Goal: Task Accomplishment & Management: Contribute content

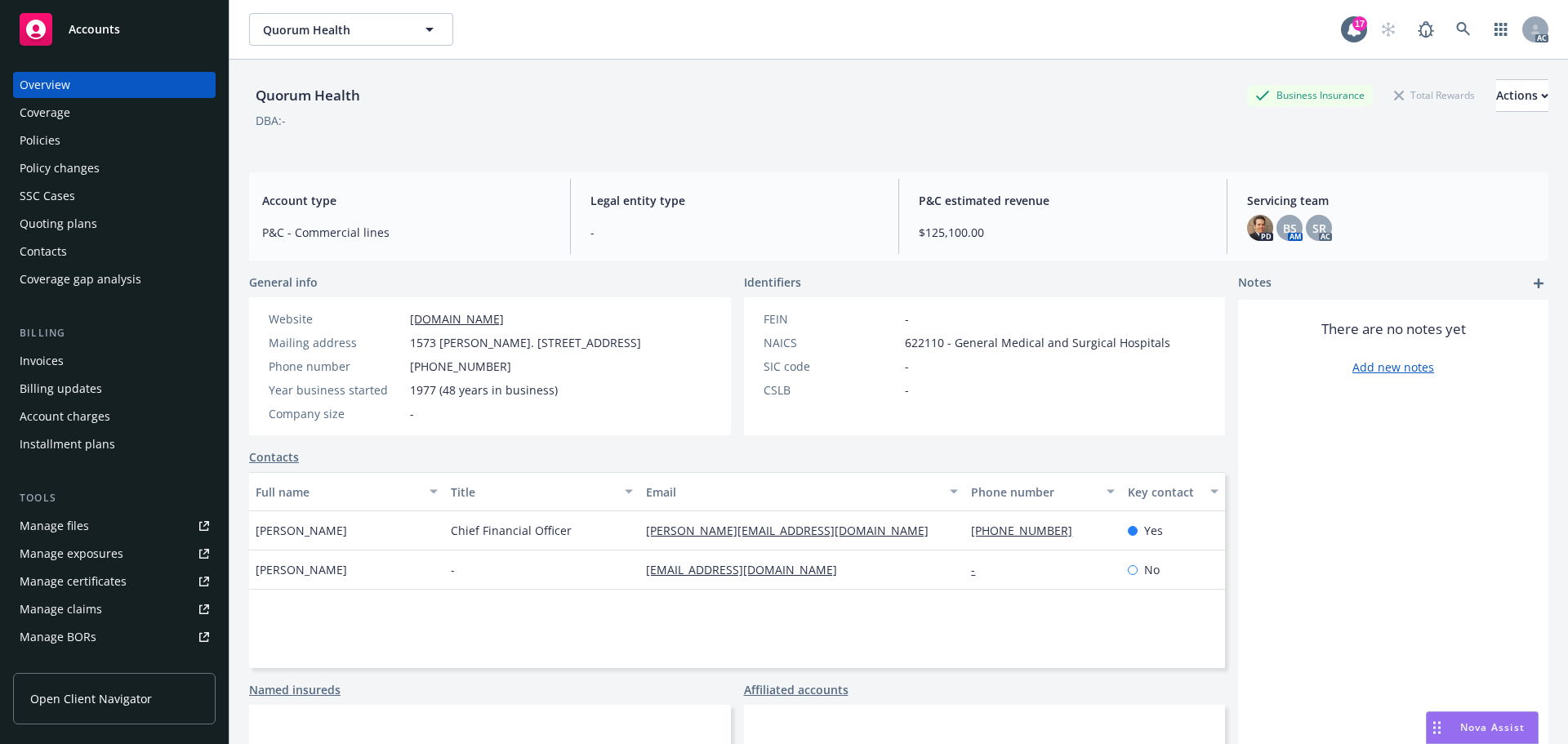
click at [112, 31] on span "Accounts" at bounding box center [94, 29] width 52 height 13
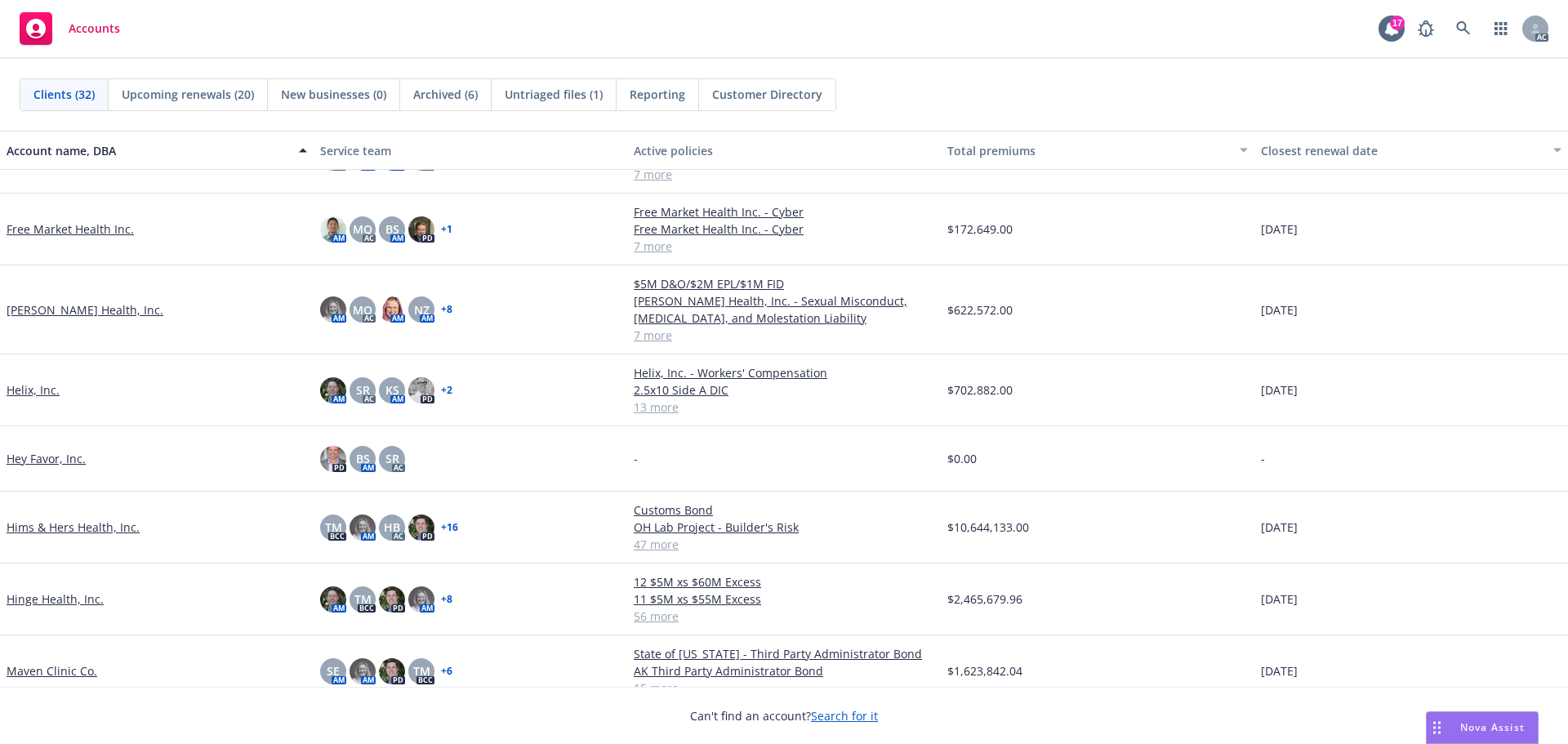
scroll to position [654, 0]
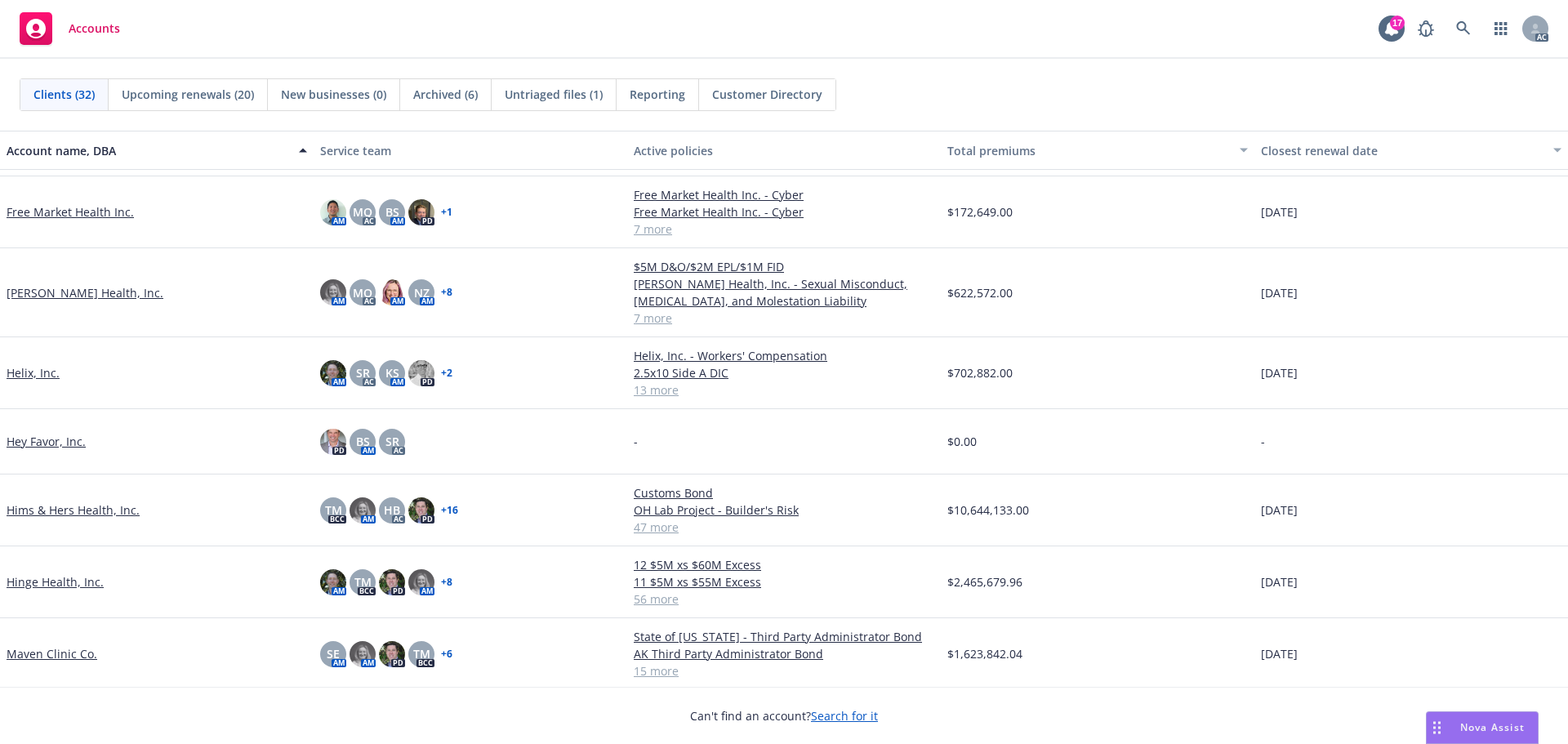
click at [69, 581] on link "Hinge Health, Inc." at bounding box center [55, 582] width 97 height 18
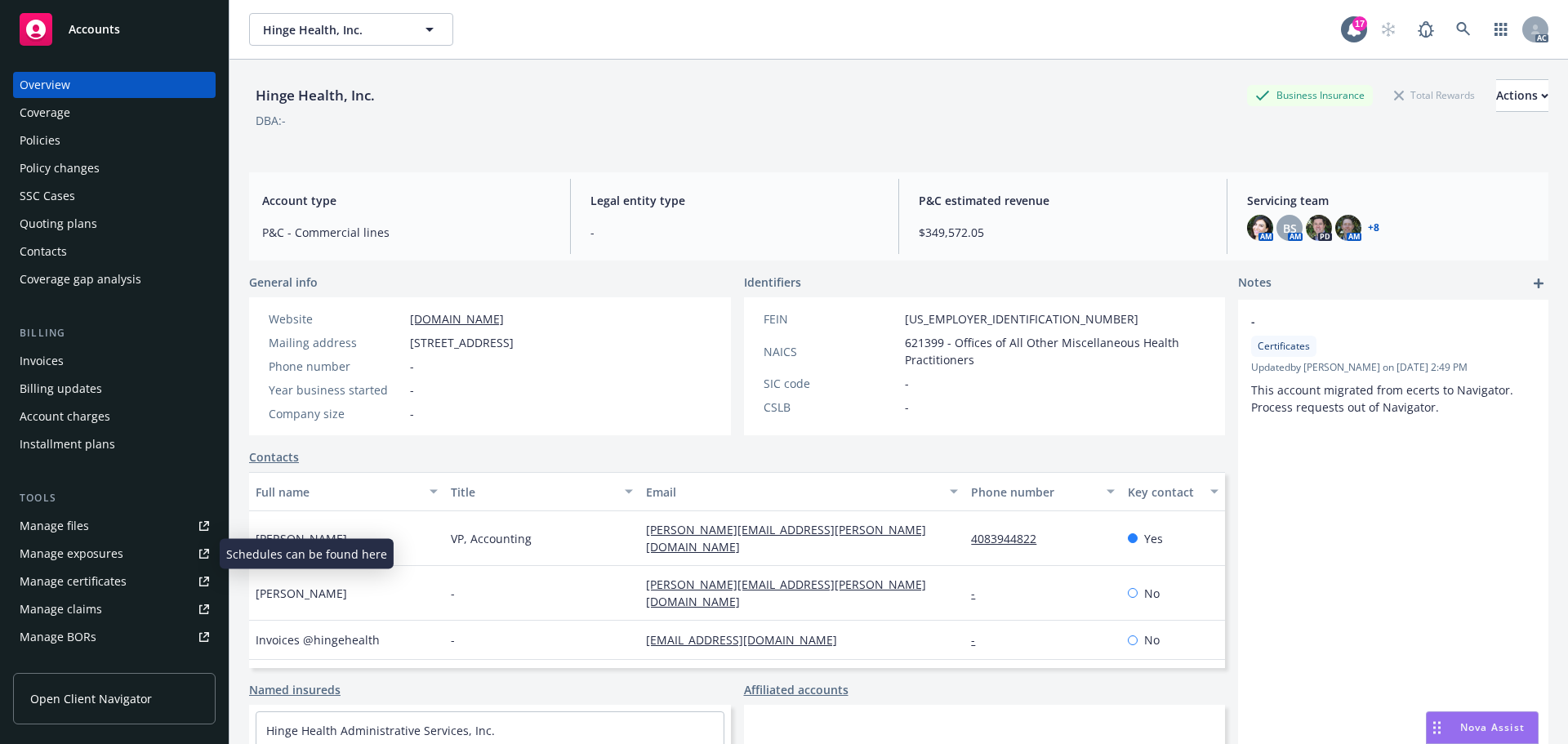
click at [101, 578] on div "Manage certificates" at bounding box center [73, 581] width 107 height 26
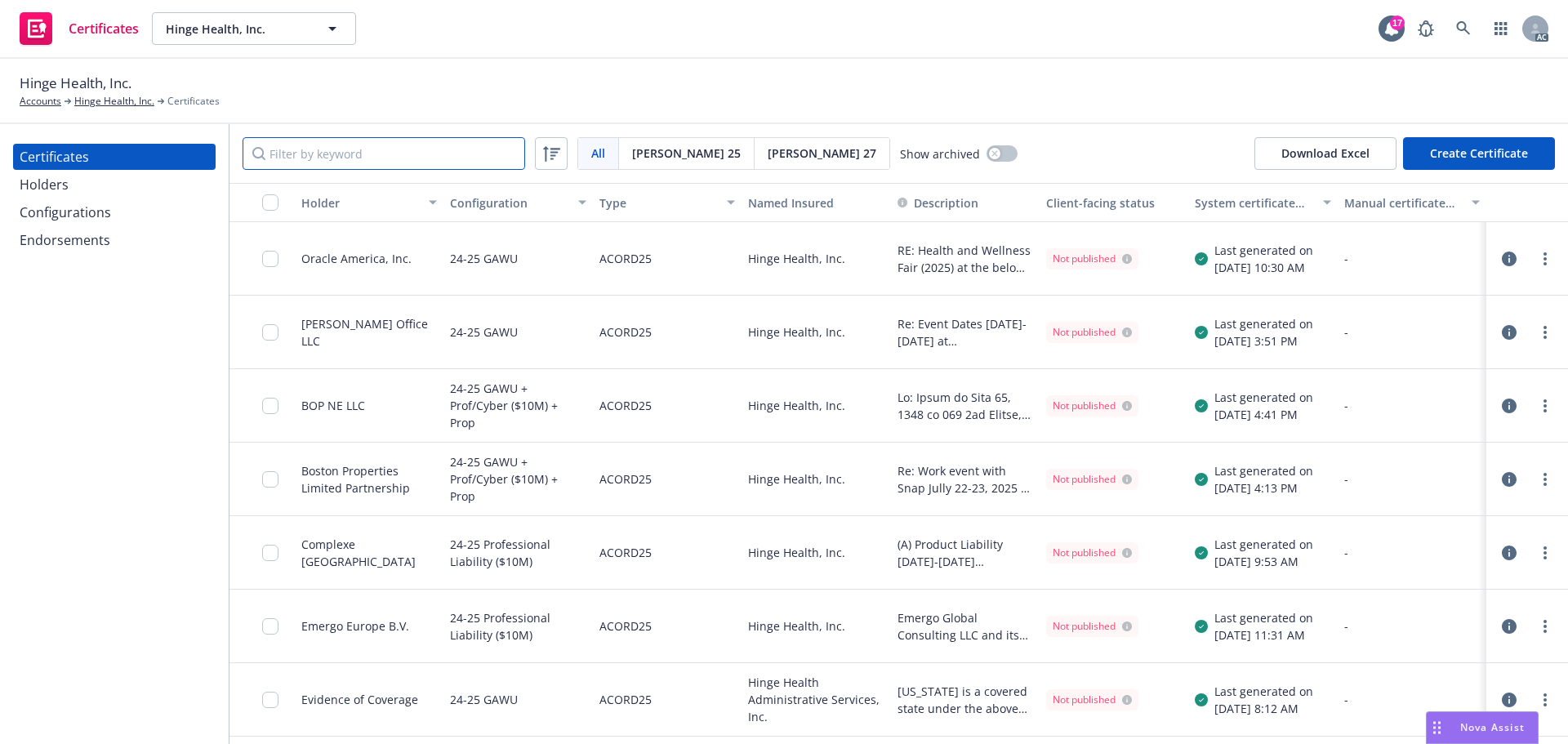
click at [309, 145] on input "Filter by keyword" at bounding box center [383, 154] width 283 height 33
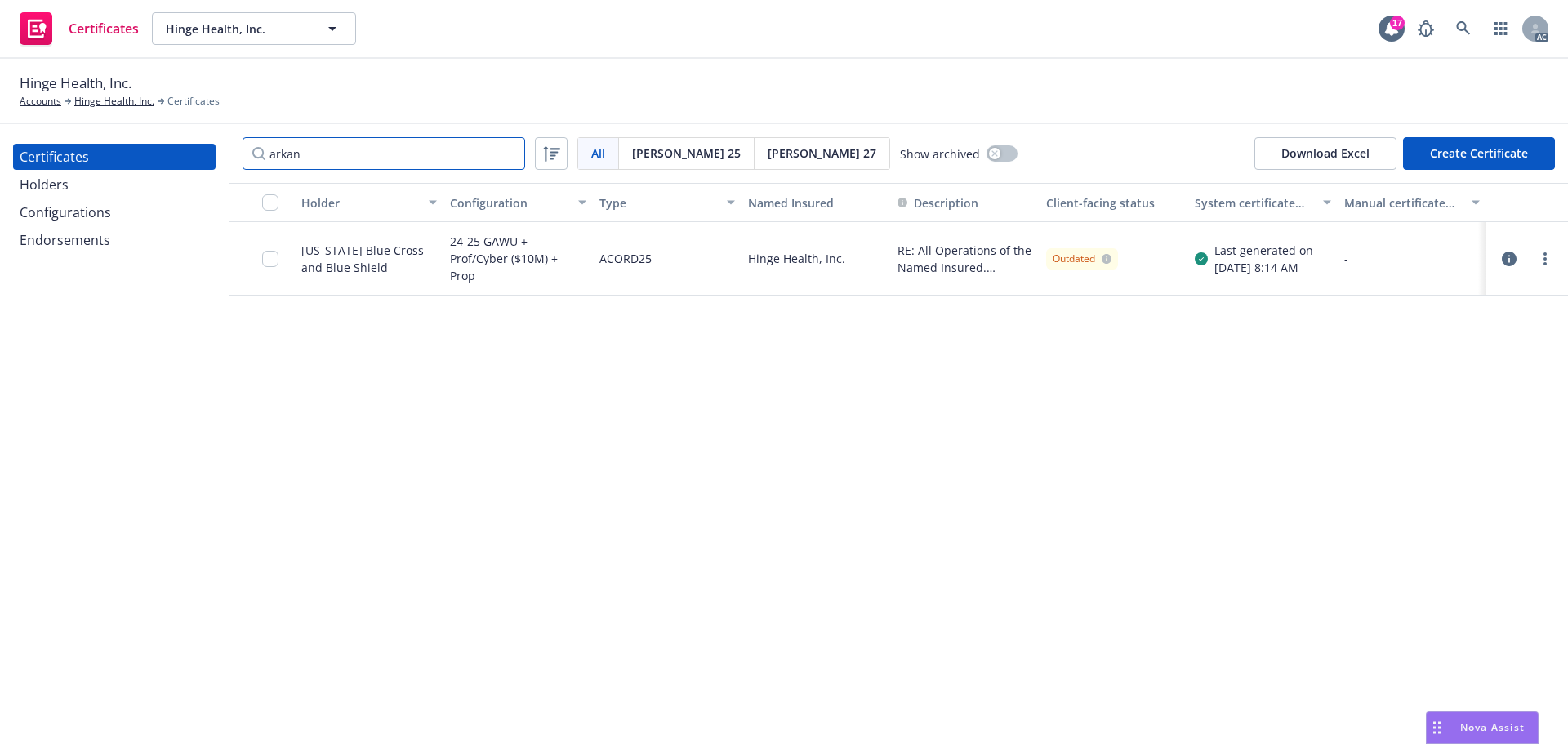
type input "arkan"
click at [1508, 258] on icon "button" at bounding box center [1509, 259] width 15 height 15
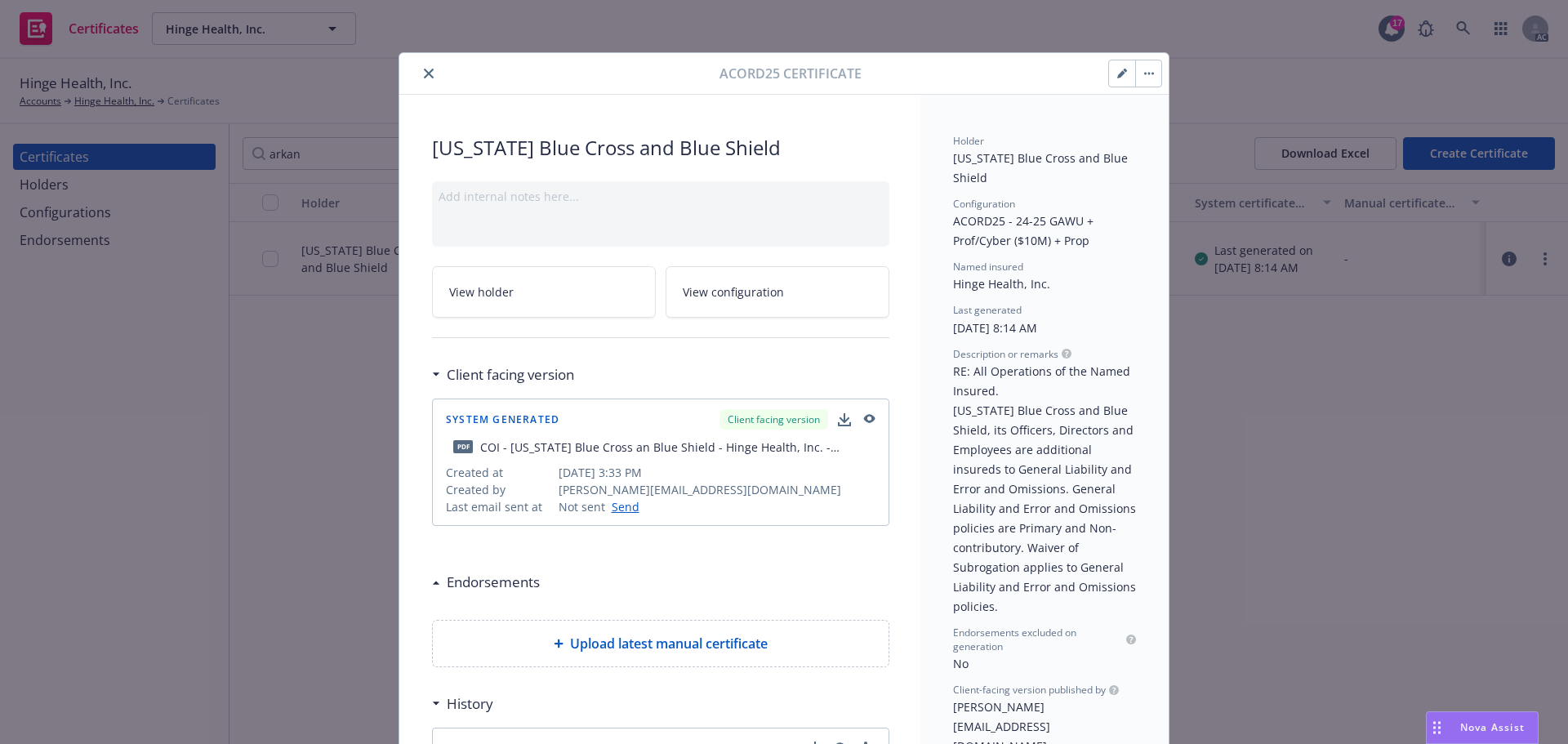
click at [424, 73] on icon "close" at bounding box center [429, 74] width 10 height 10
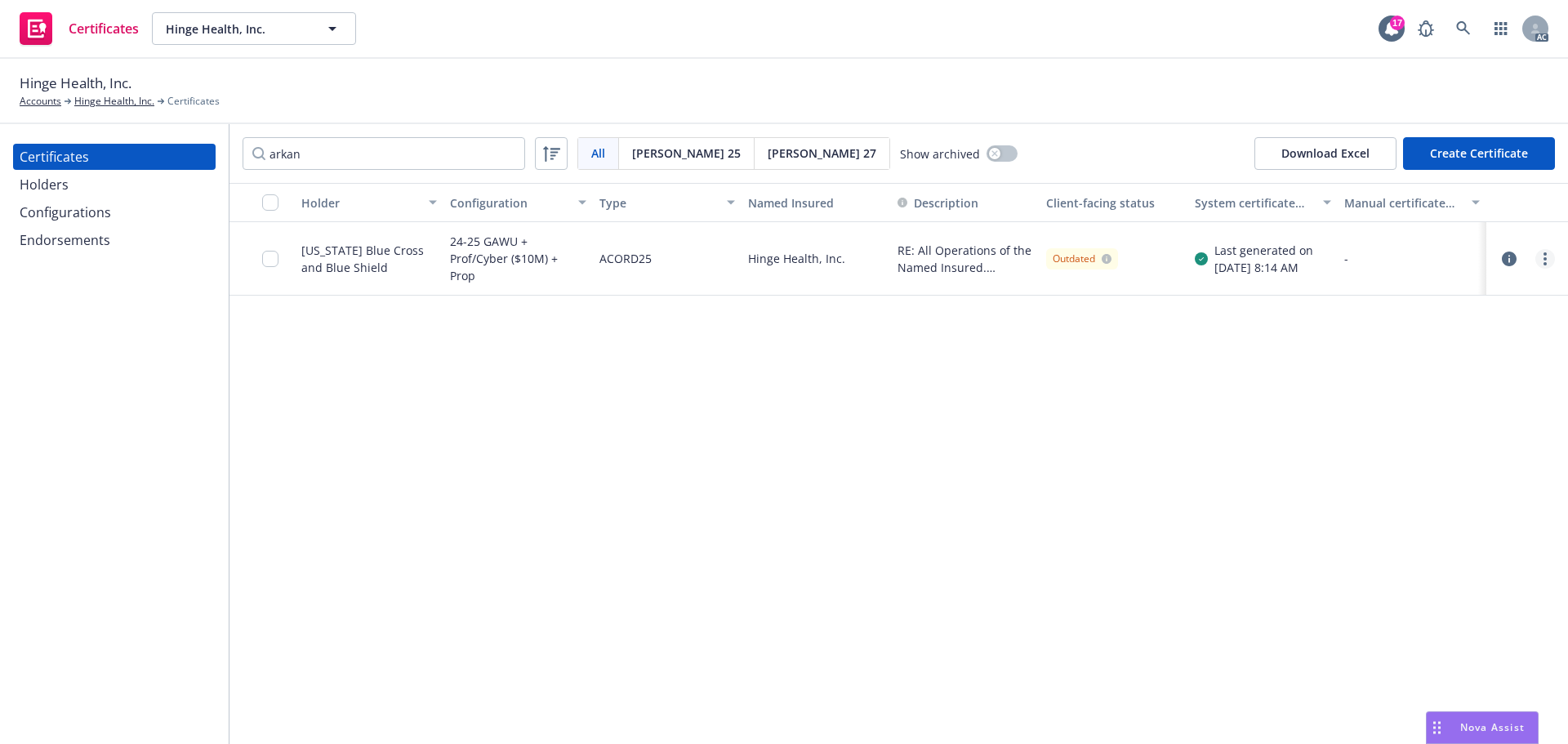
click at [1547, 260] on link "more" at bounding box center [1546, 259] width 19 height 19
click at [1350, 287] on link "Edit" at bounding box center [1423, 293] width 262 height 33
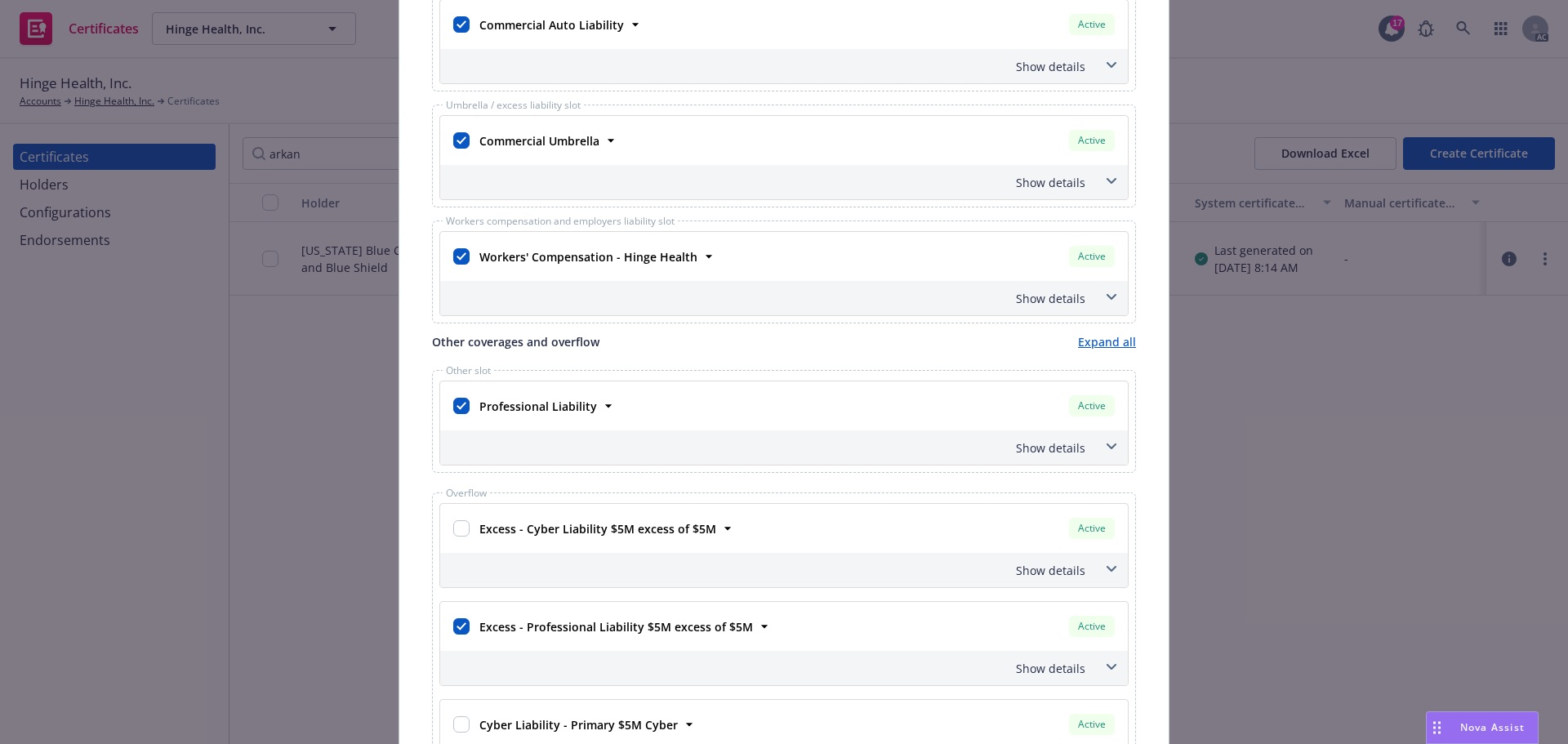
scroll to position [654, 0]
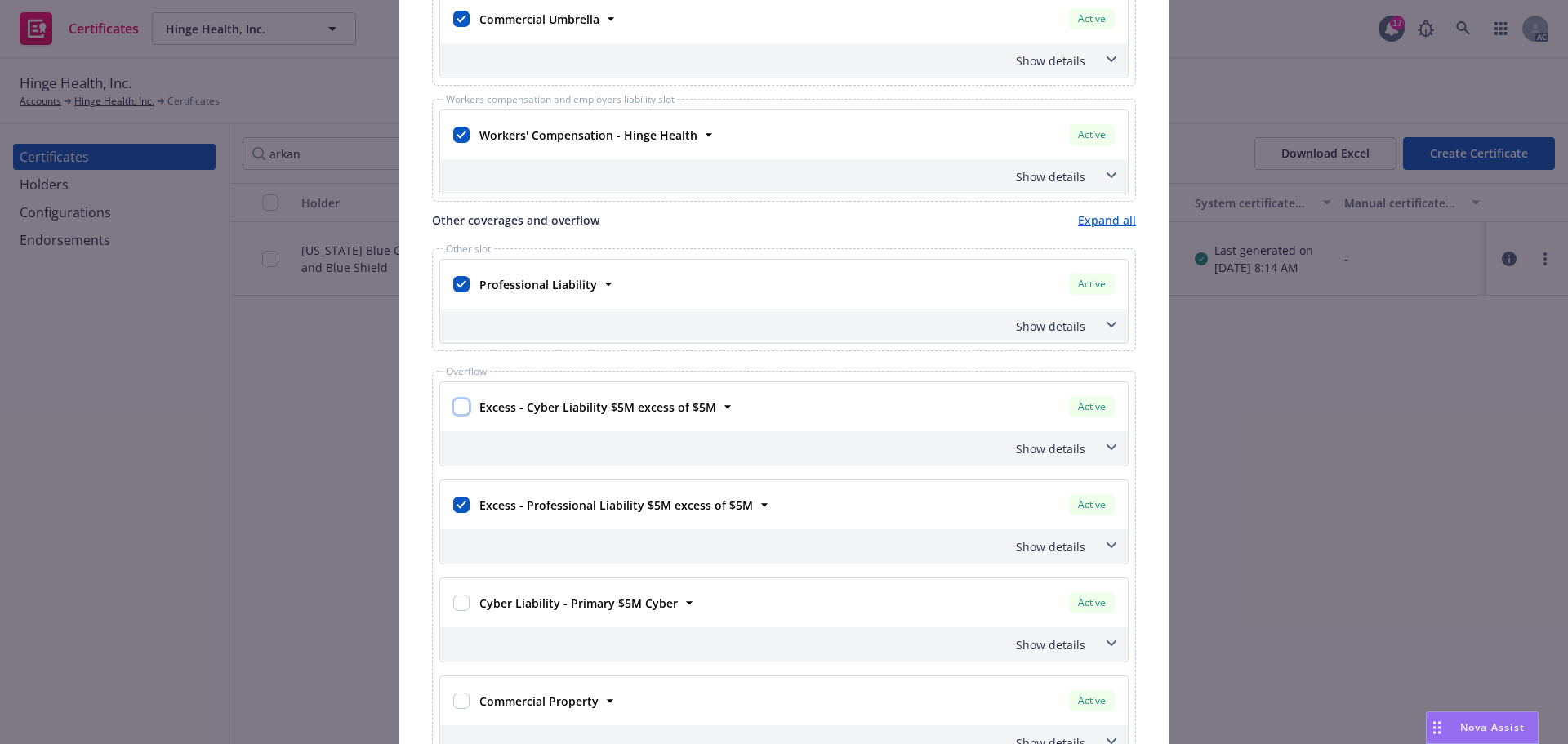
click at [456, 400] on input "checkbox" at bounding box center [461, 407] width 17 height 17
checkbox input "true"
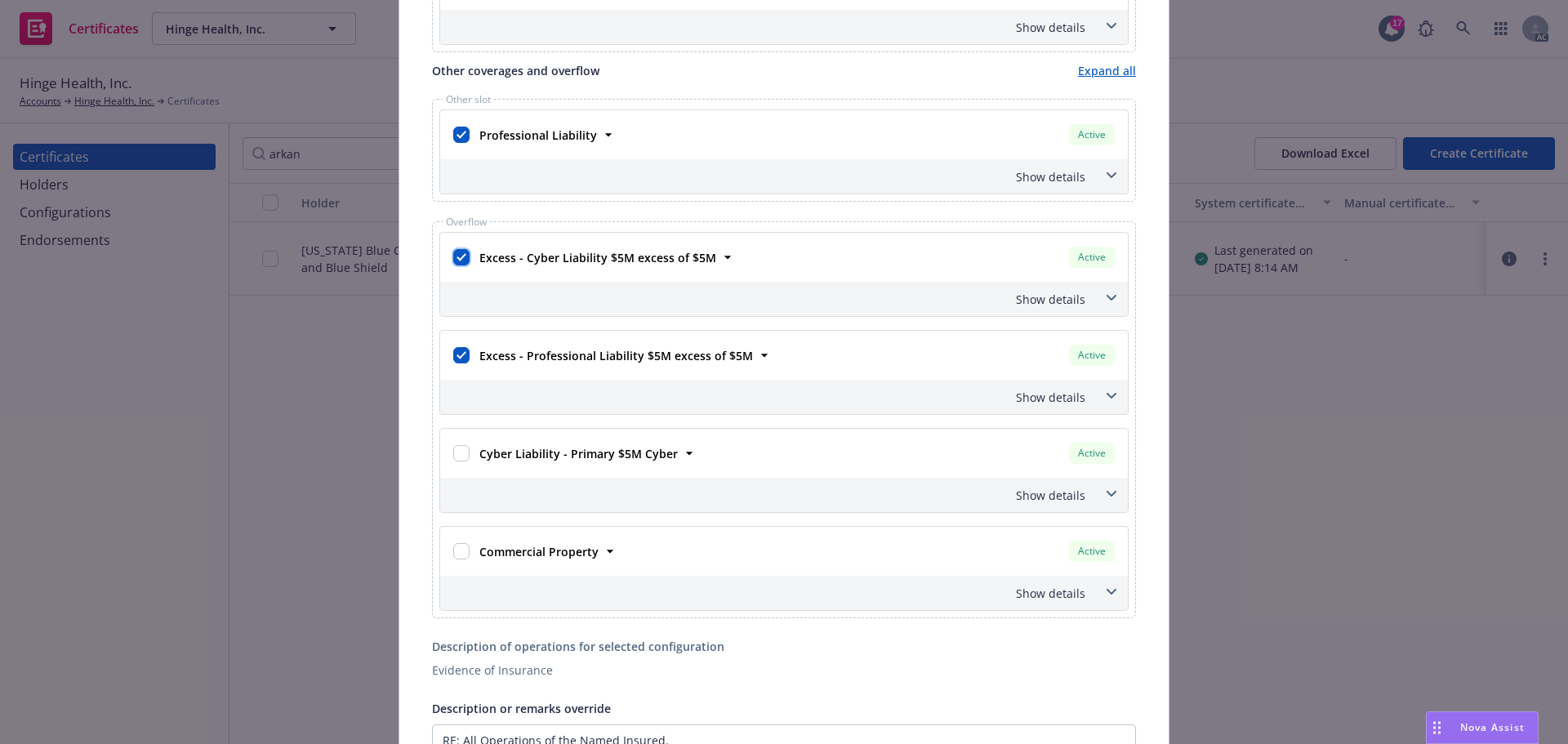
scroll to position [817, 0]
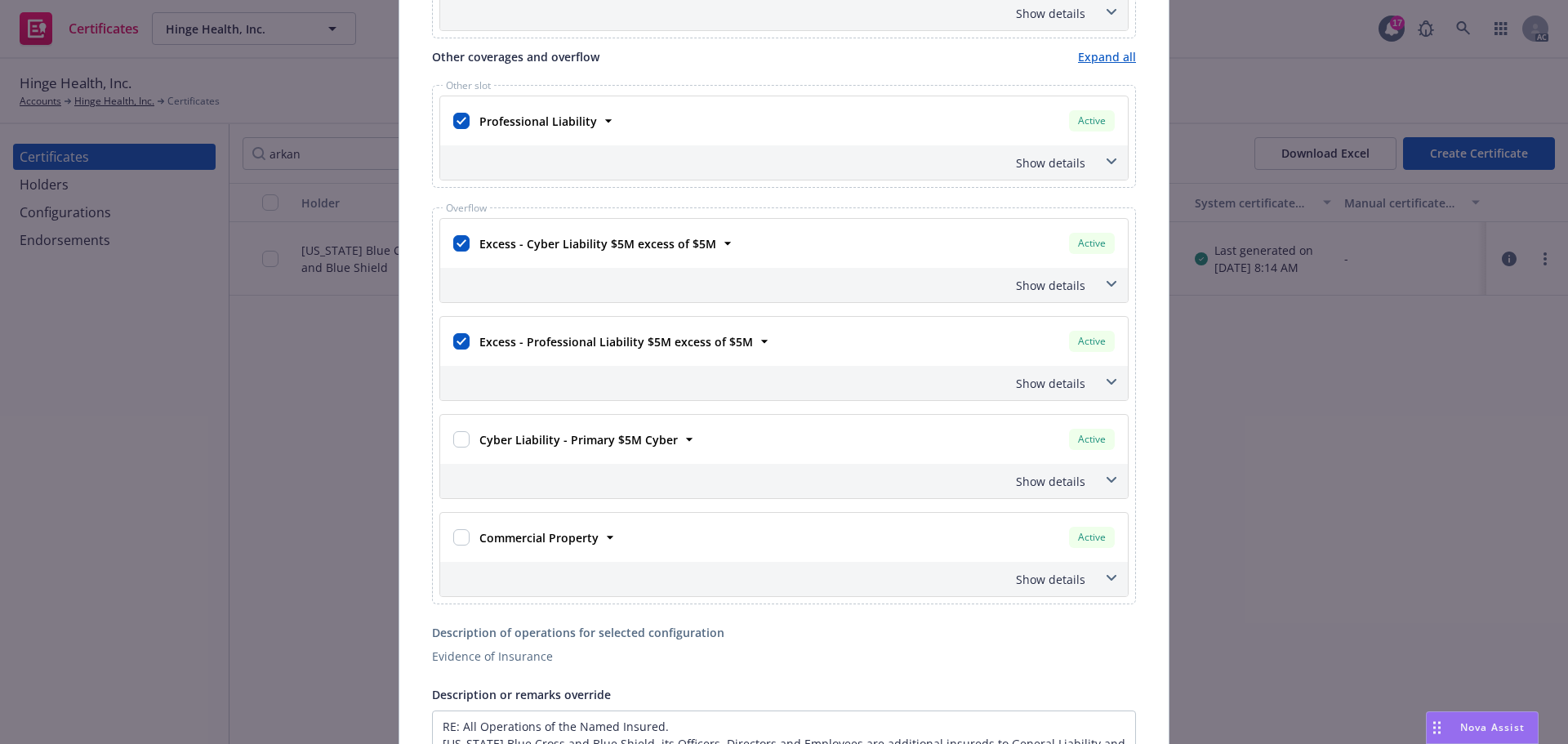
click at [1107, 283] on icon at bounding box center [1112, 284] width 10 height 7
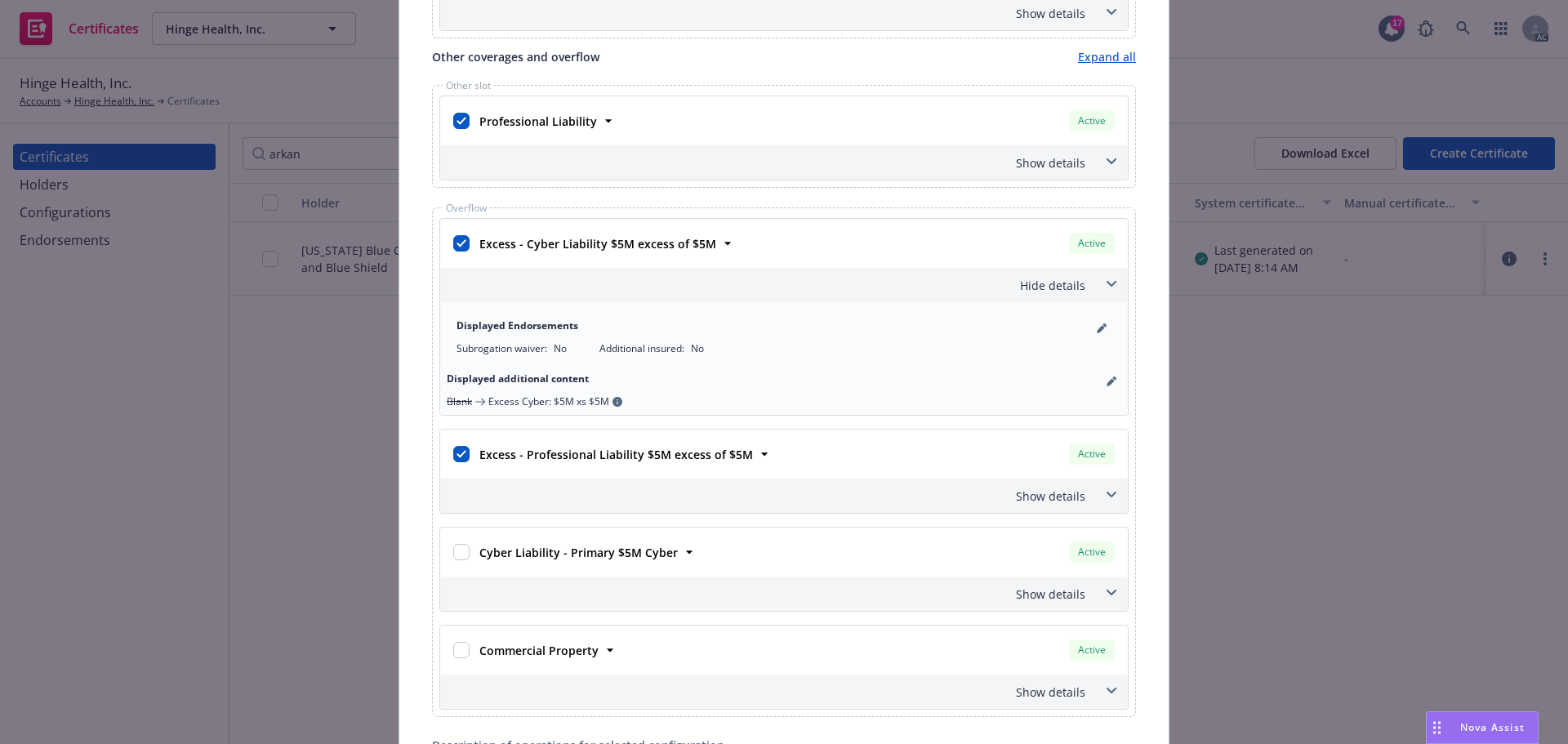
click at [1107, 283] on icon at bounding box center [1112, 284] width 10 height 7
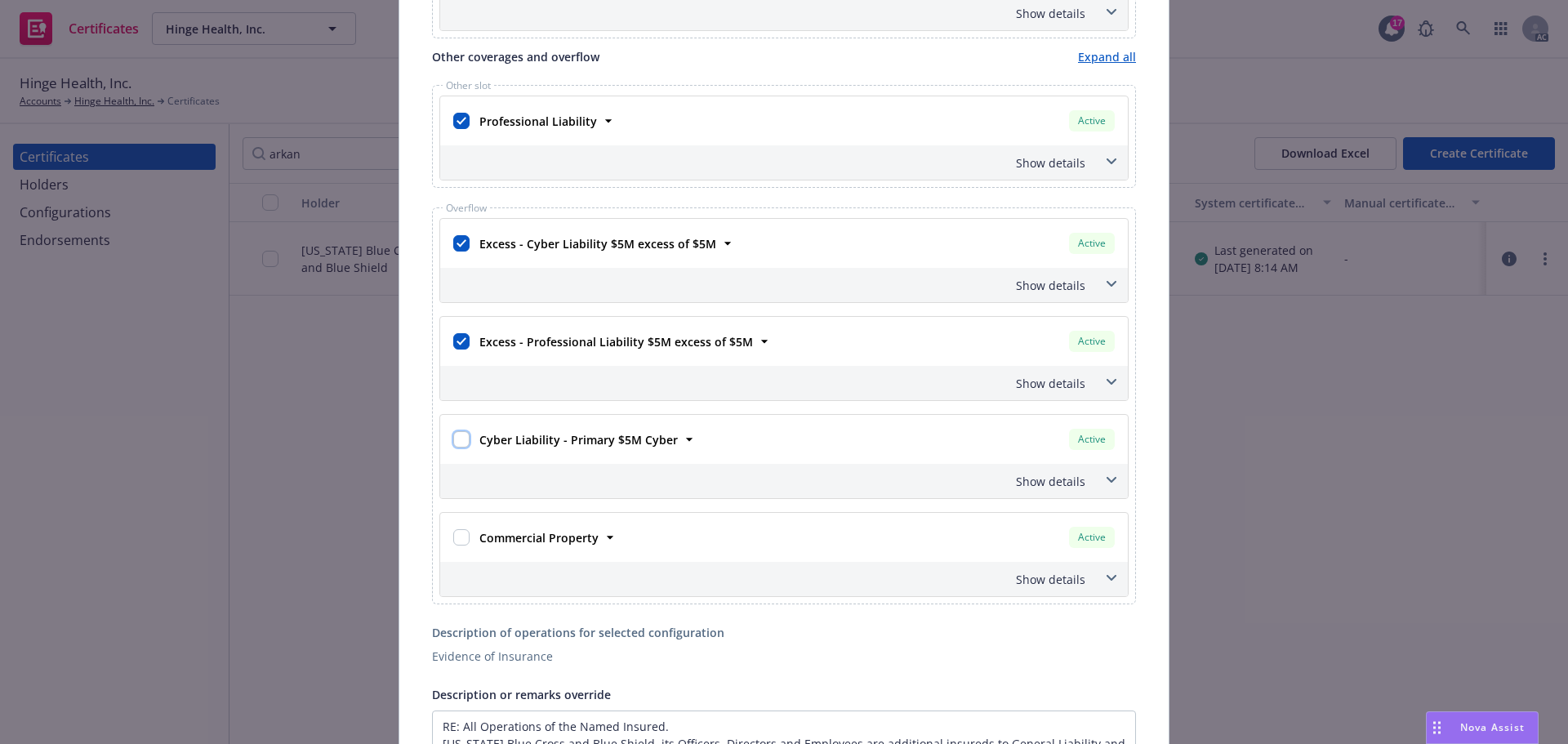
click at [458, 440] on input "checkbox" at bounding box center [461, 439] width 17 height 17
checkbox input "true"
click at [1109, 481] on icon at bounding box center [1112, 479] width 10 height 7
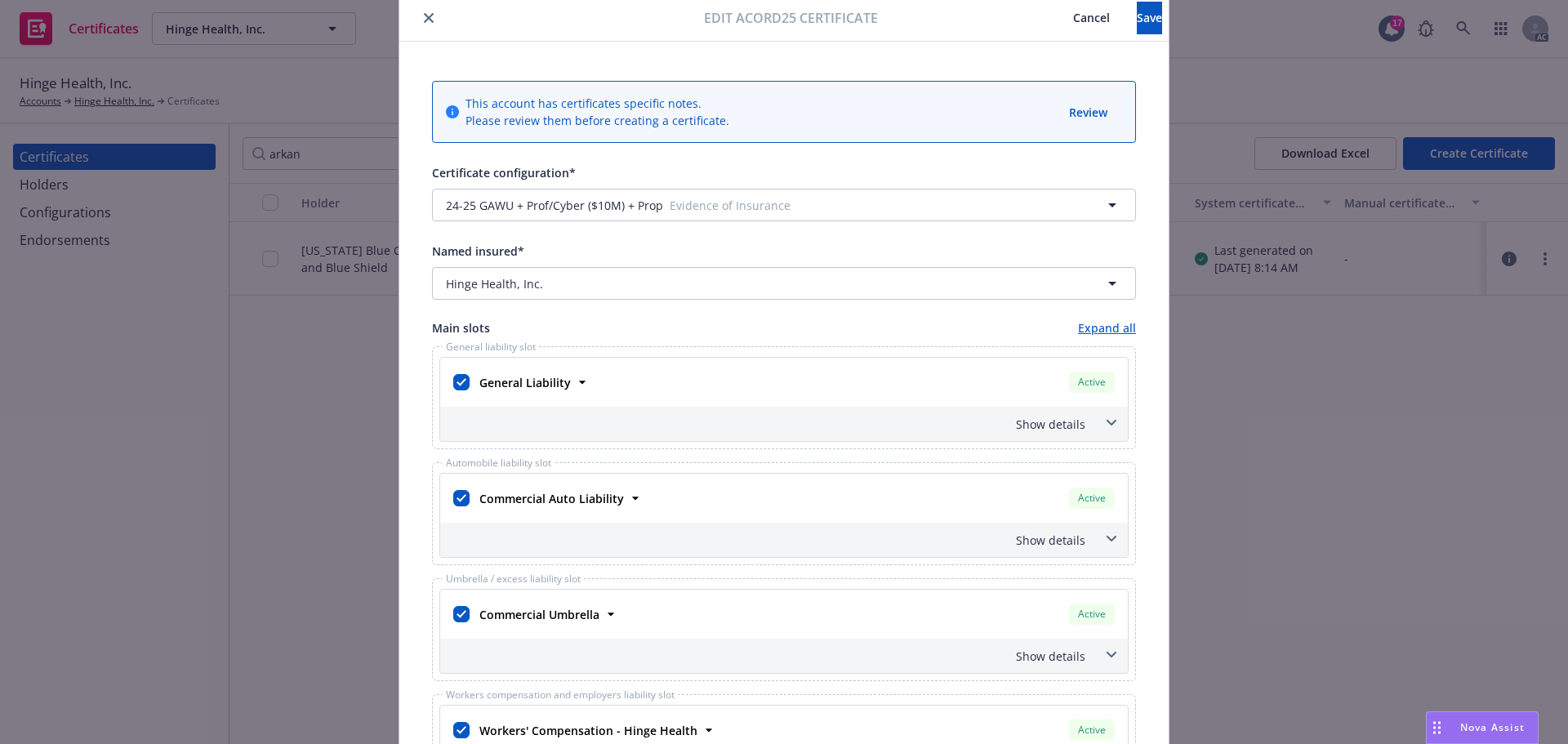
scroll to position [0, 0]
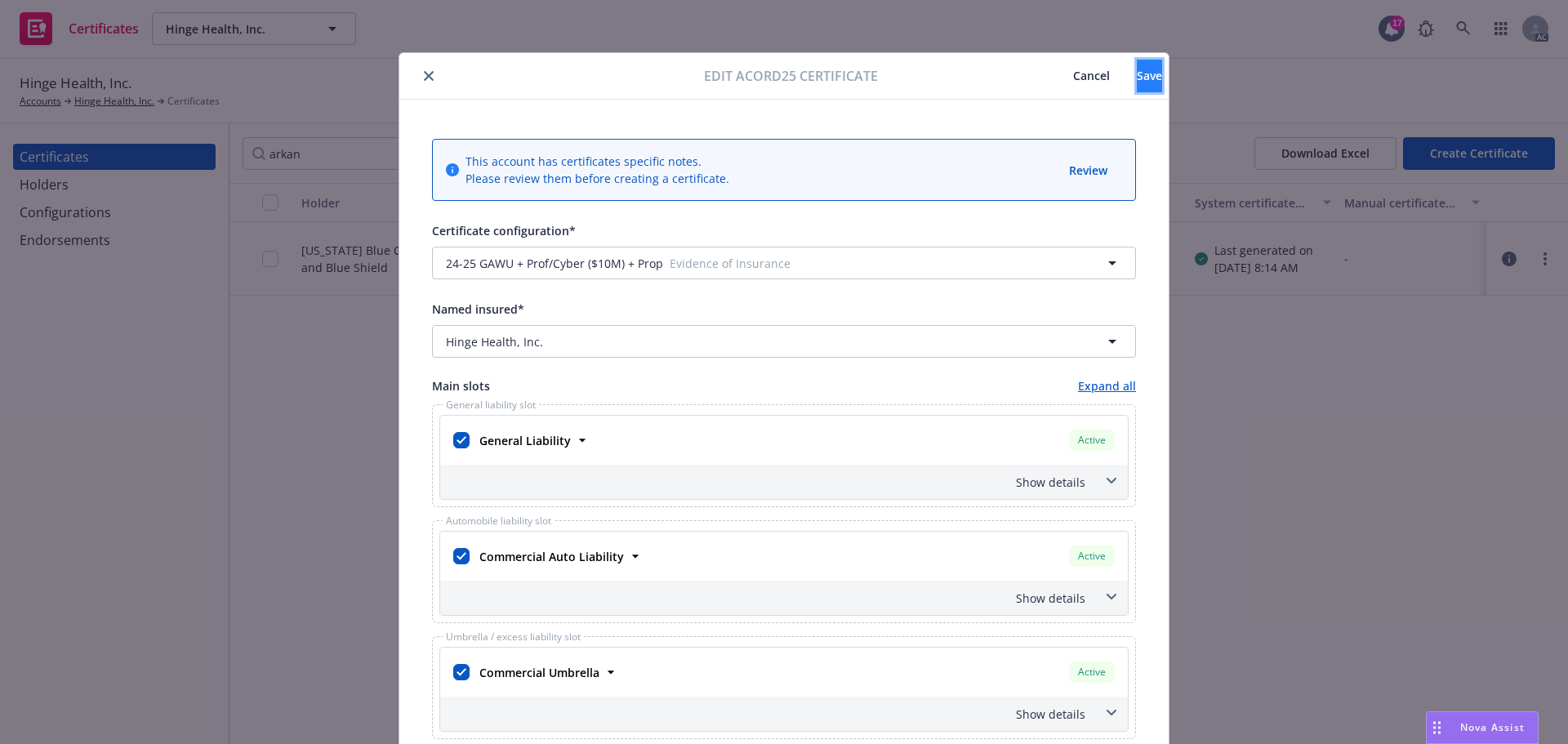
click at [1137, 83] on span "Save" at bounding box center [1150, 76] width 25 height 16
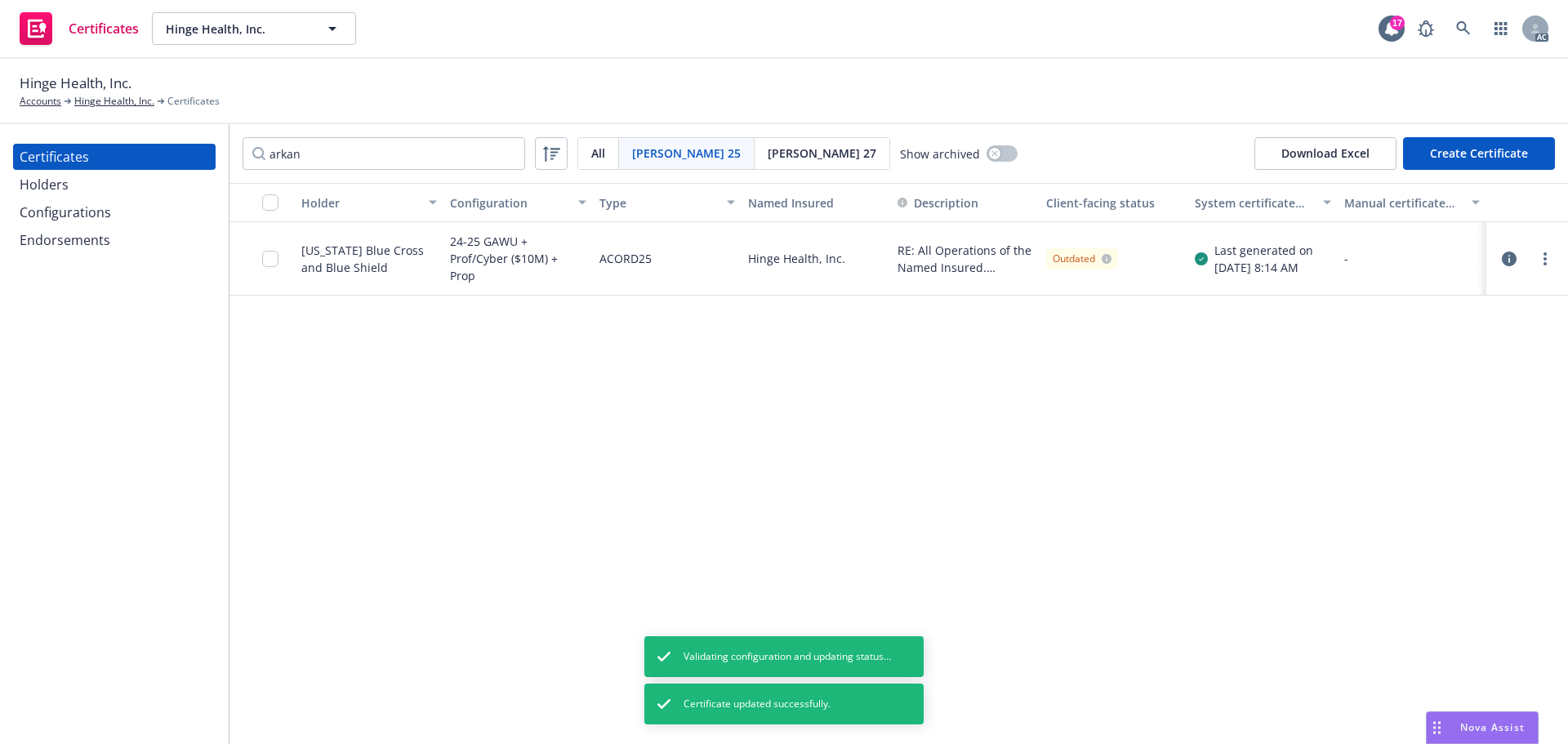
click at [488, 267] on div "24-25 GAWU + Prof/Cyber ($10M) + Prop" at bounding box center [517, 258] width 135 height 53
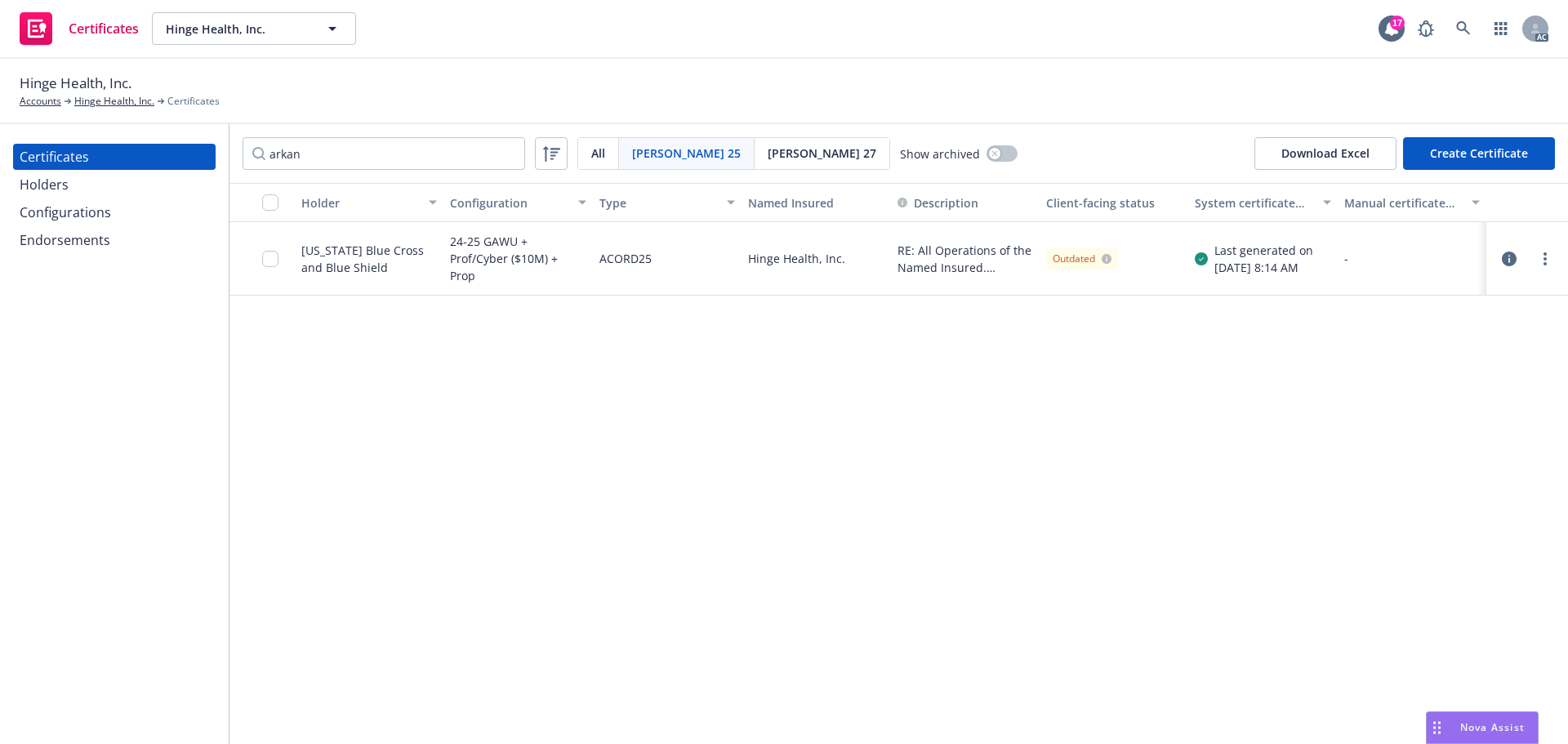
click at [79, 211] on div "Configurations" at bounding box center [65, 212] width 91 height 26
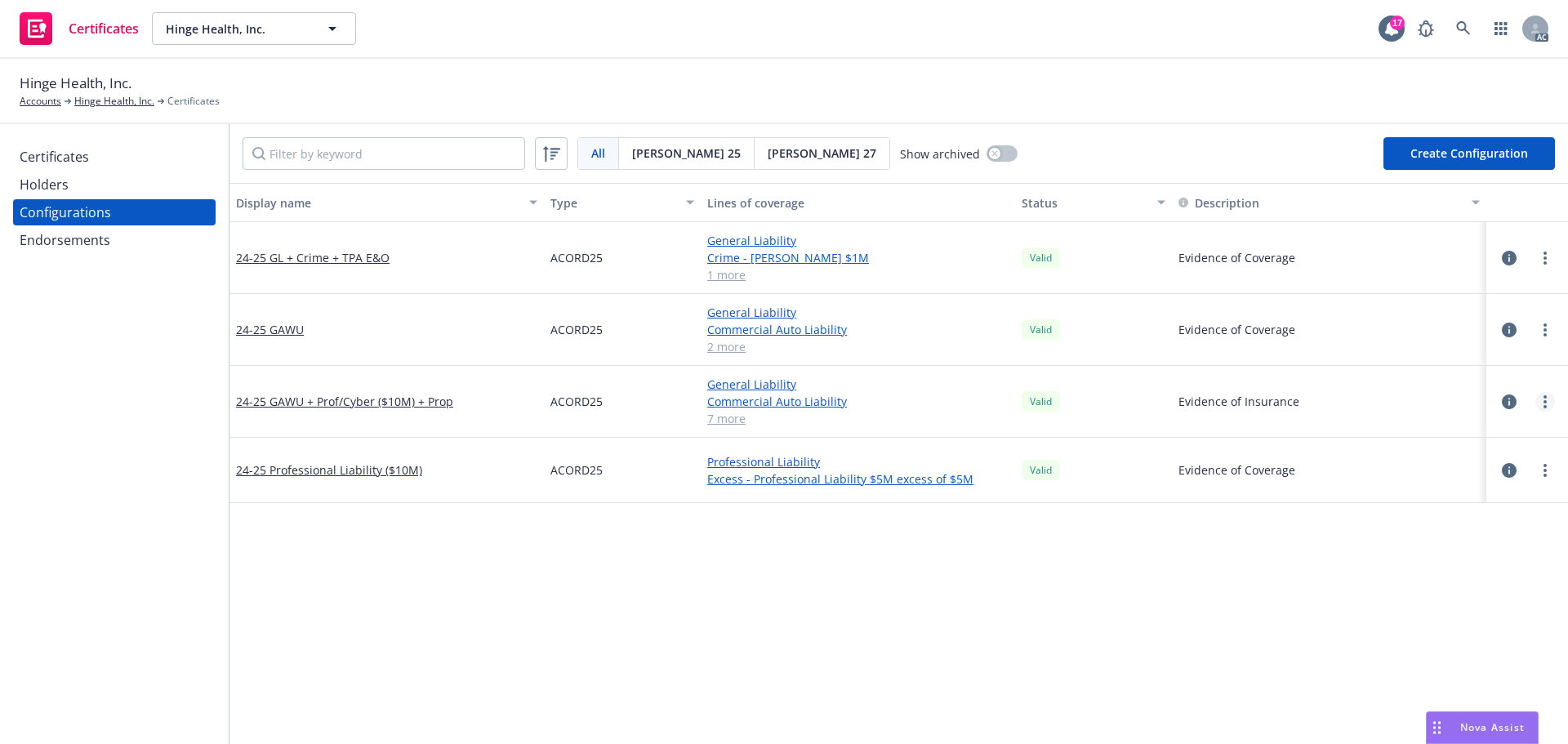
click at [1538, 406] on link "more" at bounding box center [1546, 402] width 19 height 19
click at [1404, 439] on link "Edit" at bounding box center [1452, 436] width 180 height 33
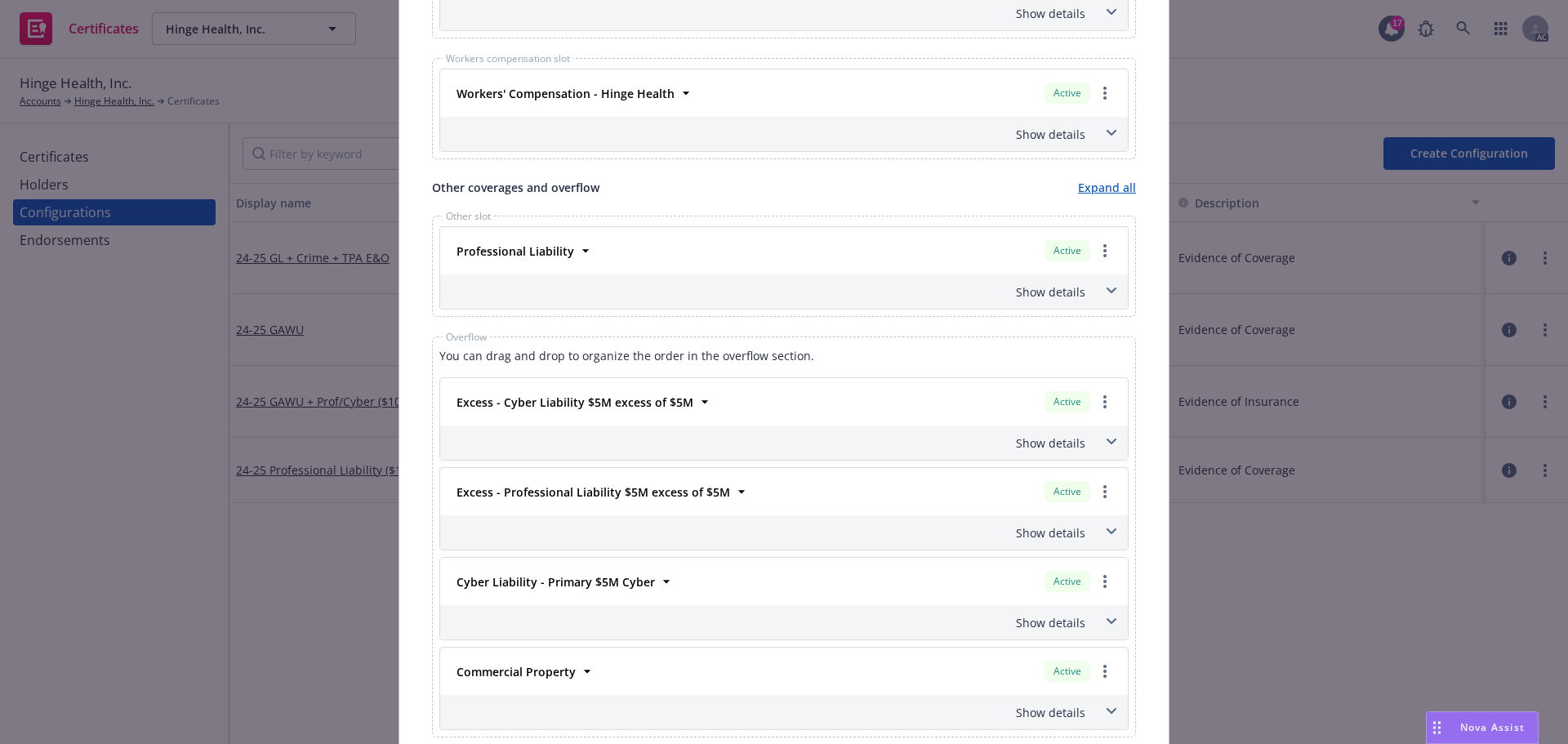
scroll to position [1144, 0]
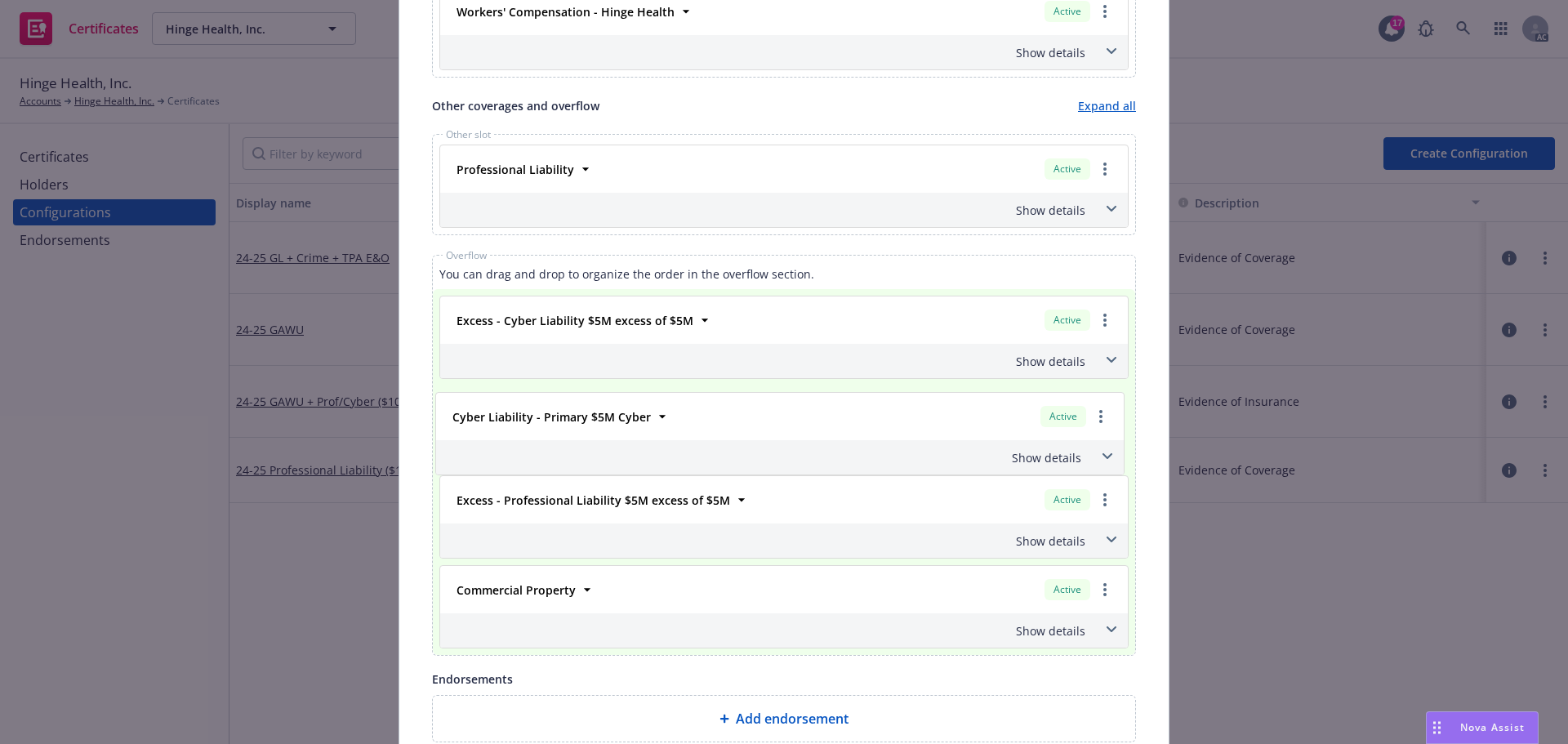
drag, startPoint x: 673, startPoint y: 479, endPoint x: 675, endPoint y: 391, distance: 88.0
click at [675, 391] on div "Excess - Cyber Liability $5M excess of $5M Active Policy number P-002-001435312…" at bounding box center [784, 427] width 690 height 263
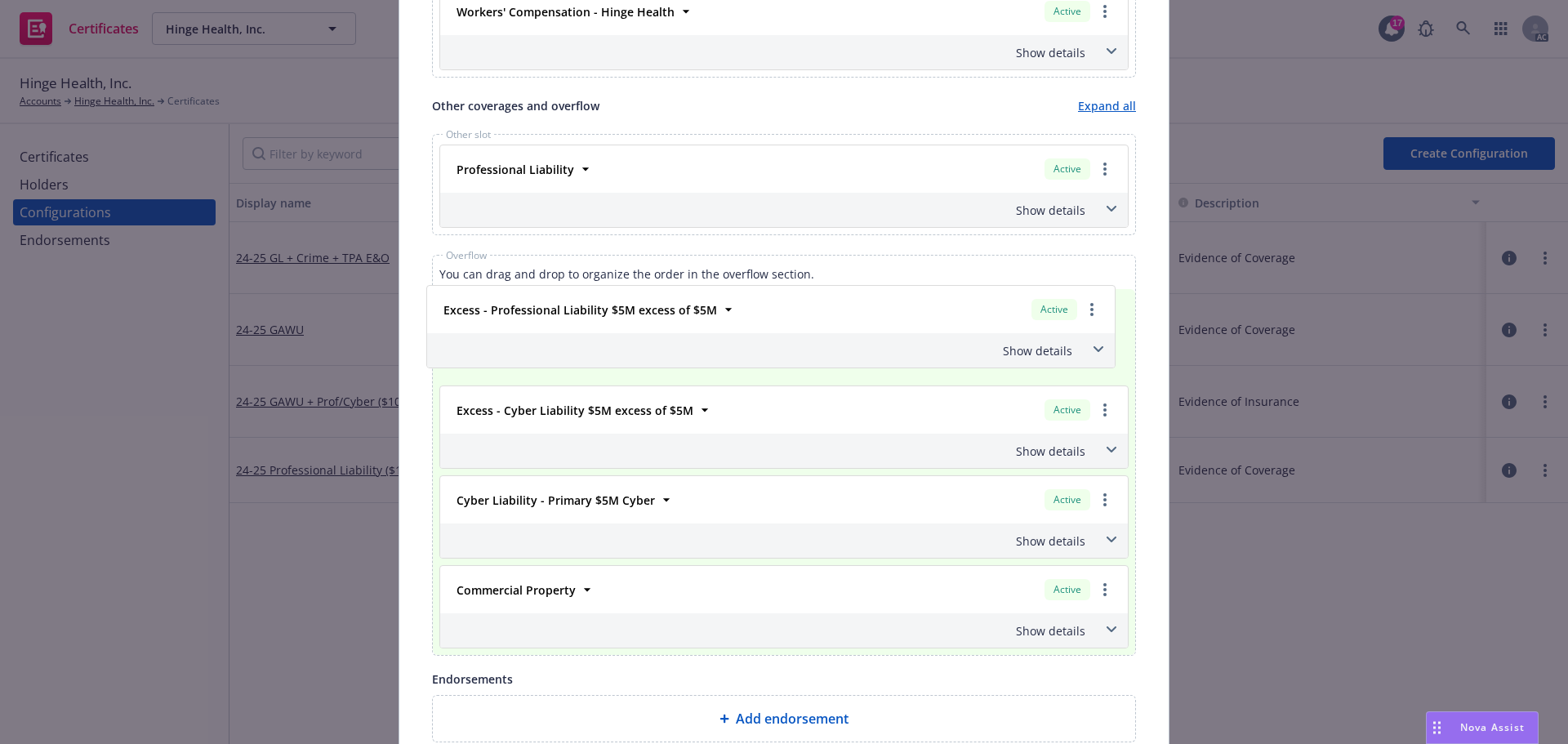
drag, startPoint x: 614, startPoint y: 494, endPoint x: 610, endPoint y: 296, distance: 198.0
click at [610, 296] on div "Excess - Cyber Liability $5M excess of $5M Active Policy number P-002-001435312…" at bounding box center [784, 427] width 690 height 263
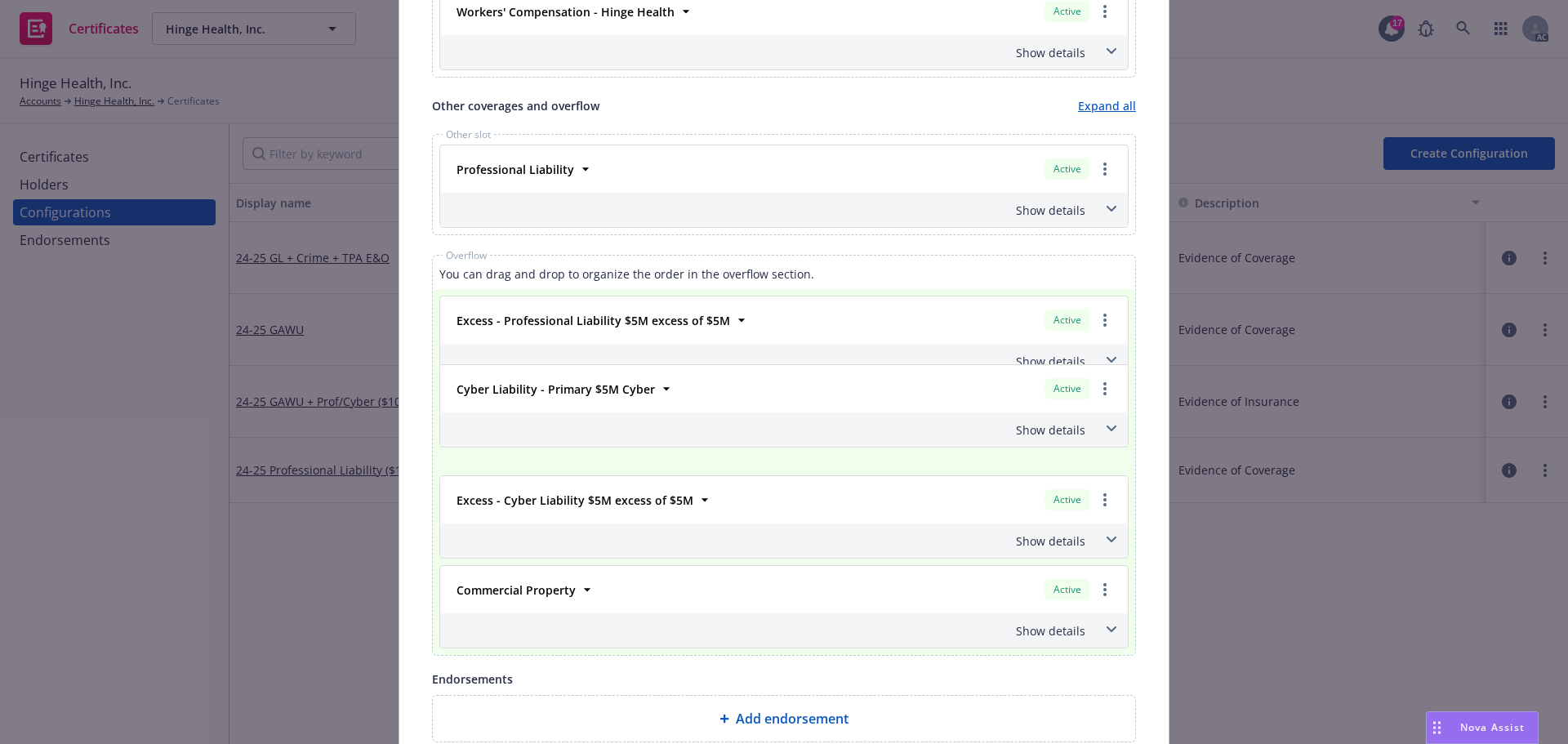
drag, startPoint x: 575, startPoint y: 510, endPoint x: 567, endPoint y: 410, distance: 100.3
click at [582, 394] on div "Excess - Professional Liability $5M excess of $5M Active Policy number HC7CACVY…" at bounding box center [784, 427] width 690 height 263
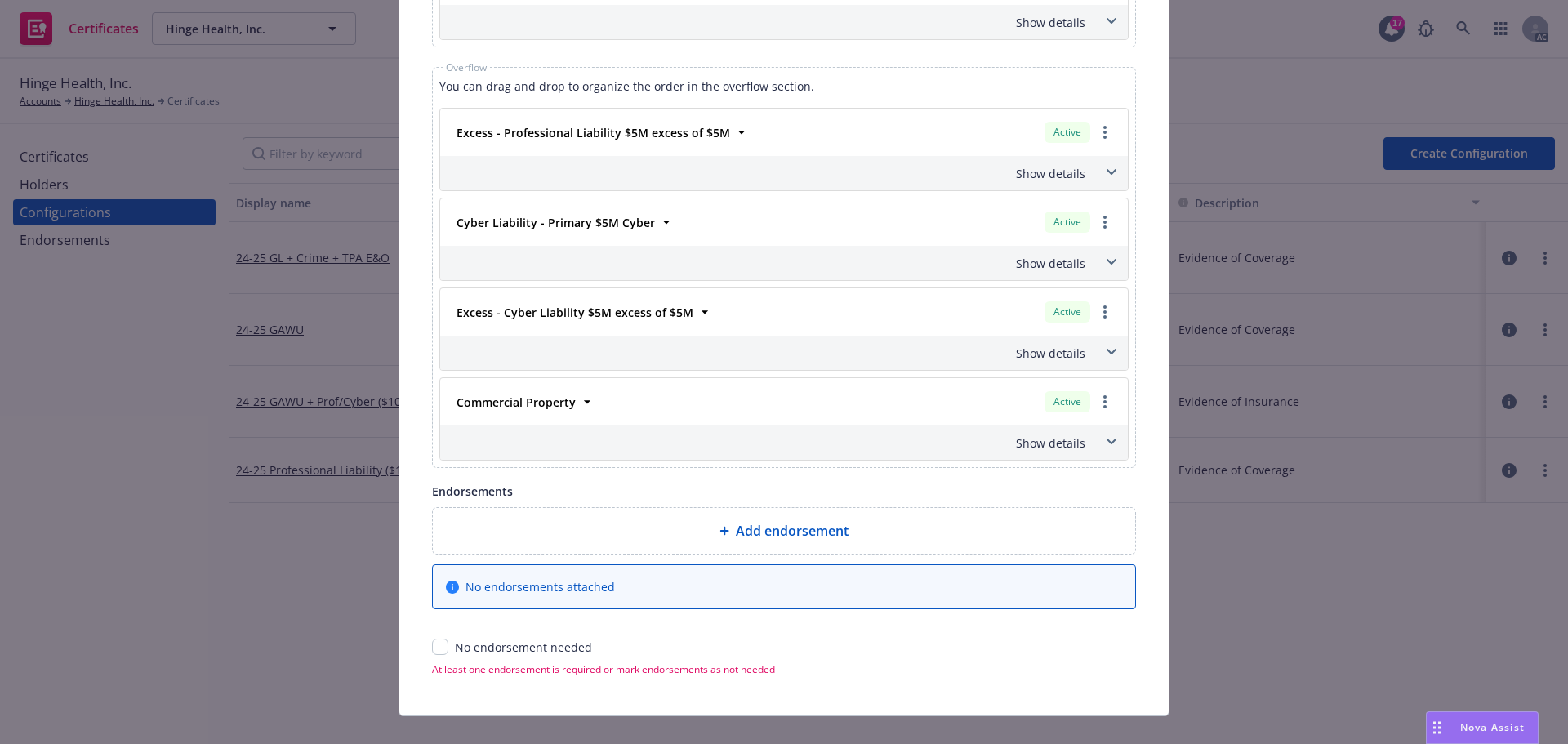
scroll to position [1356, 0]
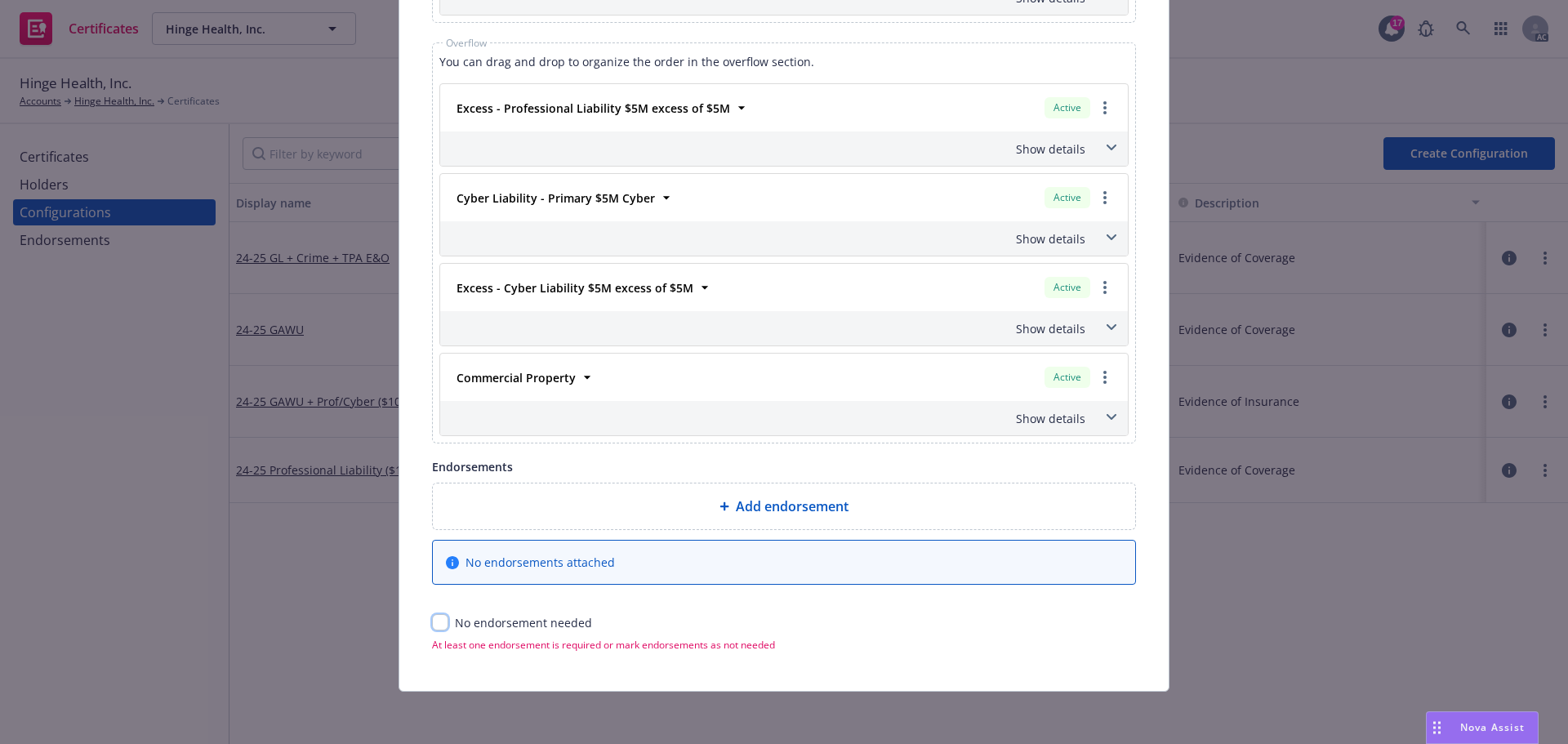
click at [432, 622] on input "checkbox" at bounding box center [440, 621] width 17 height 17
checkbox input "true"
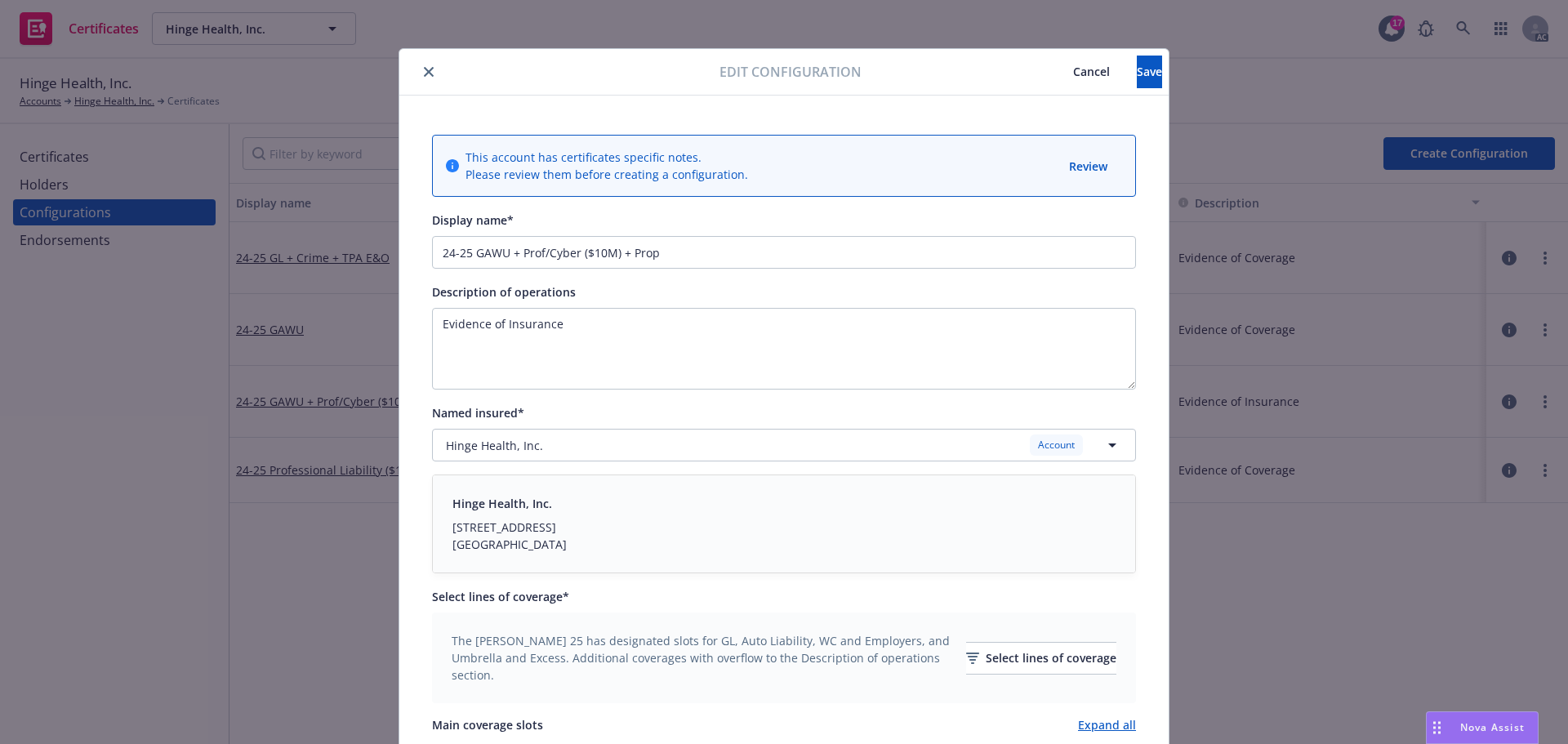
scroll to position [0, 0]
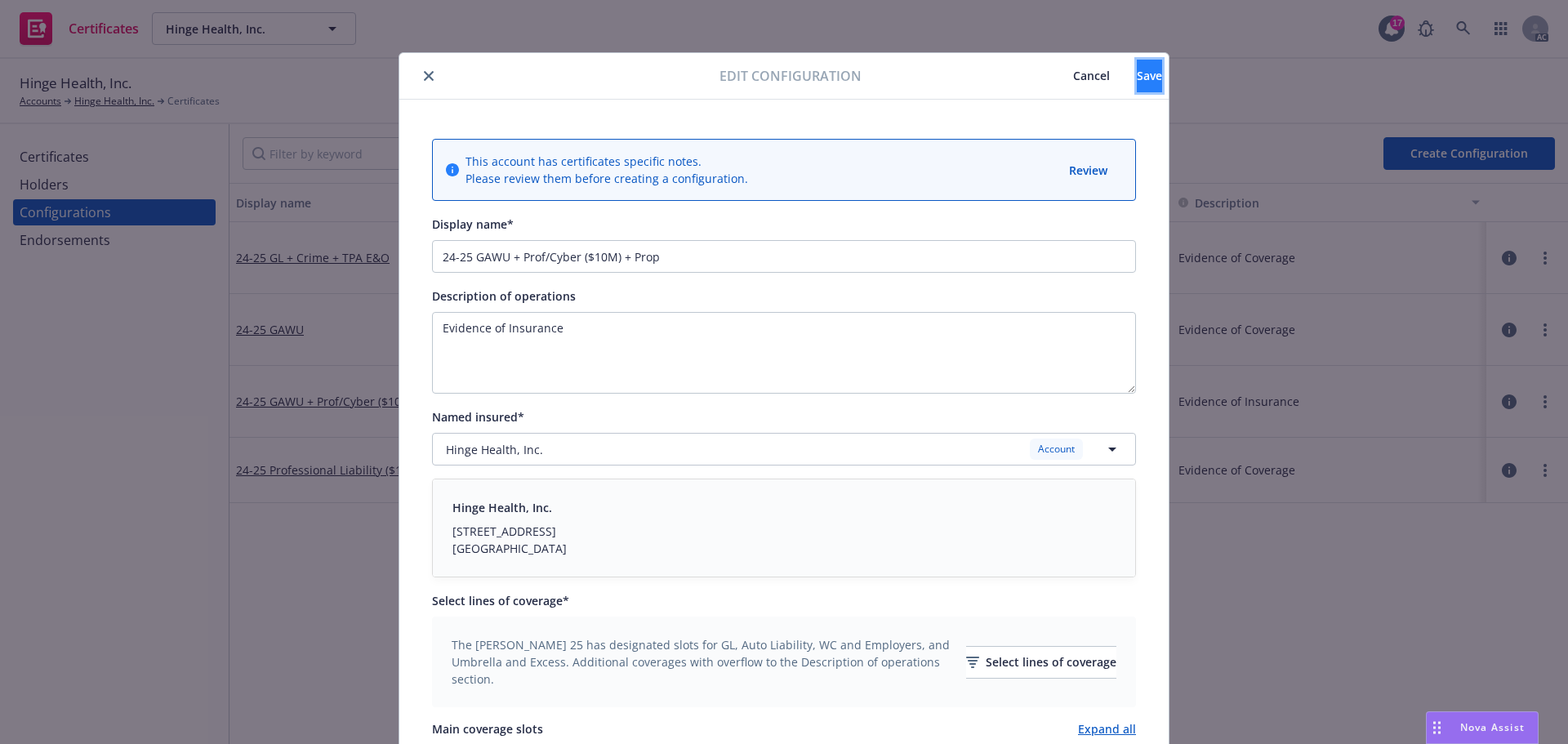
click at [1137, 74] on span "Save" at bounding box center [1150, 76] width 25 height 16
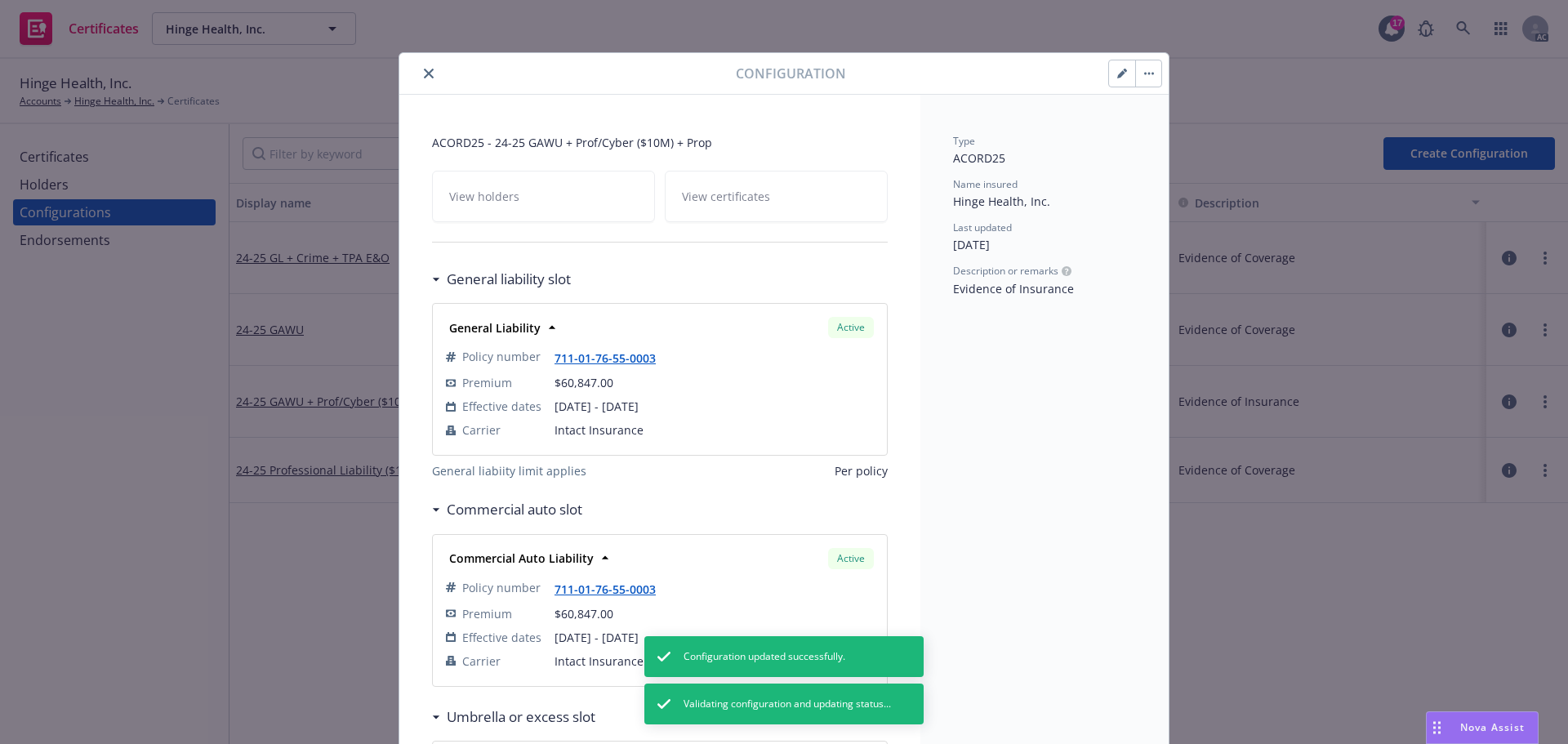
click at [424, 72] on icon "close" at bounding box center [429, 74] width 10 height 10
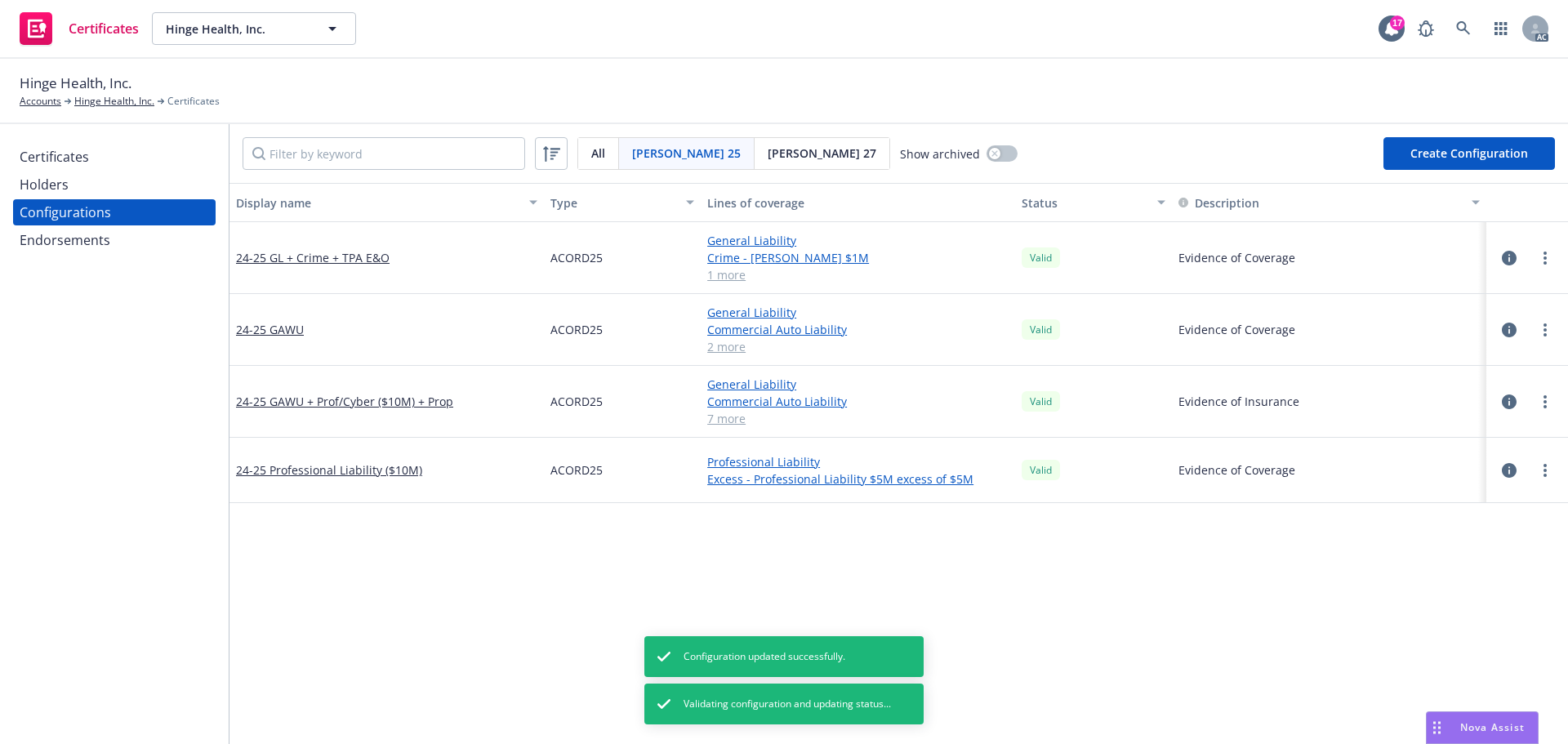
click at [120, 154] on div "Certificates" at bounding box center [114, 157] width 190 height 26
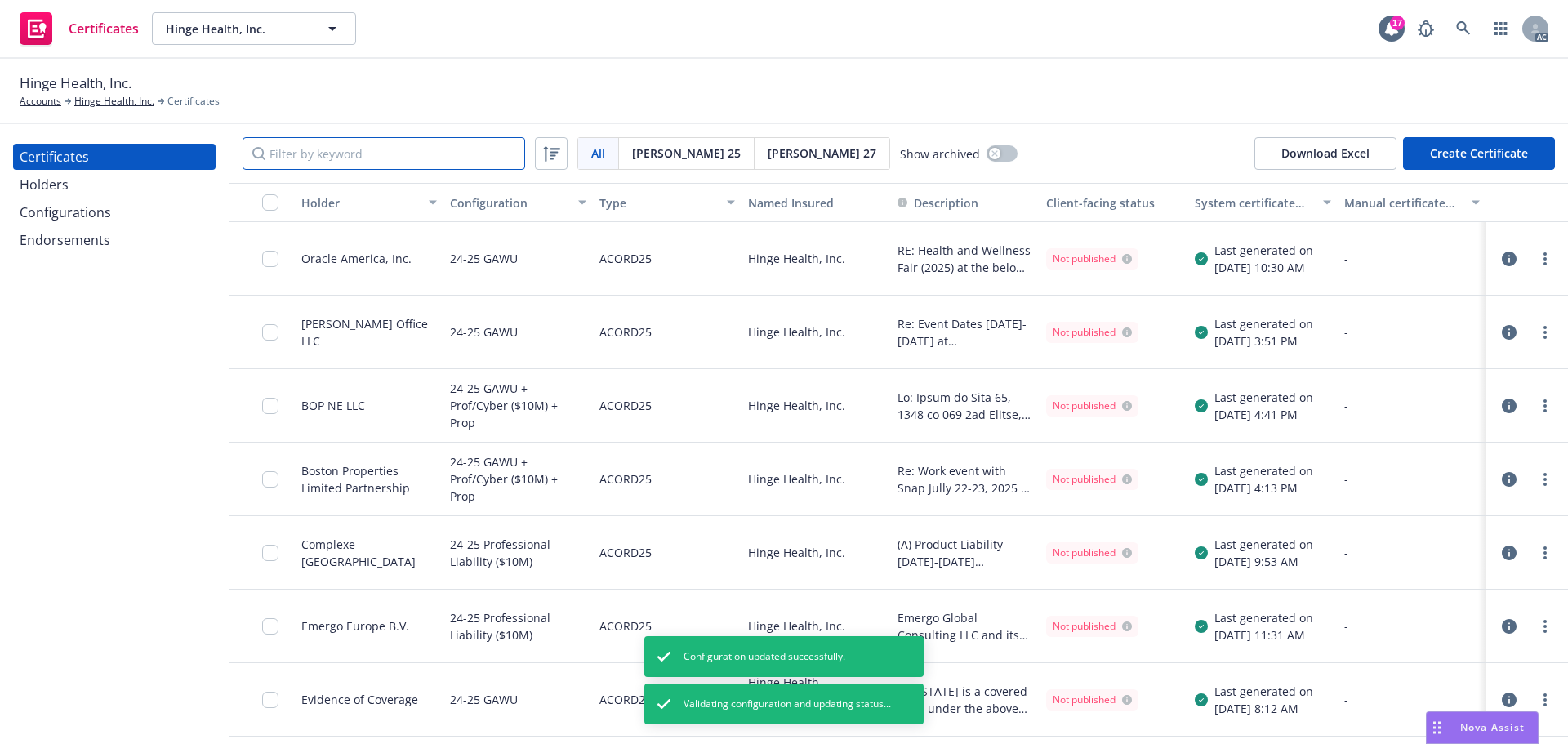
click at [339, 167] on input "Filter by keyword" at bounding box center [383, 154] width 283 height 33
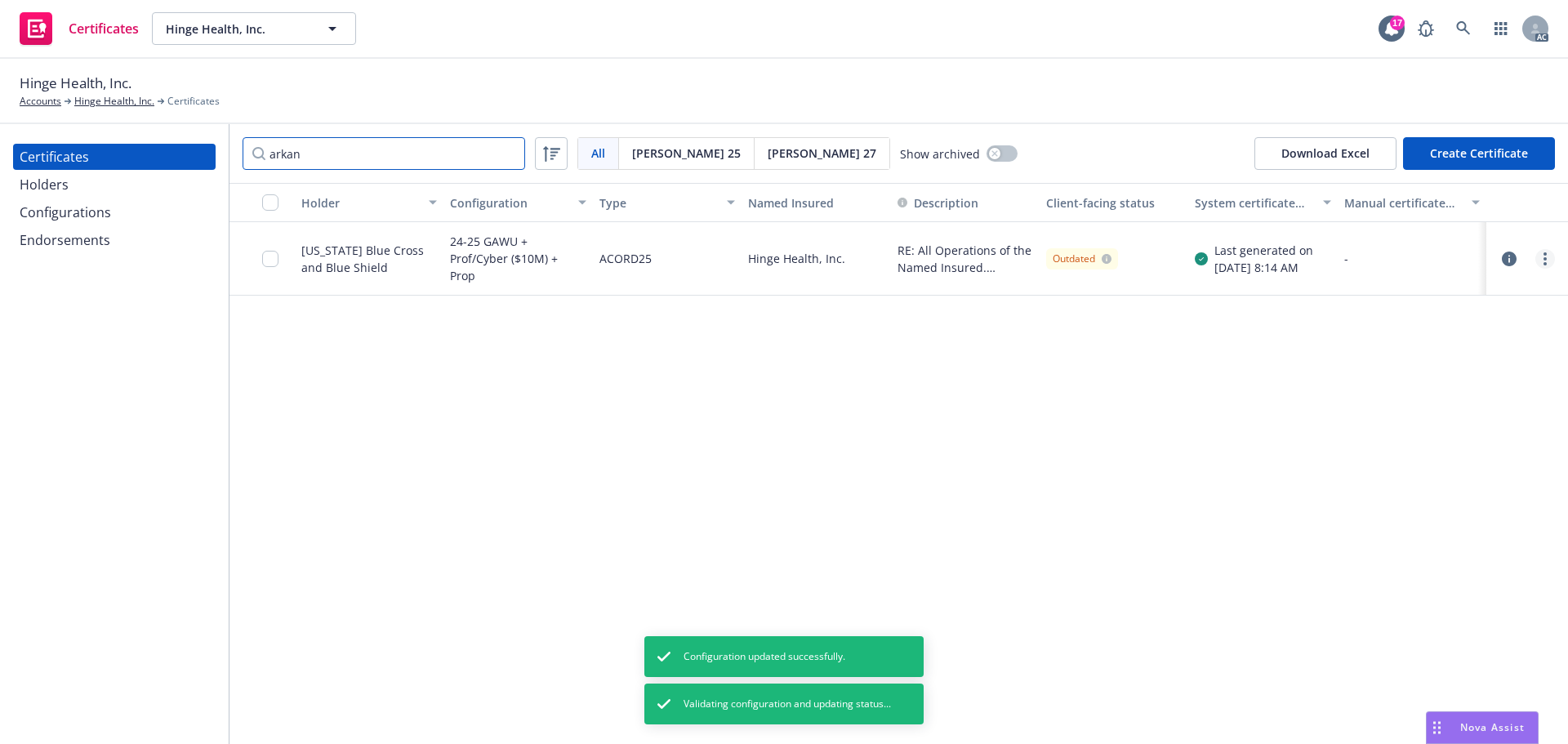
type input "arkan"
click at [1547, 257] on link "more" at bounding box center [1546, 259] width 19 height 19
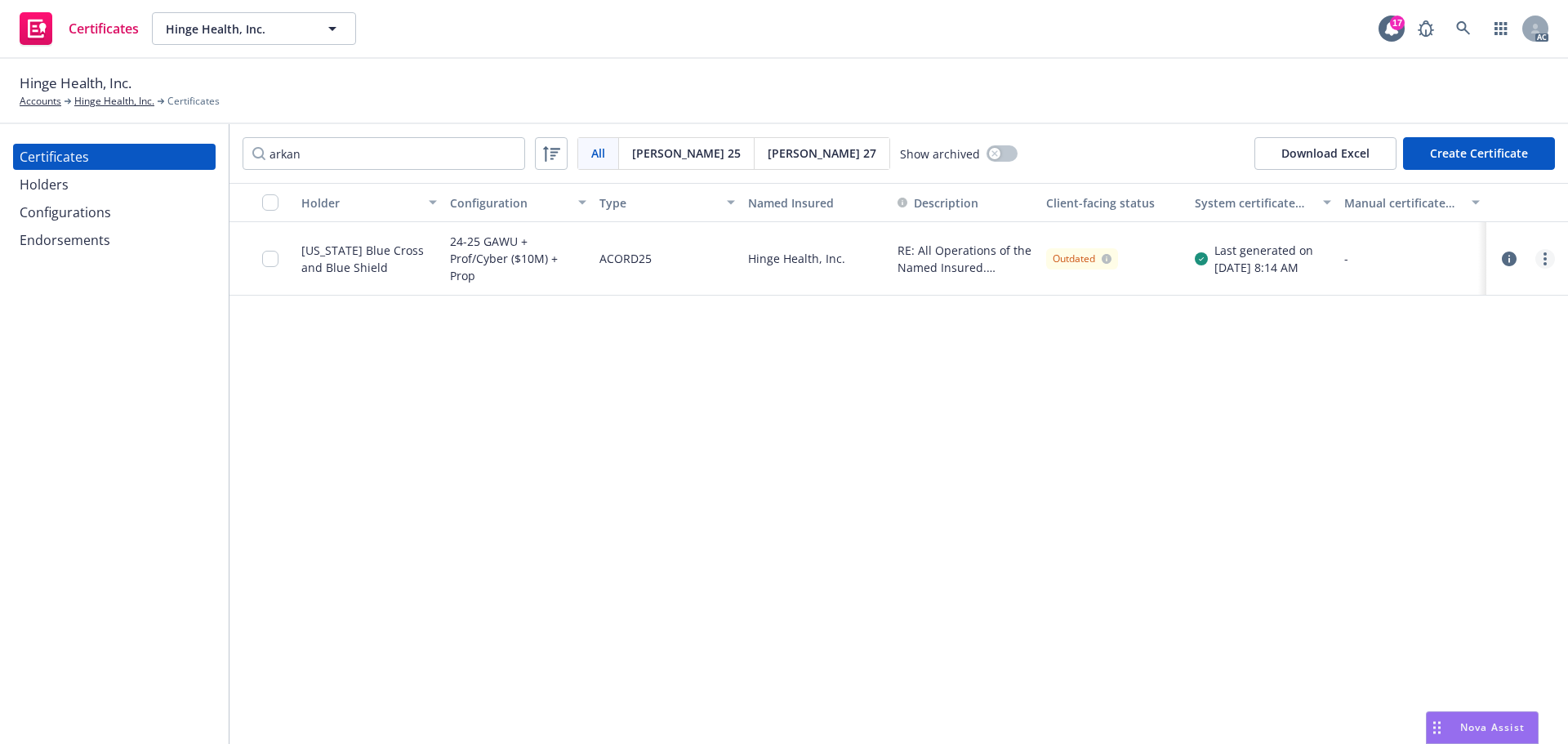
click at [1543, 252] on link "more" at bounding box center [1546, 259] width 19 height 19
click at [1372, 357] on link "Regenerate" at bounding box center [1423, 358] width 262 height 33
click at [1549, 263] on link "more" at bounding box center [1546, 259] width 19 height 19
click at [1353, 359] on link "Regenerate" at bounding box center [1423, 358] width 262 height 33
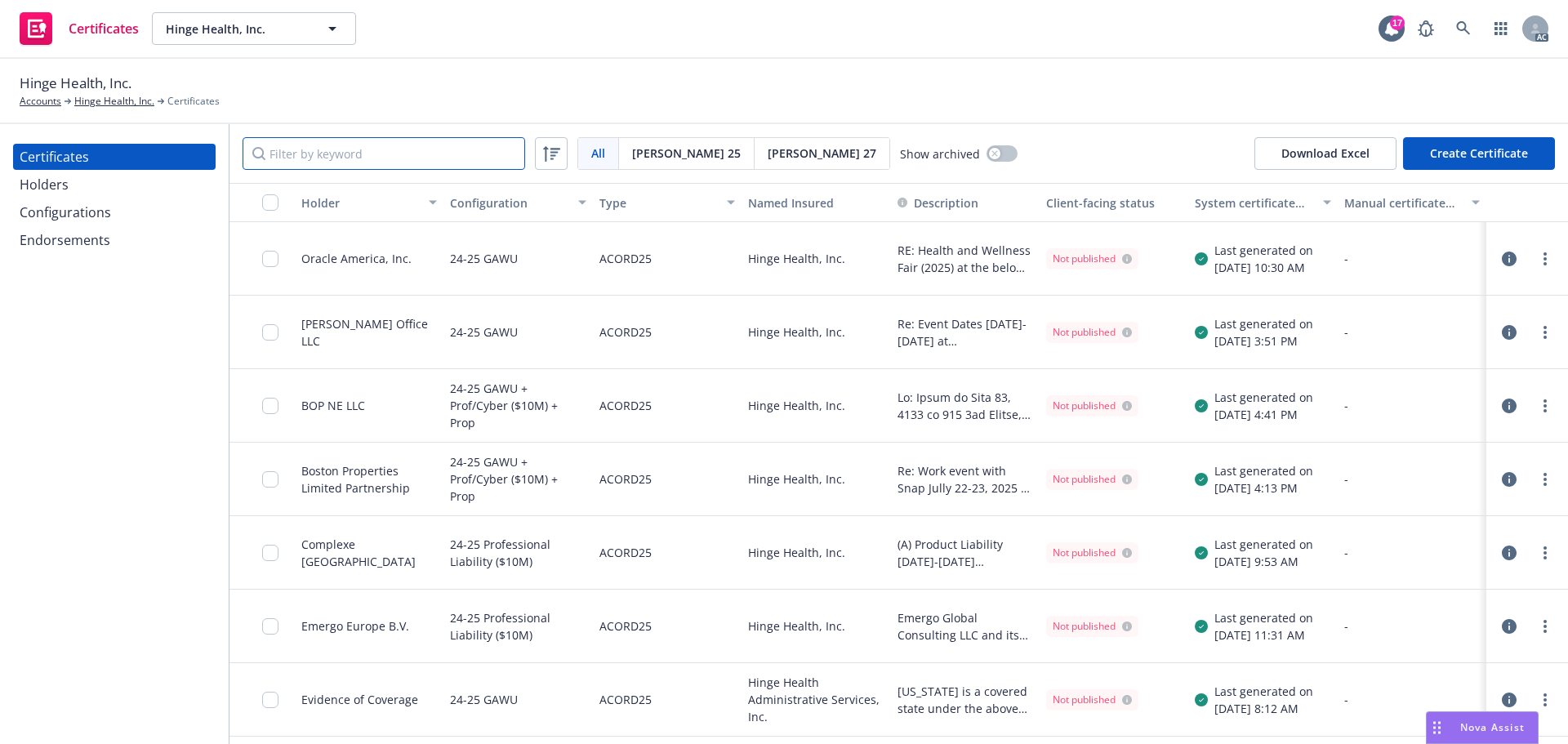
click at [318, 155] on input "Filter by keyword" at bounding box center [383, 154] width 283 height 33
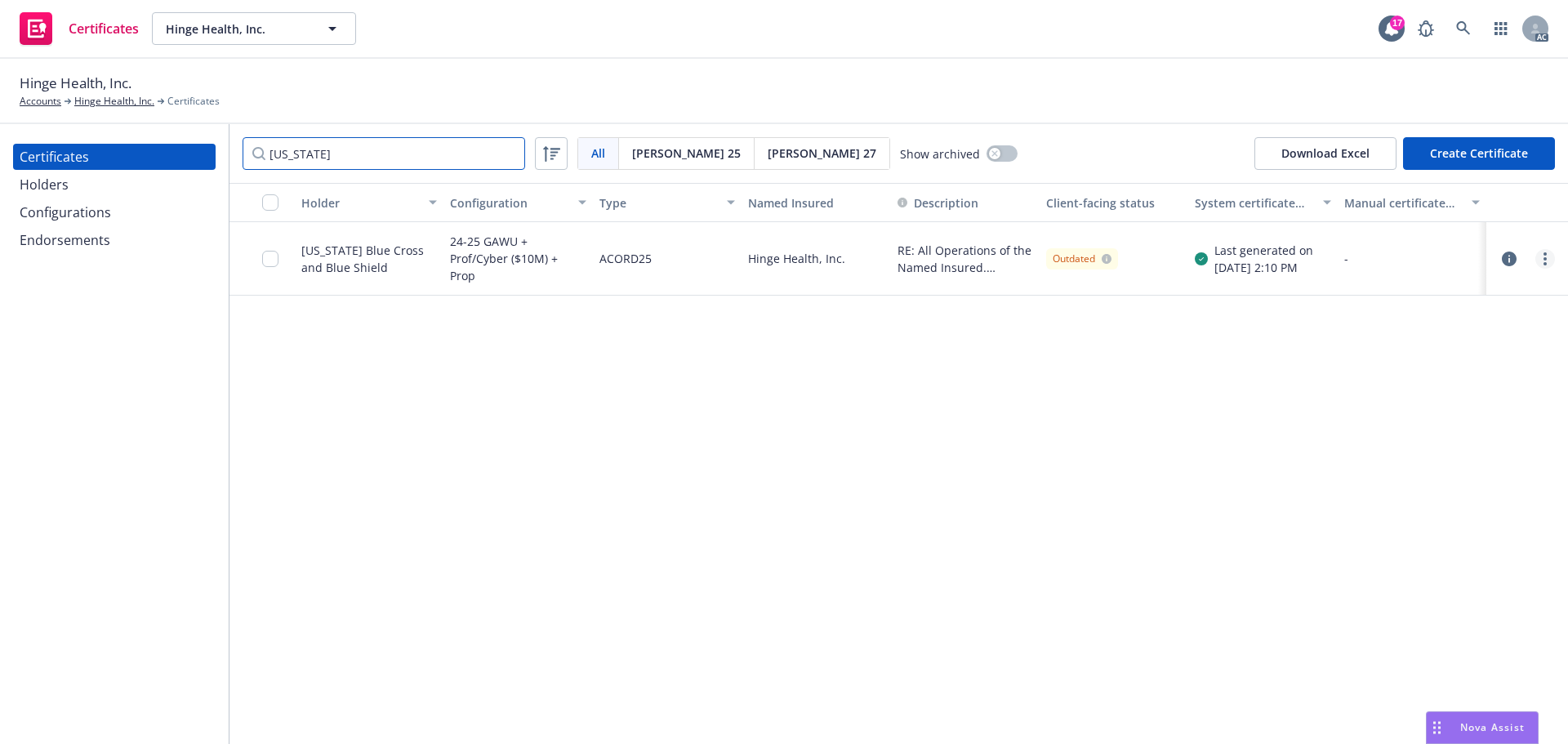
type input "arkansas"
click at [1547, 261] on icon "more" at bounding box center [1545, 258] width 3 height 13
click at [1377, 484] on link "Download uneditable generated certificate" at bounding box center [1423, 488] width 262 height 33
click at [1540, 259] on link "more" at bounding box center [1546, 259] width 19 height 19
click at [1363, 355] on link "Regenerate" at bounding box center [1423, 358] width 262 height 33
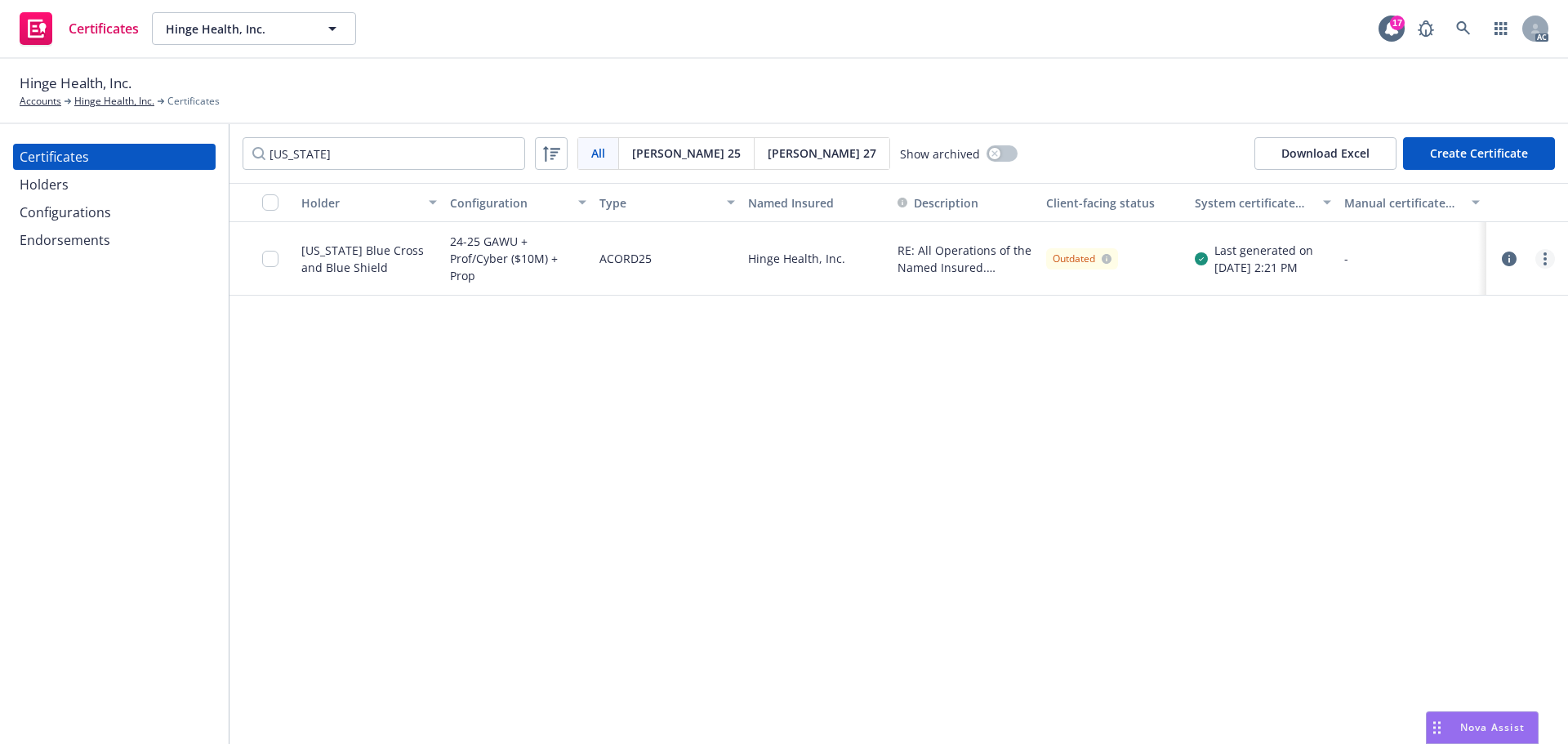
click at [1547, 259] on link "more" at bounding box center [1546, 259] width 19 height 19
click at [1054, 436] on div "Holder Configuration Type Named Insured Description Client-facing status System…" at bounding box center [899, 463] width 1338 height 561
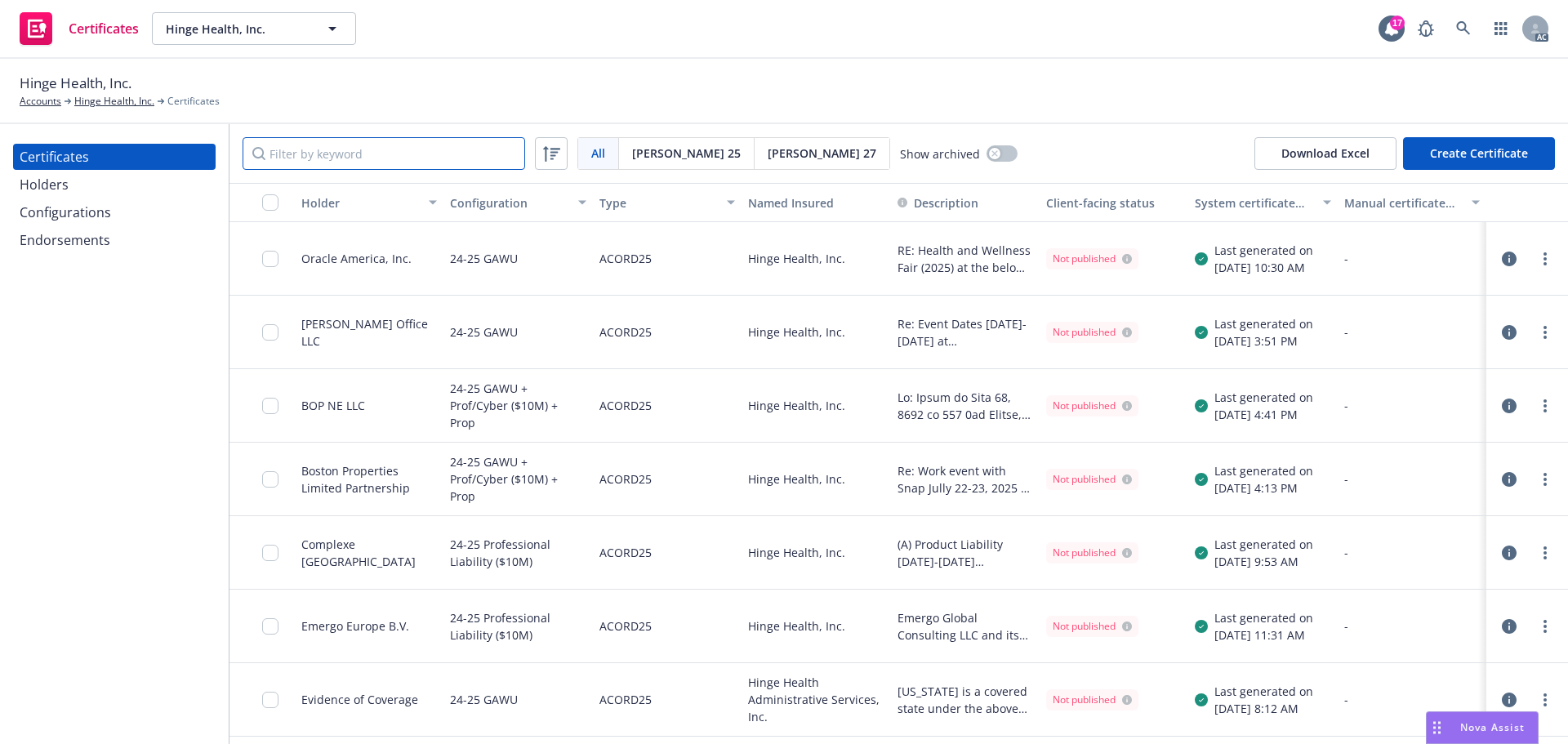
click at [316, 156] on input "Filter by keyword" at bounding box center [383, 154] width 283 height 33
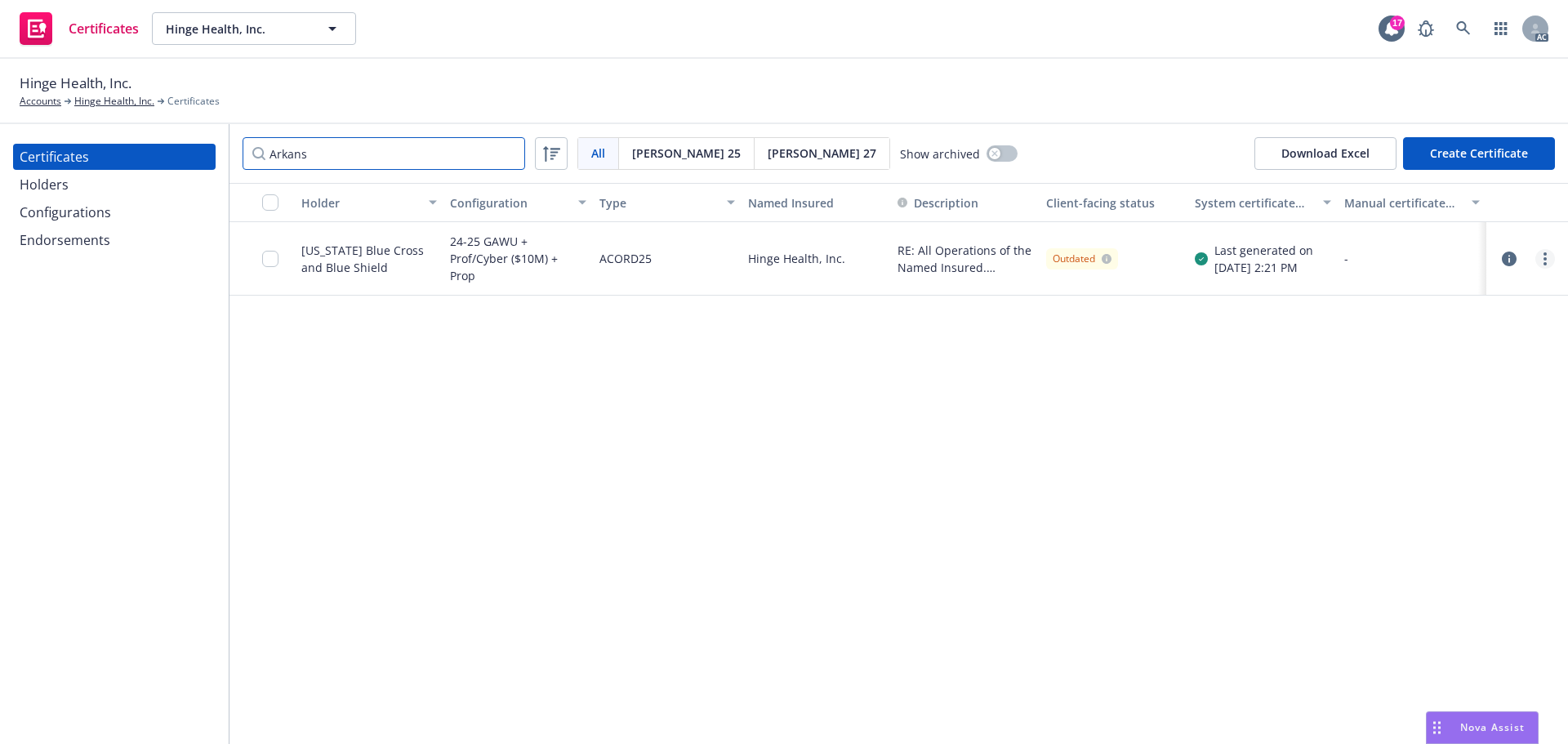
type input "Arkans"
click at [1549, 264] on link "more" at bounding box center [1546, 259] width 19 height 19
click at [1398, 491] on link "Download uneditable generated certificate" at bounding box center [1423, 488] width 262 height 33
click at [109, 103] on link "Hinge Health, Inc." at bounding box center [114, 101] width 80 height 15
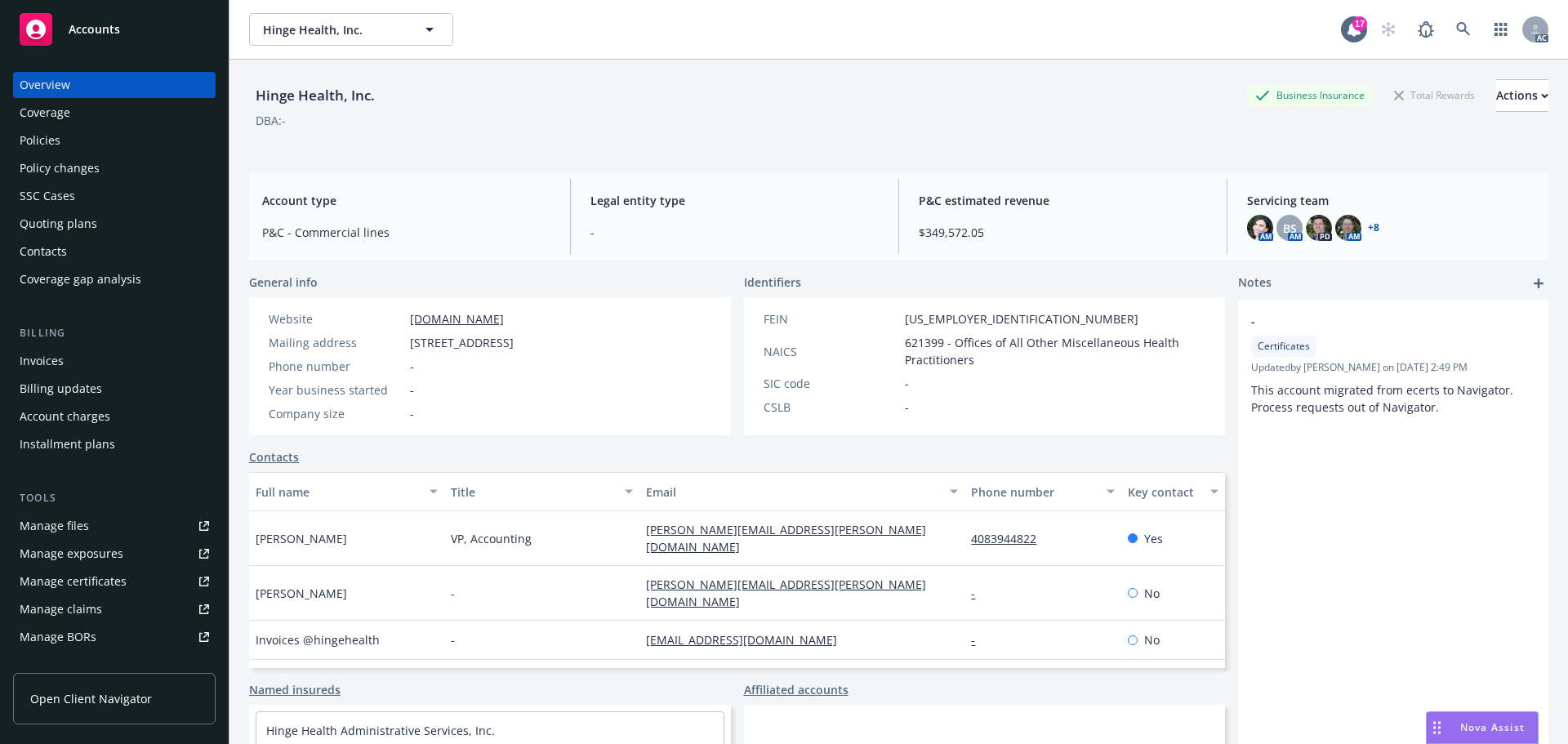
click at [91, 32] on span "Accounts" at bounding box center [94, 29] width 52 height 13
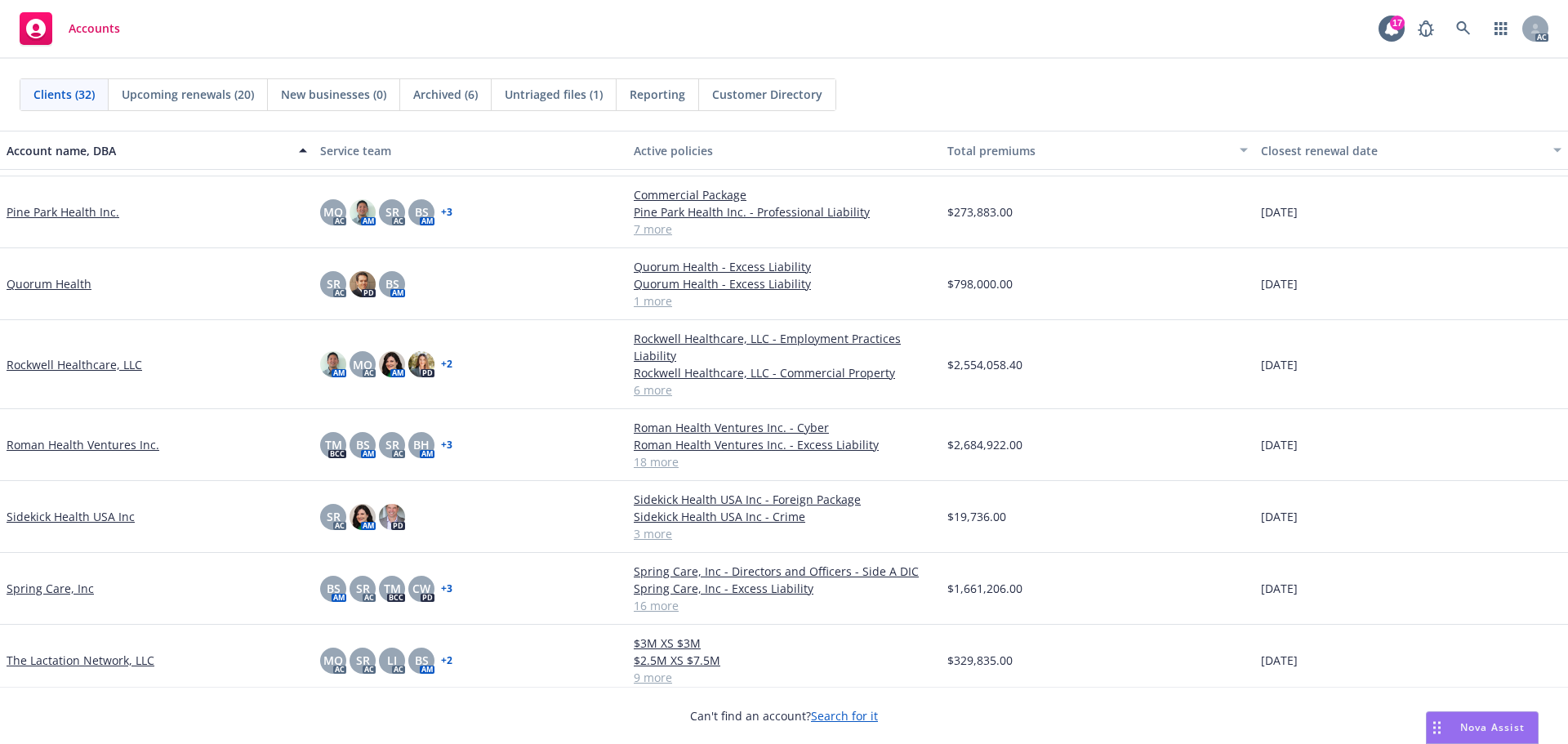
scroll to position [1389, 0]
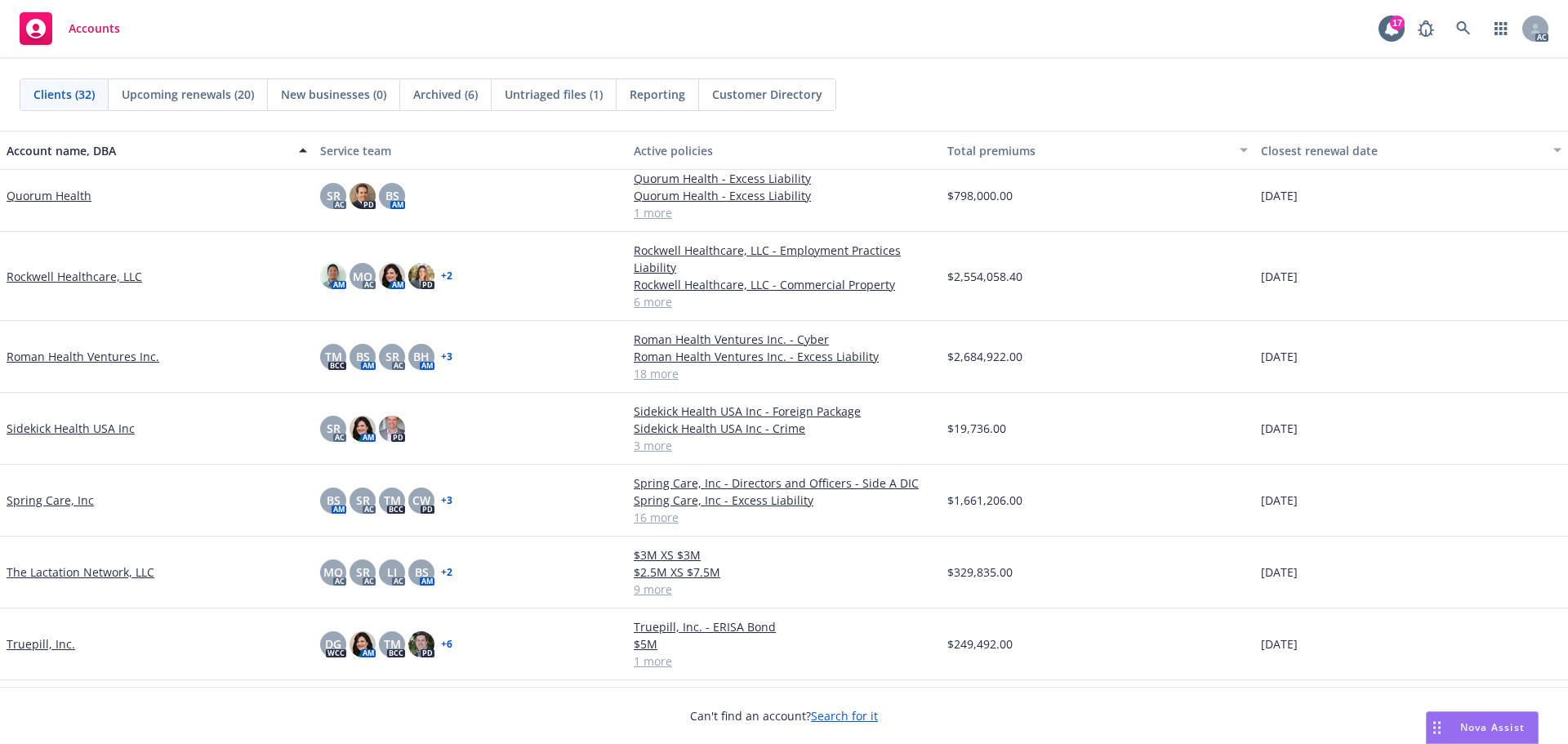
click at [53, 502] on link "Spring Care, Inc" at bounding box center [51, 501] width 88 height 18
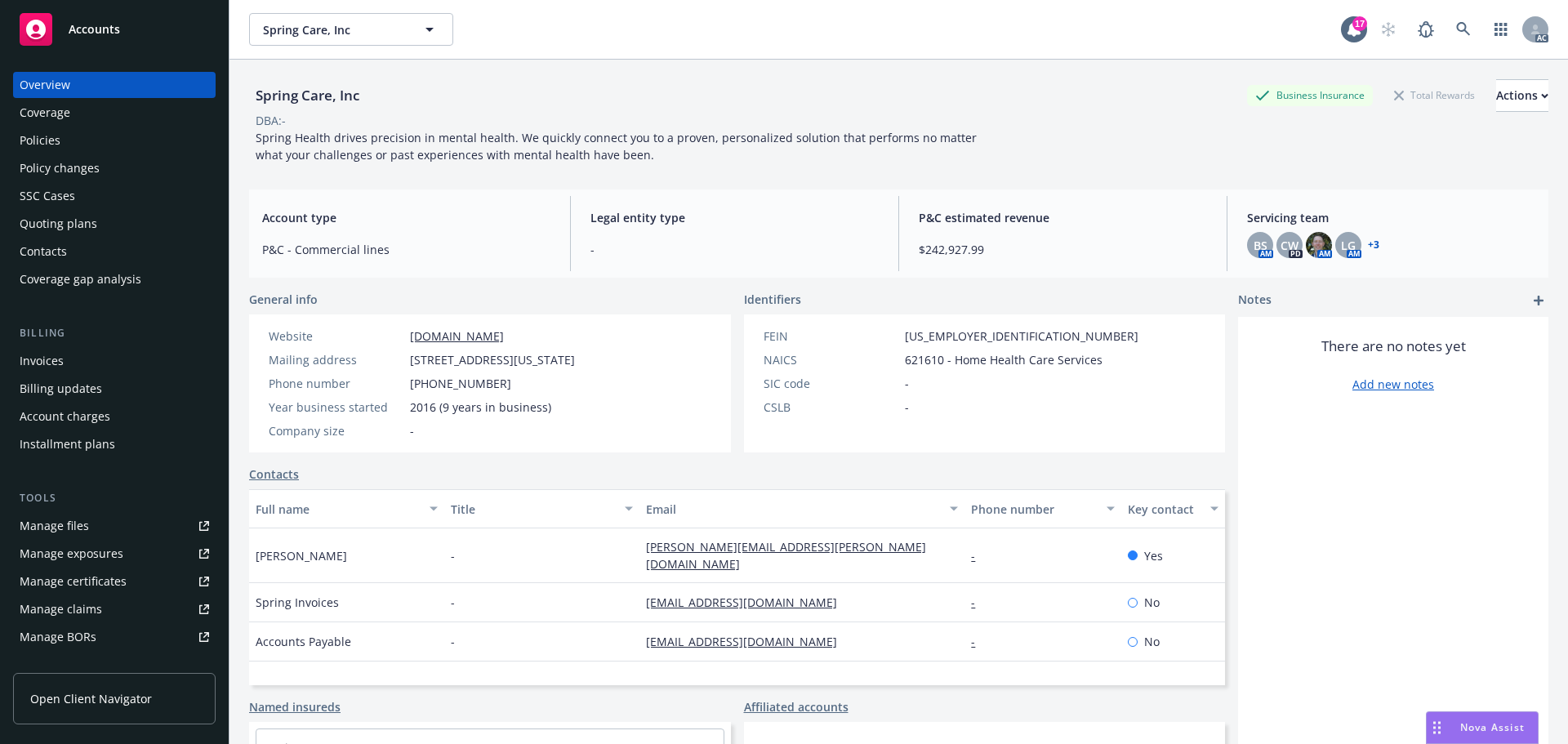
click at [110, 577] on div "Manage certificates" at bounding box center [73, 581] width 107 height 26
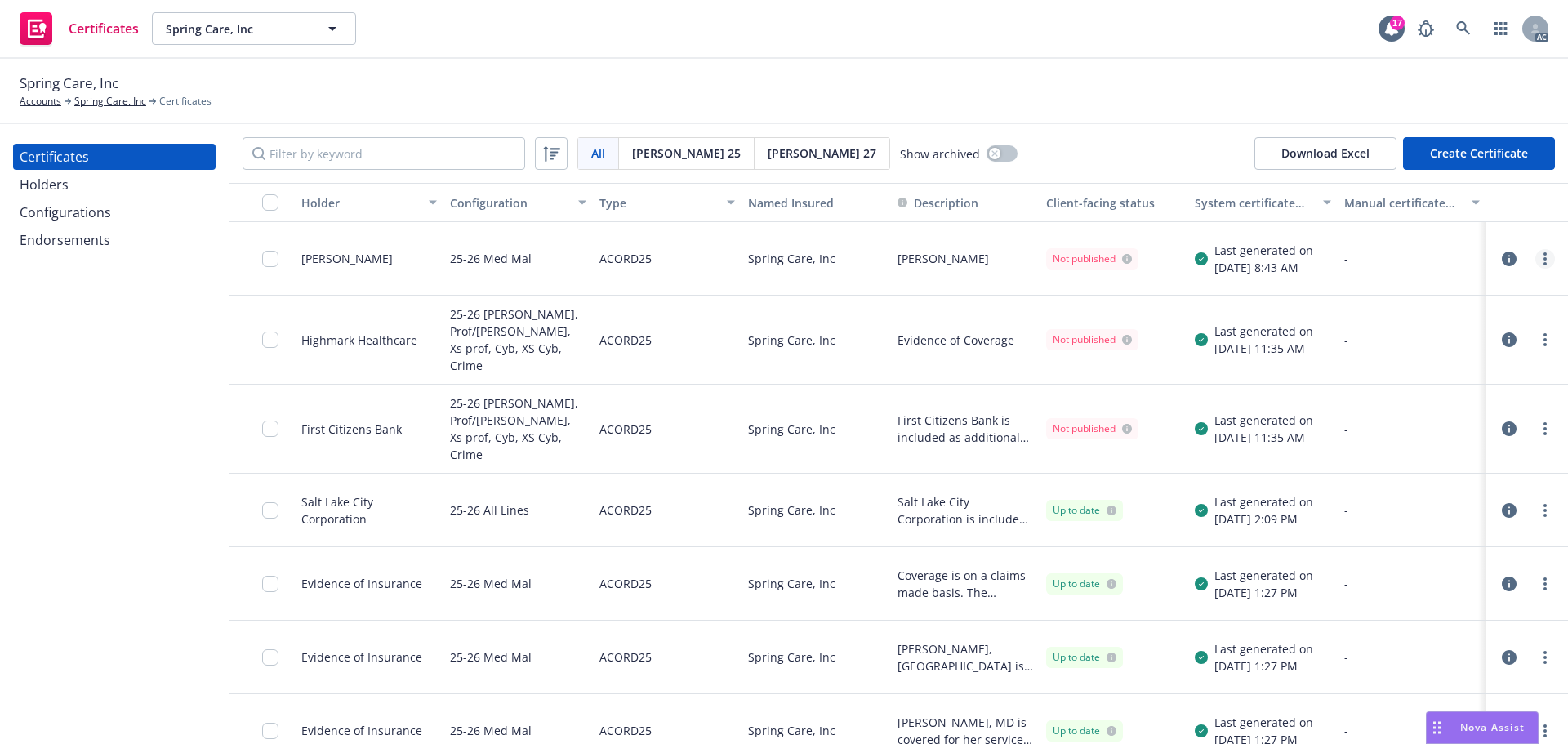
click at [1536, 259] on link "more" at bounding box center [1546, 259] width 19 height 19
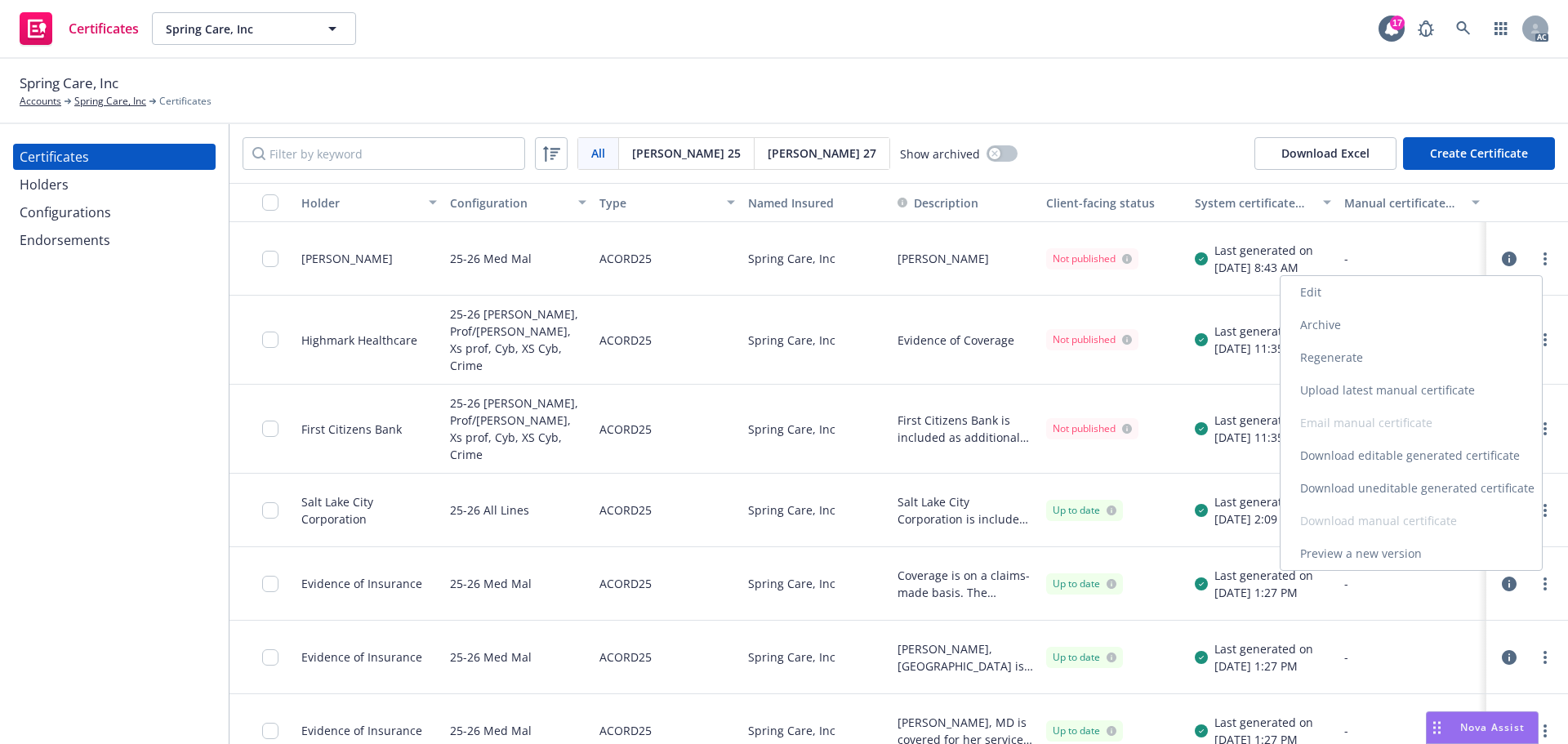
click at [1315, 295] on link "Edit" at bounding box center [1411, 293] width 262 height 33
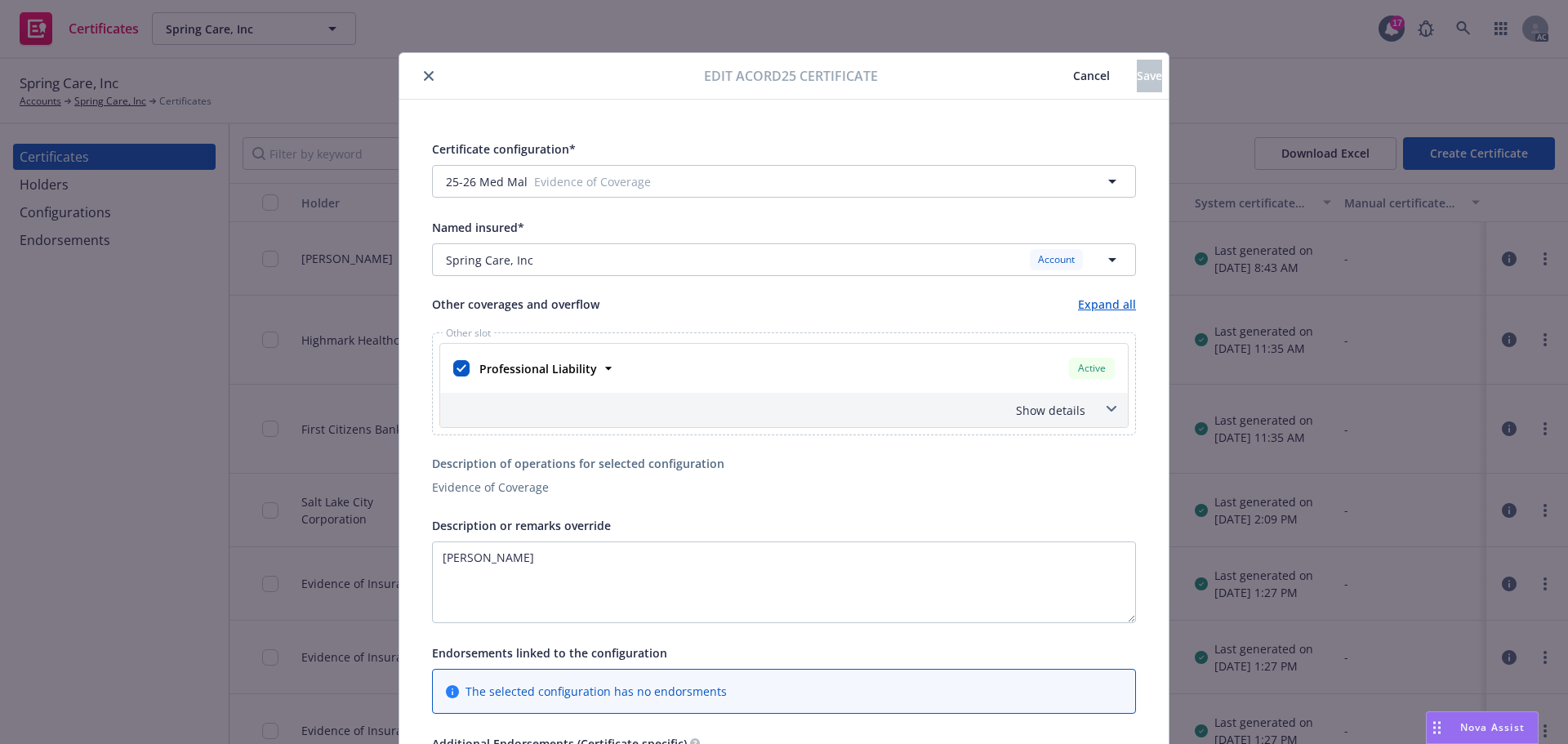
click at [424, 74] on icon "close" at bounding box center [429, 76] width 10 height 10
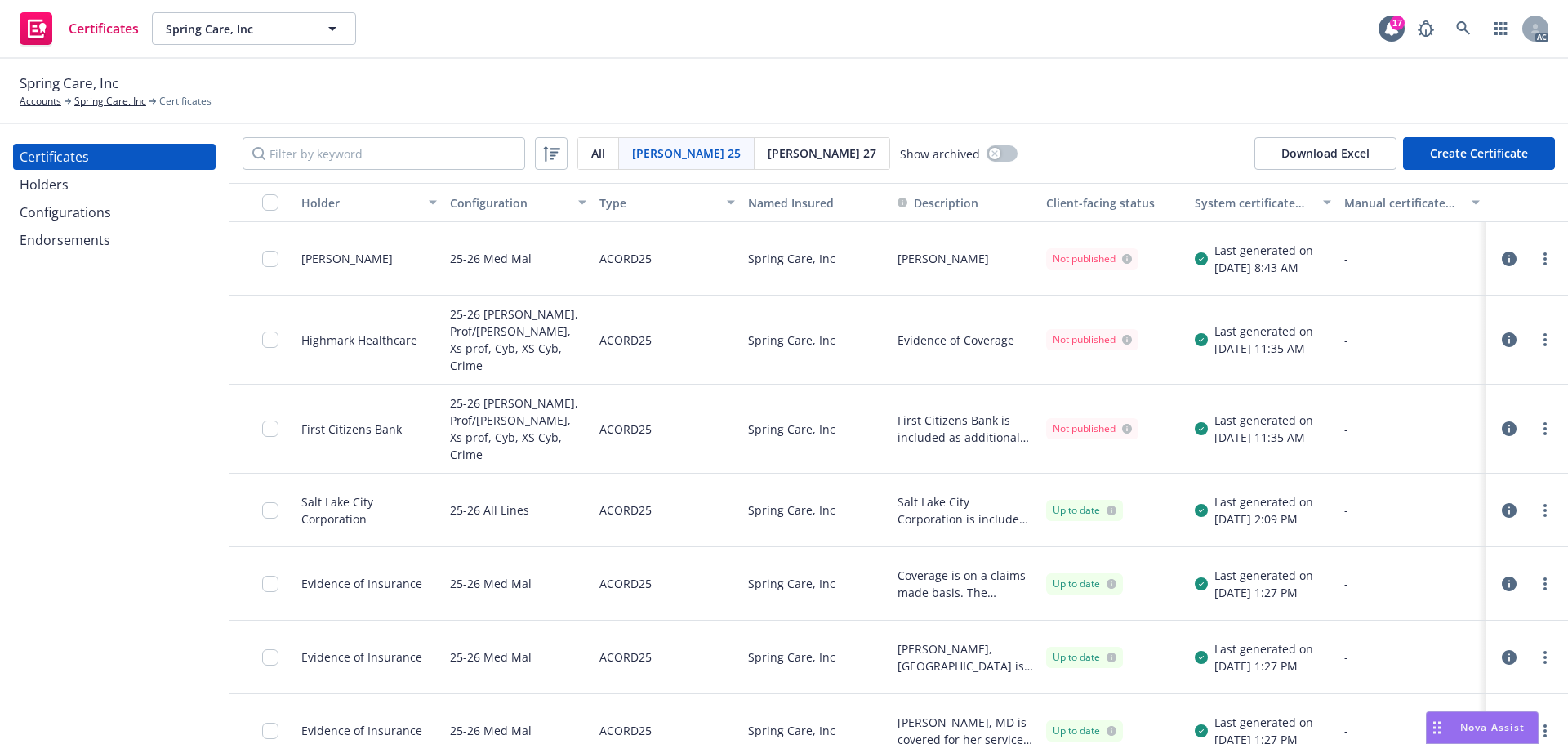
click at [66, 189] on div "Holders" at bounding box center [44, 184] width 49 height 26
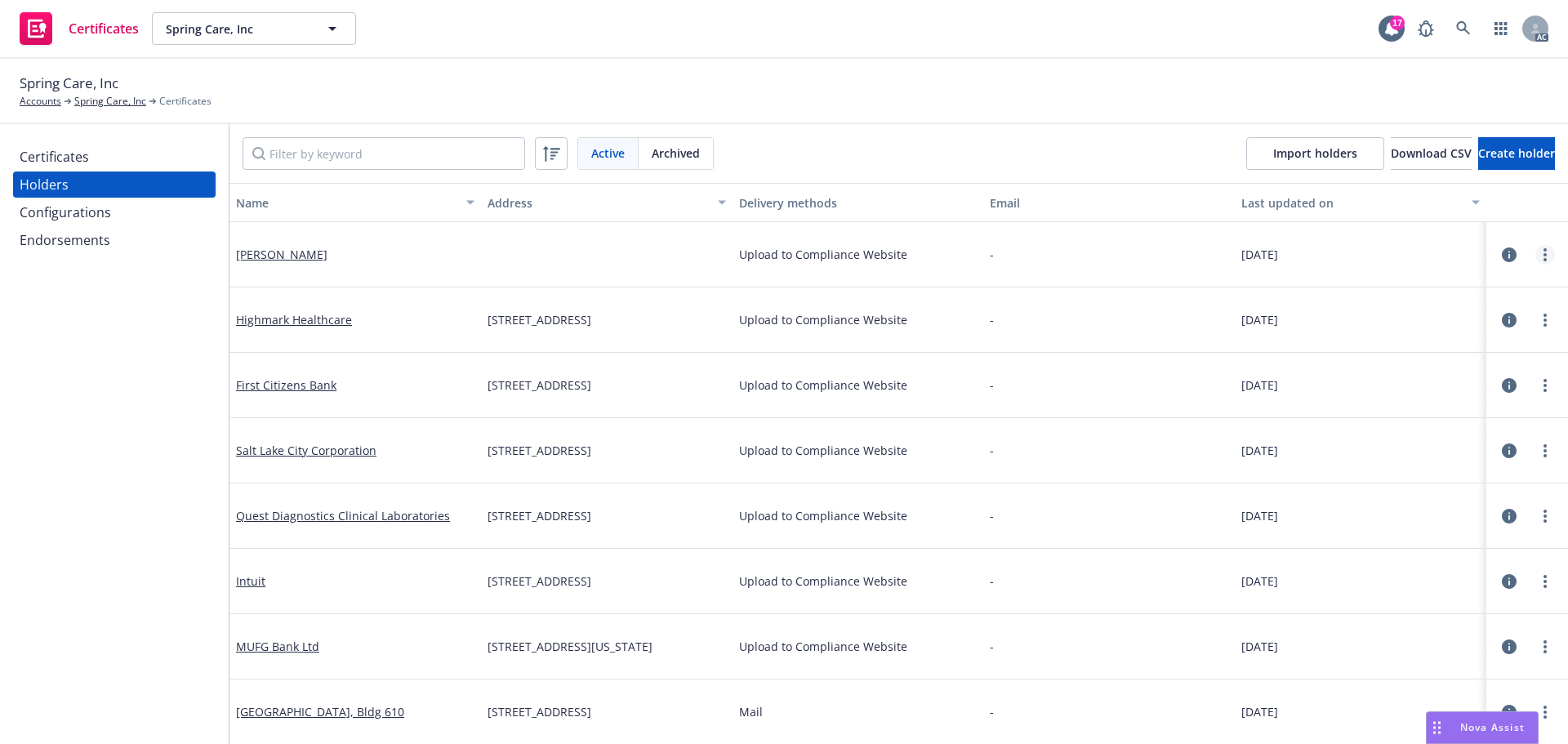
click at [1544, 256] on icon "more" at bounding box center [1545, 254] width 3 height 13
click at [1394, 287] on link "Edit" at bounding box center [1440, 289] width 180 height 33
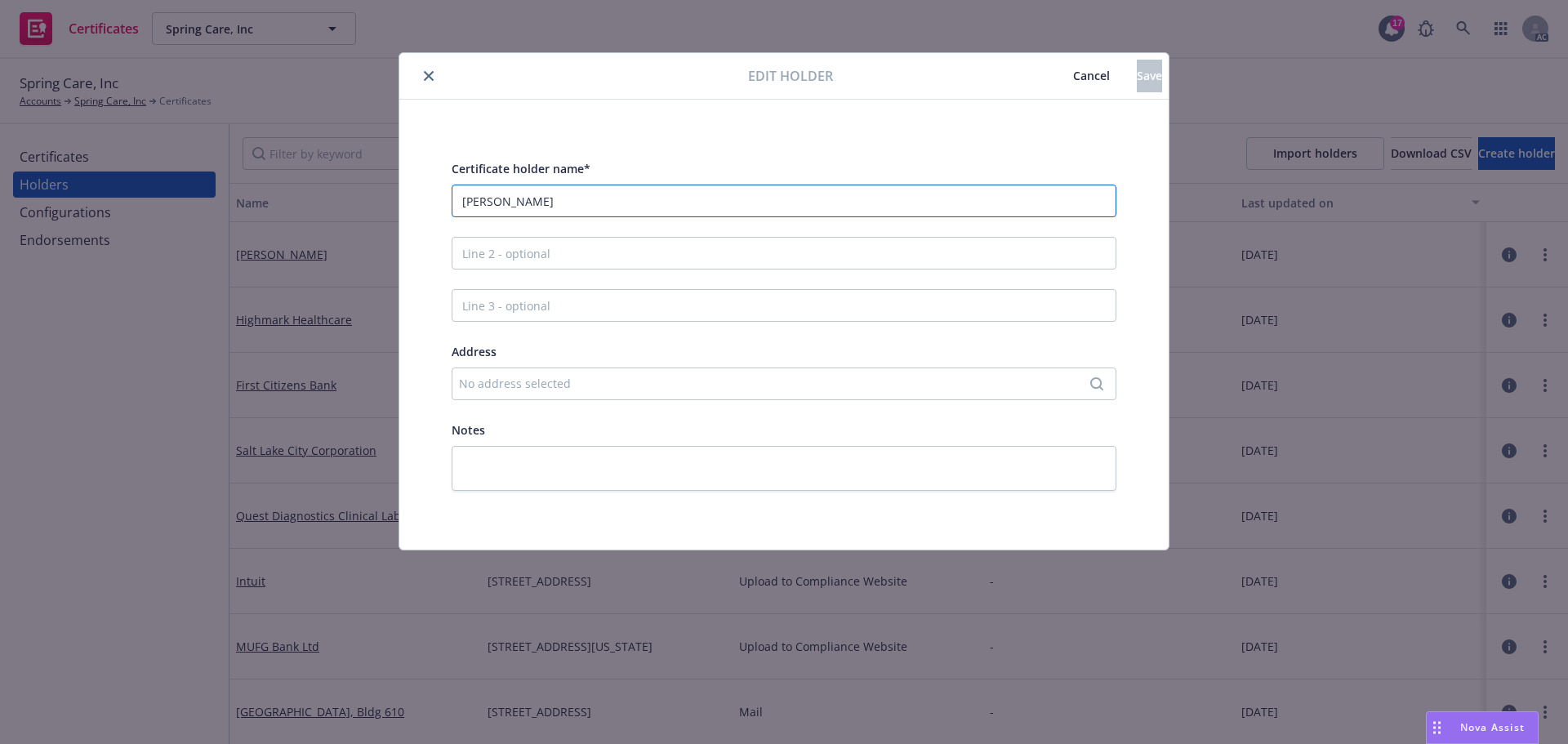
drag, startPoint x: 535, startPoint y: 204, endPoint x: 415, endPoint y: 204, distance: 120.0
click at [415, 204] on div "Certificate holder name* Tim Howard Address No address selected Notes" at bounding box center [784, 324] width 769 height 450
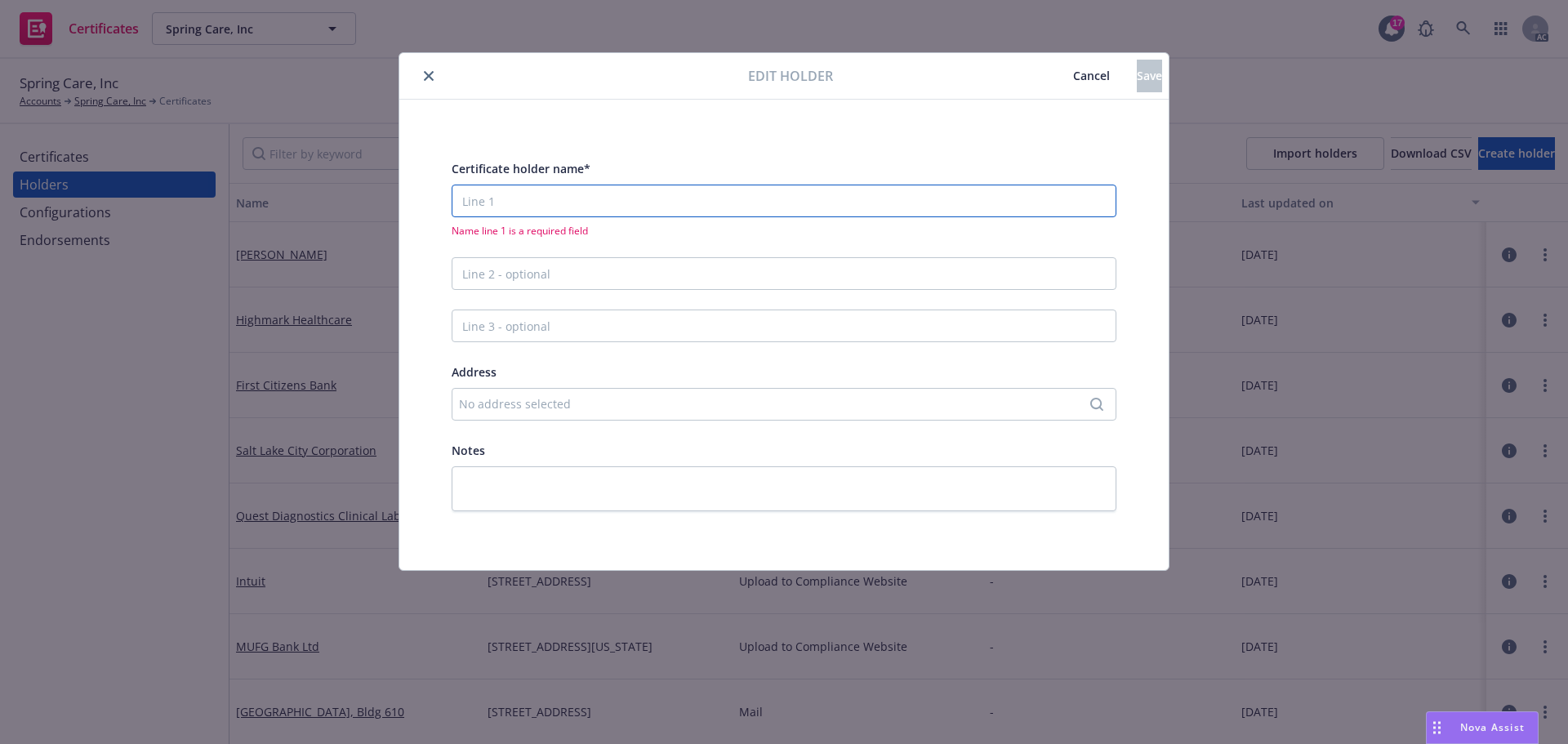
paste input "Timothy M Howard, MD"
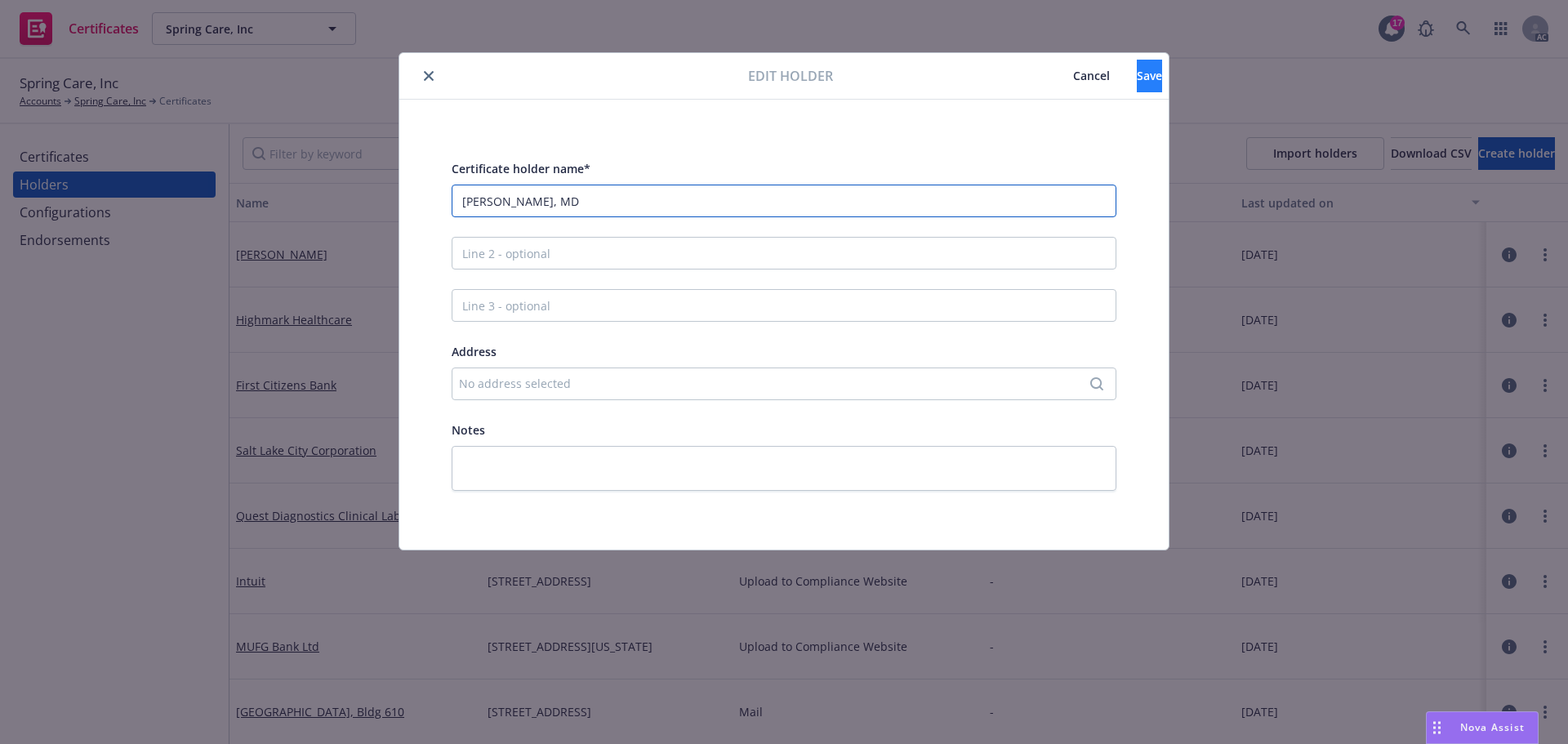
type input "Timothy M Howard, MD"
click at [1142, 71] on button "Save" at bounding box center [1150, 76] width 25 height 33
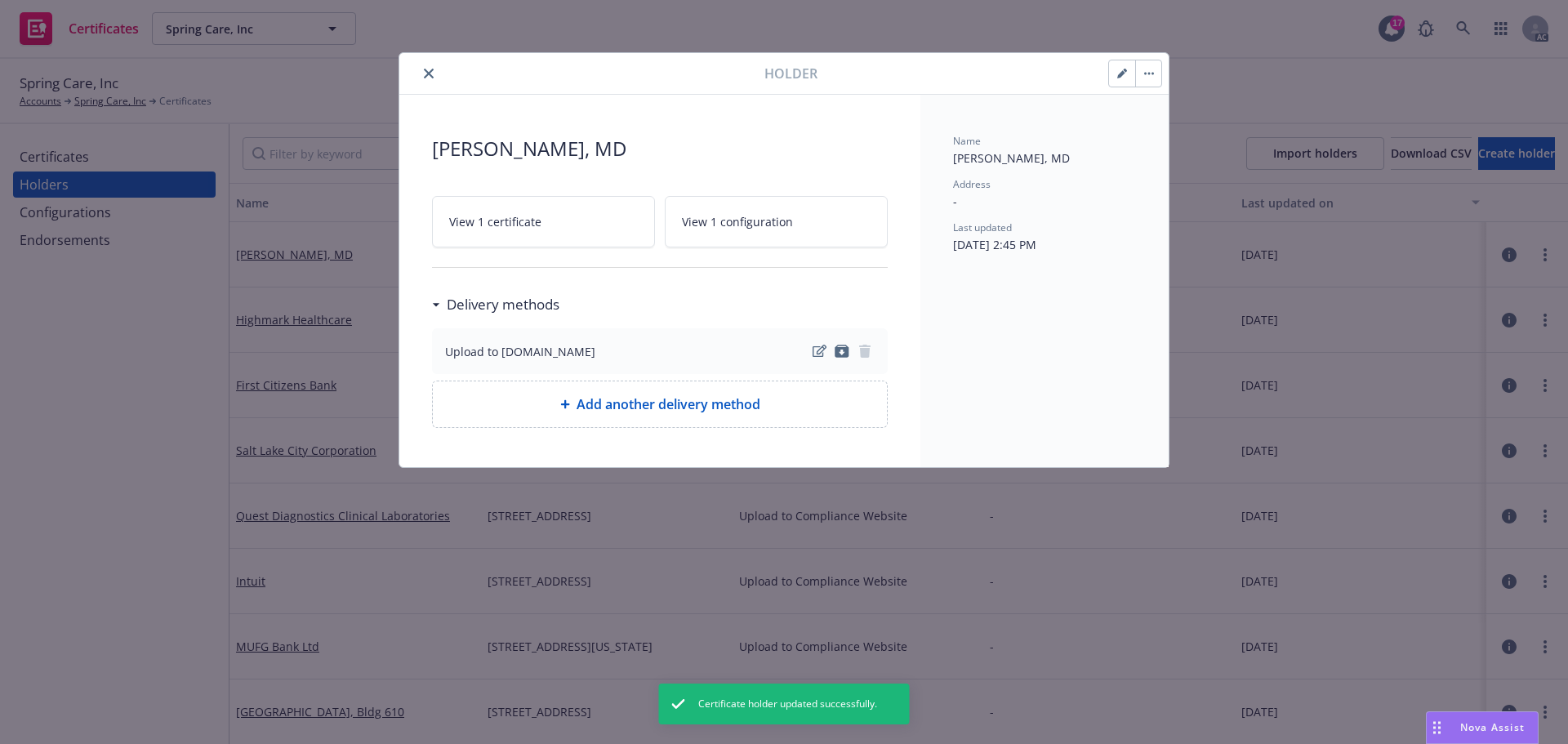
click at [1149, 75] on button "button" at bounding box center [1148, 73] width 26 height 26
click at [426, 76] on icon "close" at bounding box center [429, 74] width 10 height 10
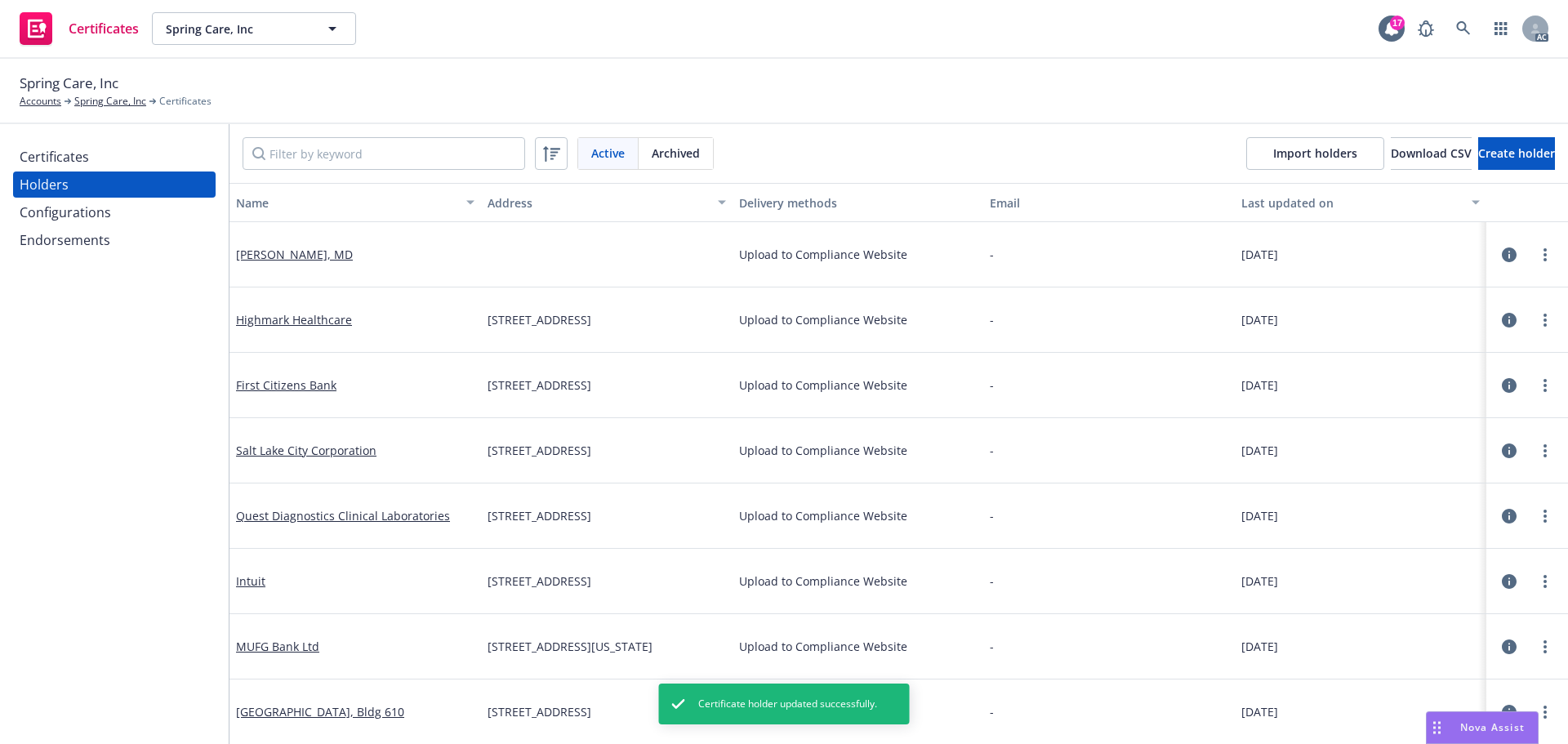
click at [85, 158] on div "Certificates" at bounding box center [53, 157] width 69 height 26
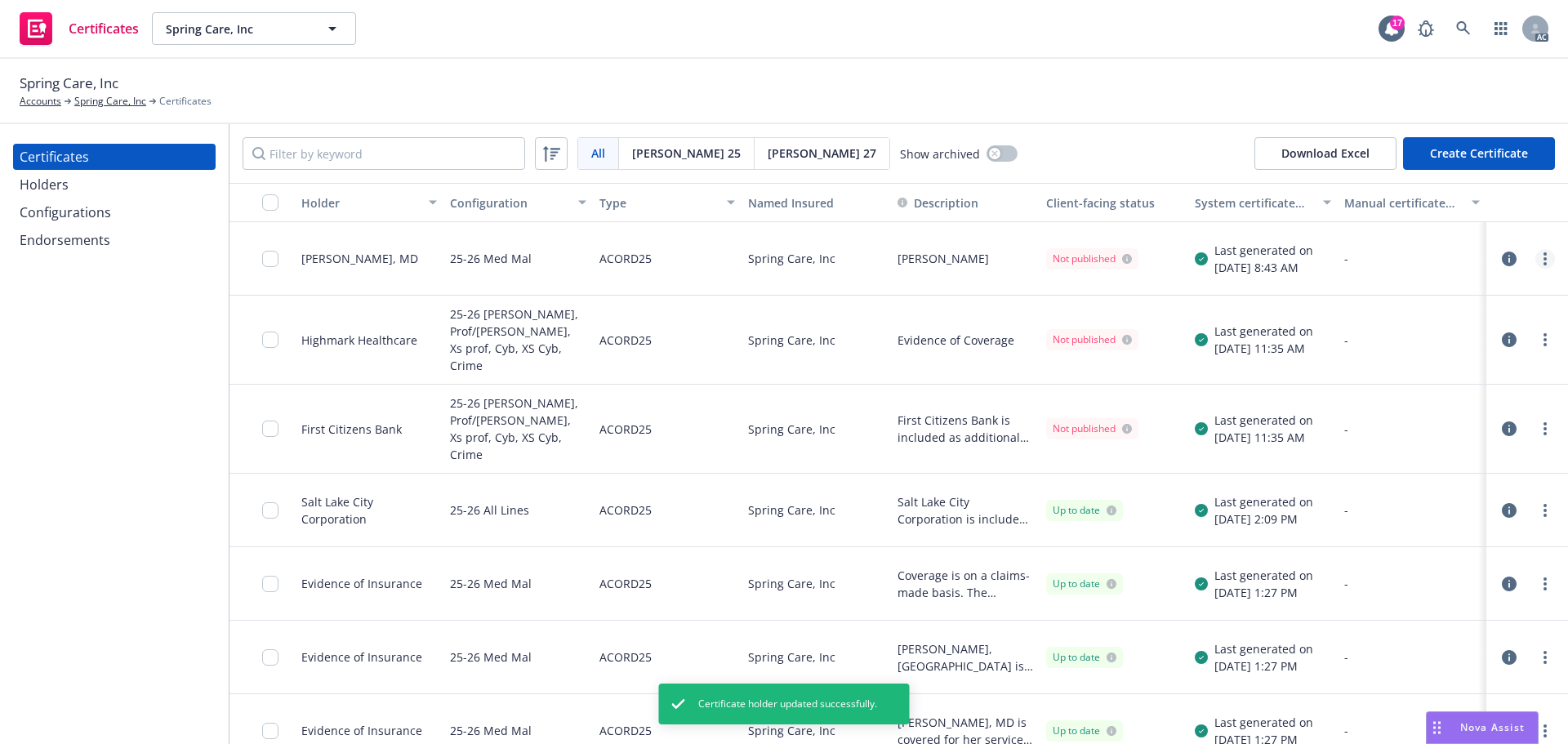
click at [1544, 256] on icon "more" at bounding box center [1545, 258] width 3 height 13
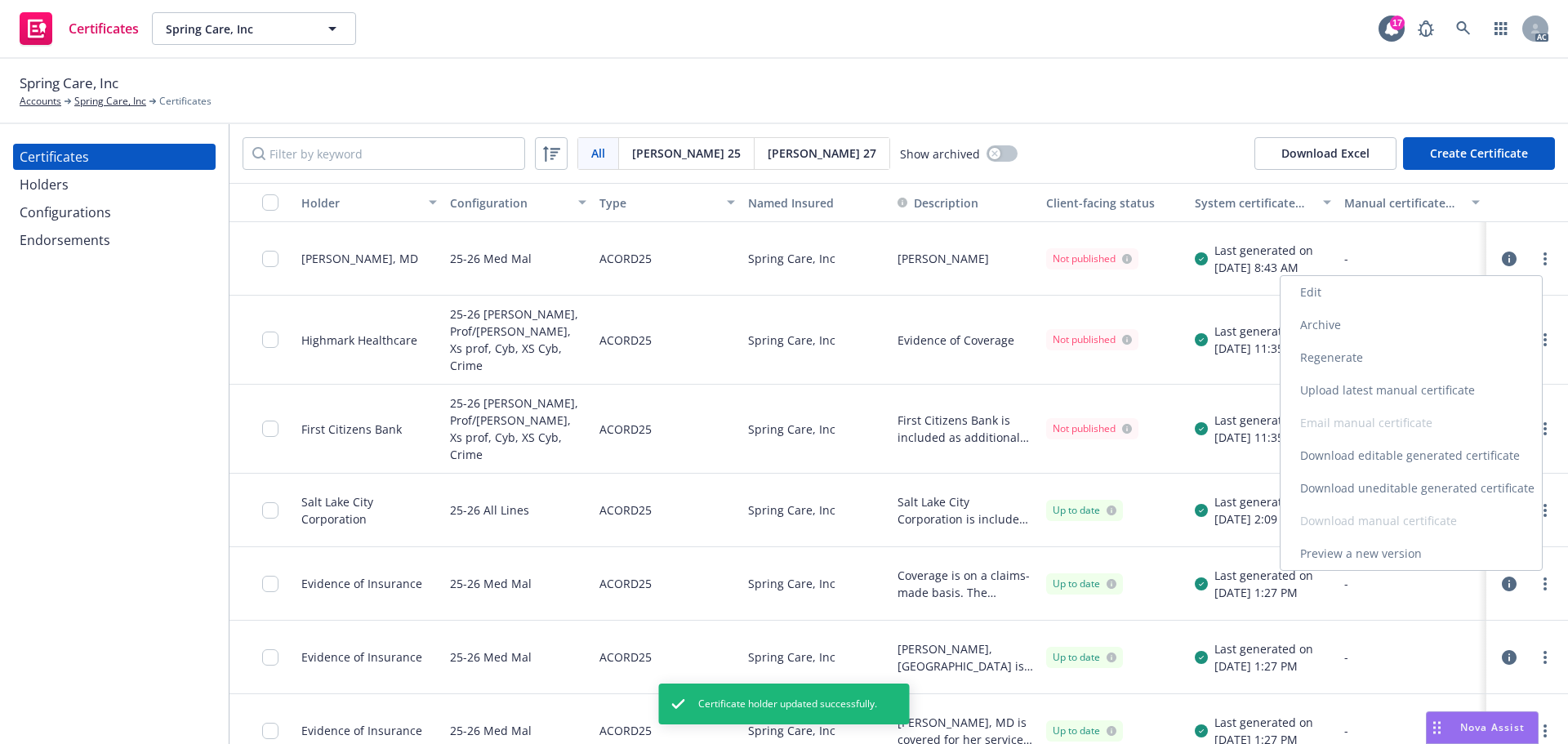
click at [1343, 357] on link "Regenerate" at bounding box center [1411, 358] width 262 height 33
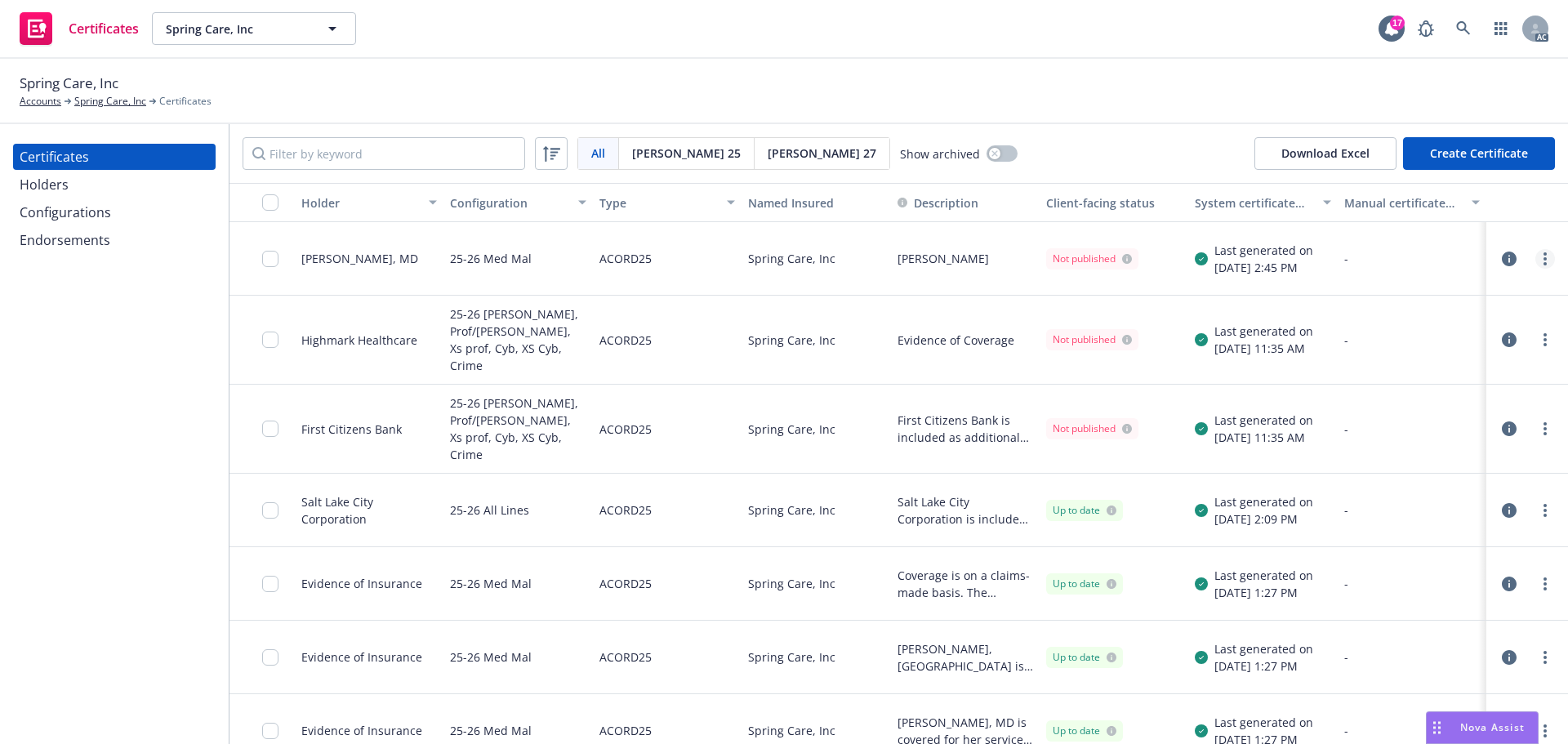
click at [1536, 252] on link "more" at bounding box center [1546, 259] width 19 height 19
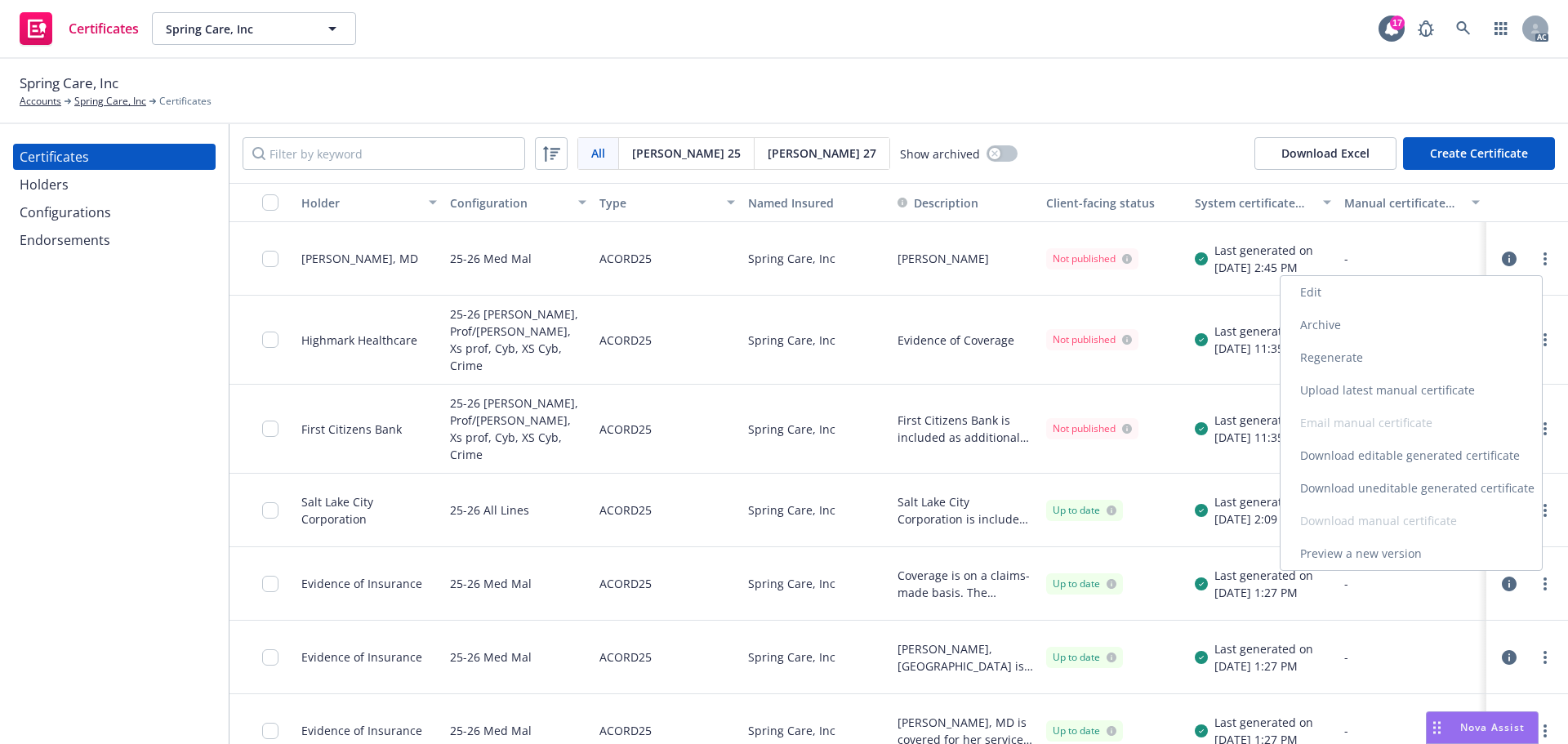
click at [1352, 485] on link "Download uneditable generated certificate" at bounding box center [1411, 488] width 262 height 33
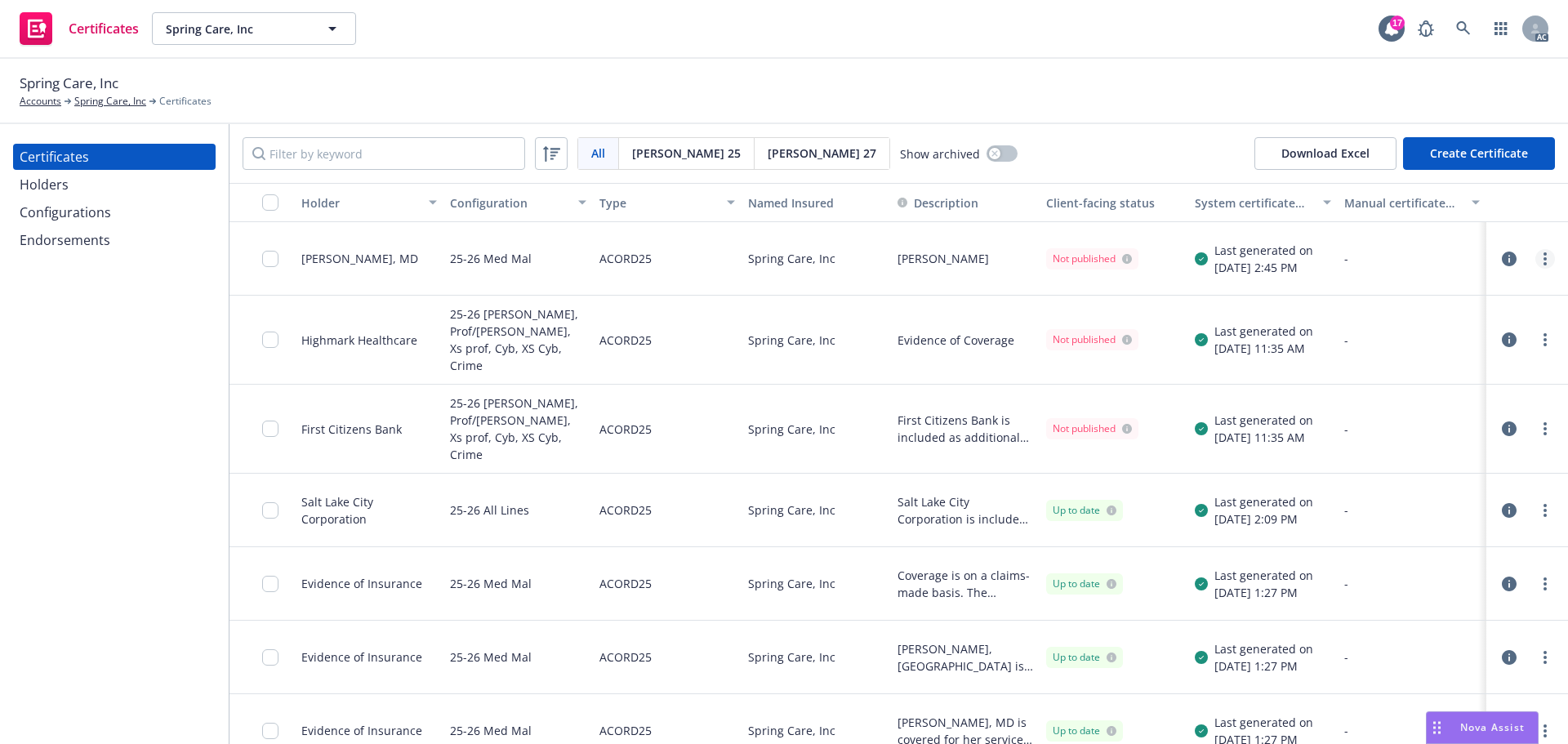
click at [1544, 257] on icon "more" at bounding box center [1545, 258] width 3 height 13
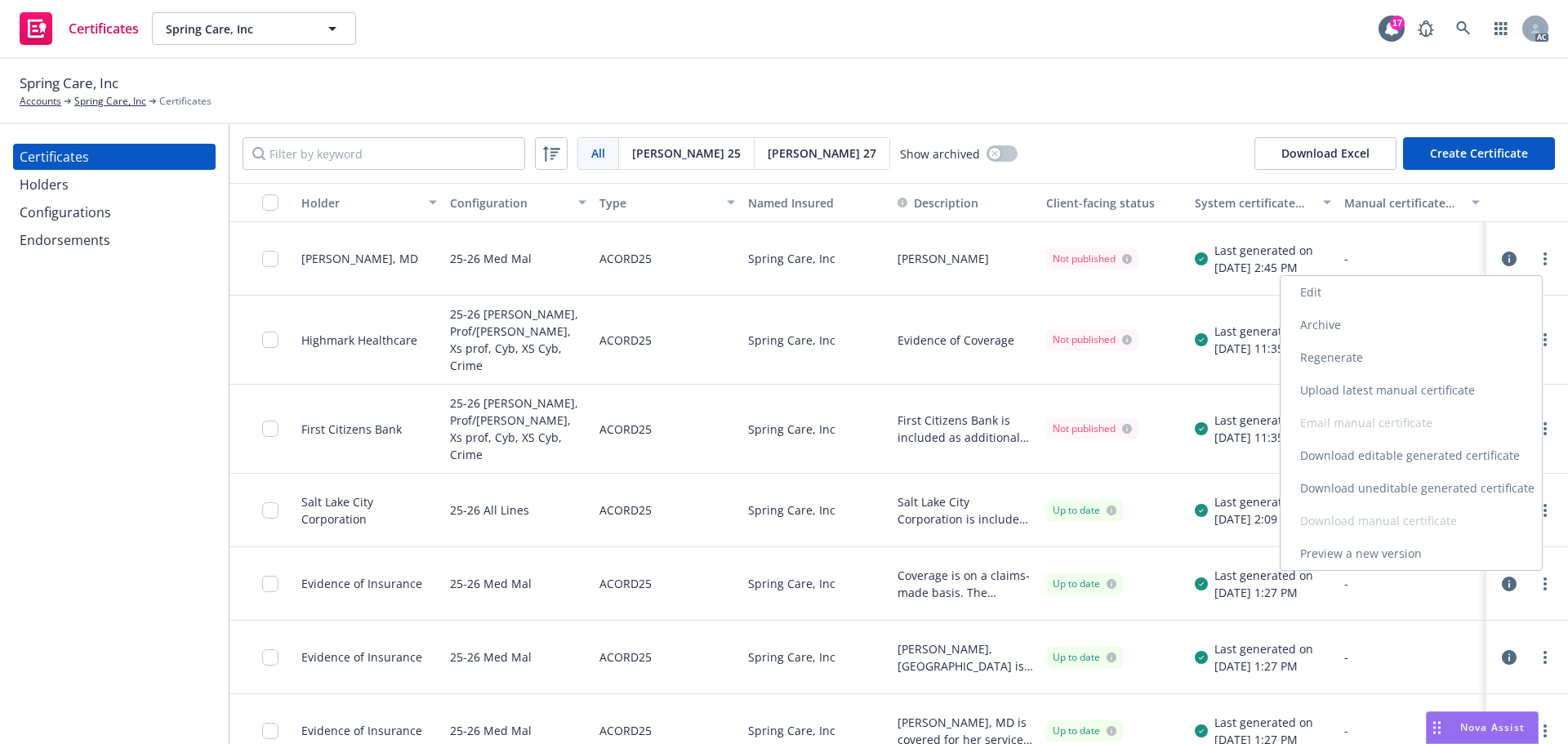
click at [1369, 485] on link "Download uneditable generated certificate" at bounding box center [1411, 488] width 262 height 33
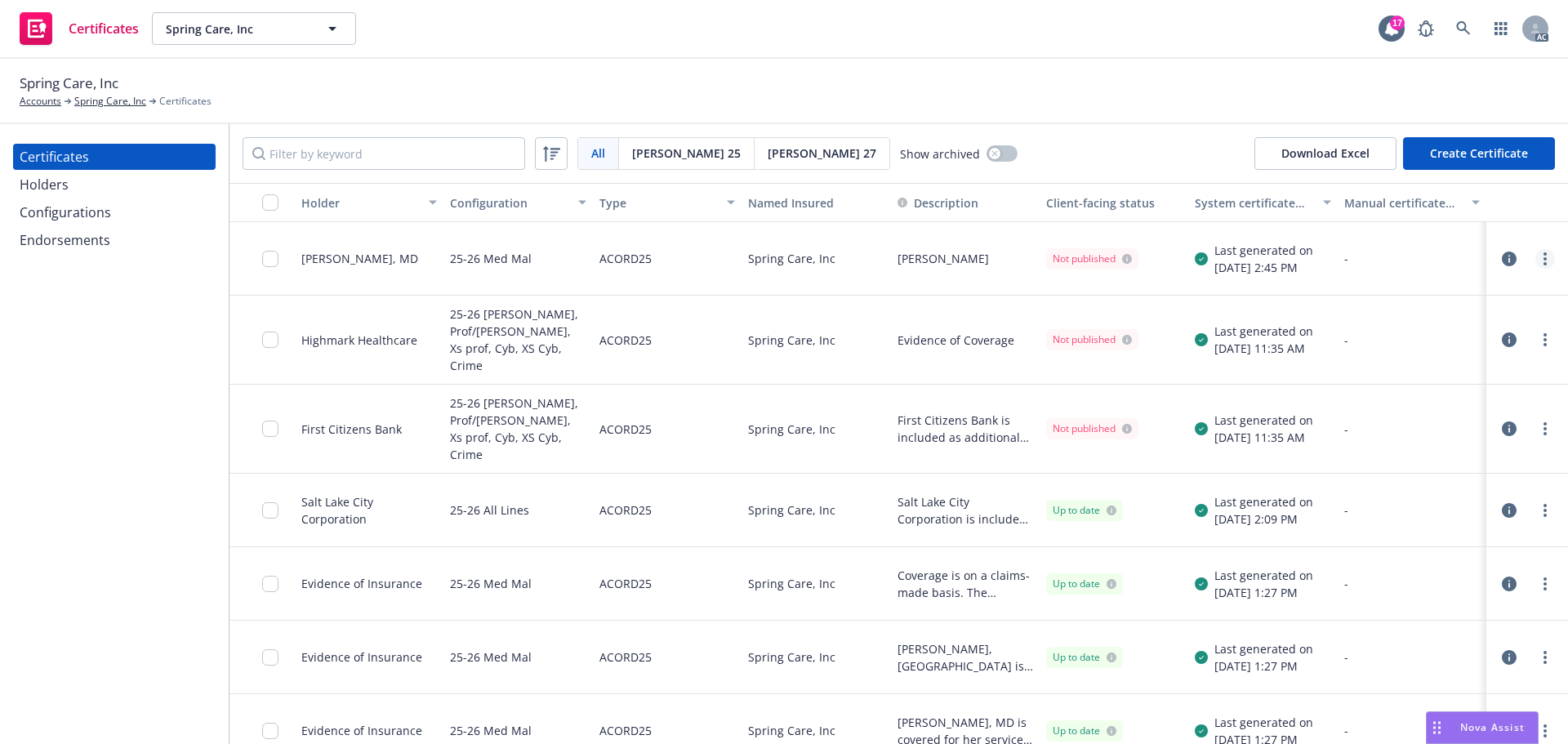
click at [1537, 255] on link "more" at bounding box center [1546, 259] width 19 height 19
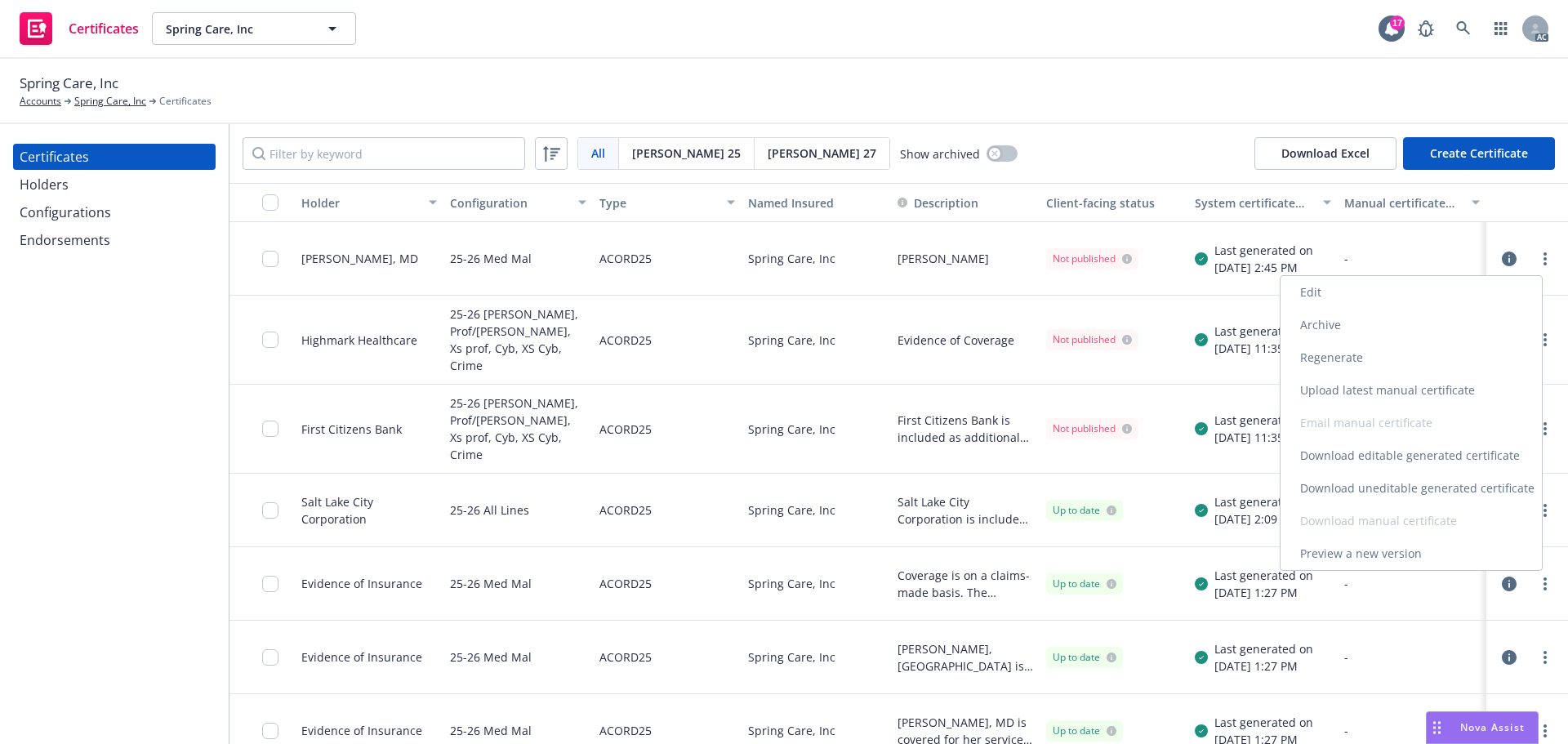
click at [1321, 290] on link "Edit" at bounding box center [1411, 293] width 262 height 33
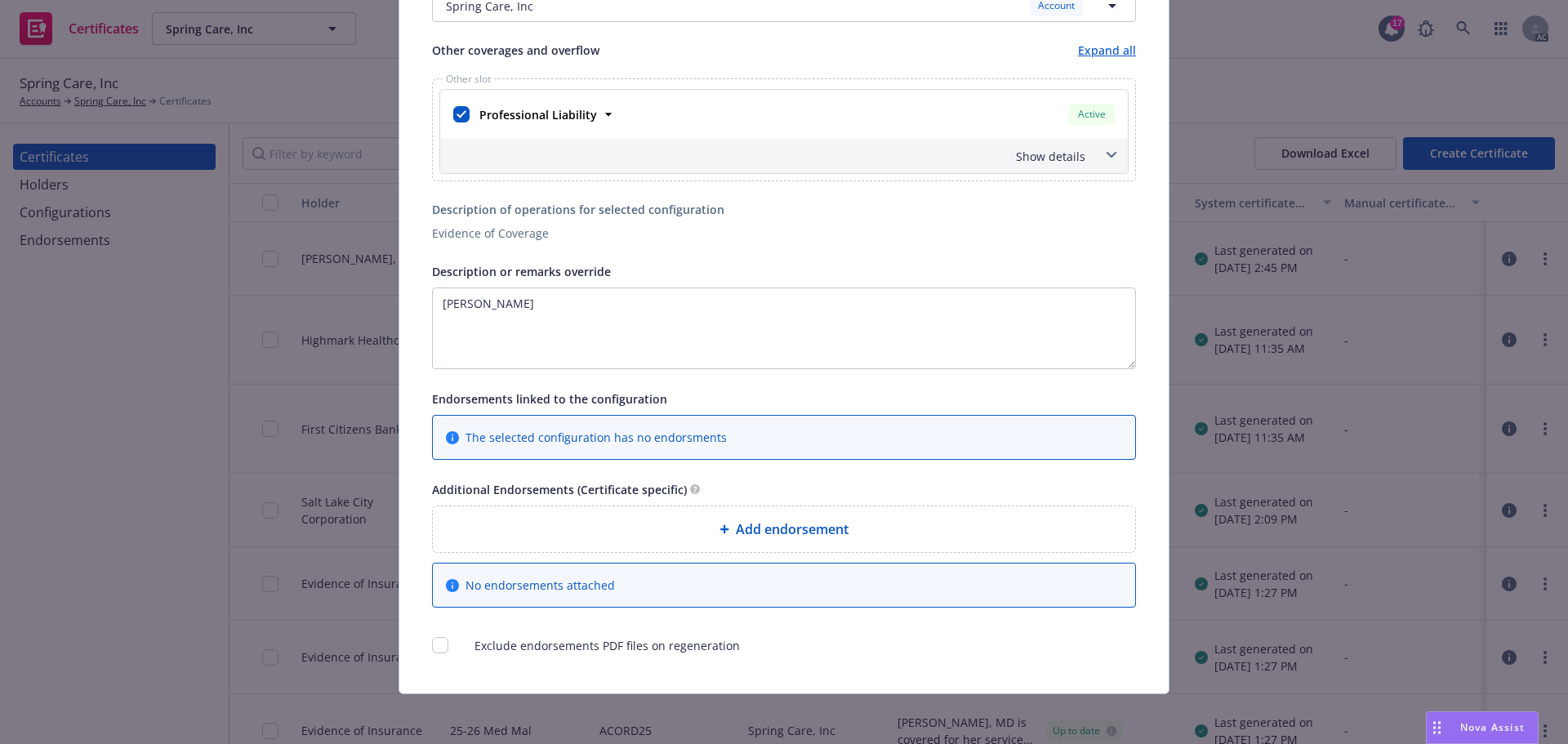
scroll to position [257, 0]
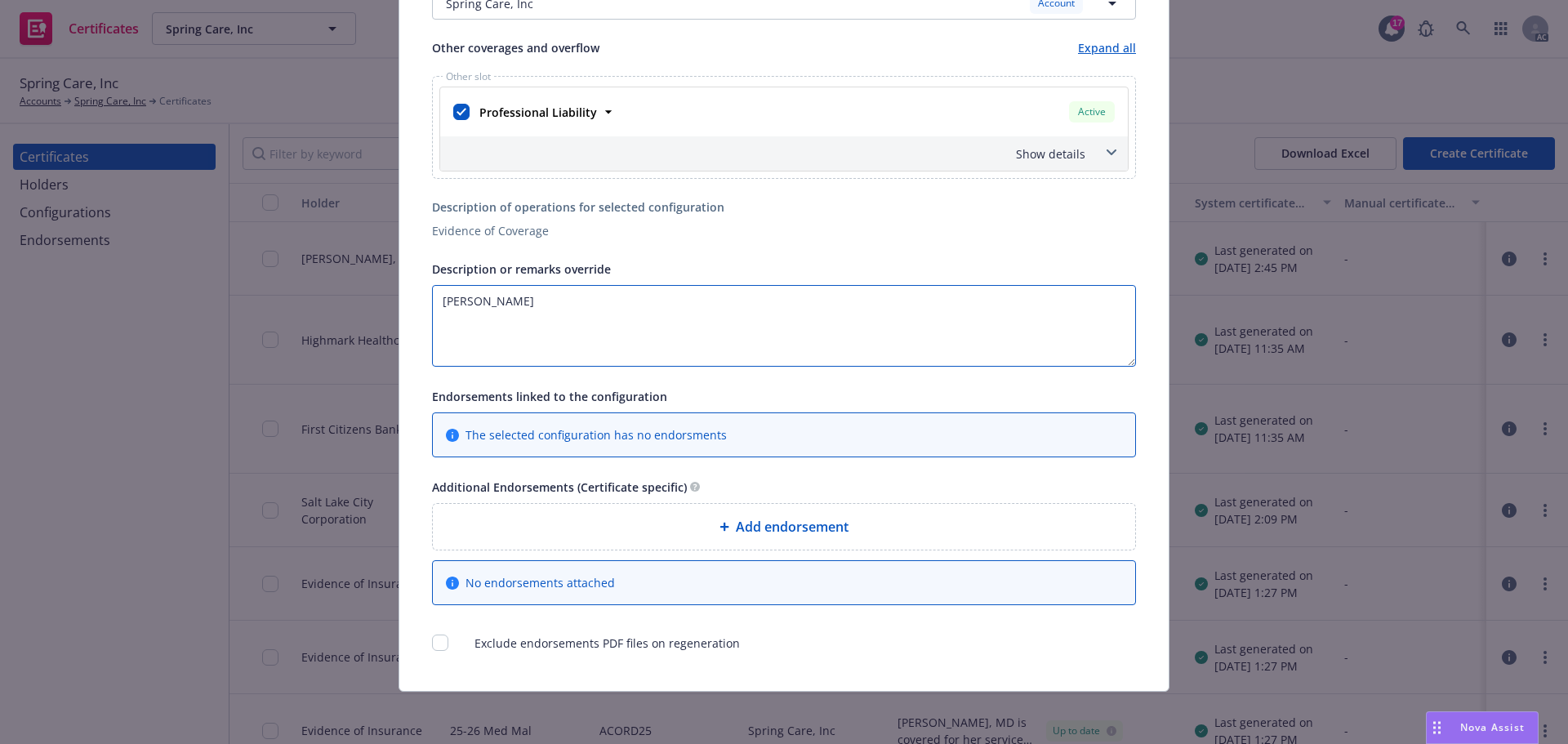
drag, startPoint x: 520, startPoint y: 298, endPoint x: 394, endPoint y: 294, distance: 126.1
click at [400, 294] on div "Certificate configuration* [object Object] 25-26 Med Mal Evidence of Coverage N…" at bounding box center [784, 267] width 769 height 848
paste textarea "Timothy M Howard, MD"
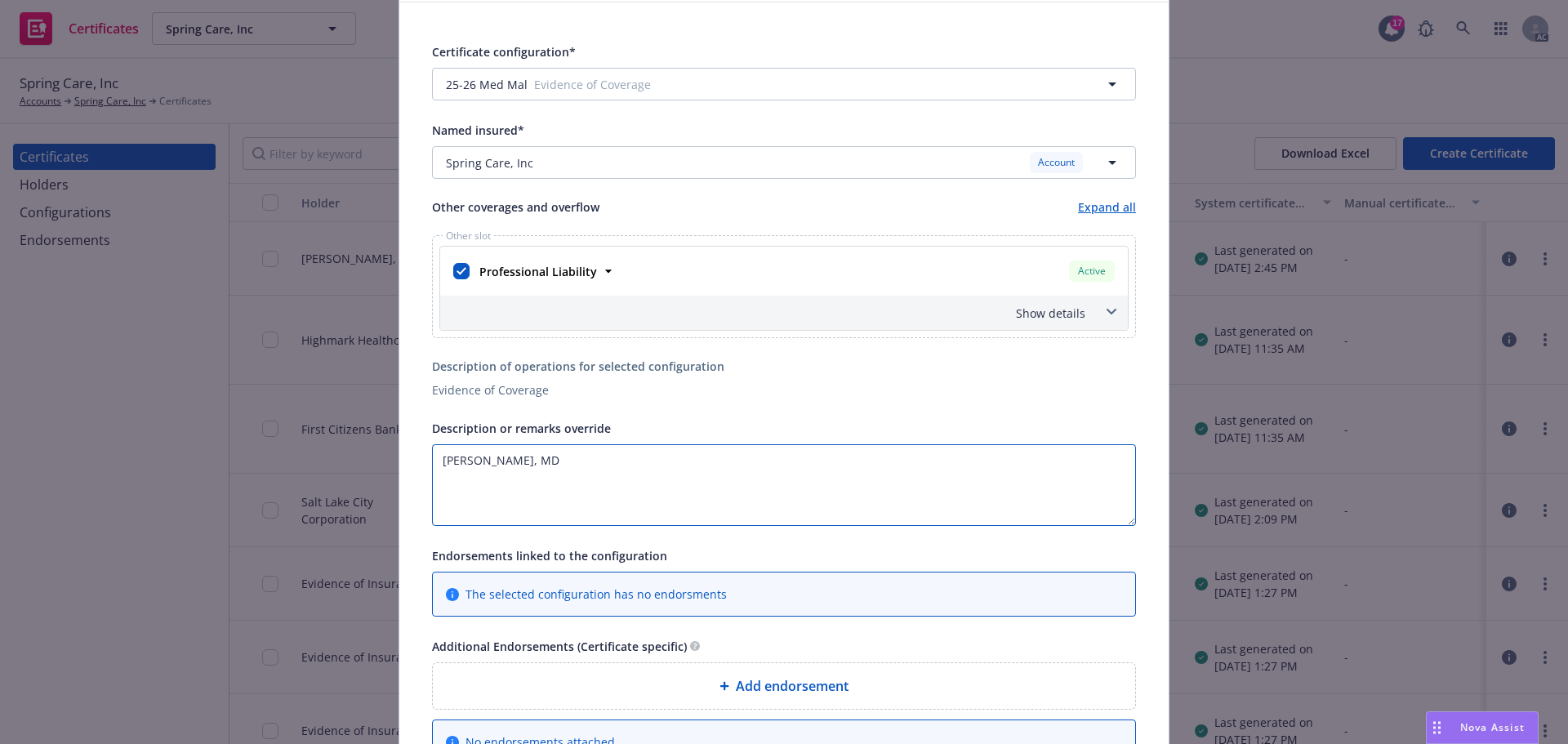
scroll to position [0, 0]
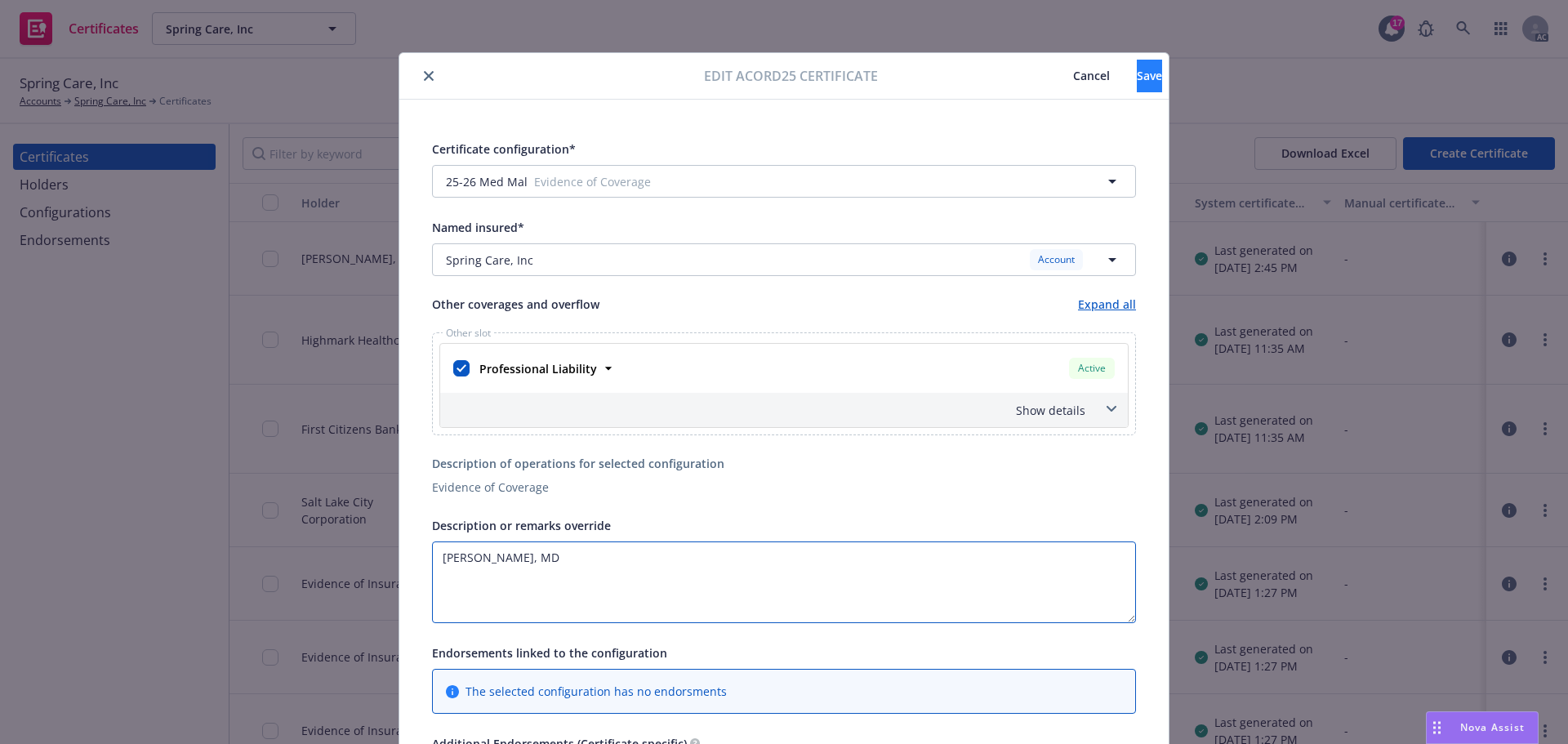
type textarea "Timothy M Howard, MD"
click at [1137, 74] on span "Save" at bounding box center [1150, 76] width 25 height 16
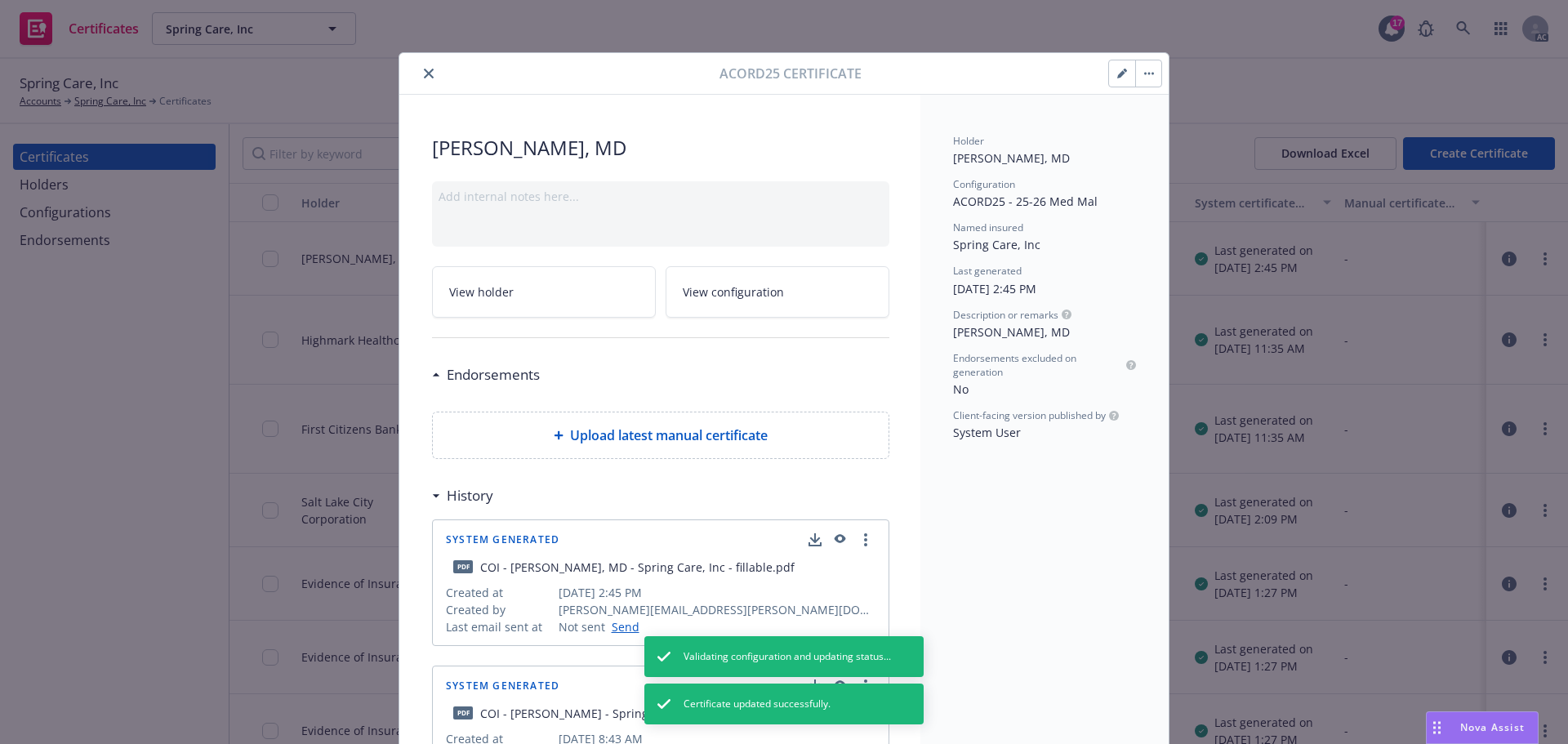
click at [1145, 79] on button "button" at bounding box center [1148, 73] width 26 height 26
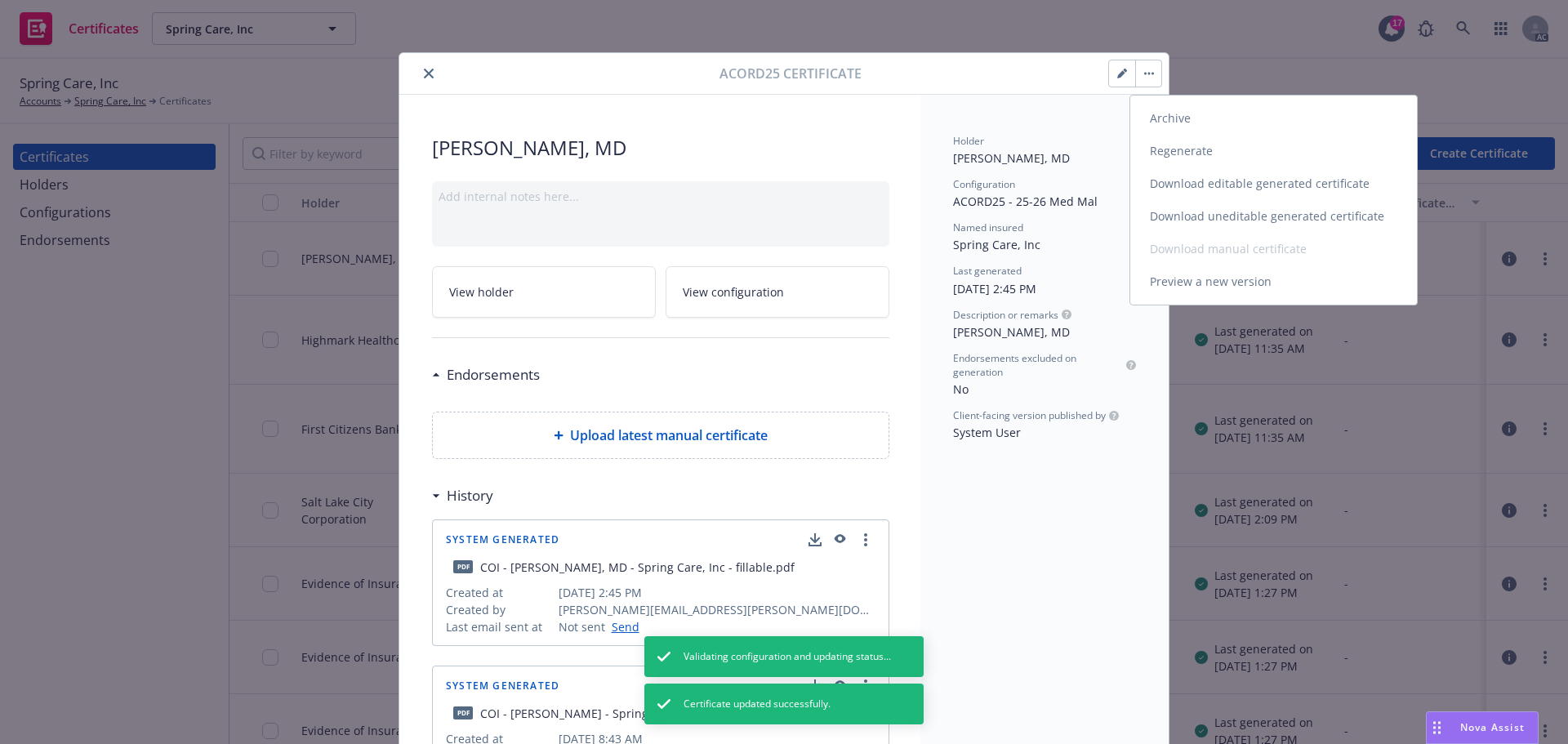
click at [1176, 147] on link "Regenerate" at bounding box center [1273, 152] width 287 height 33
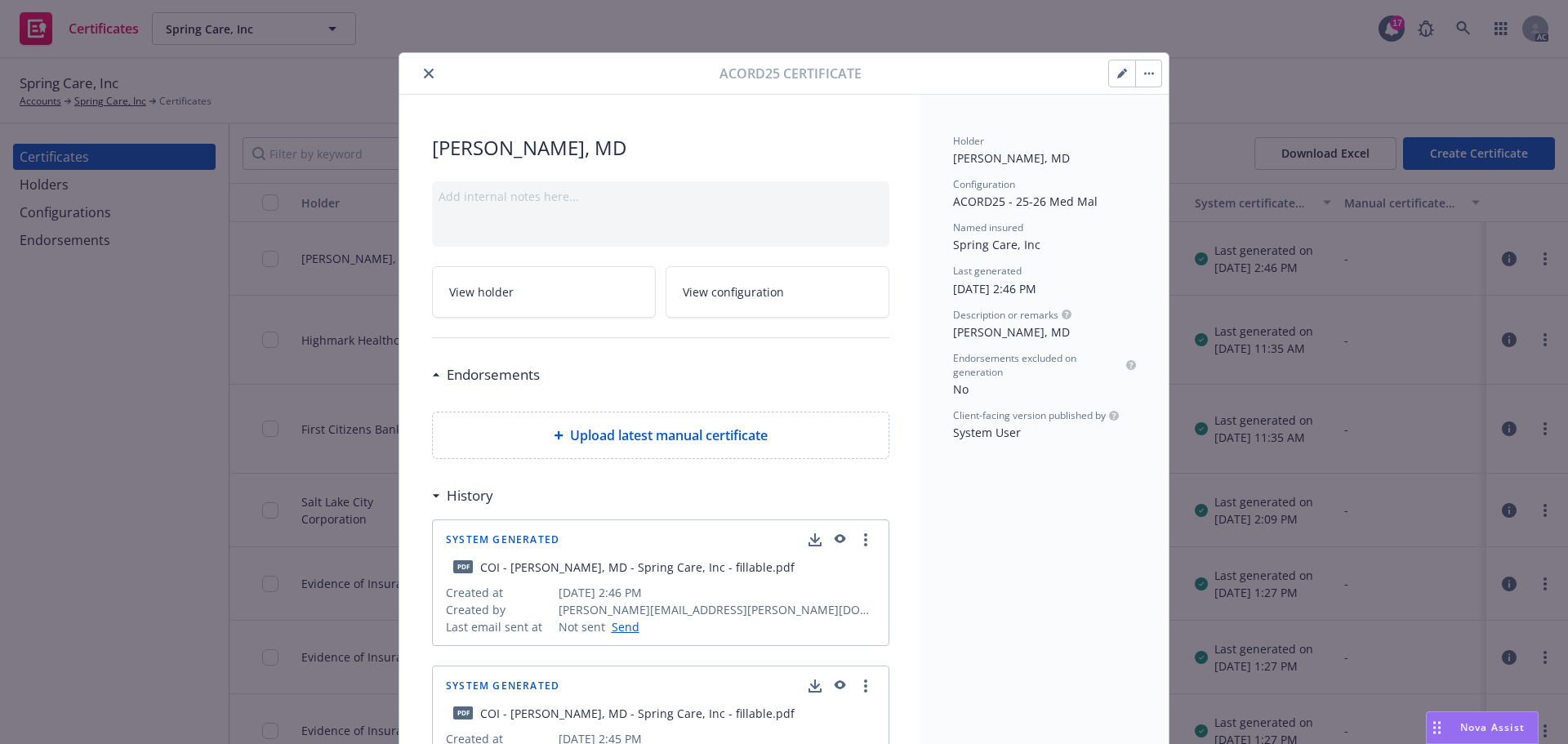
click at [1145, 69] on button "button" at bounding box center [1148, 73] width 26 height 26
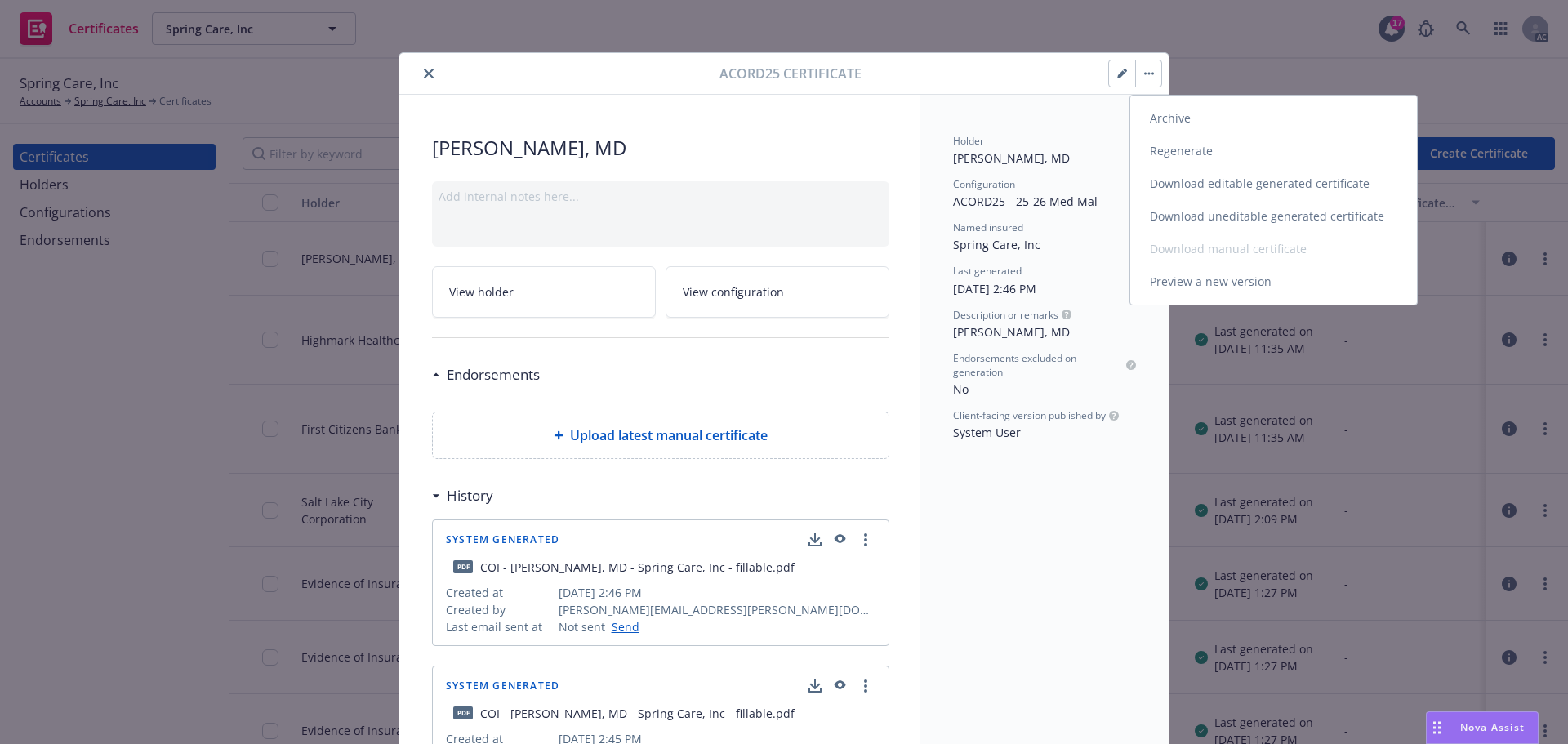
click at [1184, 213] on link "Download uneditable generated certificate" at bounding box center [1273, 217] width 287 height 33
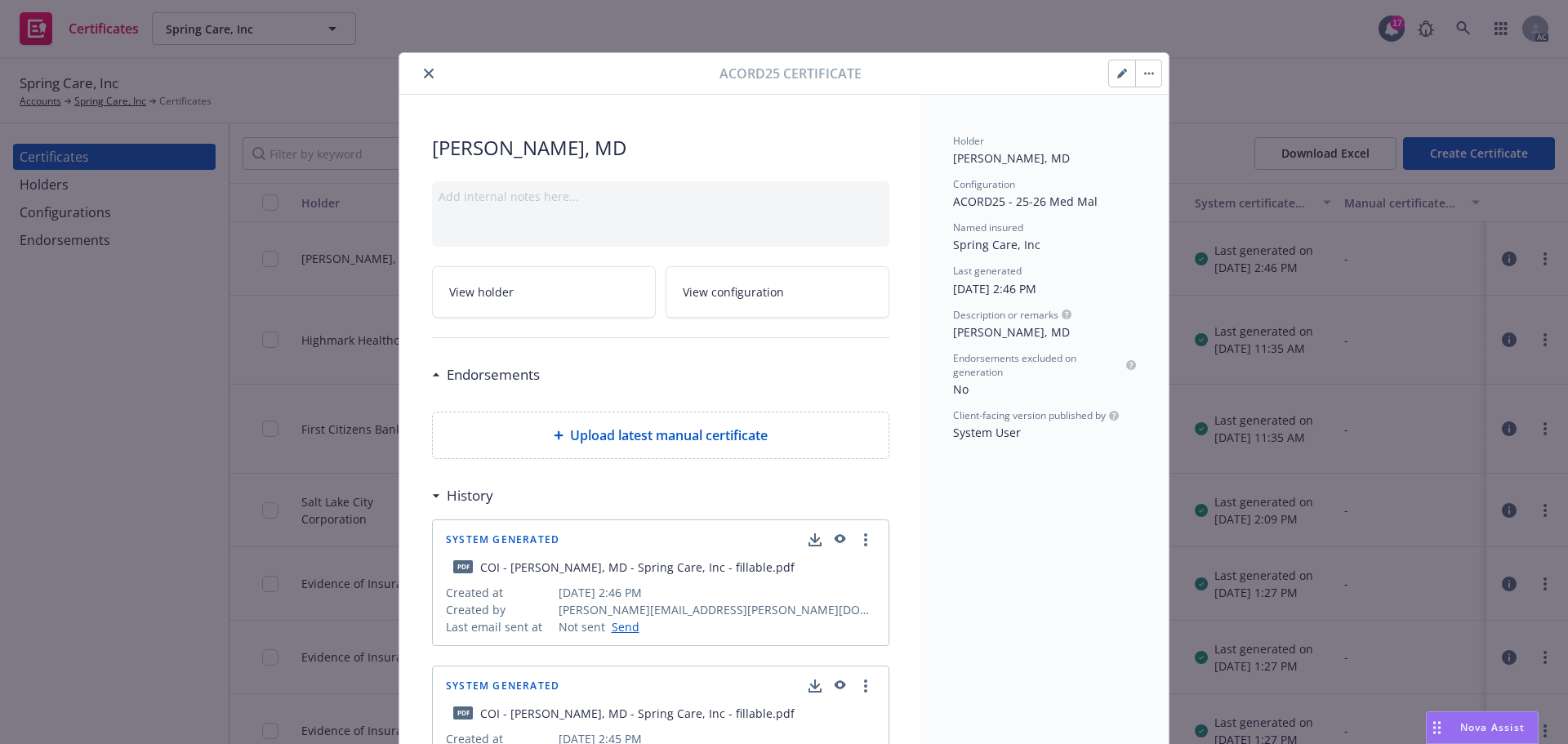
click at [424, 70] on icon "close" at bounding box center [429, 74] width 10 height 10
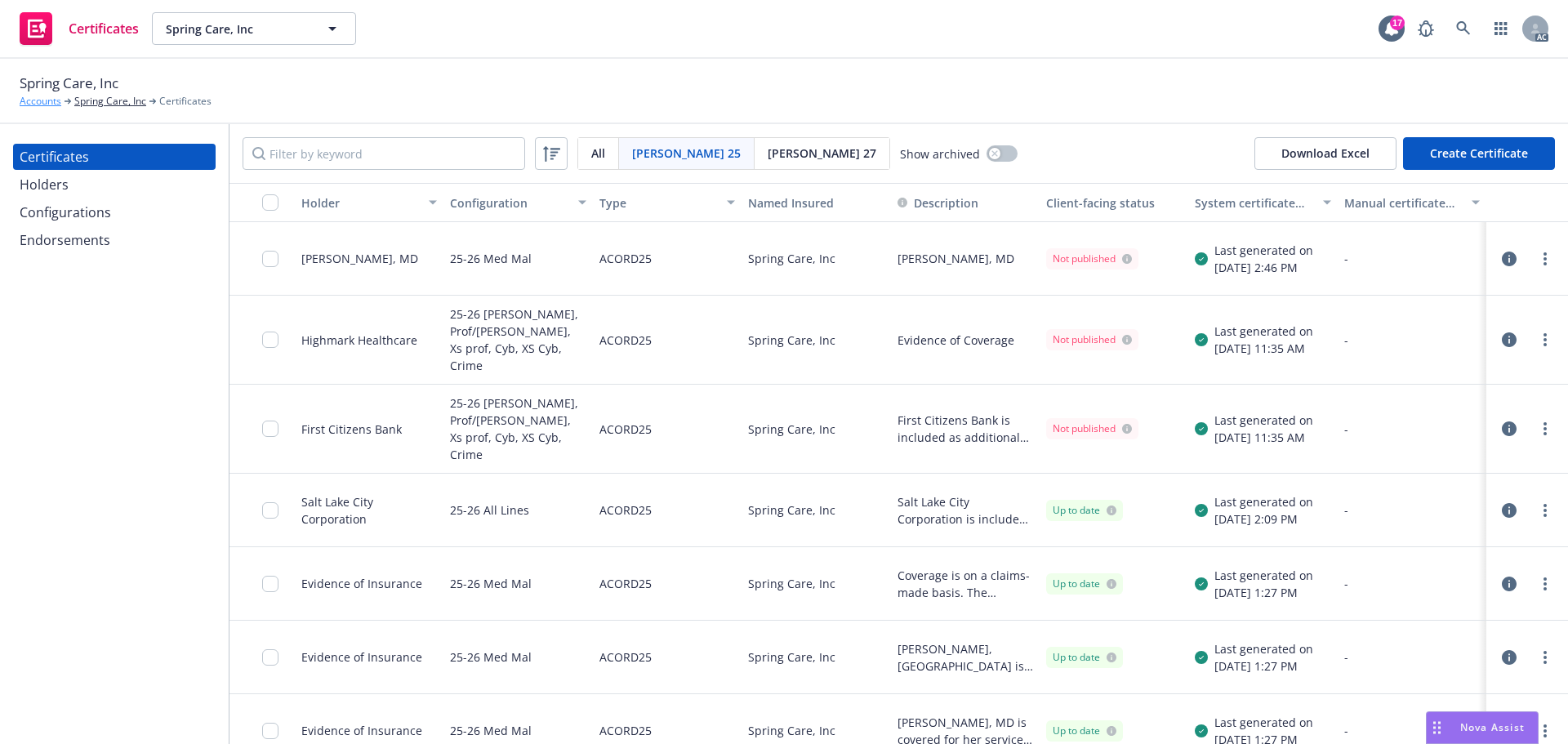
click at [52, 104] on link "Accounts" at bounding box center [40, 101] width 42 height 15
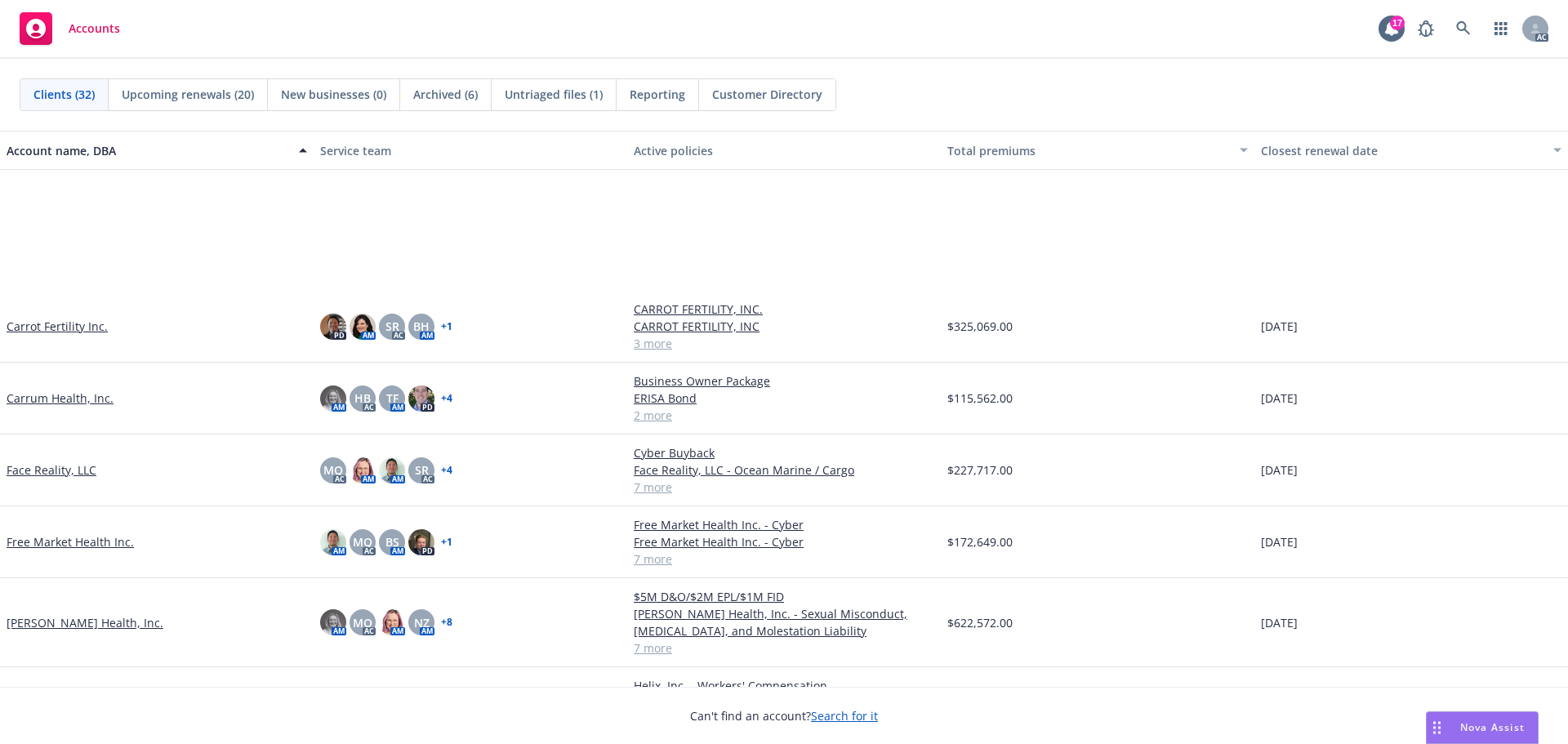
scroll to position [572, 0]
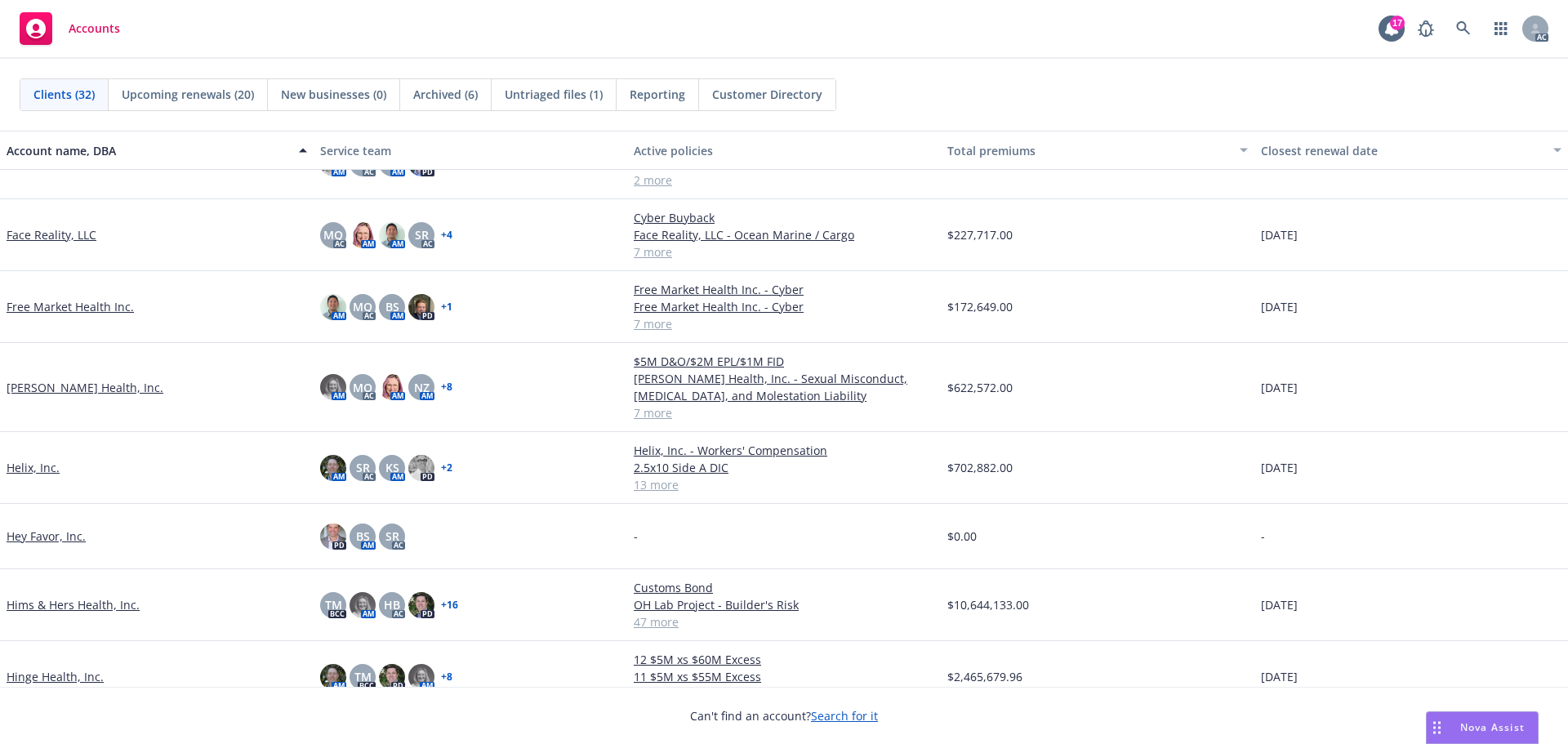
click at [46, 388] on link "[PERSON_NAME] Health, Inc." at bounding box center [85, 388] width 157 height 18
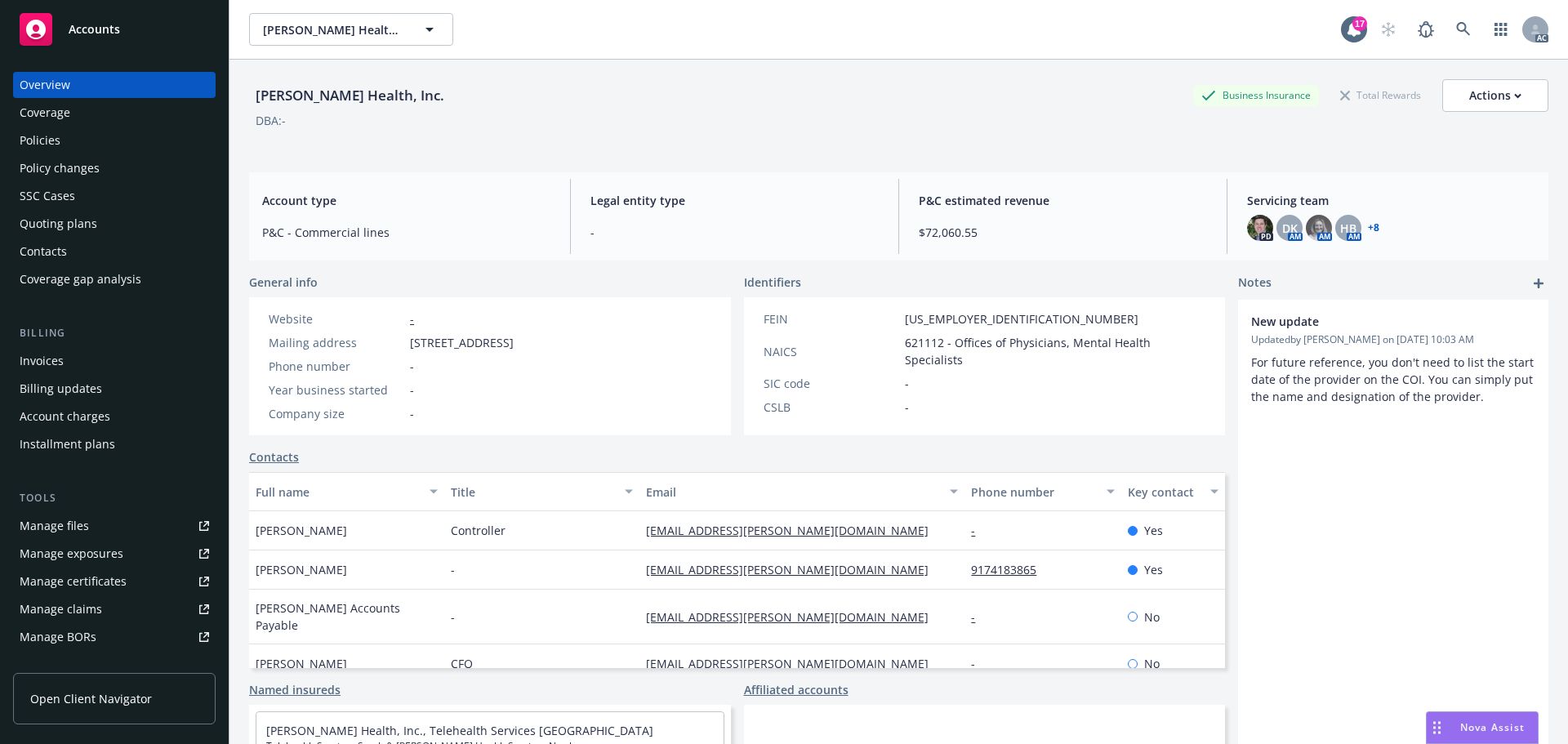
click at [36, 142] on div "Policies" at bounding box center [40, 140] width 41 height 26
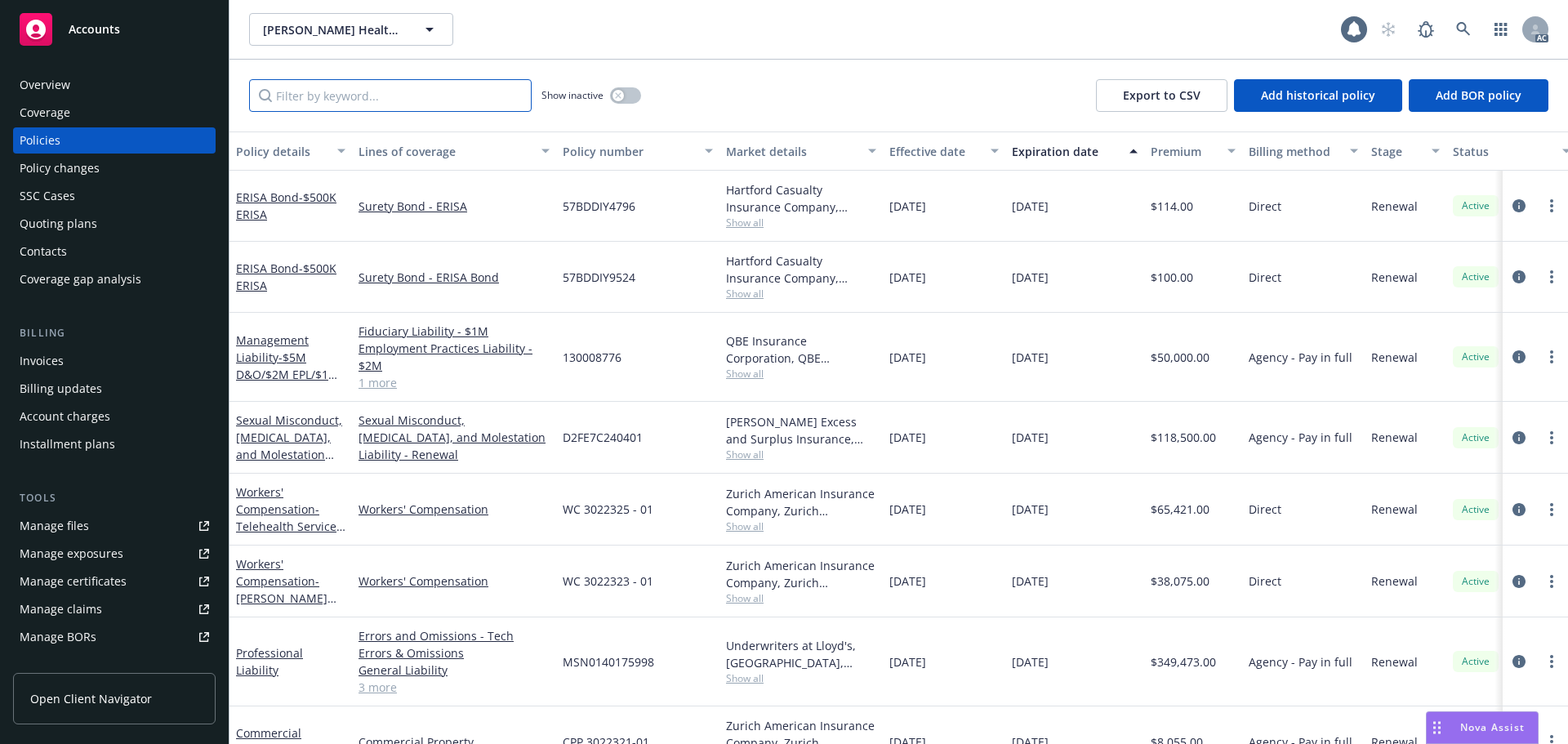
click at [341, 99] on input "Filter by keyword..." at bounding box center [390, 95] width 283 height 33
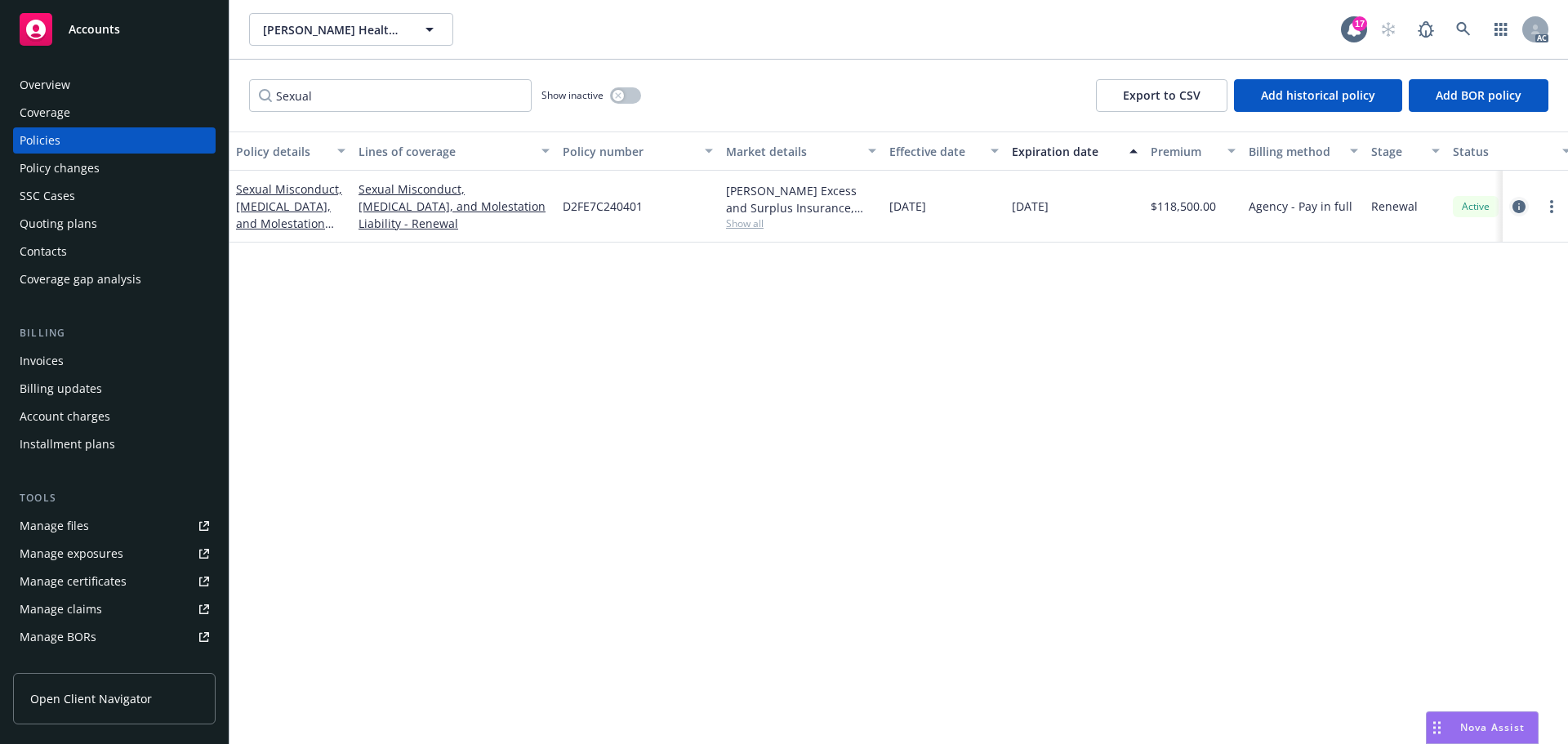
click at [1521, 208] on icon "circleInformation" at bounding box center [1518, 206] width 13 height 13
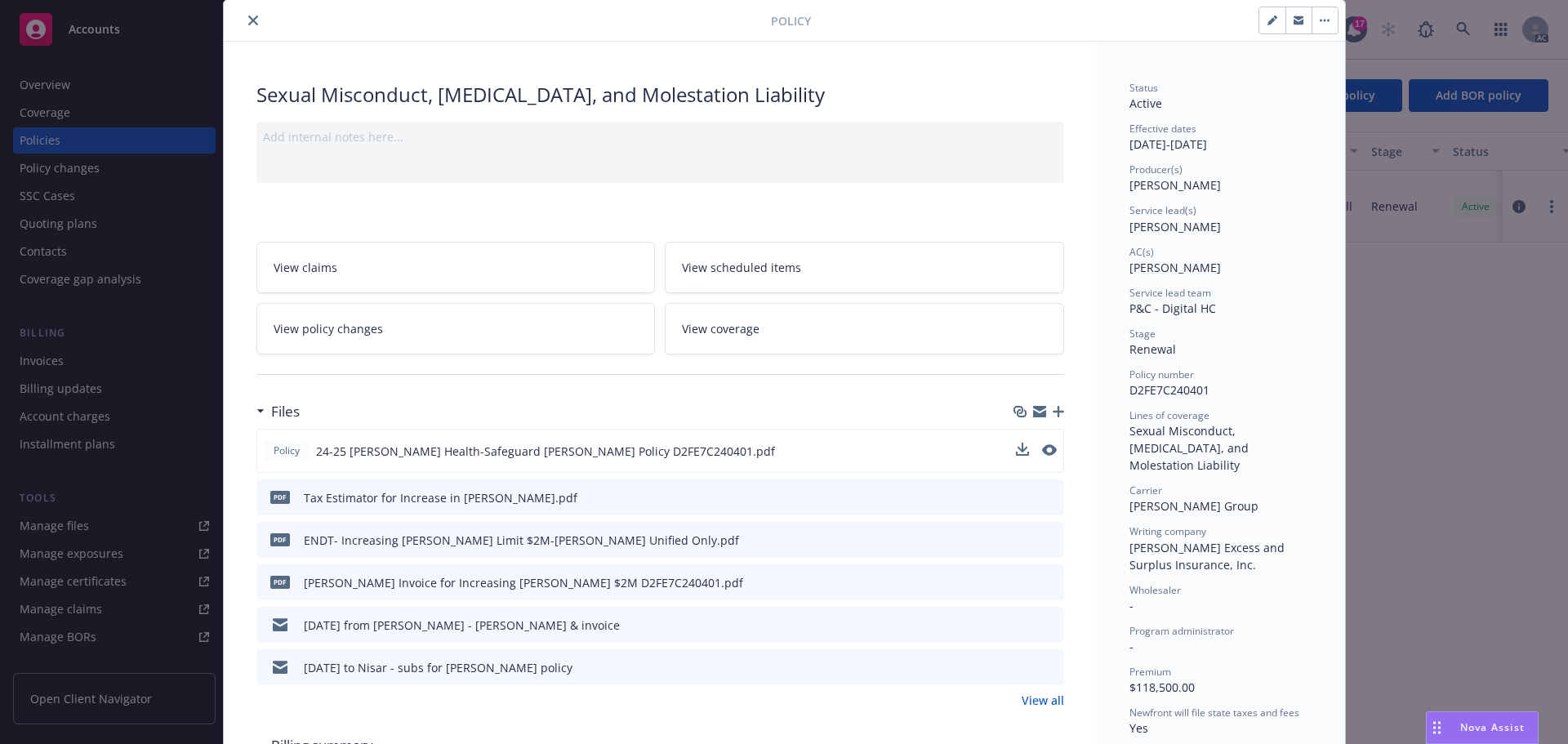
scroll to position [82, 0]
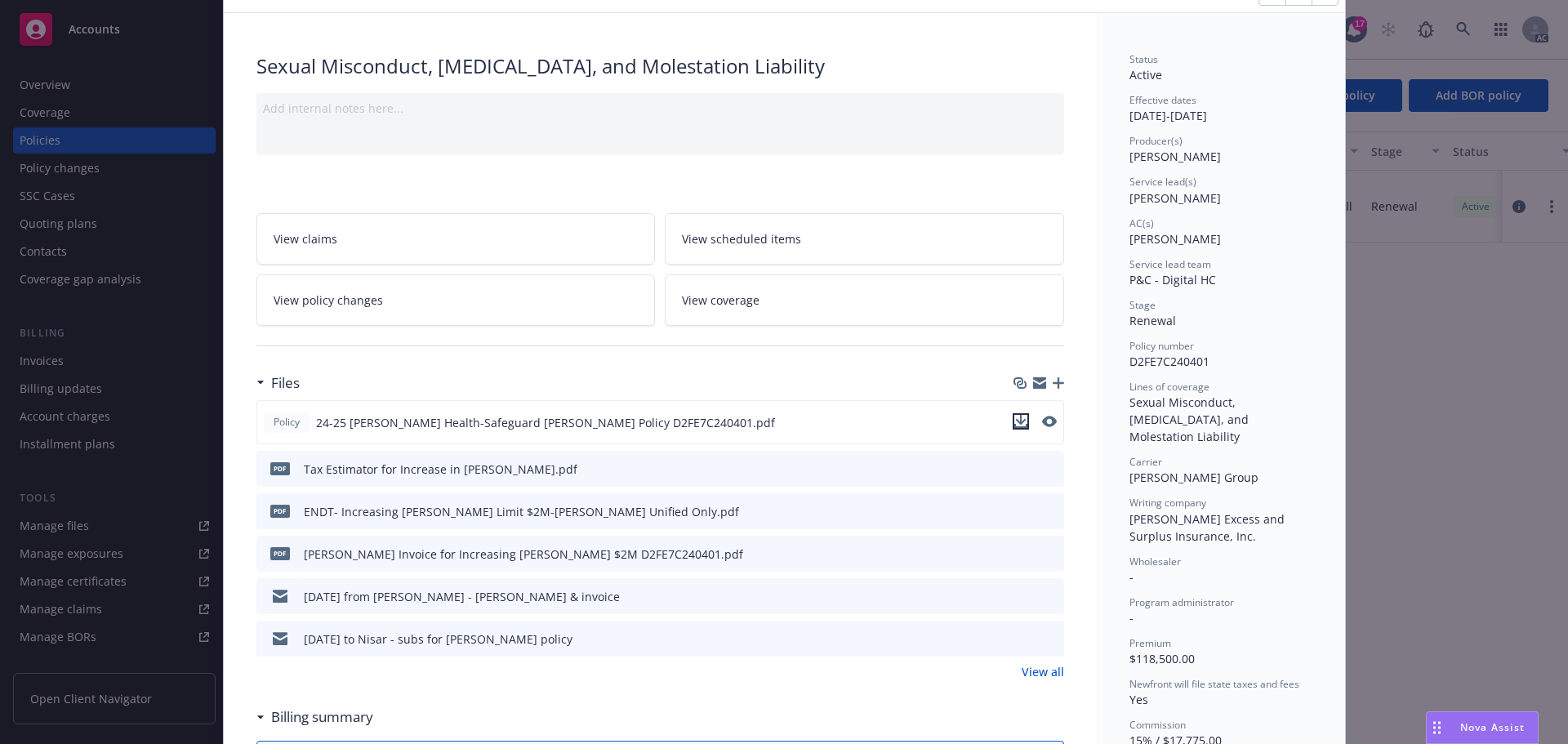
click at [1016, 420] on icon "download file" at bounding box center [1020, 420] width 11 height 10
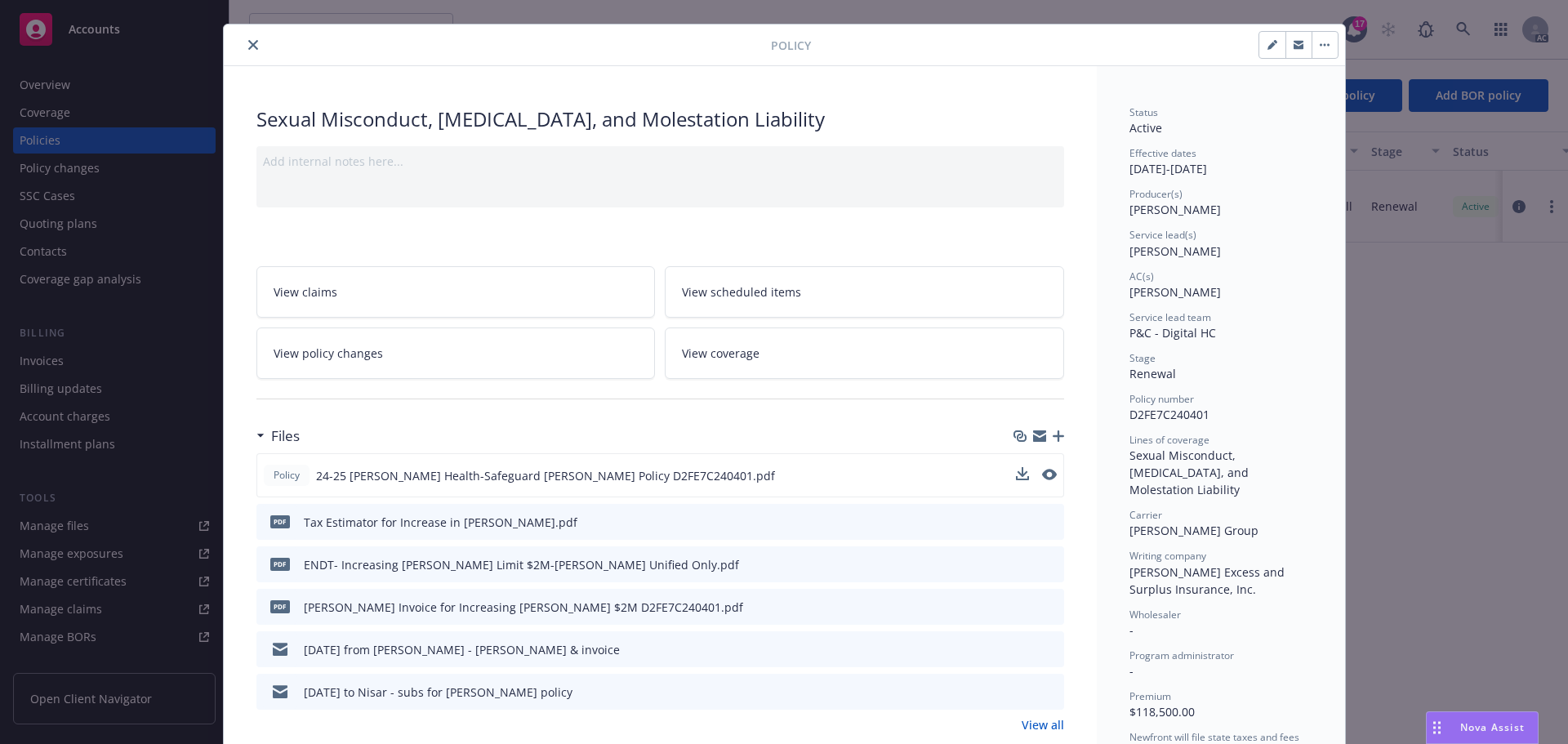
scroll to position [0, 0]
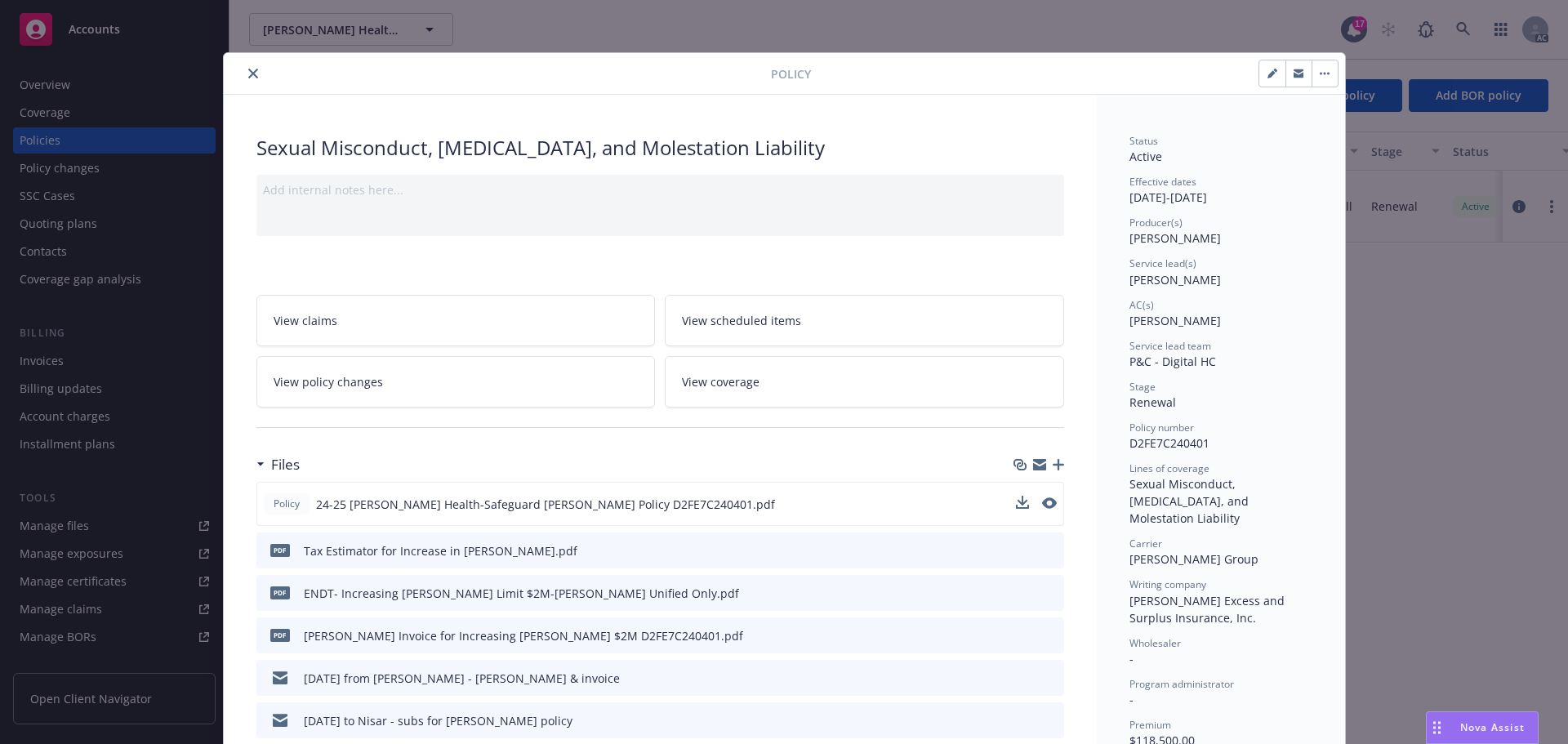
click at [252, 69] on button "close" at bounding box center [253, 73] width 19 height 19
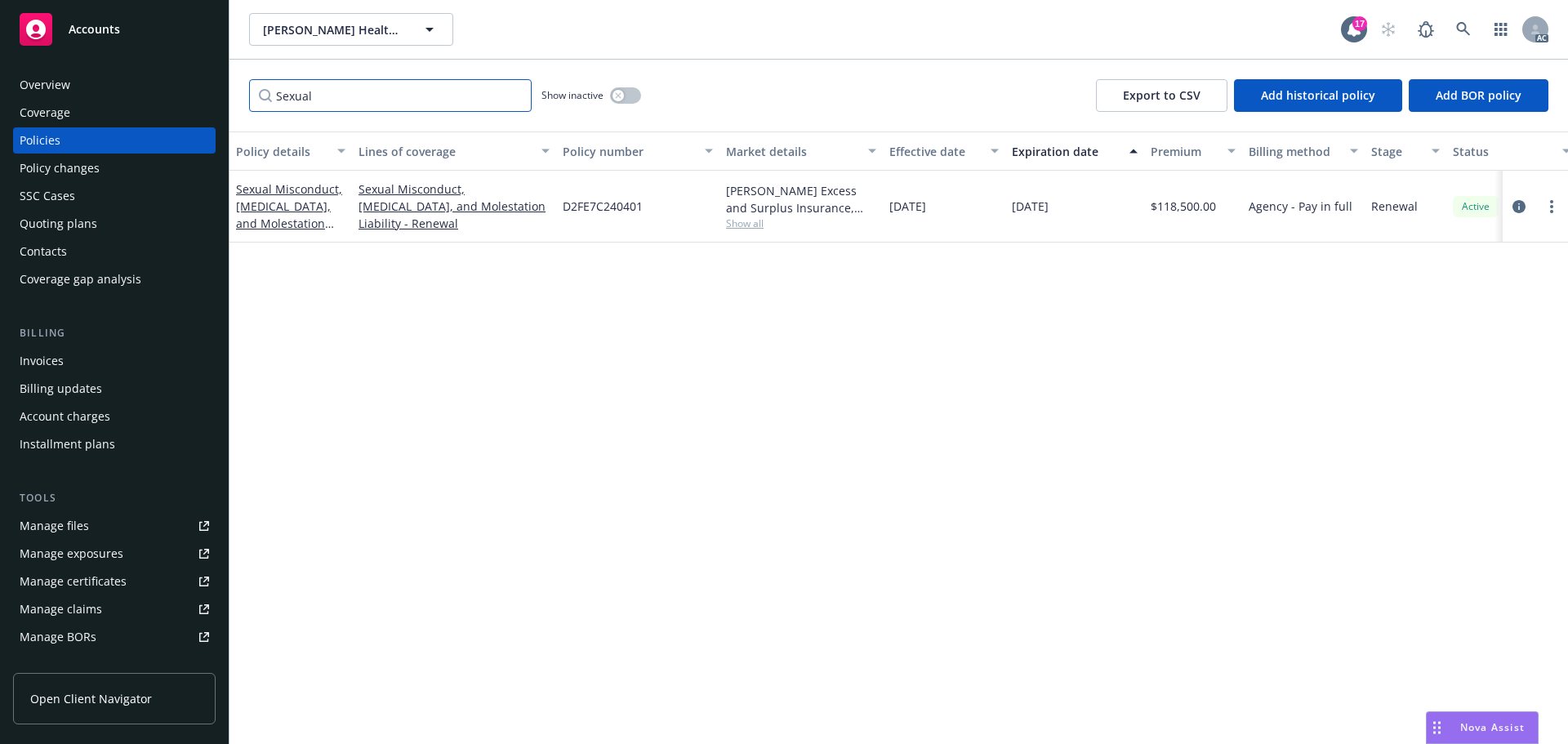
drag, startPoint x: 329, startPoint y: 93, endPoint x: 185, endPoint y: 85, distance: 144.2
click at [192, 88] on div "Accounts Overview Coverage Policies Policy changes SSC Cases Quoting plans Cont…" at bounding box center [784, 372] width 1568 height 744
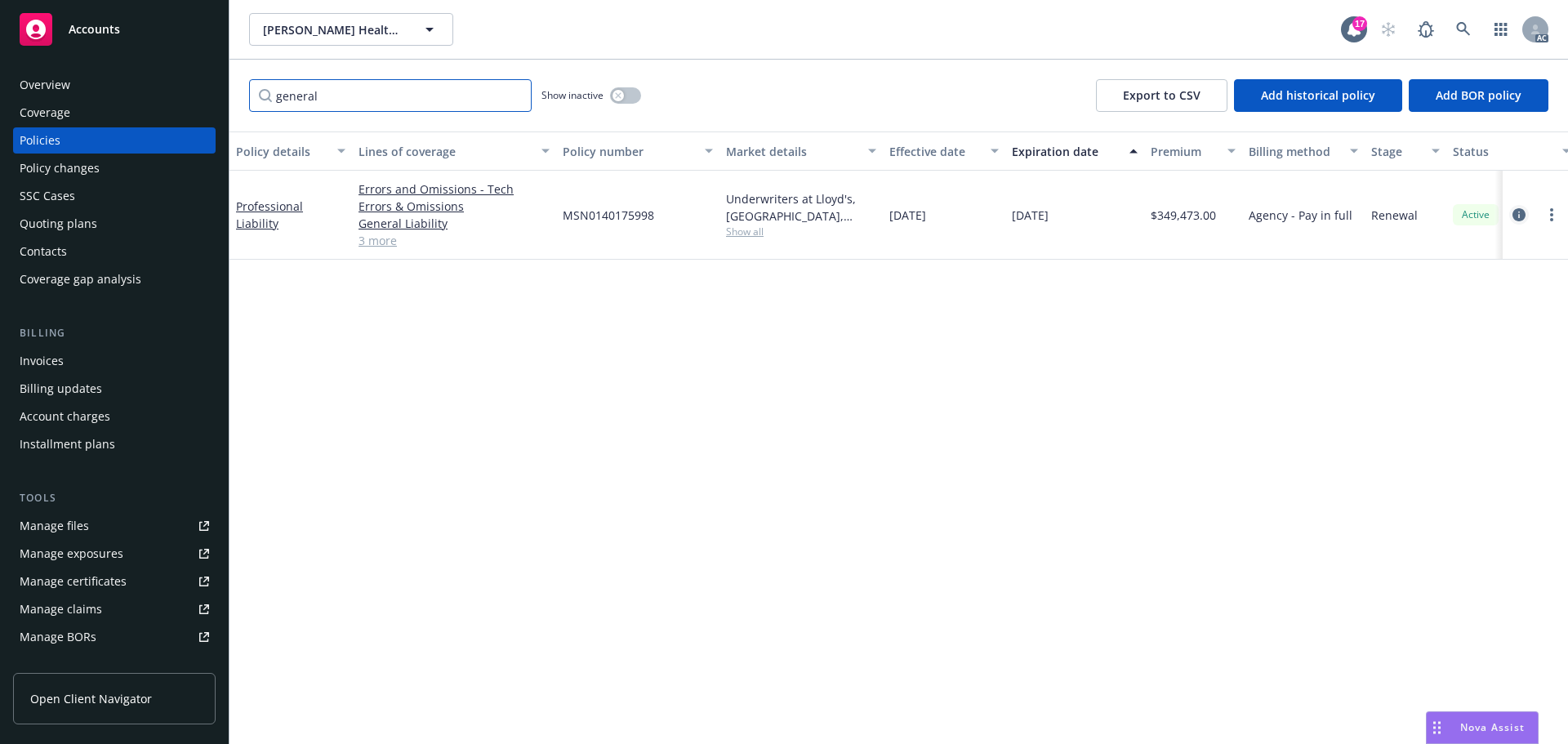
type input "general"
click at [1516, 211] on icon "circleInformation" at bounding box center [1518, 214] width 13 height 13
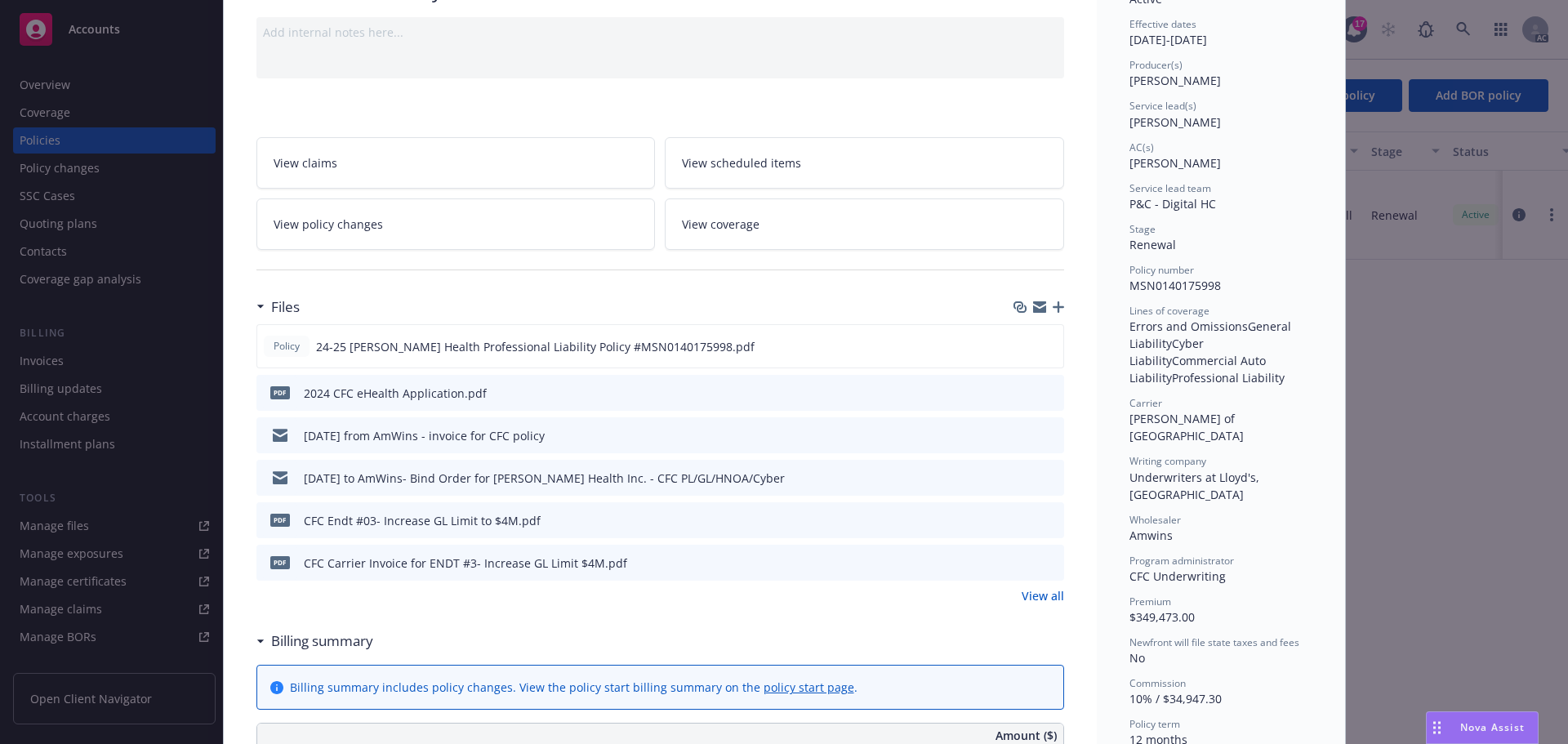
scroll to position [163, 0]
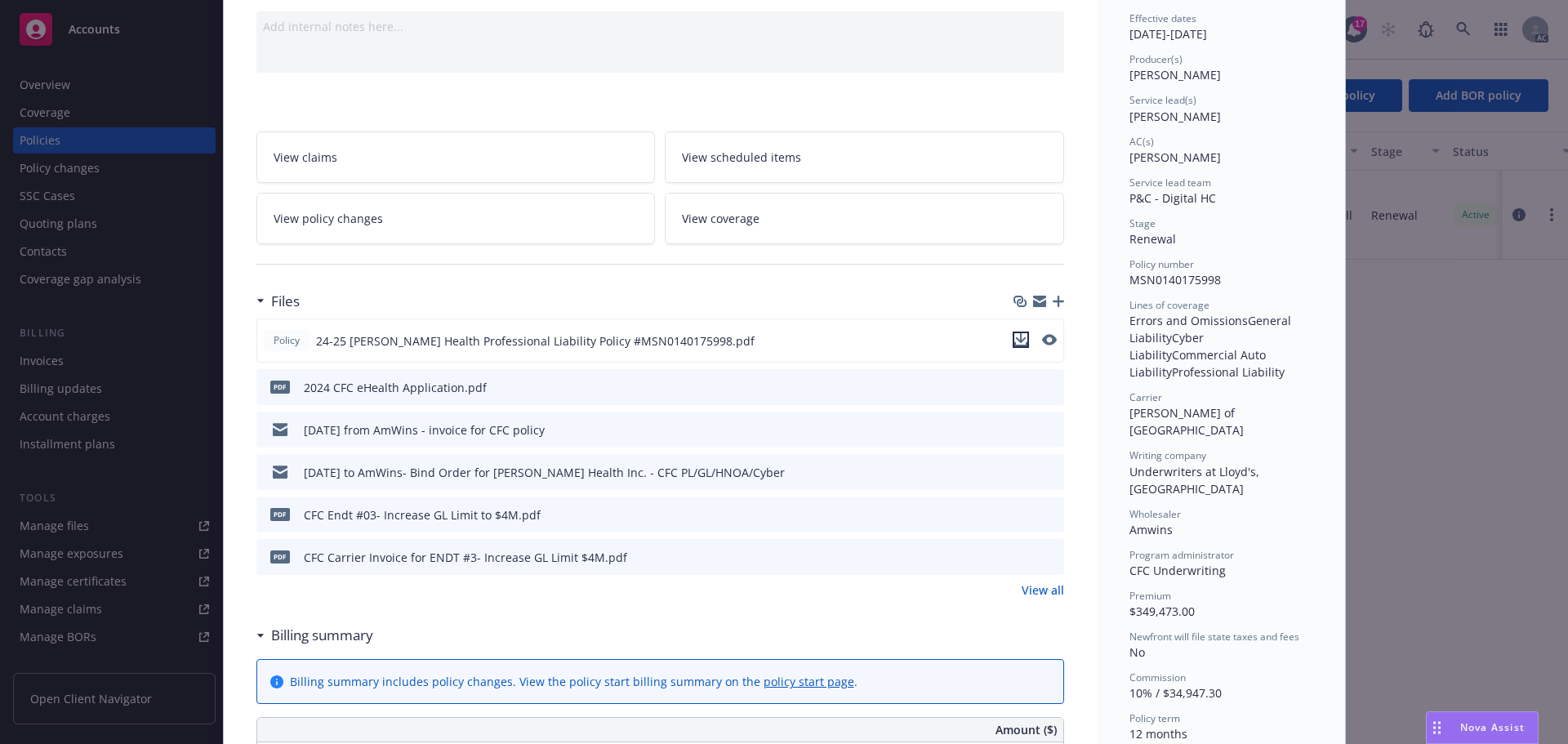
click at [1015, 339] on icon "download file" at bounding box center [1020, 339] width 13 height 13
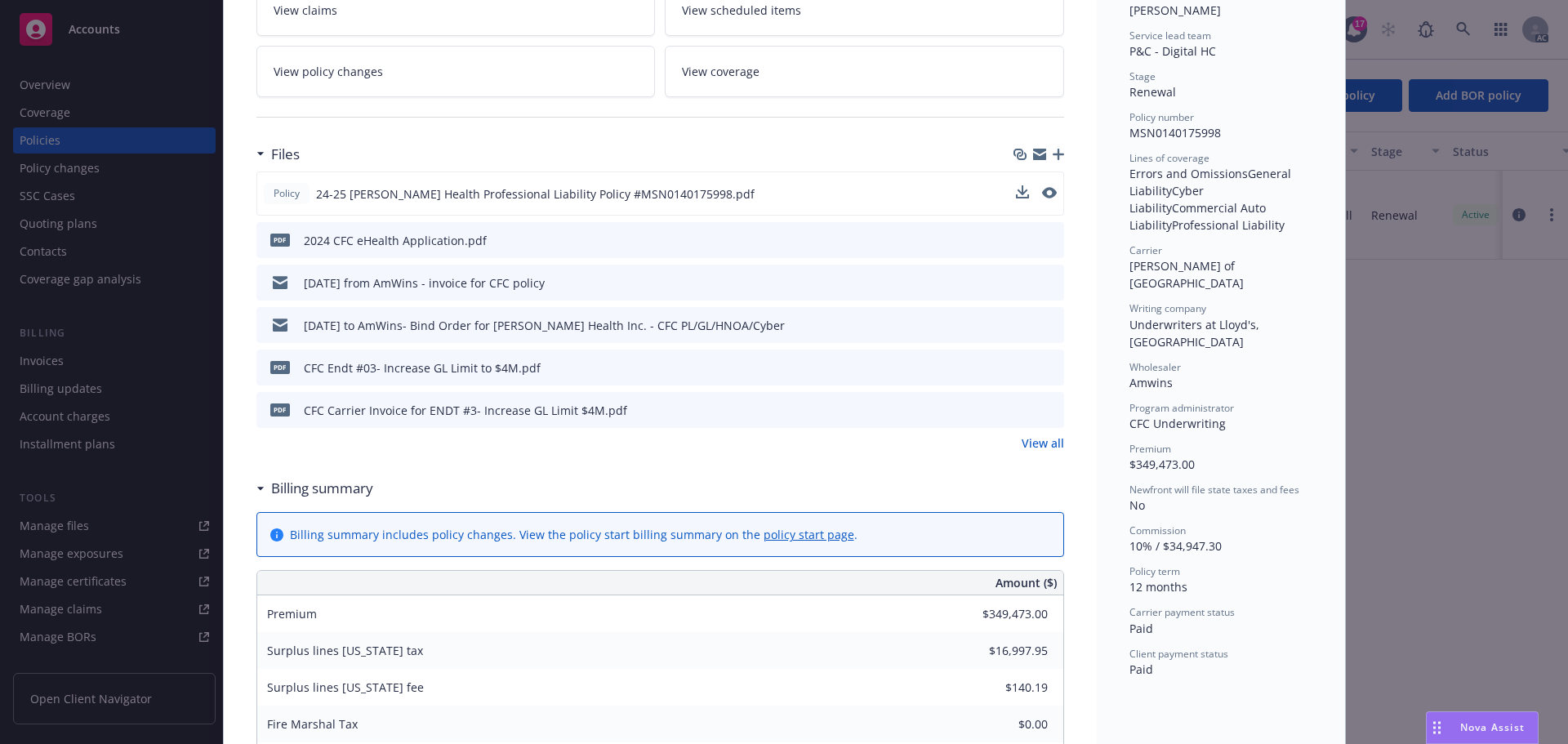
scroll to position [327, 0]
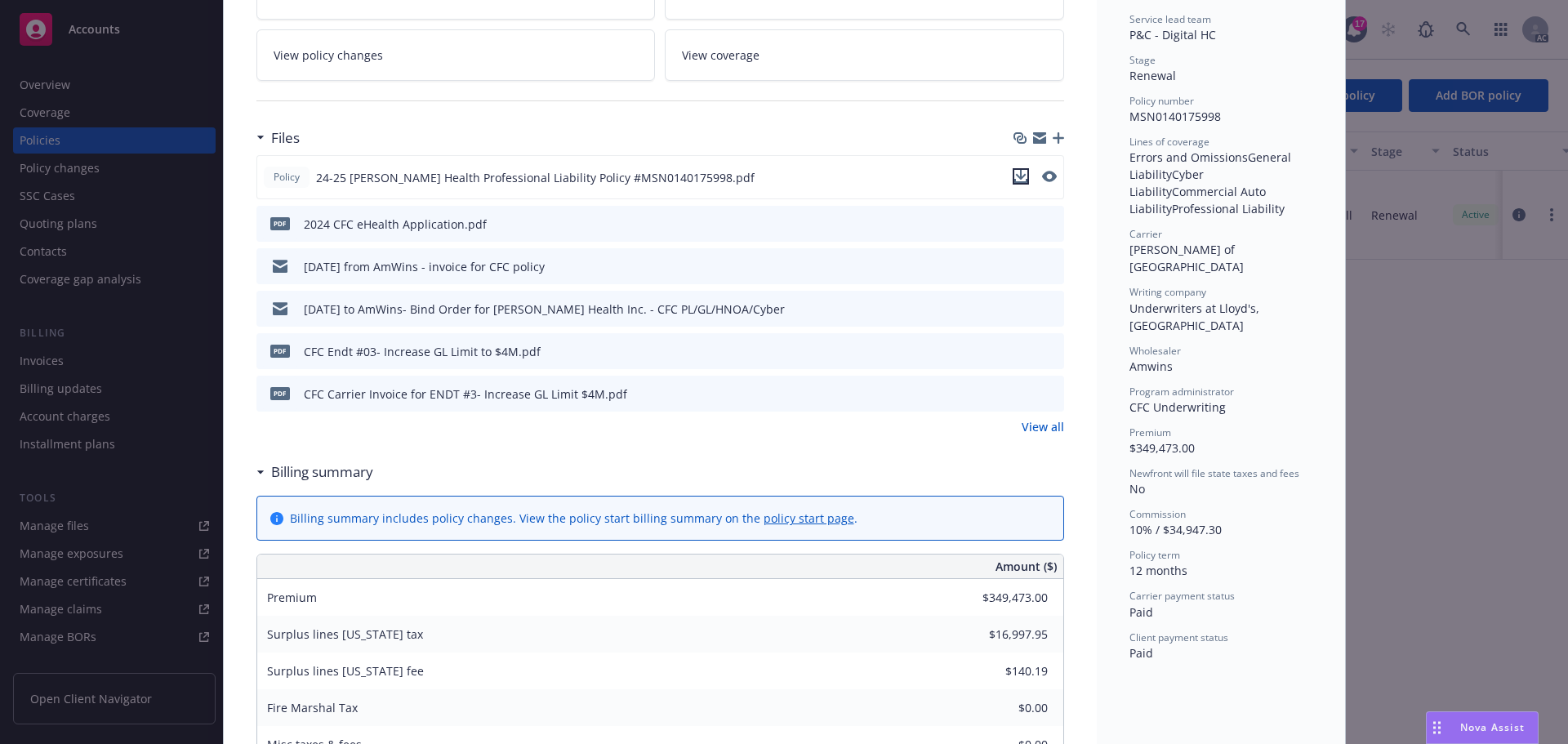
click at [1018, 176] on icon "download file" at bounding box center [1020, 176] width 13 height 13
click at [1015, 174] on icon "download file" at bounding box center [1020, 176] width 13 height 13
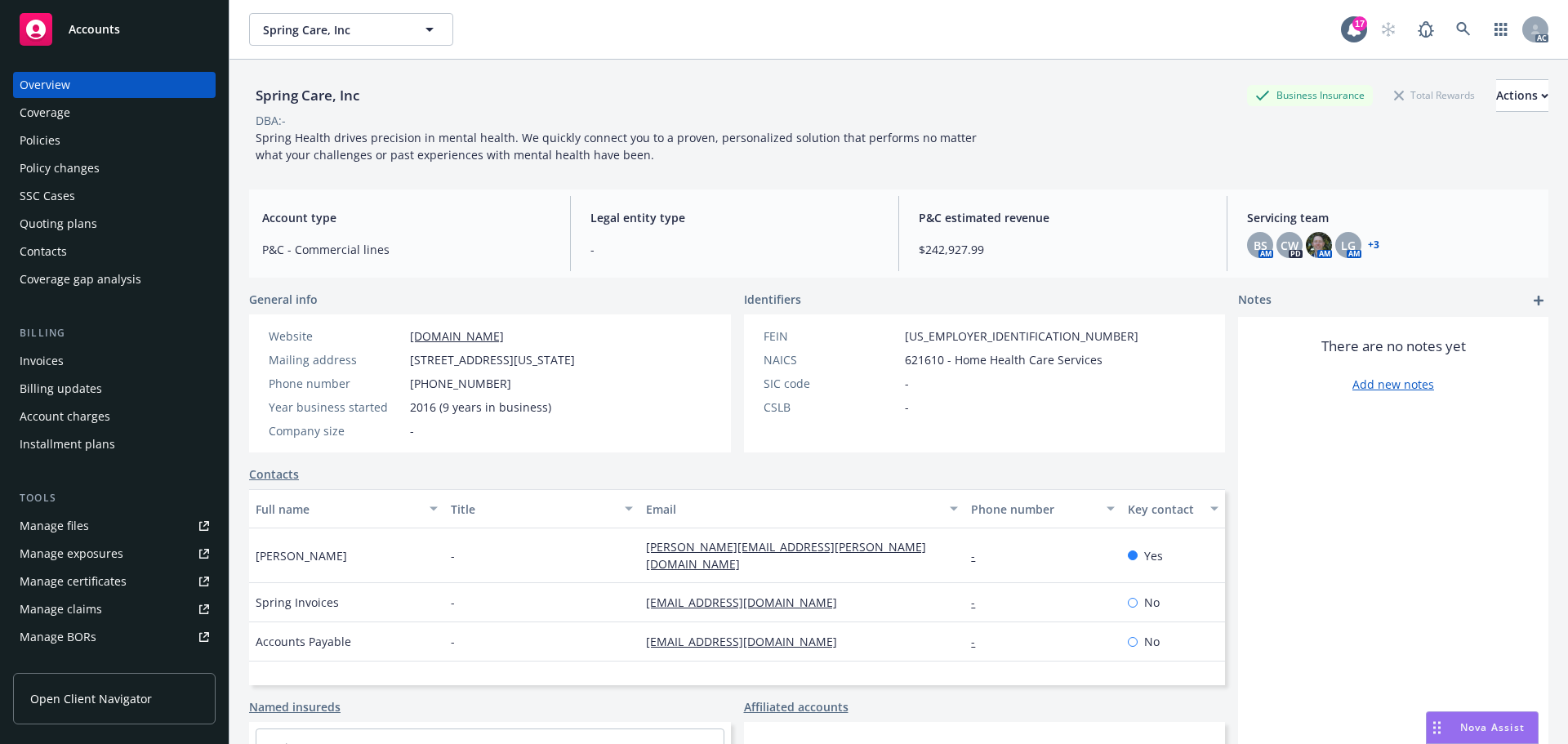
click at [102, 33] on span "Accounts" at bounding box center [94, 29] width 52 height 13
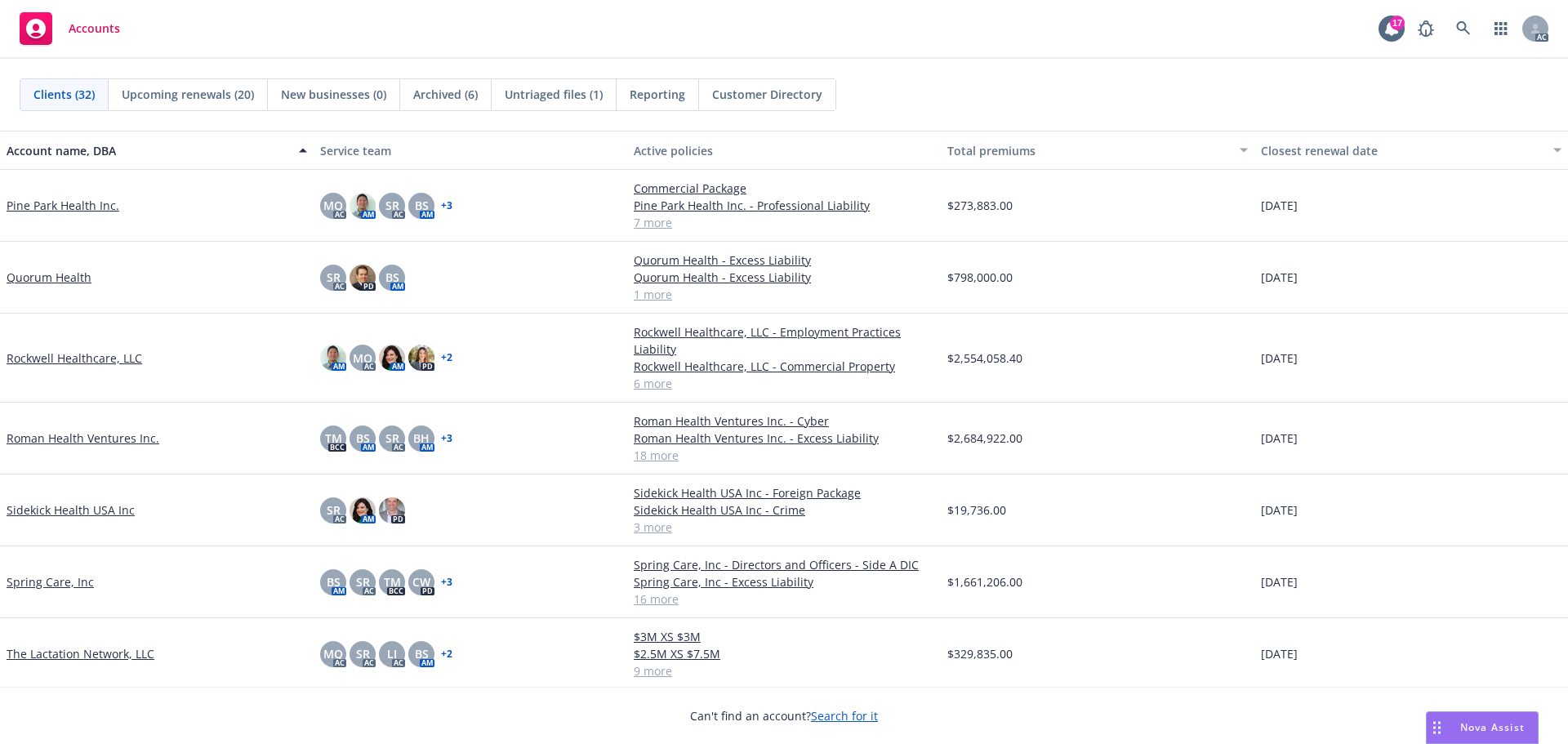
scroll to position [1470, 0]
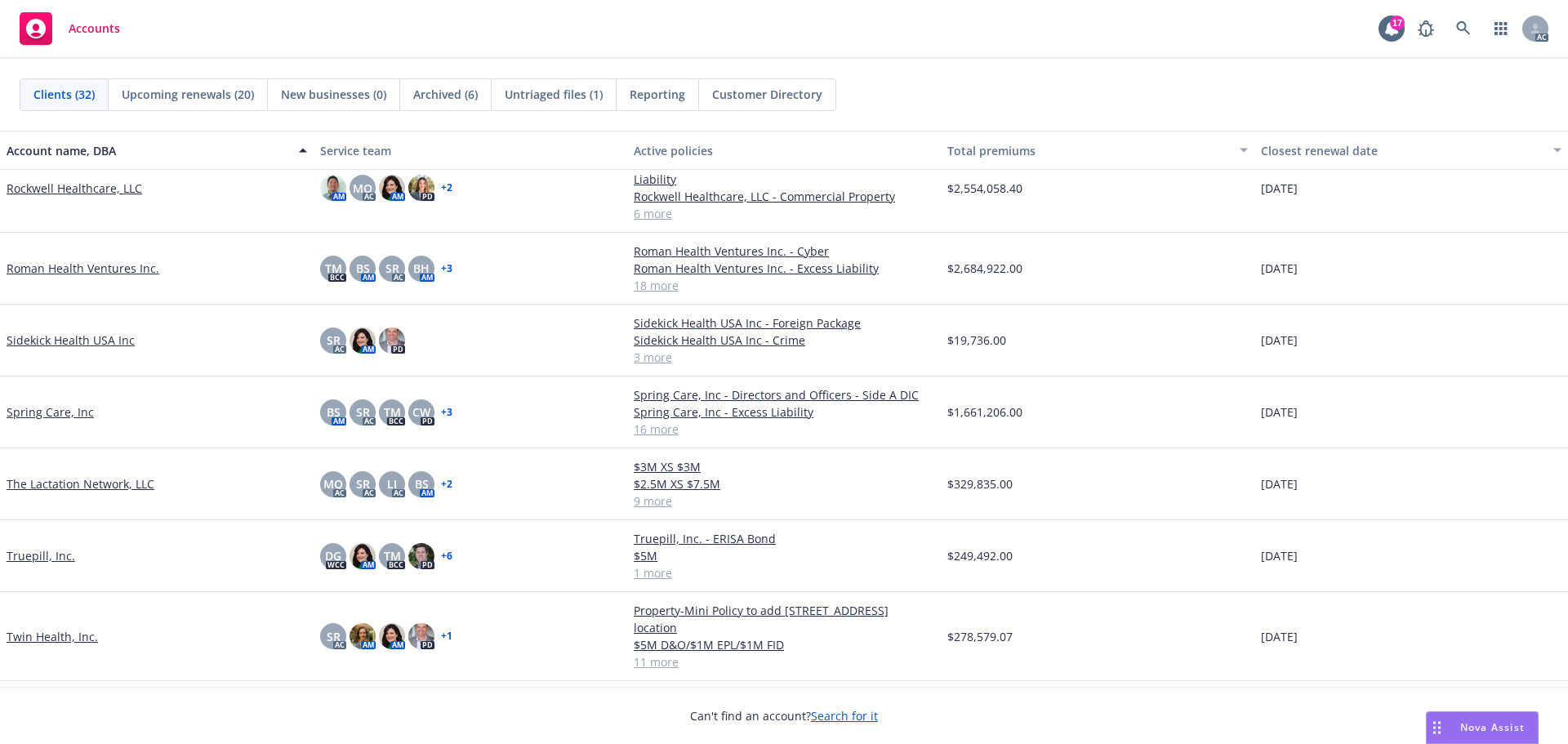
click at [104, 486] on link "The Lactation Network, LLC" at bounding box center [81, 484] width 148 height 18
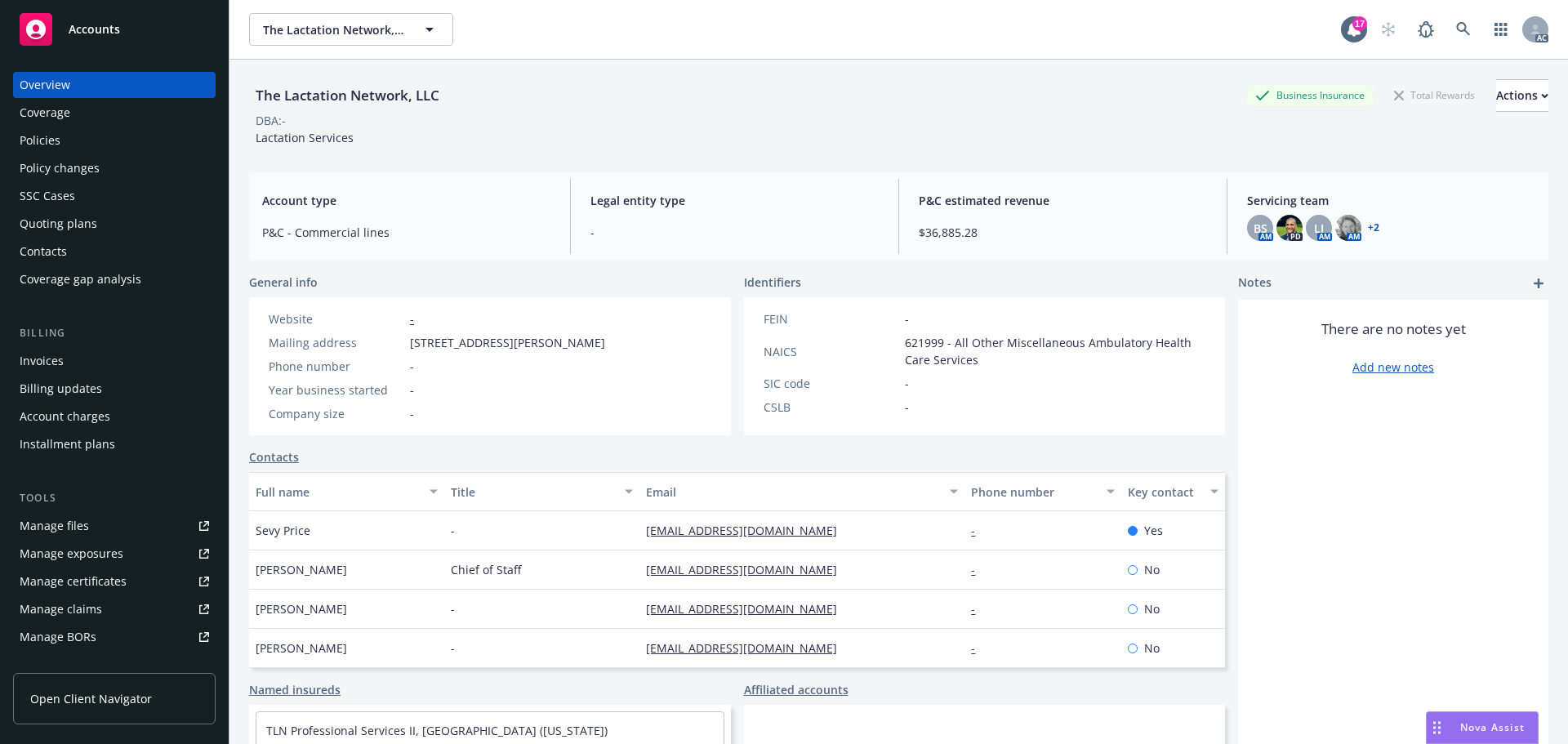
click at [47, 360] on div "Invoices" at bounding box center [41, 361] width 44 height 26
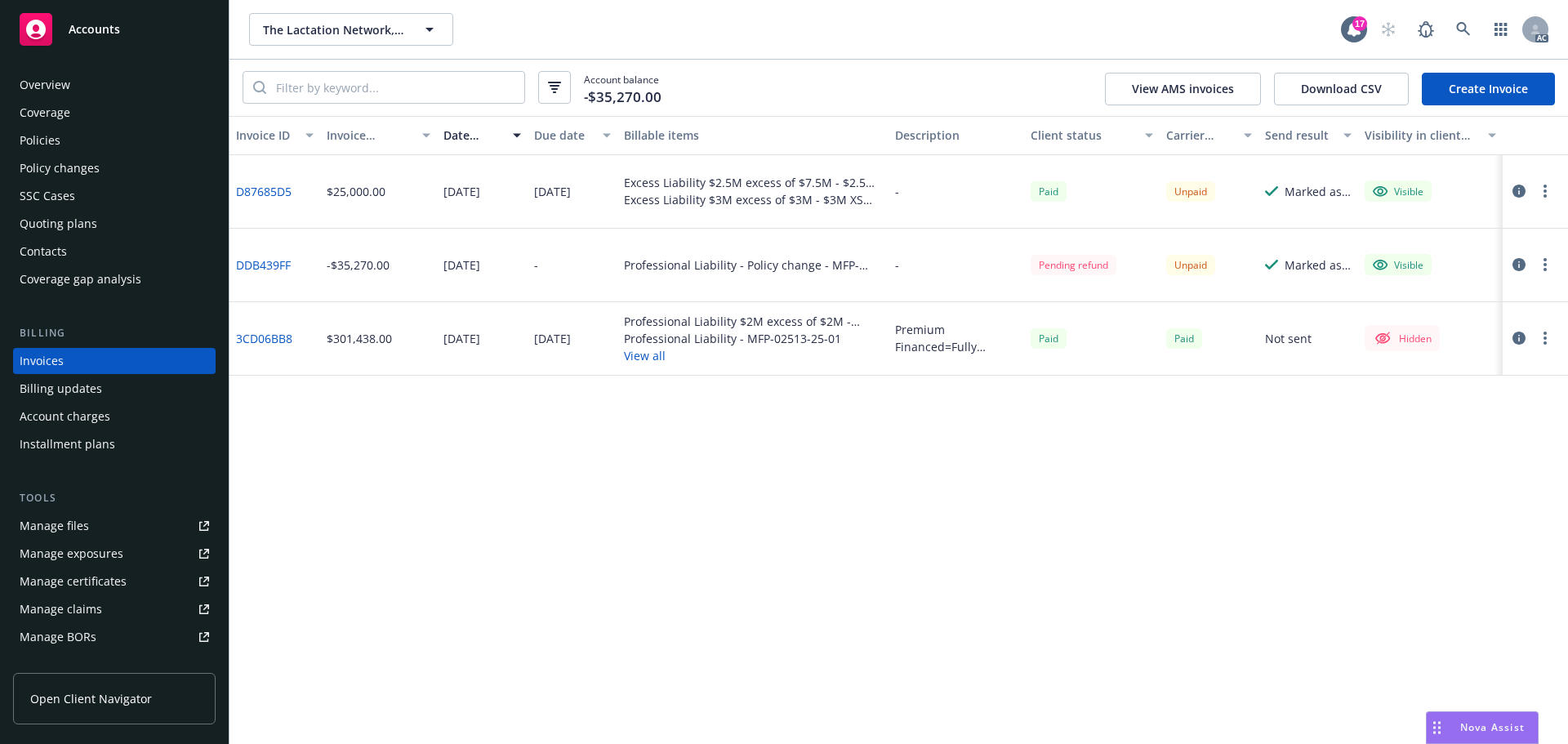
click at [70, 168] on div "Policy changes" at bounding box center [59, 168] width 80 height 26
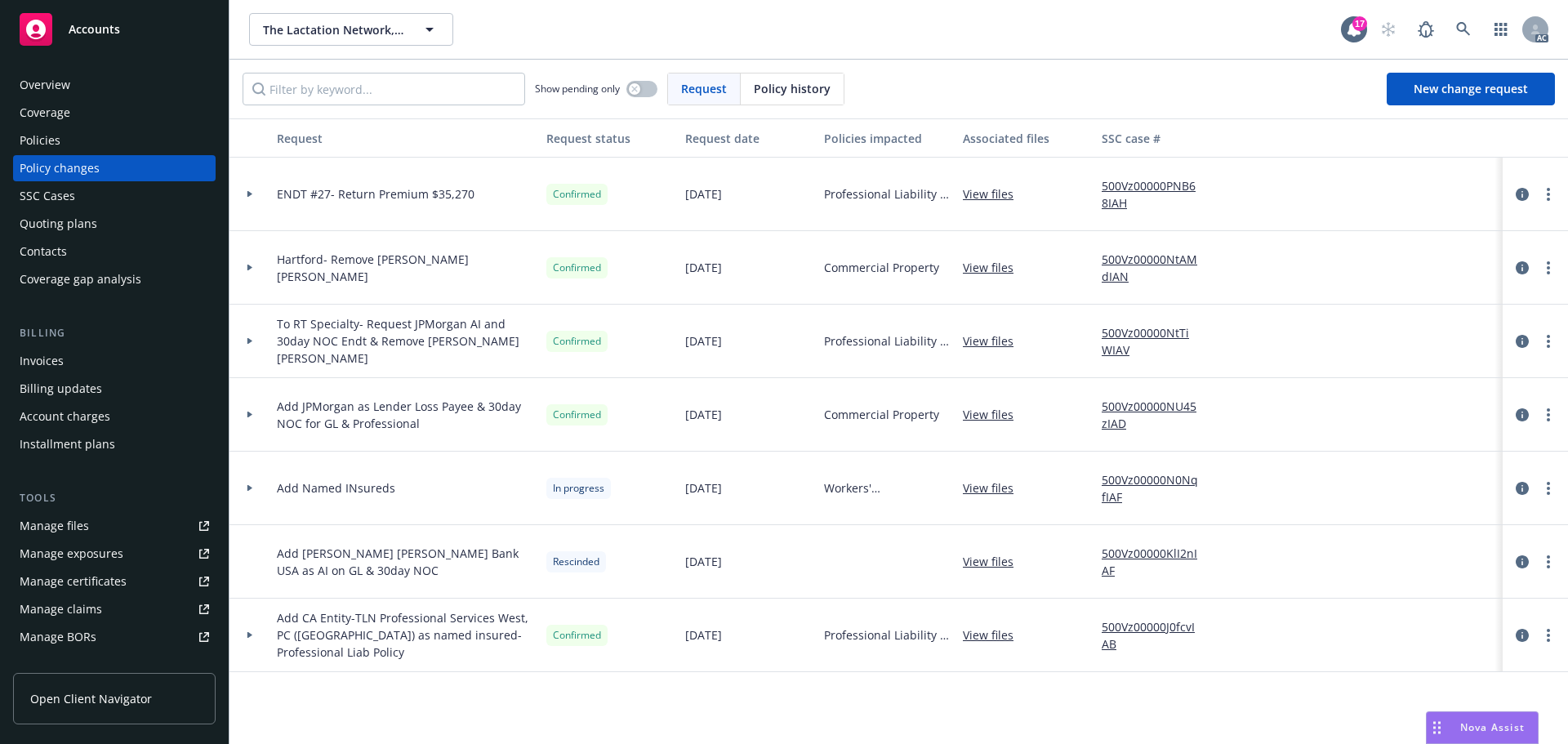
click at [252, 190] on div at bounding box center [250, 195] width 41 height 74
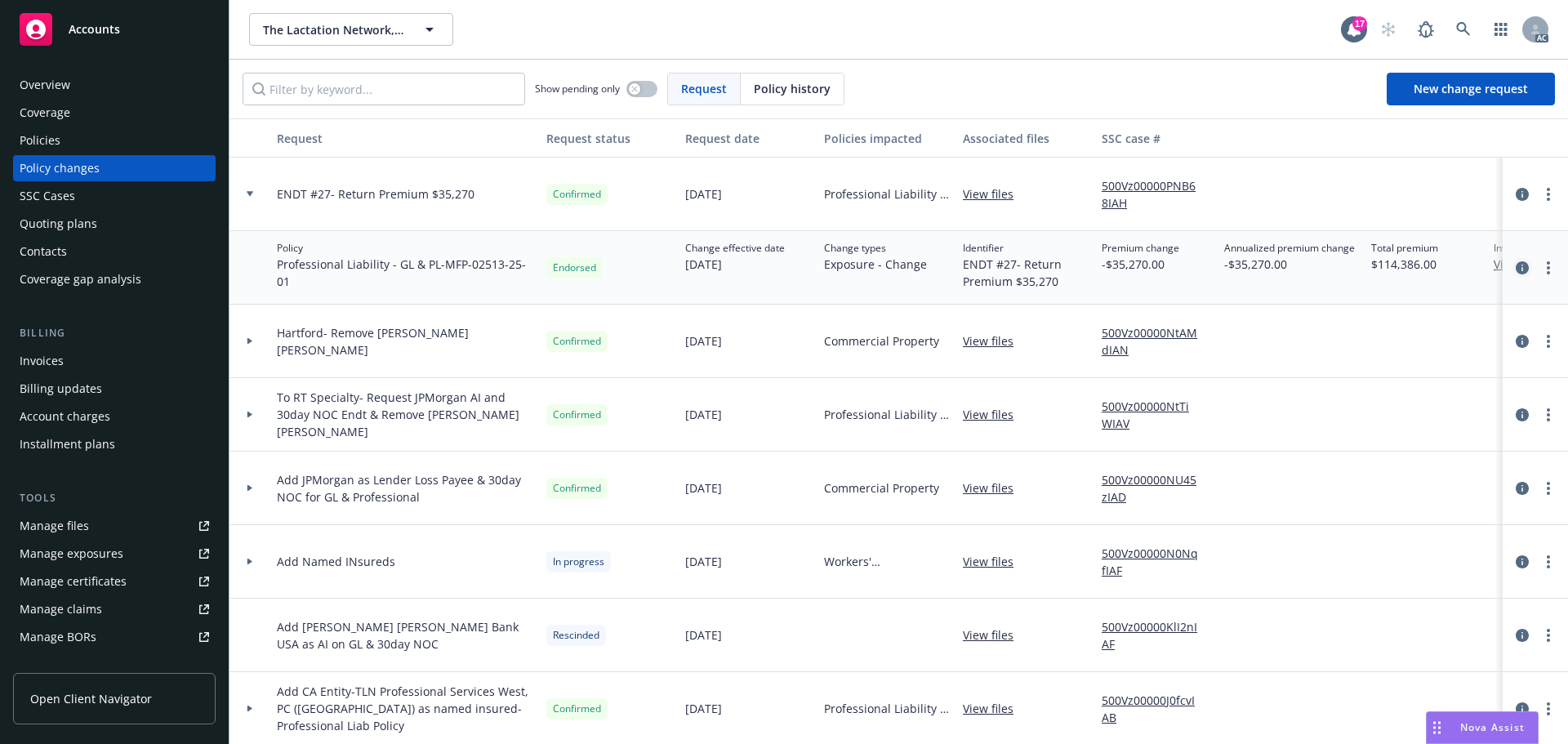
click at [1516, 266] on icon "circleInformation" at bounding box center [1522, 267] width 13 height 13
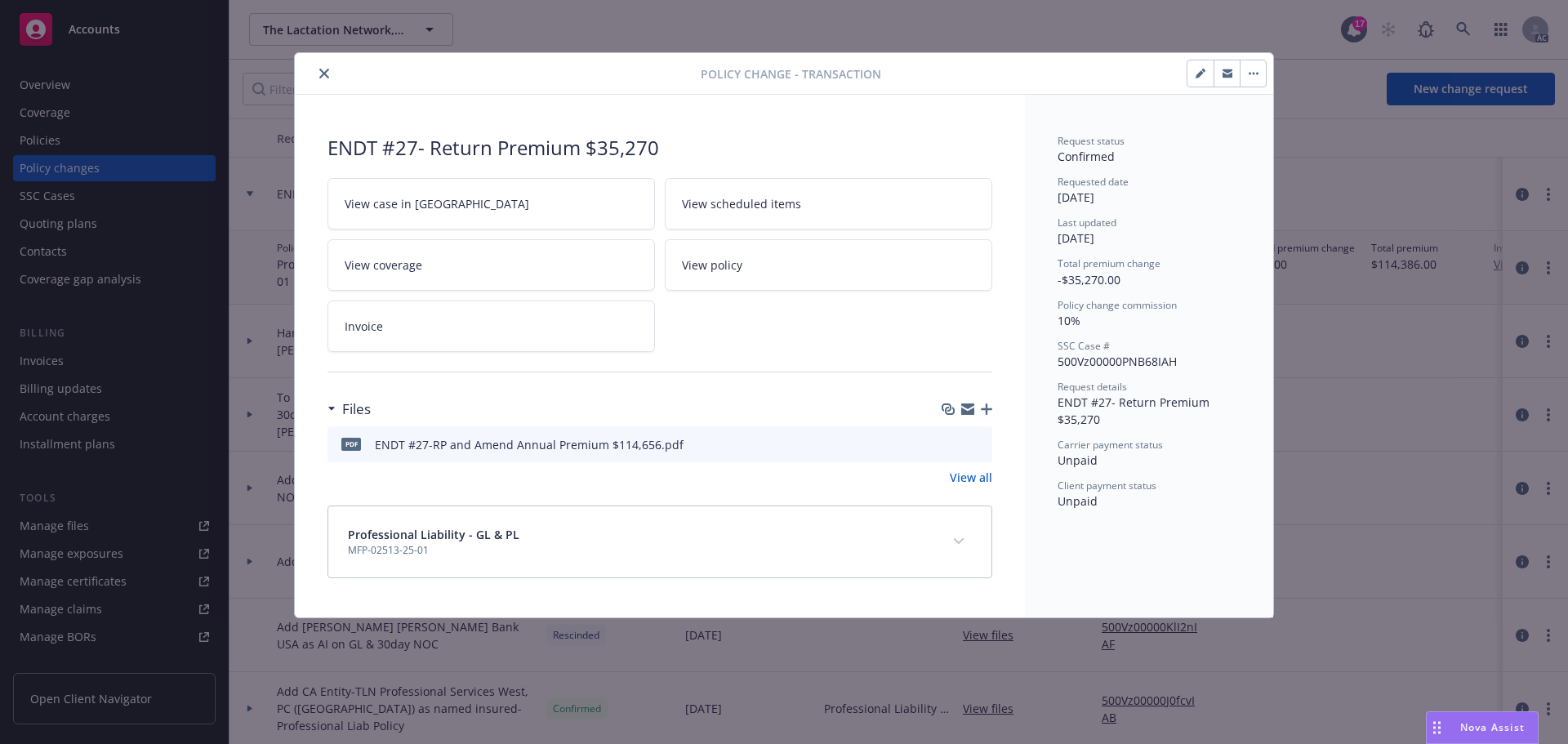
click at [950, 444] on icon "download file" at bounding box center [949, 443] width 13 height 13
click at [323, 68] on button "close" at bounding box center [324, 73] width 19 height 19
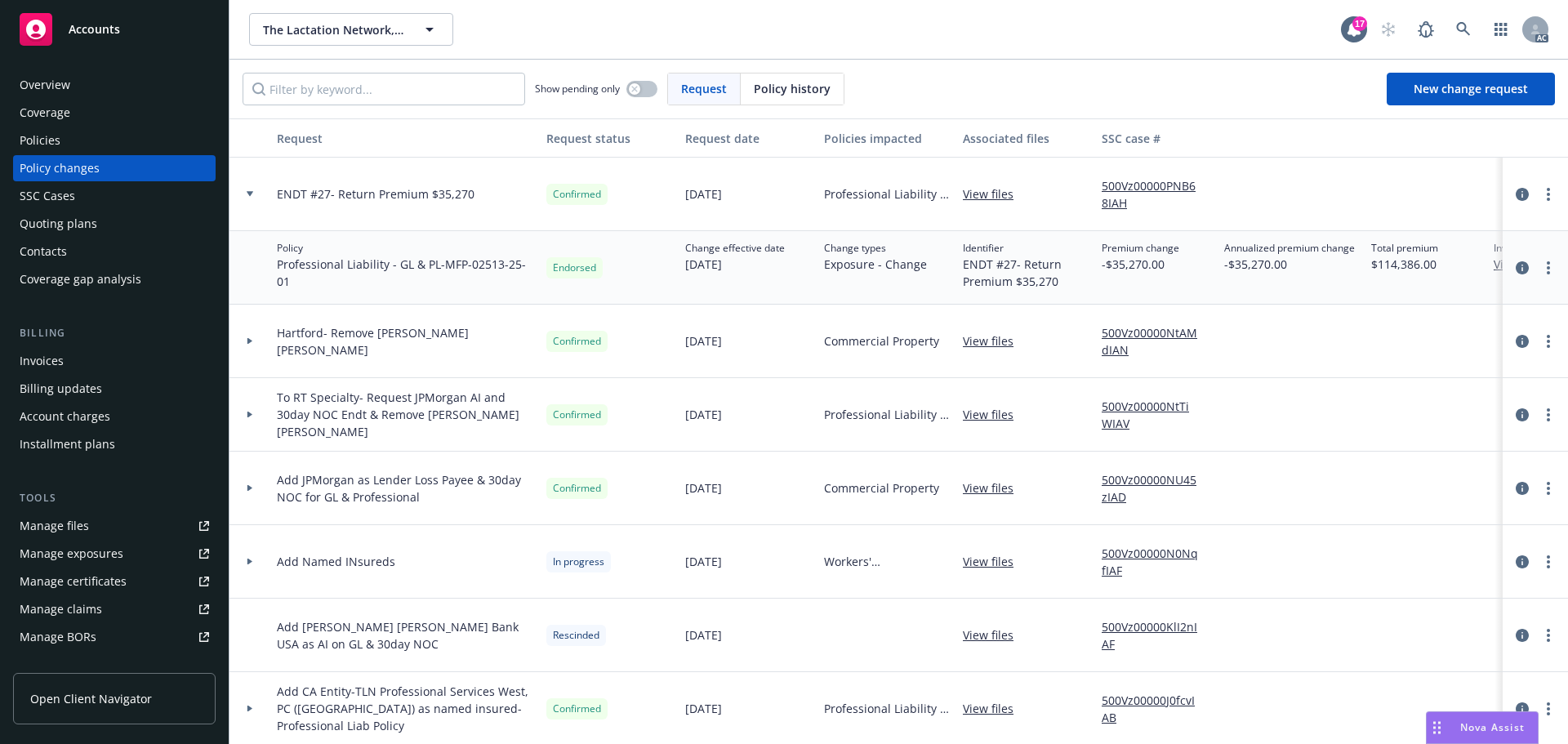
click at [107, 33] on span "Accounts" at bounding box center [94, 29] width 52 height 13
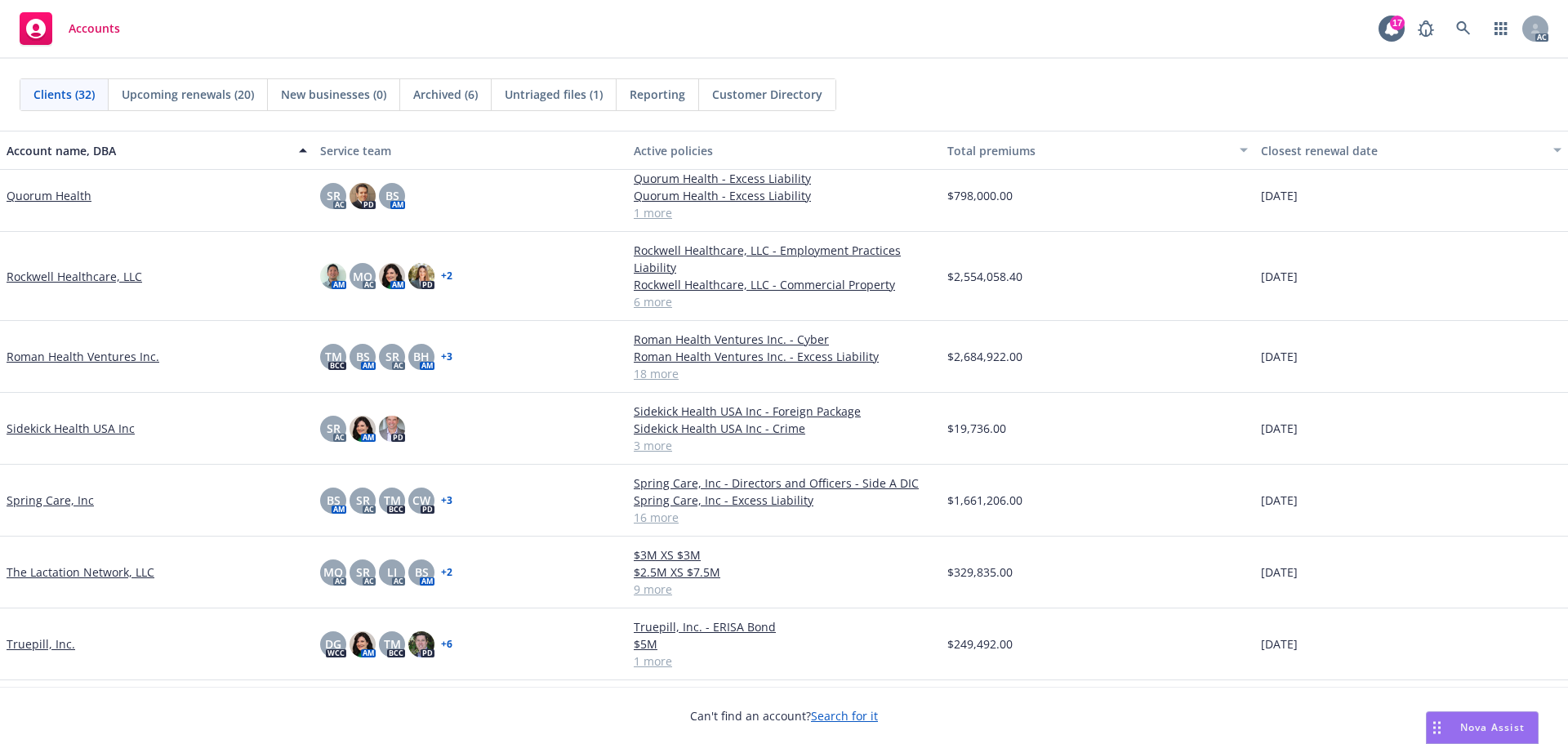
scroll to position [1470, 0]
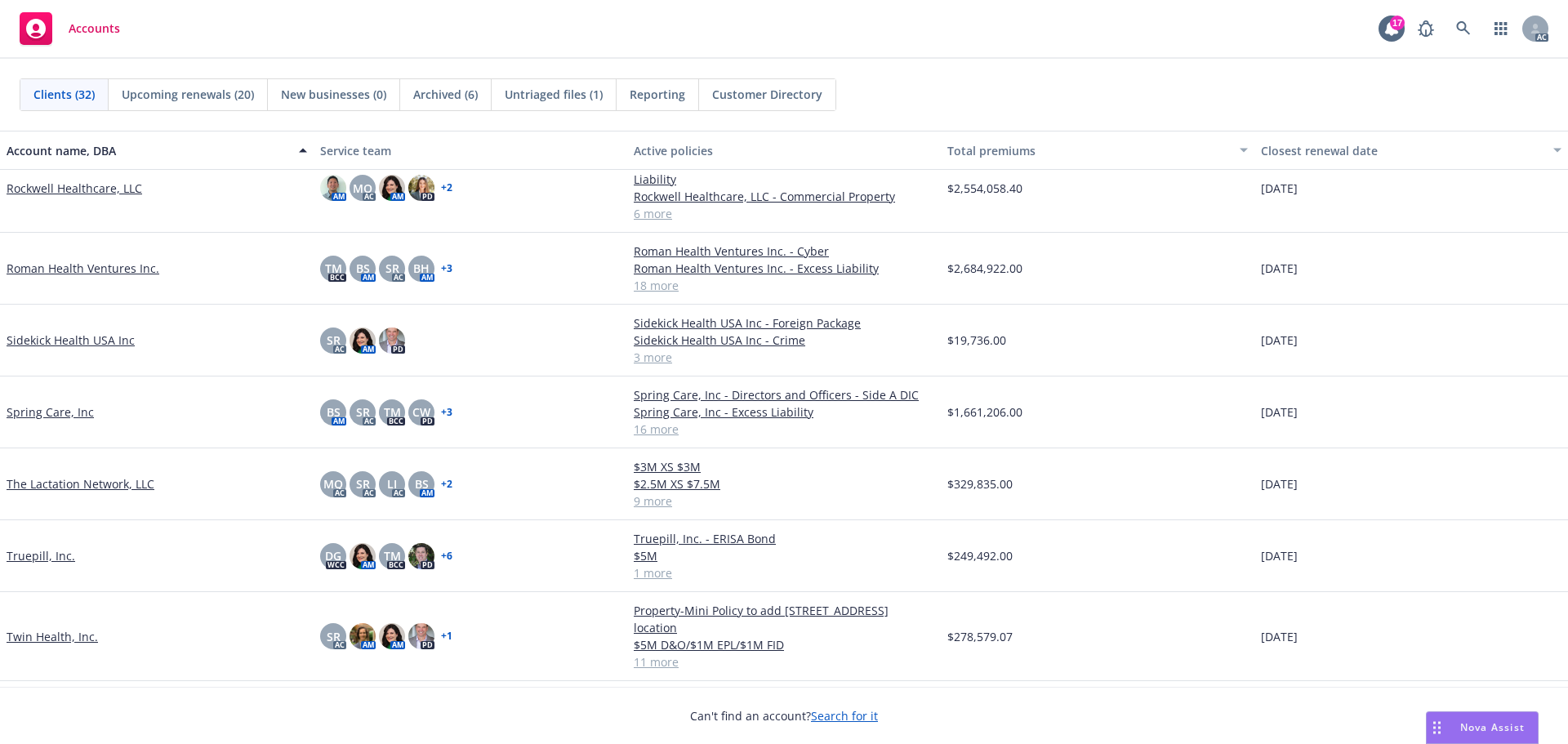
click at [106, 478] on link "The Lactation Network, LLC" at bounding box center [81, 484] width 148 height 18
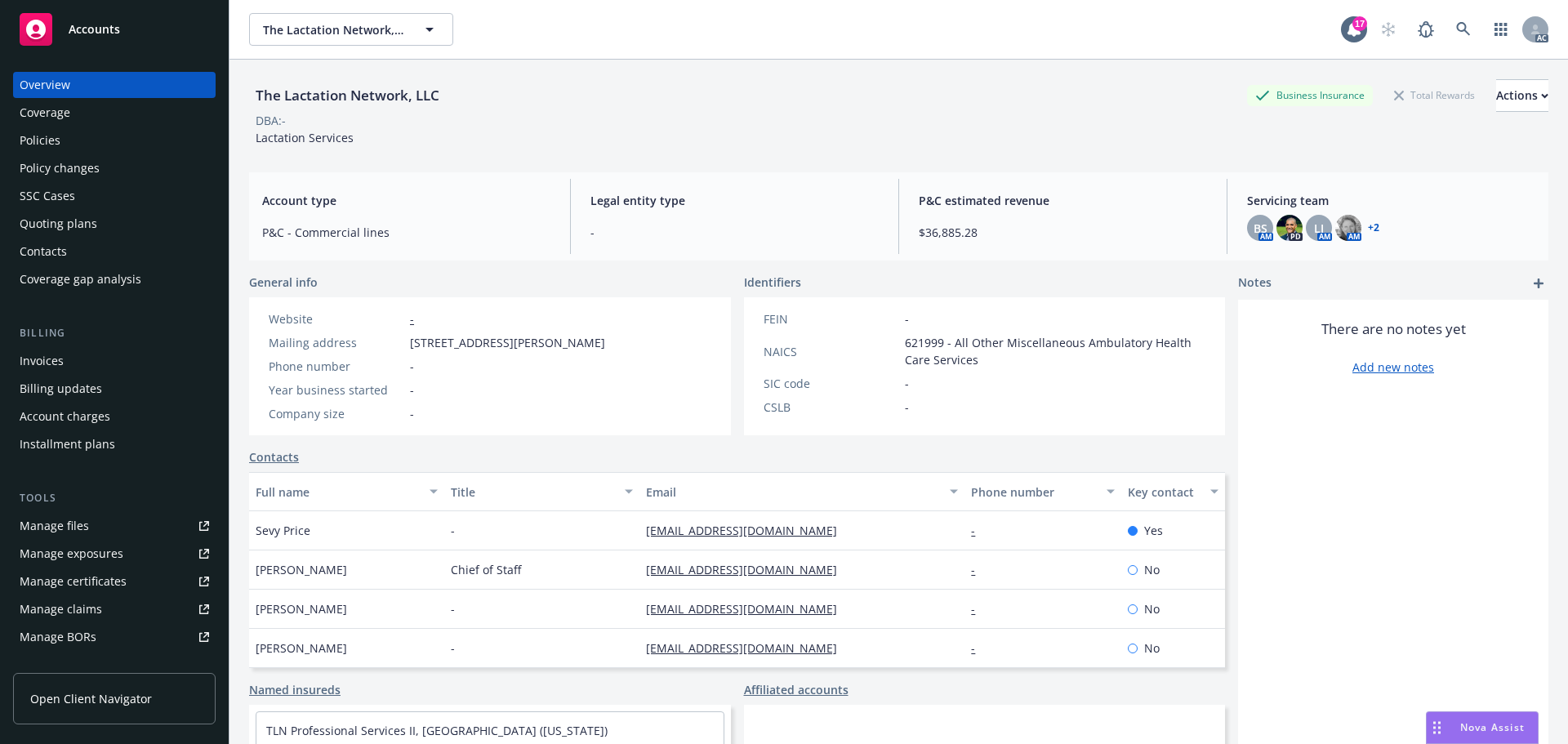
click at [47, 357] on div "Invoices" at bounding box center [41, 361] width 44 height 26
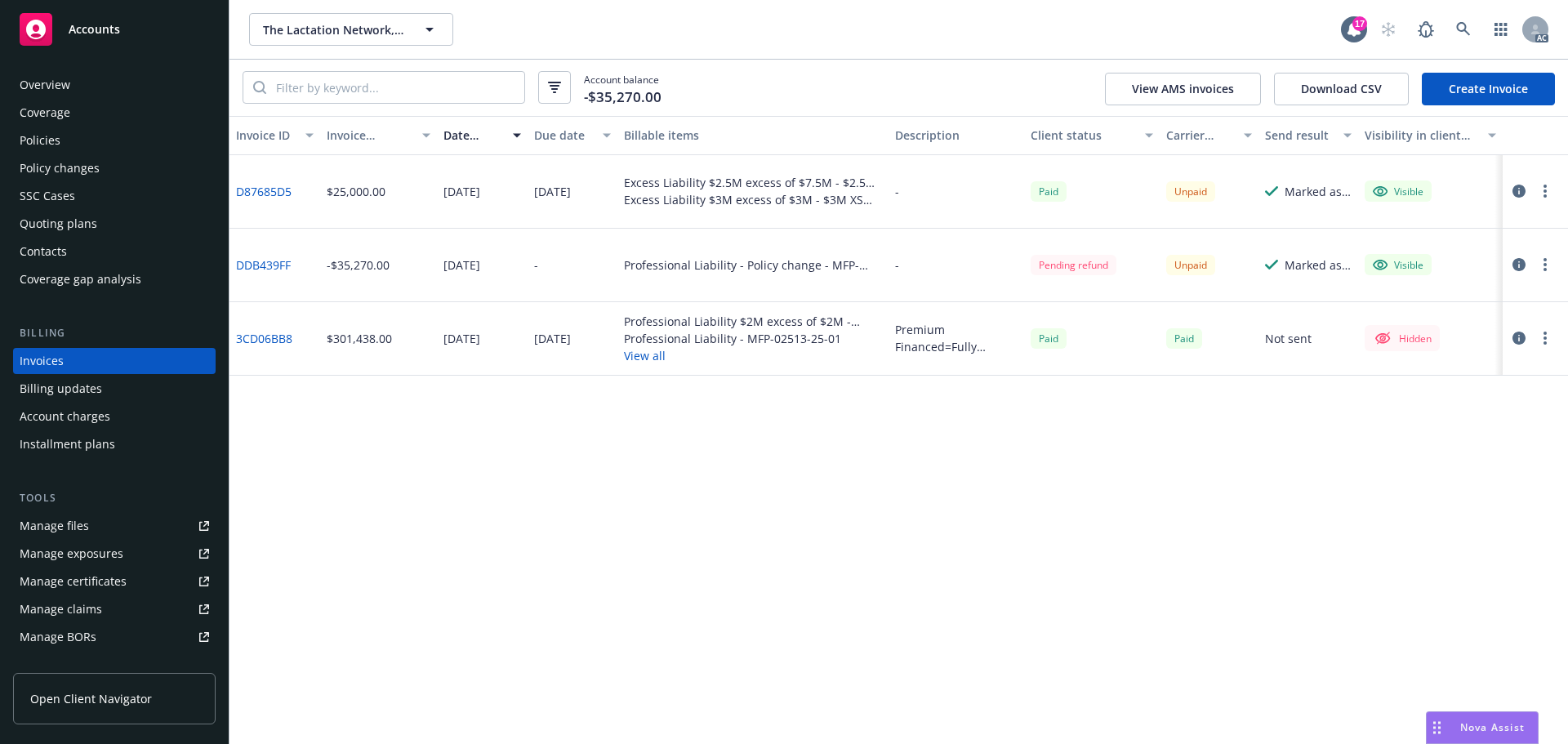
click at [87, 163] on div "Policy changes" at bounding box center [59, 168] width 80 height 26
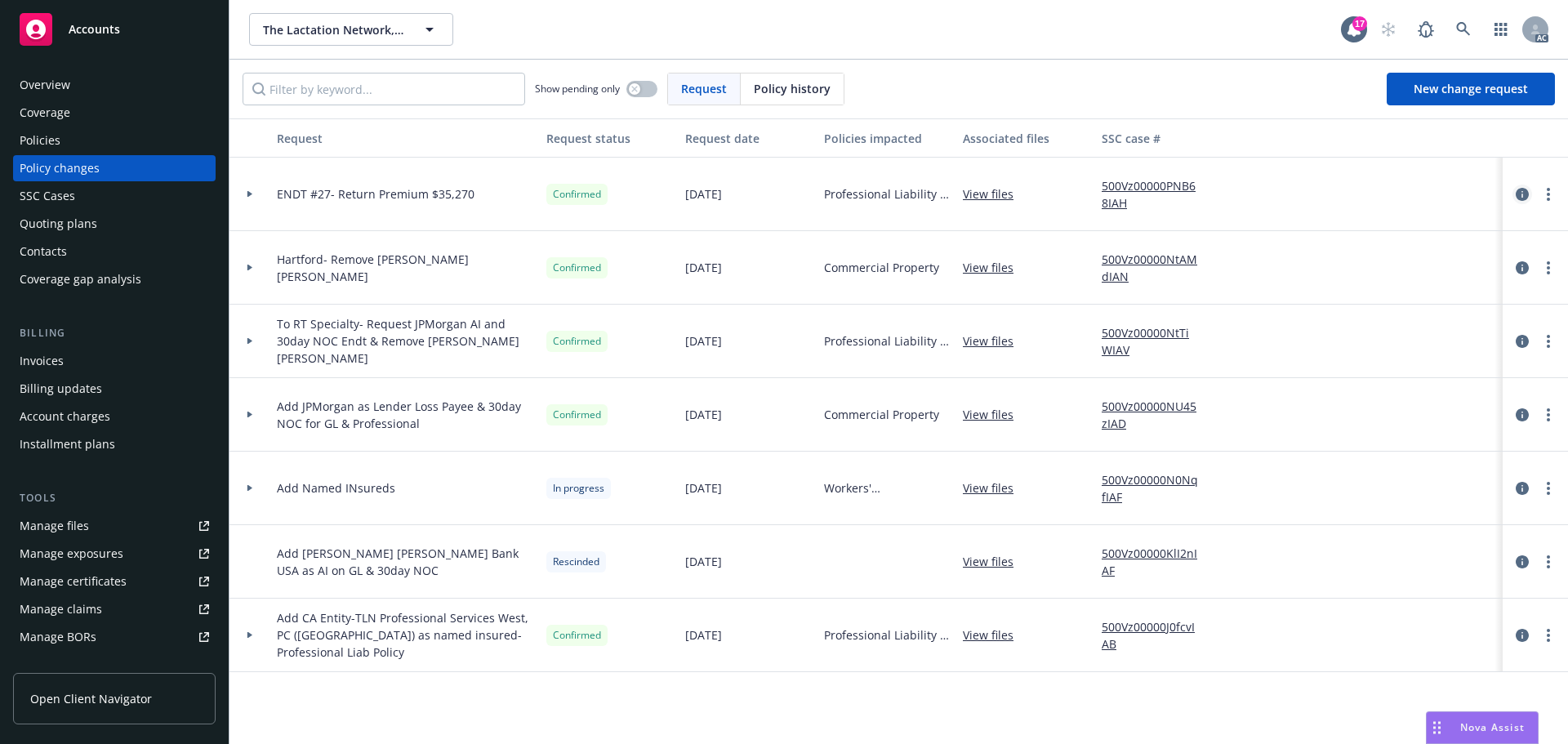
click at [1521, 195] on icon "circleInformation" at bounding box center [1522, 194] width 13 height 13
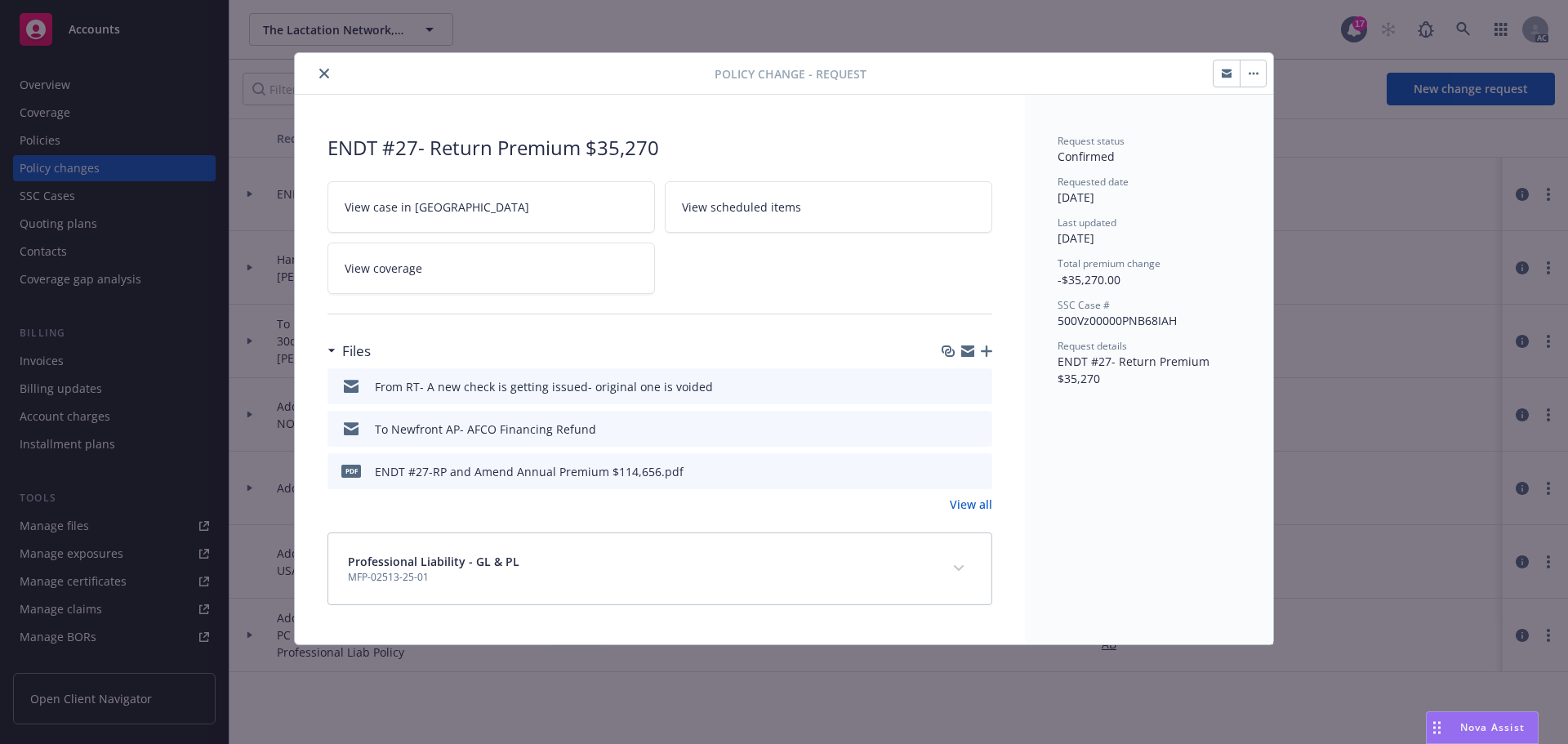
click at [989, 348] on icon "button" at bounding box center [986, 351] width 12 height 12
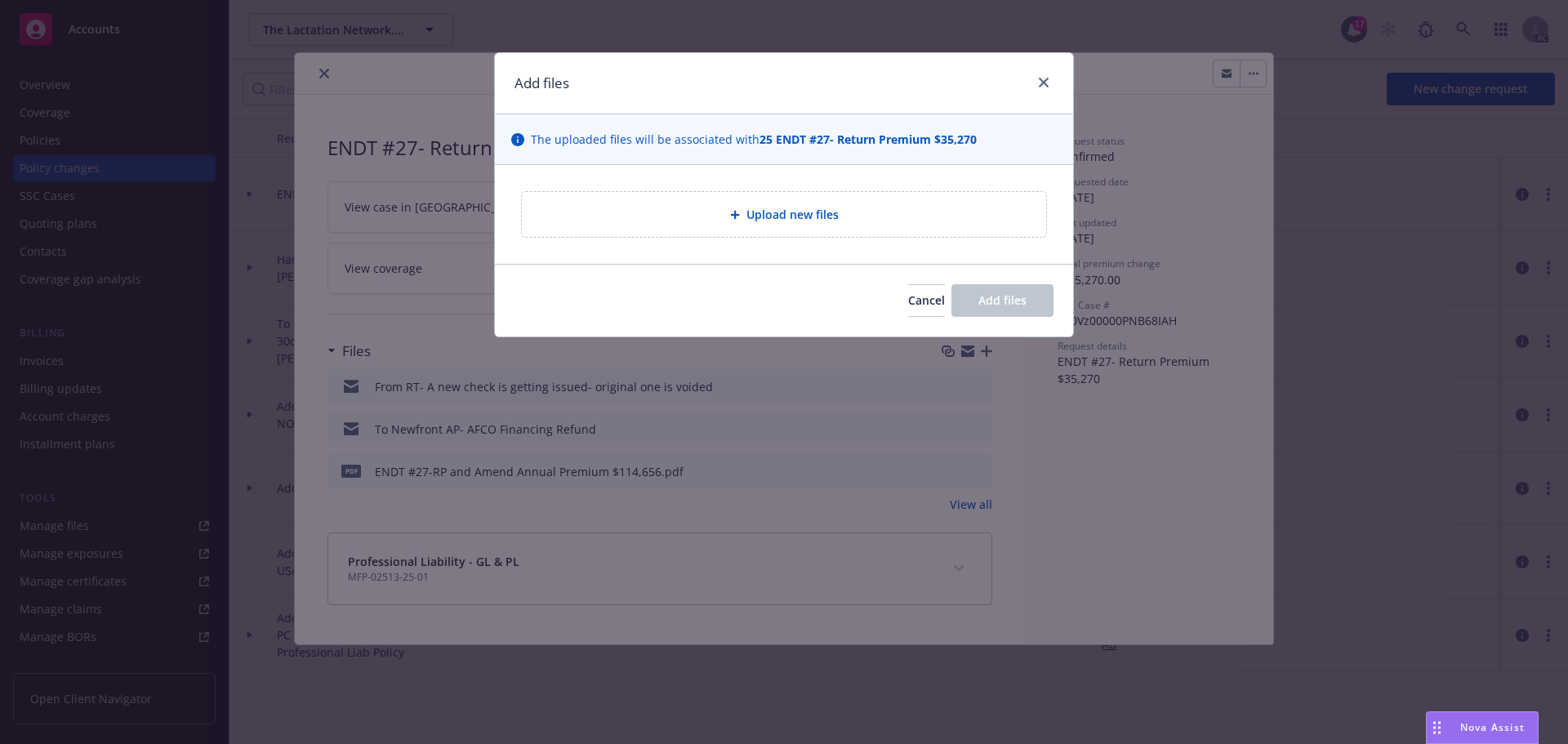
click at [837, 228] on div "Upload new files" at bounding box center [784, 214] width 524 height 45
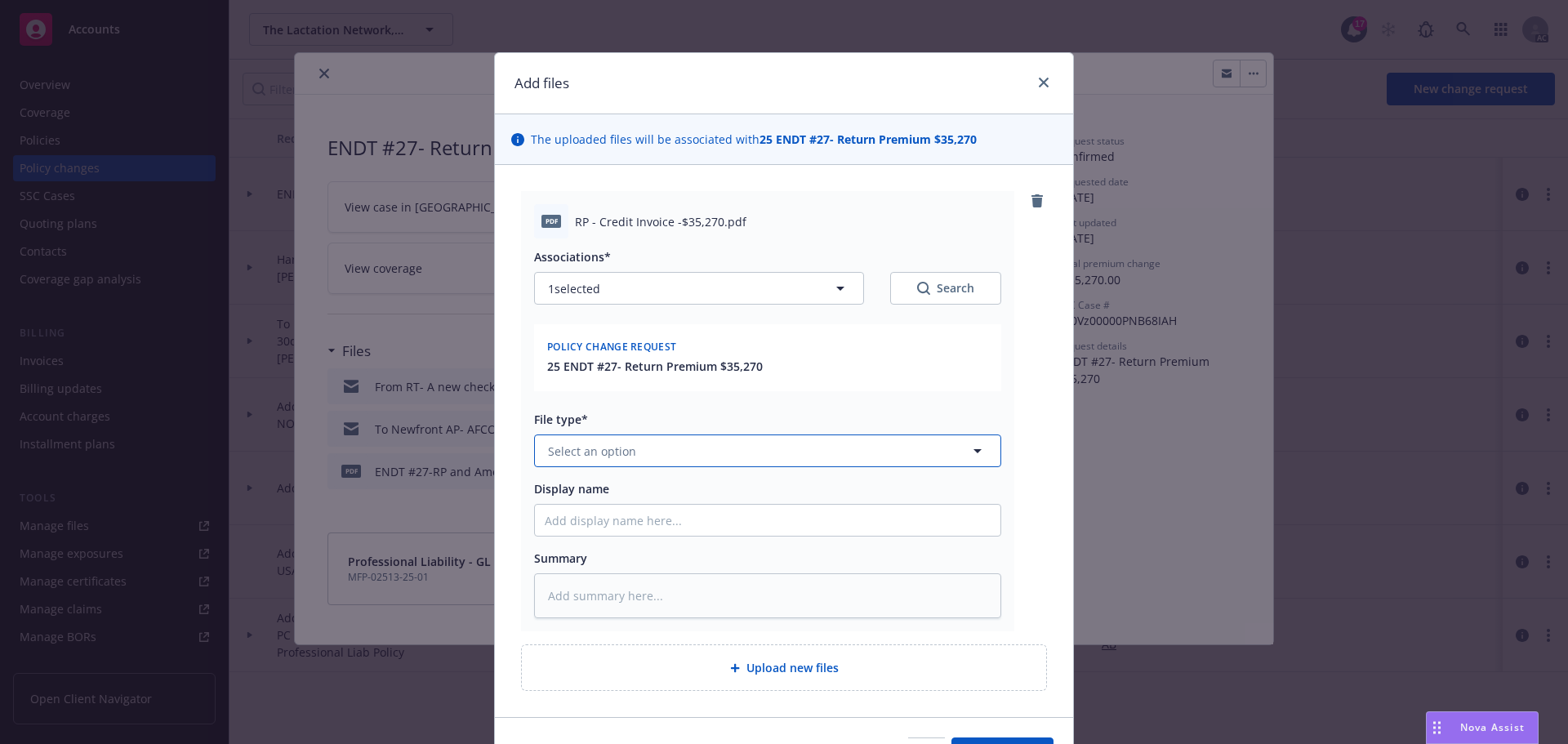
click at [612, 452] on span "Select an option" at bounding box center [591, 451] width 89 height 18
type input "invo"
click at [665, 552] on div "Invoice - Third Party" at bounding box center [765, 539] width 466 height 44
drag, startPoint x: 569, startPoint y: 218, endPoint x: 712, endPoint y: 218, distance: 143.0
click at [712, 218] on span "RP - Credit Invoice -$35,270.pdf" at bounding box center [660, 222] width 171 height 18
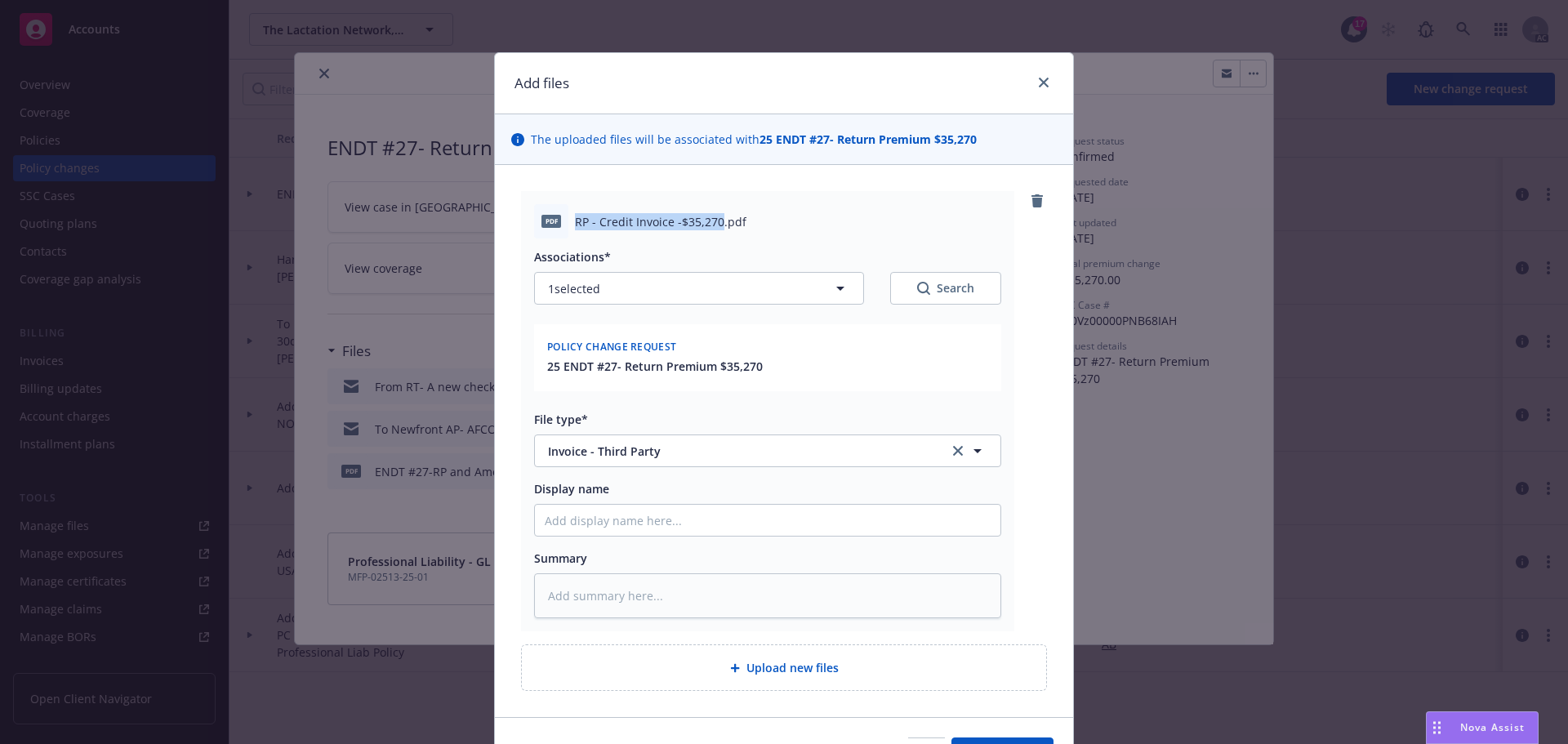
copy span "RP - Credit Invoice -$35,270"
click at [584, 517] on input "Display name" at bounding box center [767, 520] width 466 height 31
paste input "RP - Credit Invoice -$35,270"
type textarea "x"
type input "RP - Credit Invoice -$35,270"
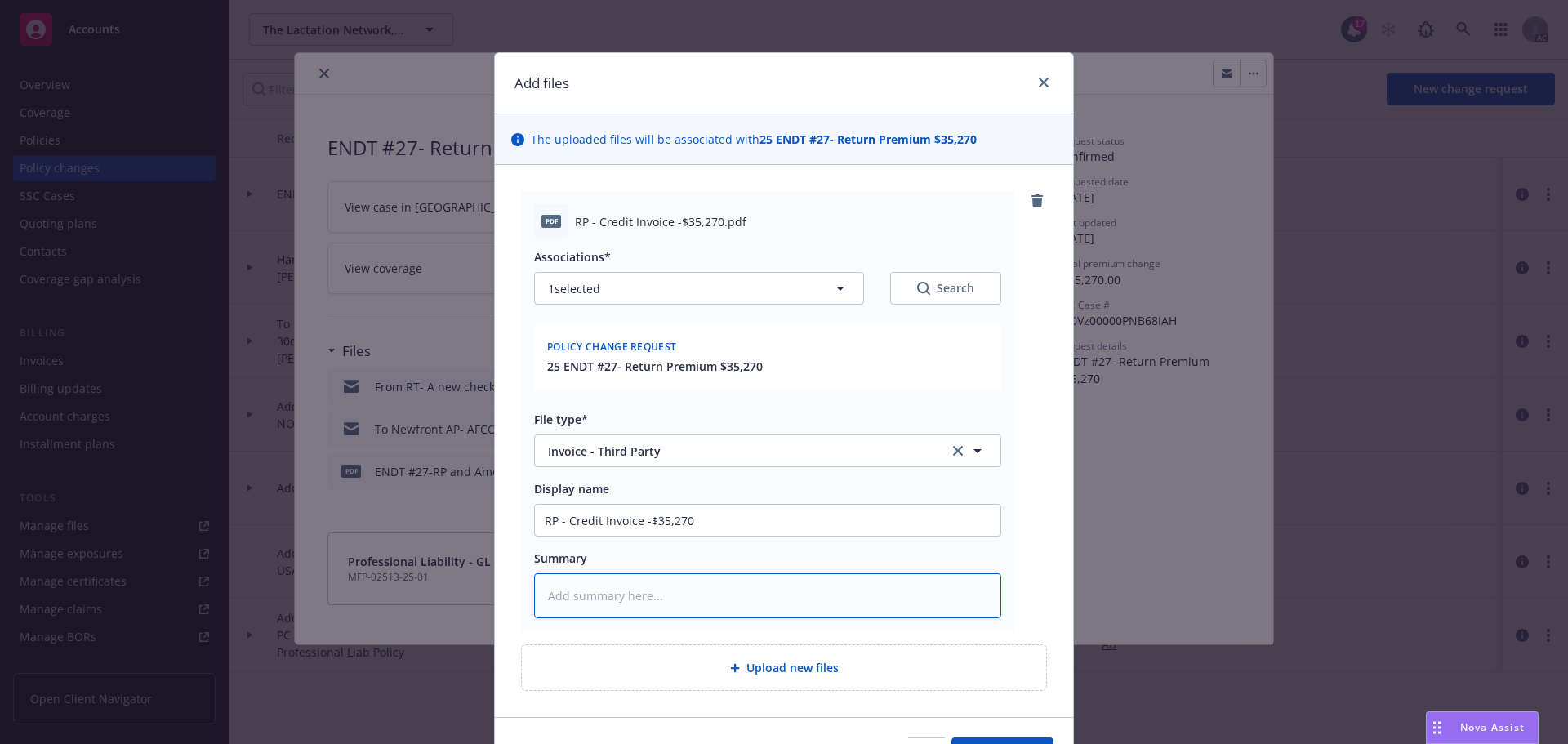
click at [589, 593] on textarea at bounding box center [767, 595] width 467 height 45
paste textarea "RP - Credit Invoice -$35,270"
type textarea "x"
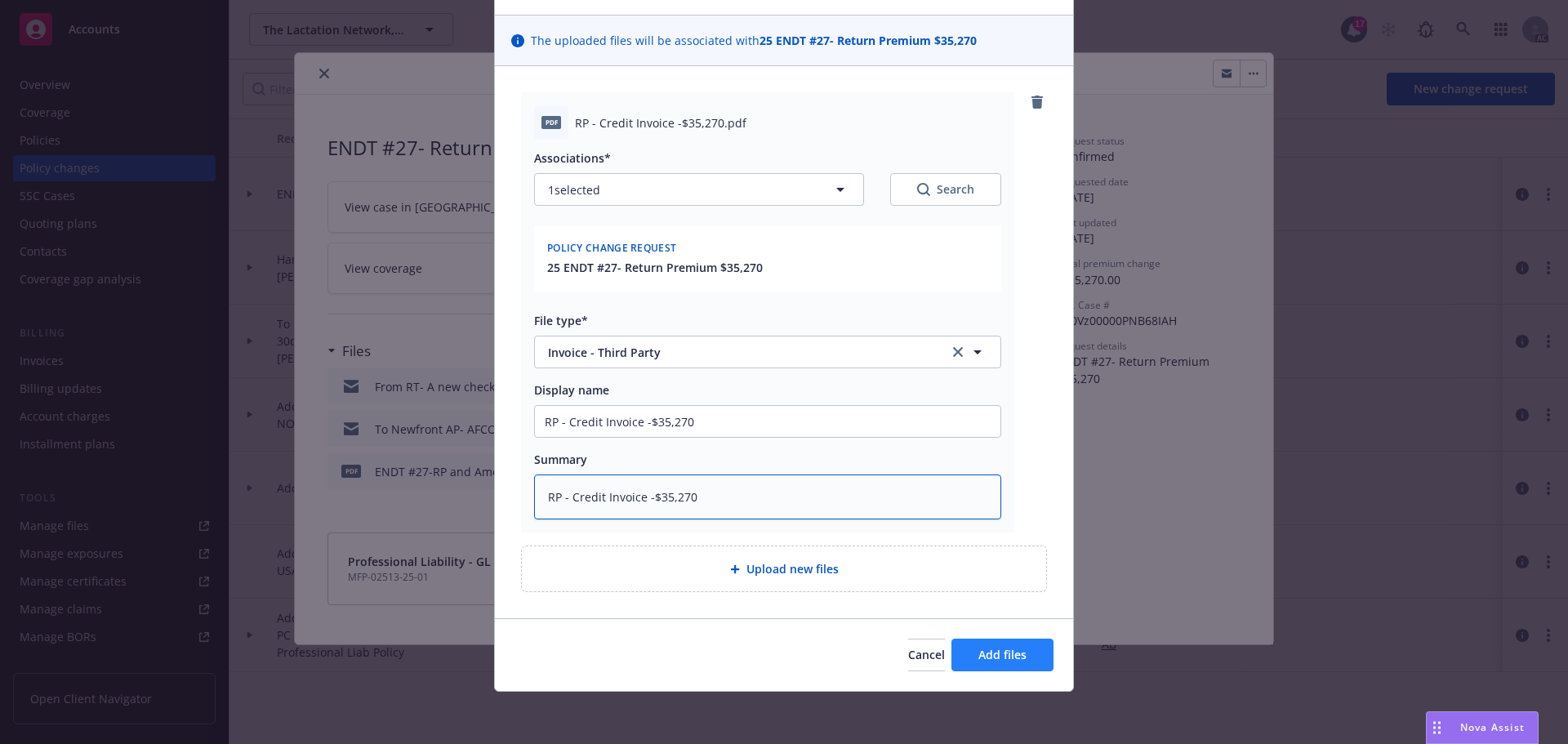
type textarea "RP - Credit Invoice -$35,270"
click at [1017, 658] on span "Add files" at bounding box center [1003, 655] width 49 height 16
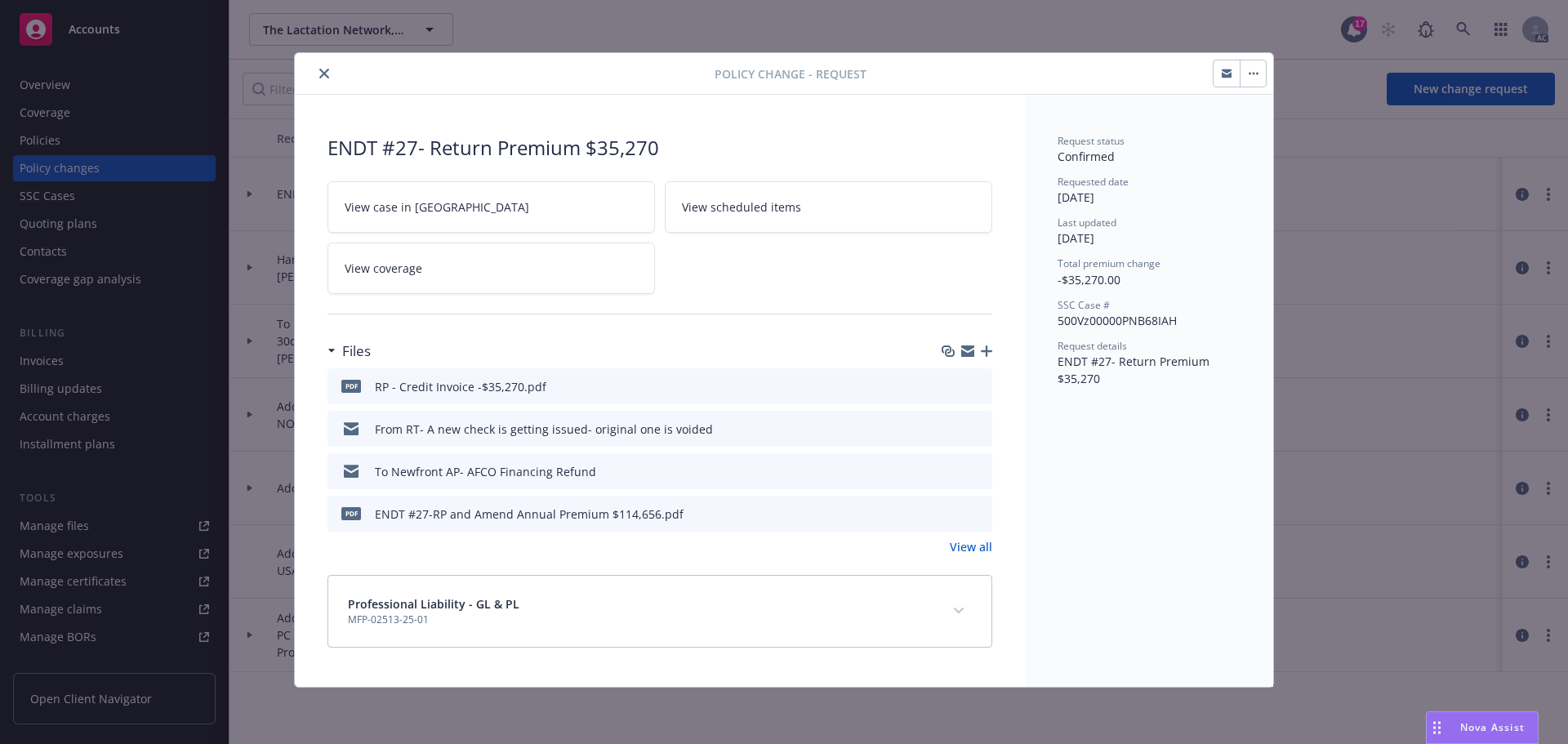
click at [324, 74] on icon "close" at bounding box center [324, 74] width 10 height 10
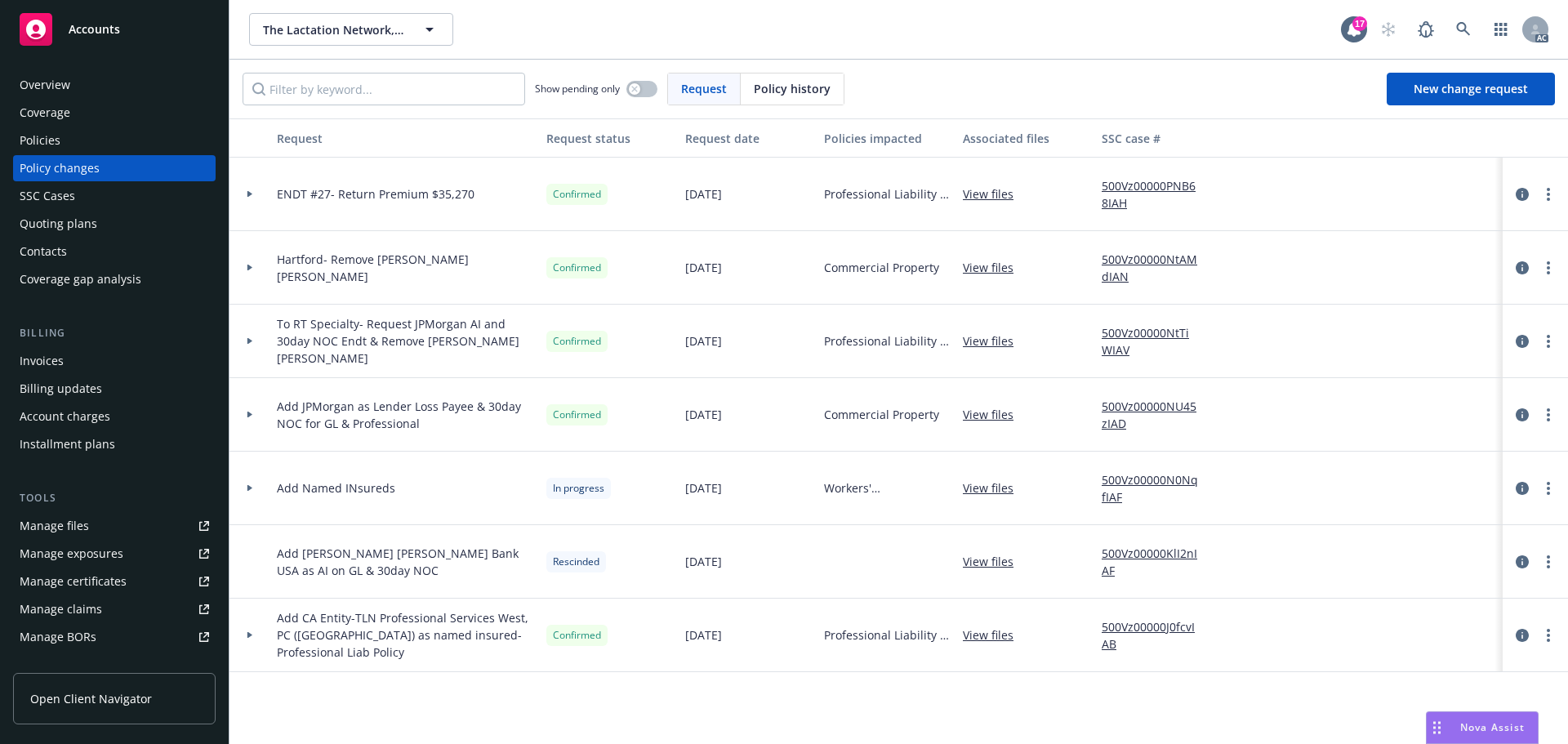
click at [53, 357] on div "Invoices" at bounding box center [41, 361] width 44 height 26
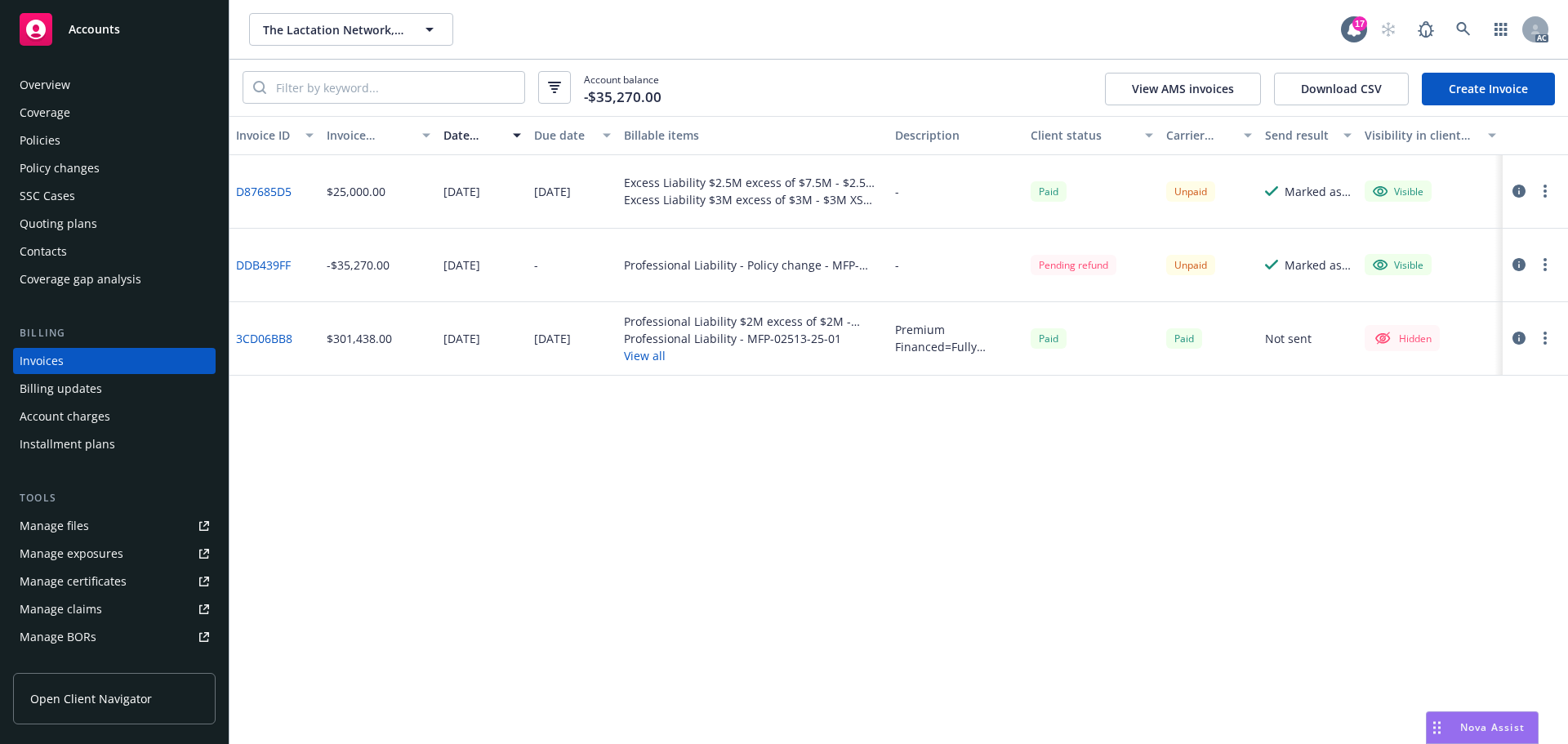
click at [1522, 259] on icon "button" at bounding box center [1518, 264] width 13 height 13
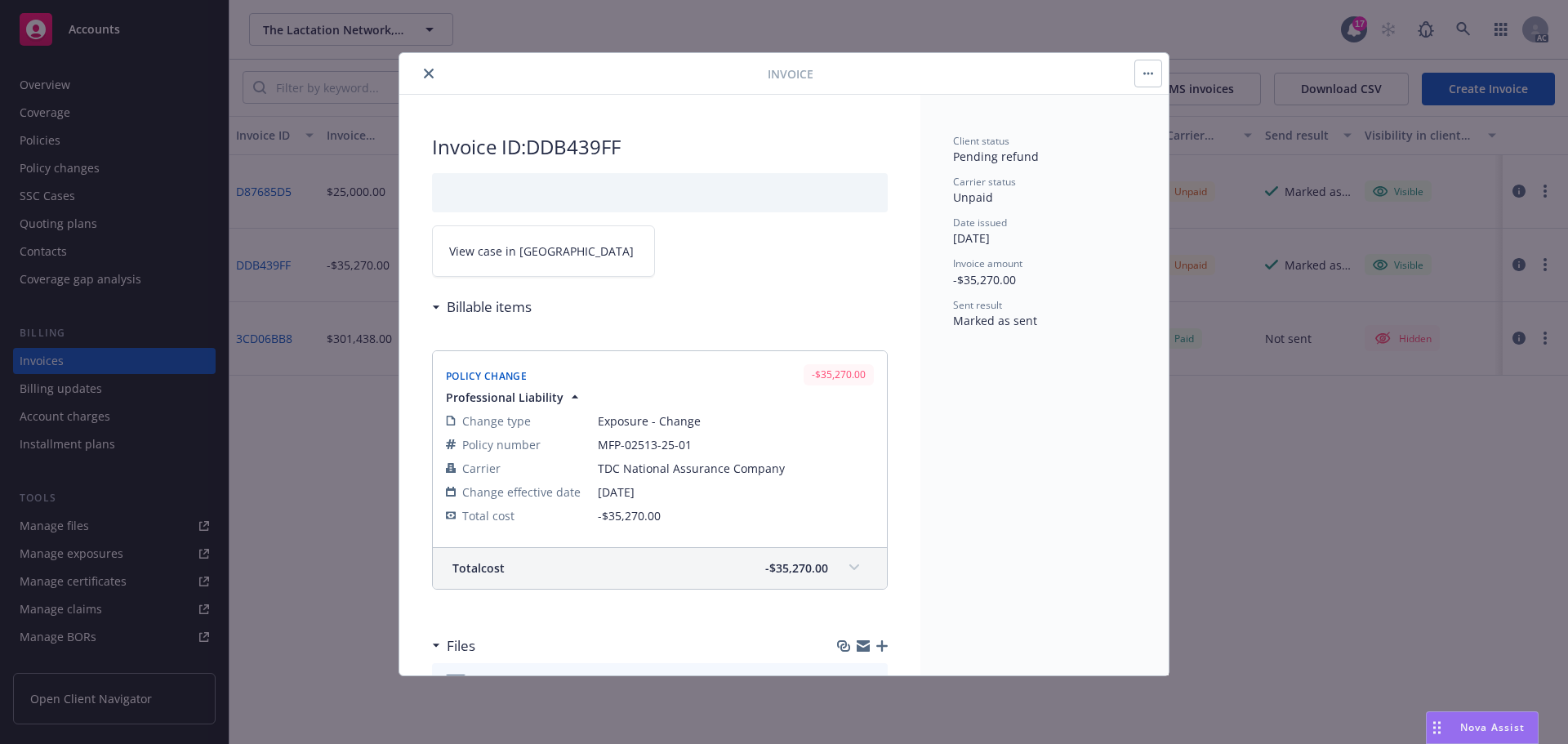
click at [432, 73] on icon "close" at bounding box center [429, 74] width 10 height 10
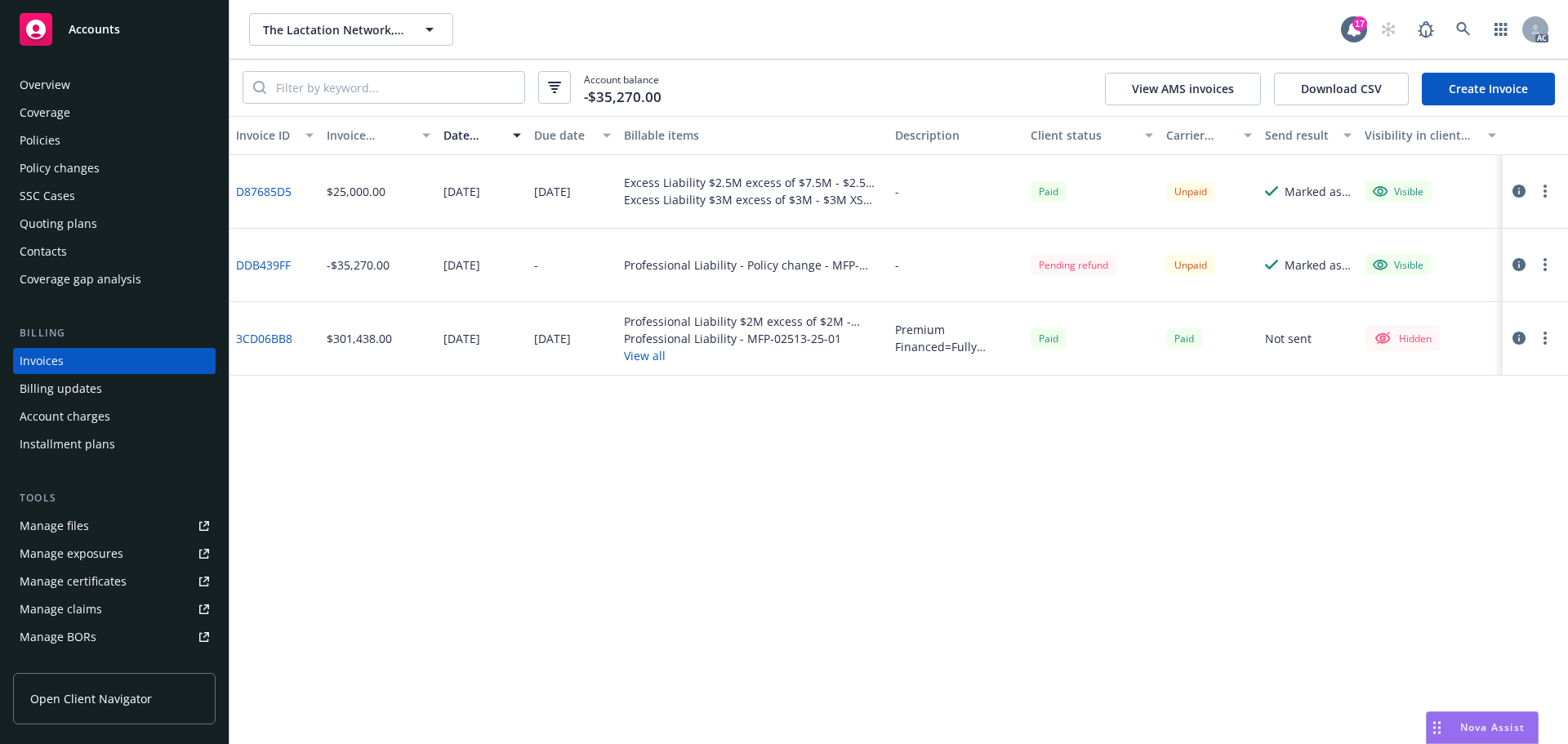
click at [1519, 261] on icon "button" at bounding box center [1518, 264] width 13 height 13
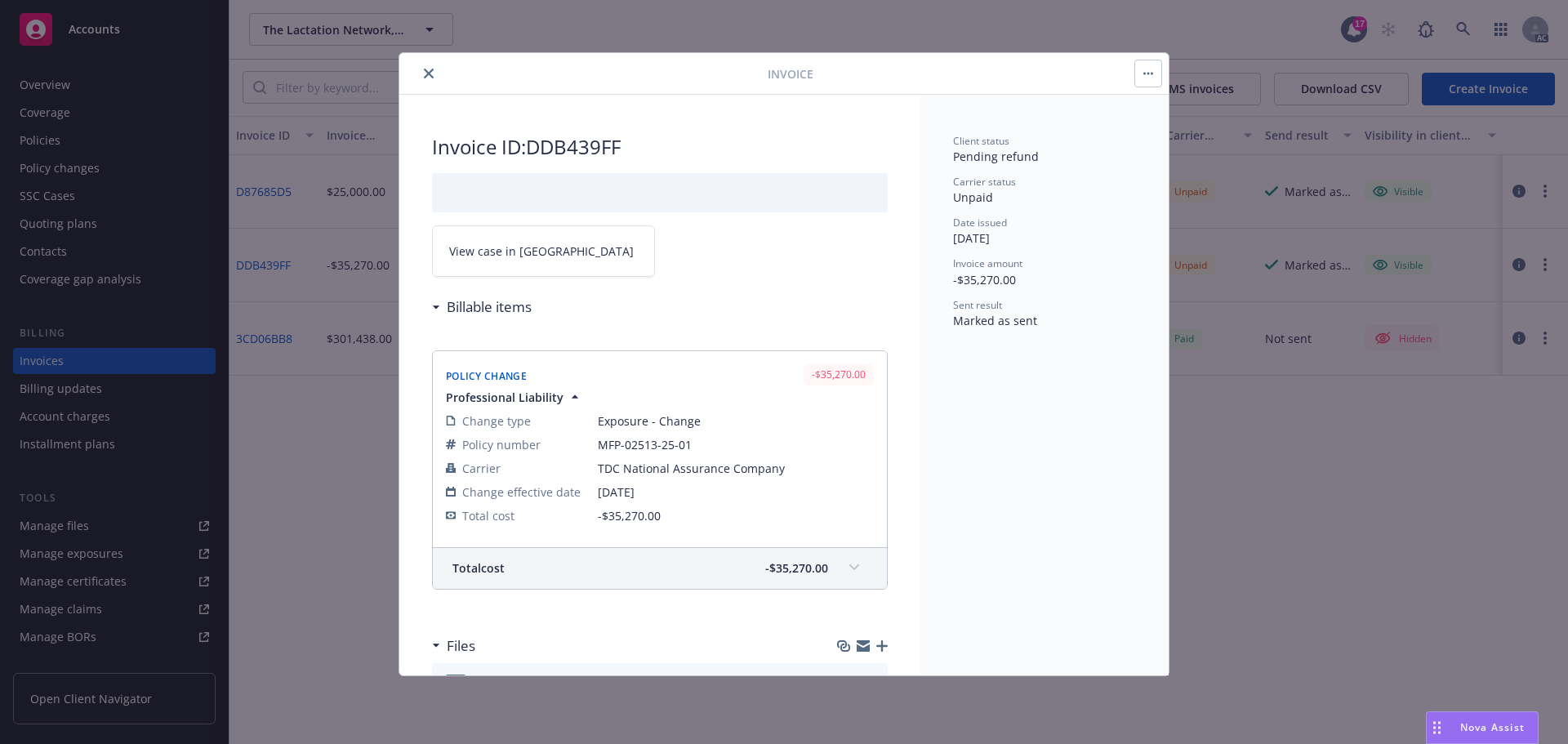
click at [430, 75] on icon "close" at bounding box center [429, 74] width 10 height 10
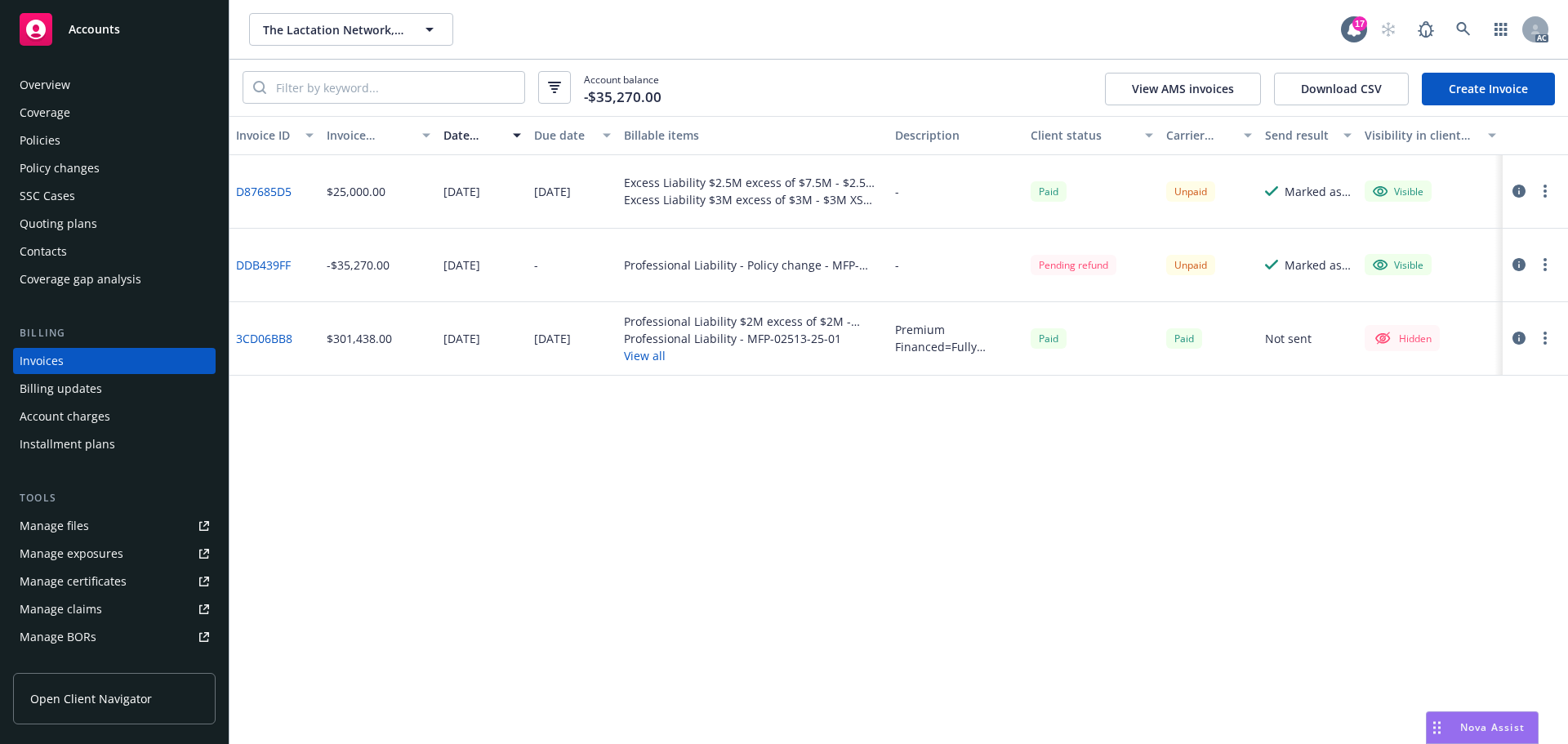
click at [82, 171] on div "Policy changes" at bounding box center [59, 168] width 80 height 26
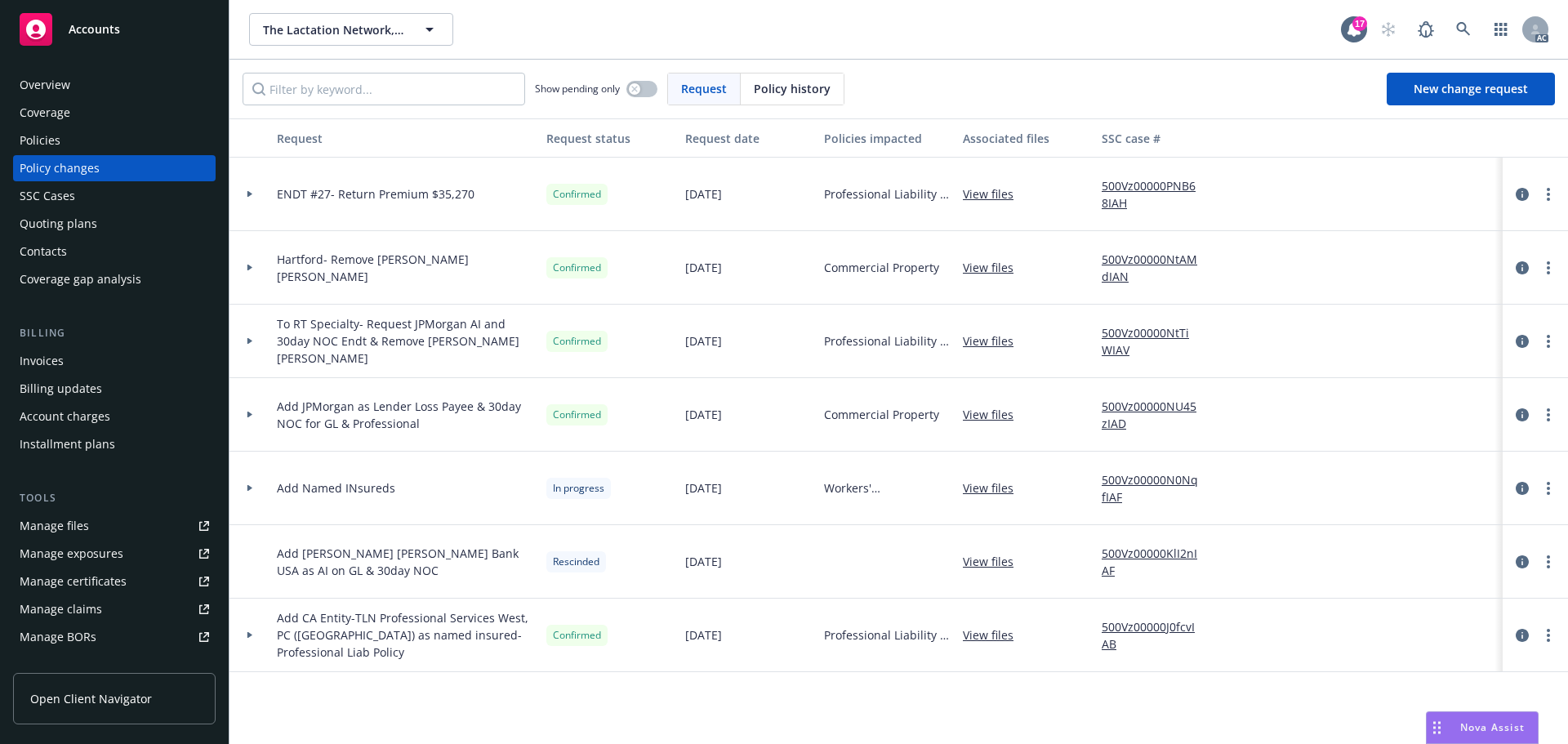
click at [248, 195] on icon at bounding box center [249, 194] width 5 height 7
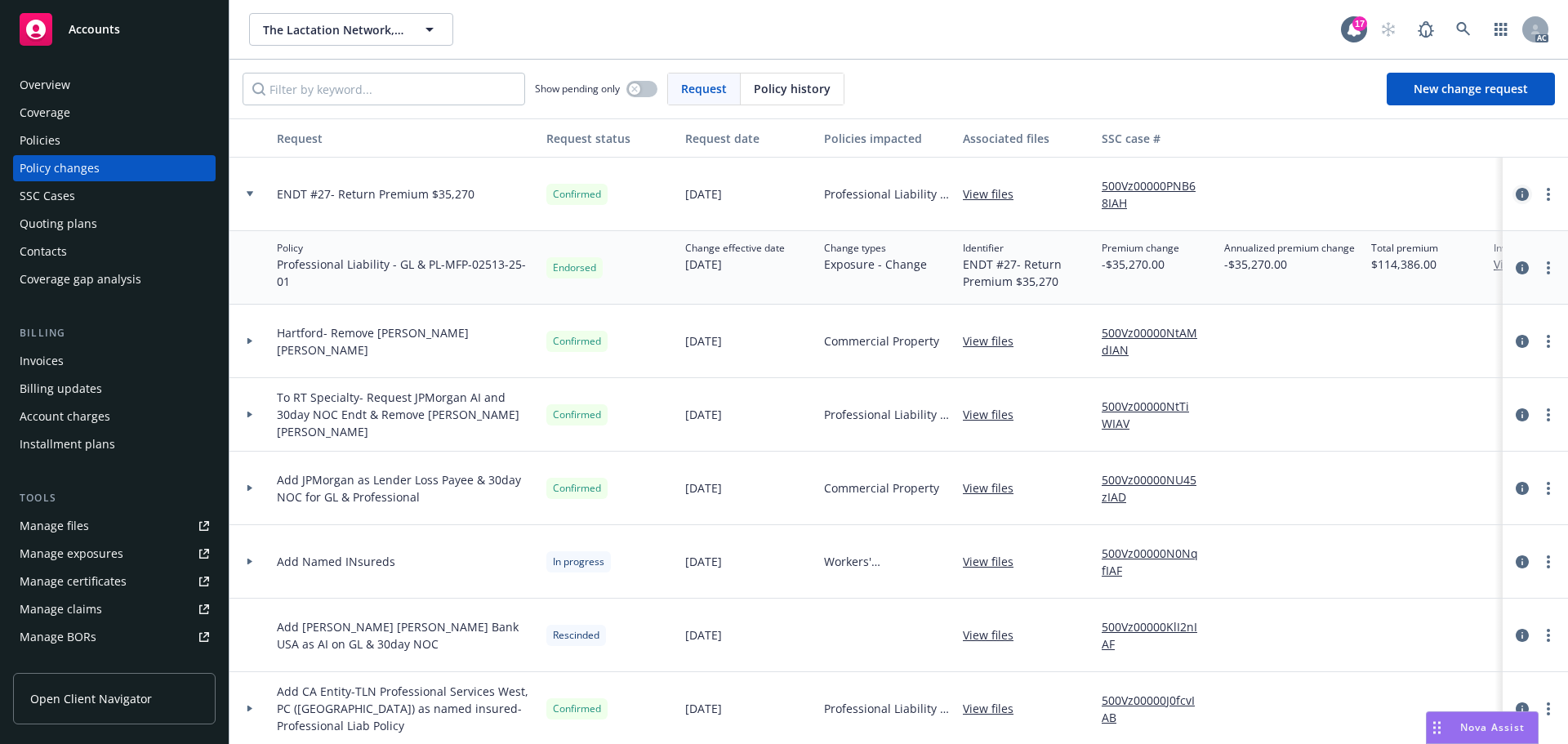
click at [1516, 195] on icon "circleInformation" at bounding box center [1522, 194] width 13 height 13
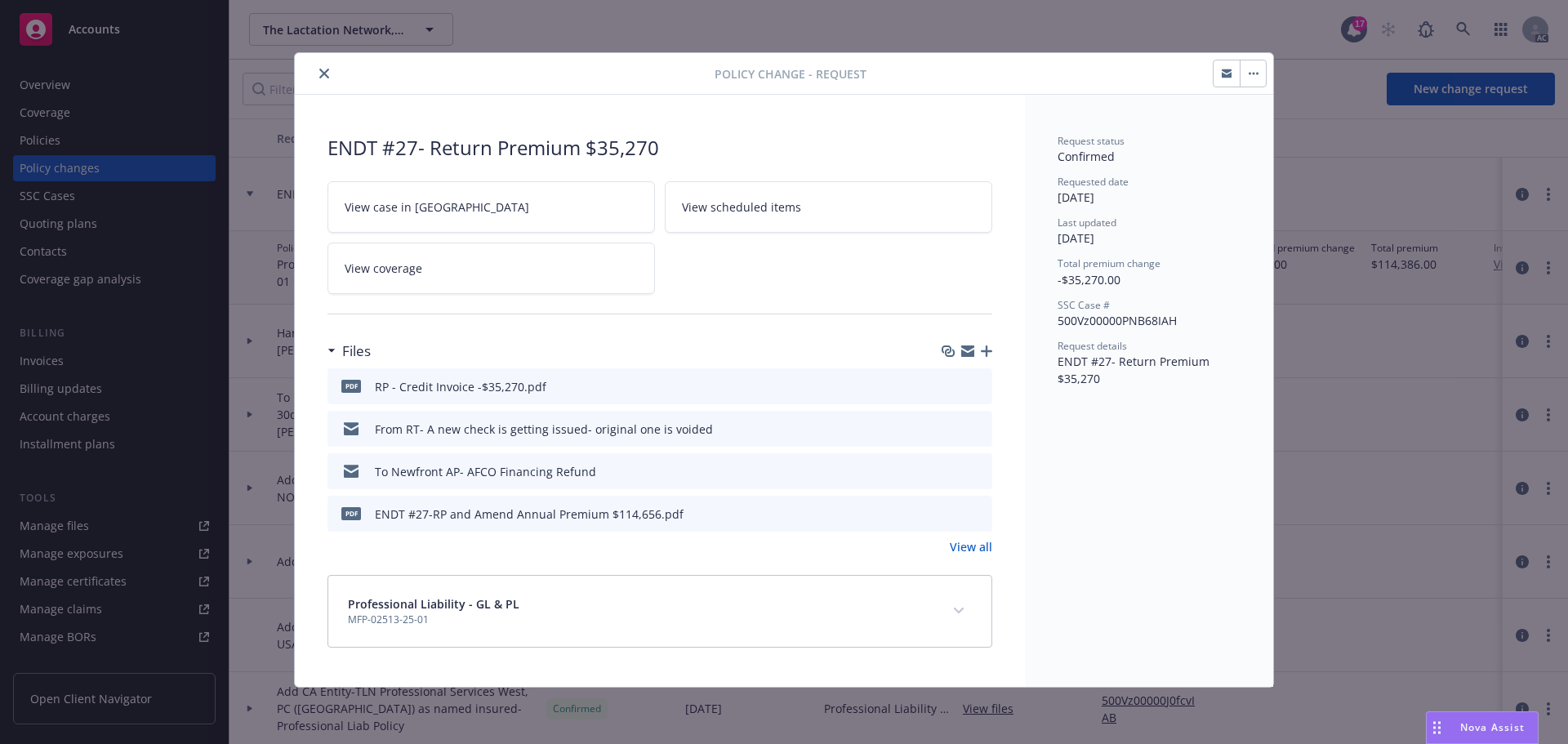
click at [950, 513] on icon "download file" at bounding box center [950, 512] width 11 height 10
click at [991, 350] on icon "button" at bounding box center [986, 351] width 12 height 12
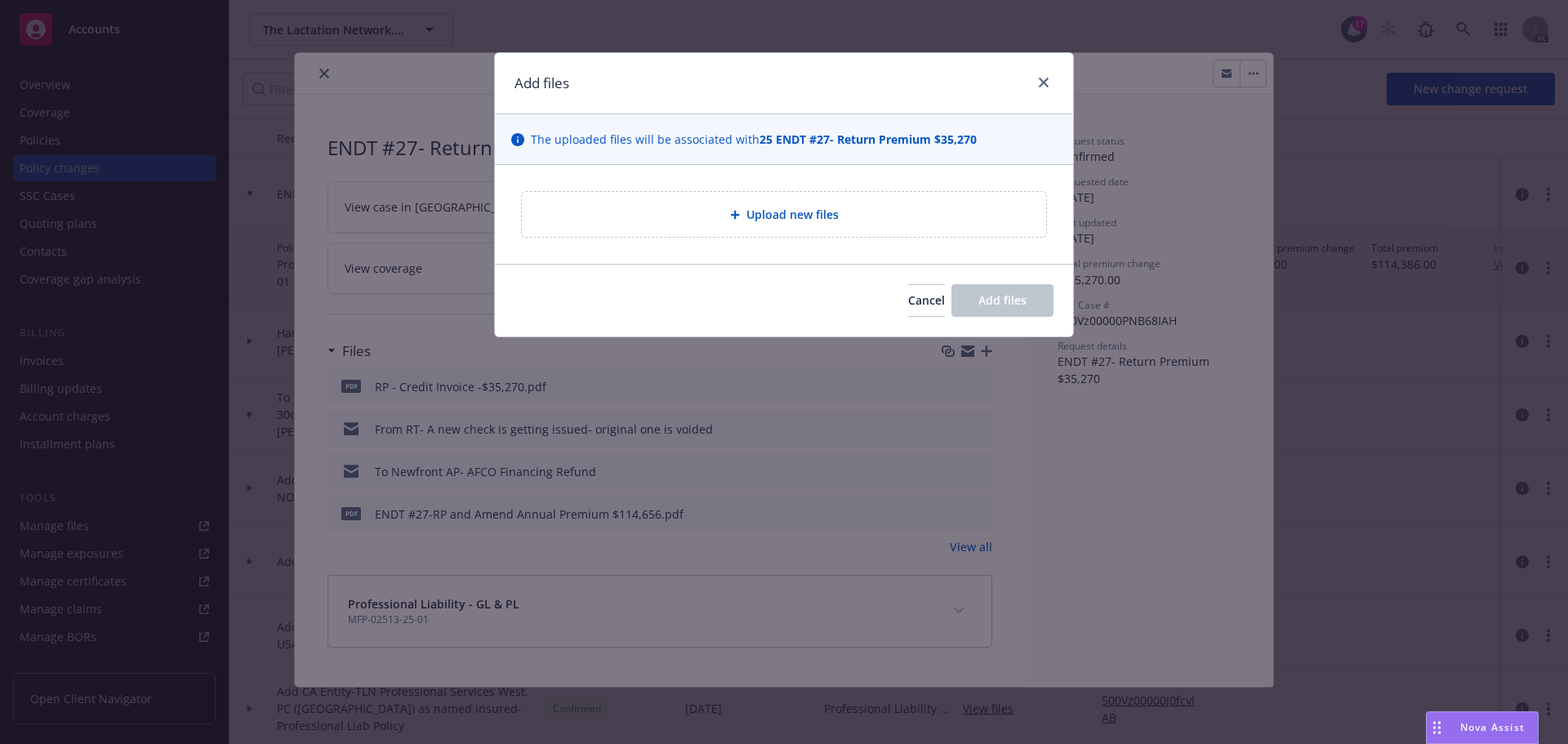
click at [752, 213] on span "Upload new files" at bounding box center [793, 215] width 92 height 18
type textarea "x"
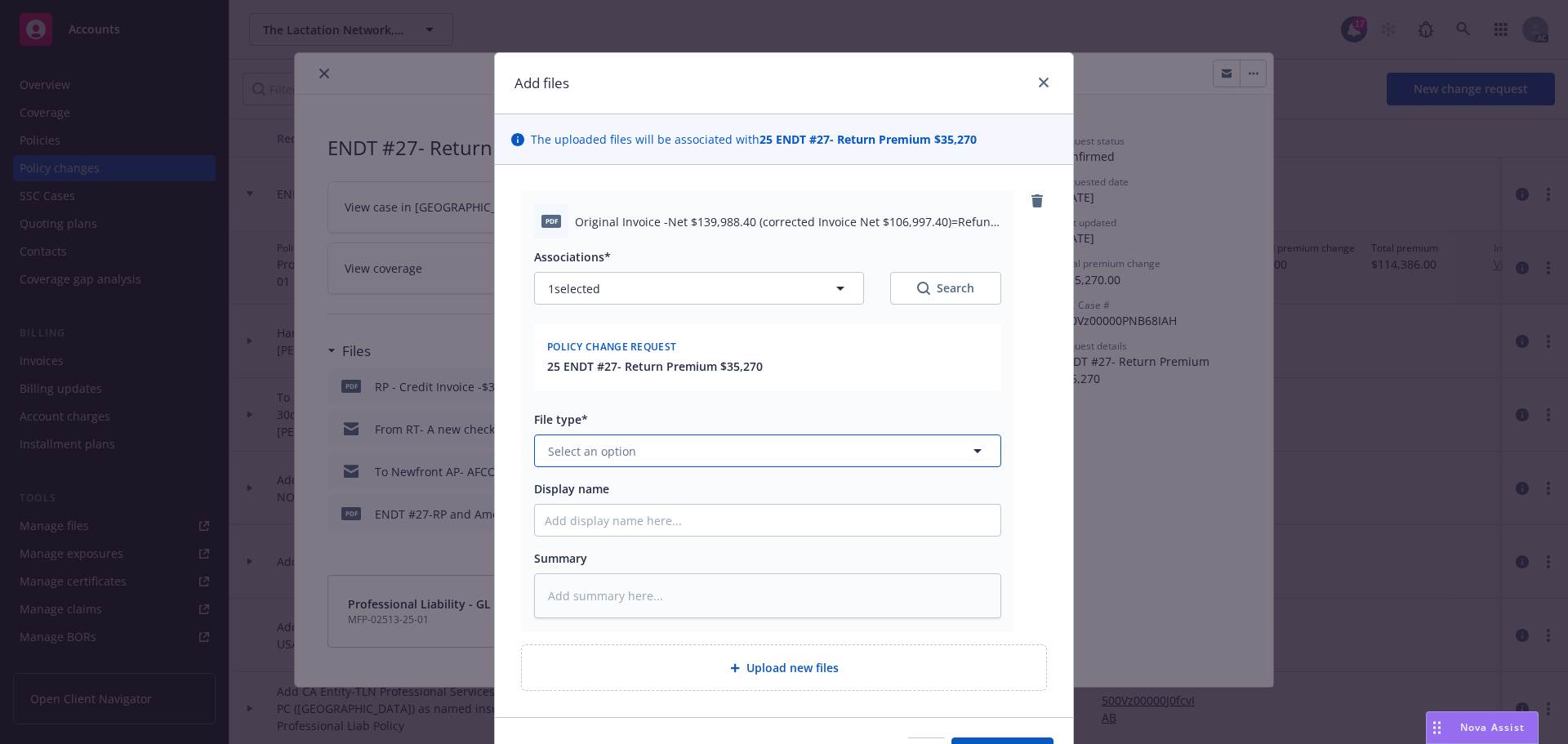
click at [657, 449] on button "Select an option" at bounding box center [767, 451] width 467 height 33
type input "inv"
click at [604, 539] on span "Invoice - Third Party" at bounding box center [605, 540] width 113 height 18
drag, startPoint x: 571, startPoint y: 221, endPoint x: 983, endPoint y: 222, distance: 412.0
click at [983, 222] on span "Original Invoice -Net $139,988.40 (corrected Invoice Net $106,997.40)=Refund of…" at bounding box center [788, 222] width 426 height 18
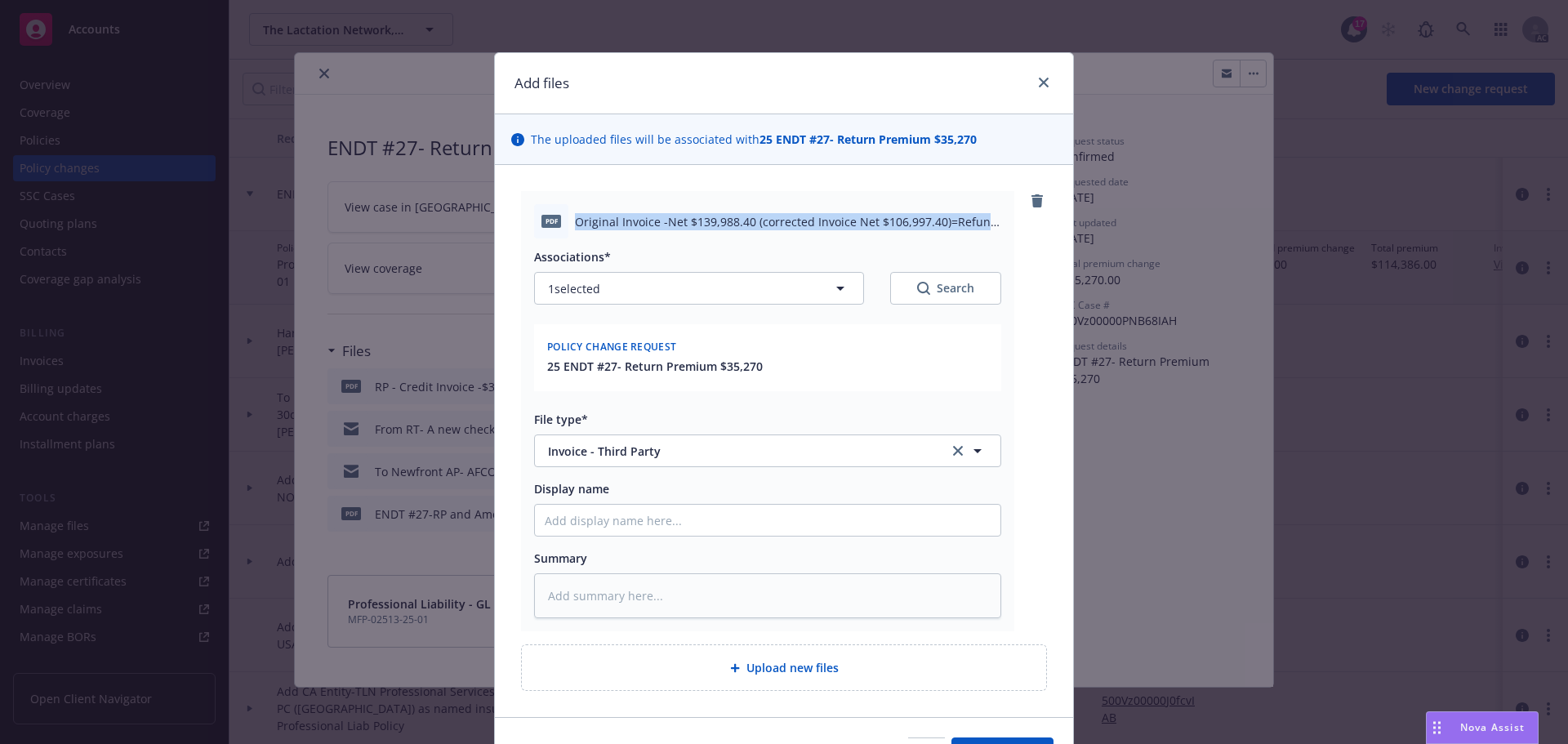
copy span "Original Invoice -Net $139,988.40 (corrected Invoice Net $106,997.40)=Refund"
click at [613, 514] on input "Display name" at bounding box center [767, 520] width 466 height 31
paste input "Original Invoice -Net $139,988.40 (corrected Invoice Net $106,997.40)=Refund"
type textarea "x"
type input "Original Invoice -Net $139,988.40 (corrected Invoice Net $106,997.40)=Refund"
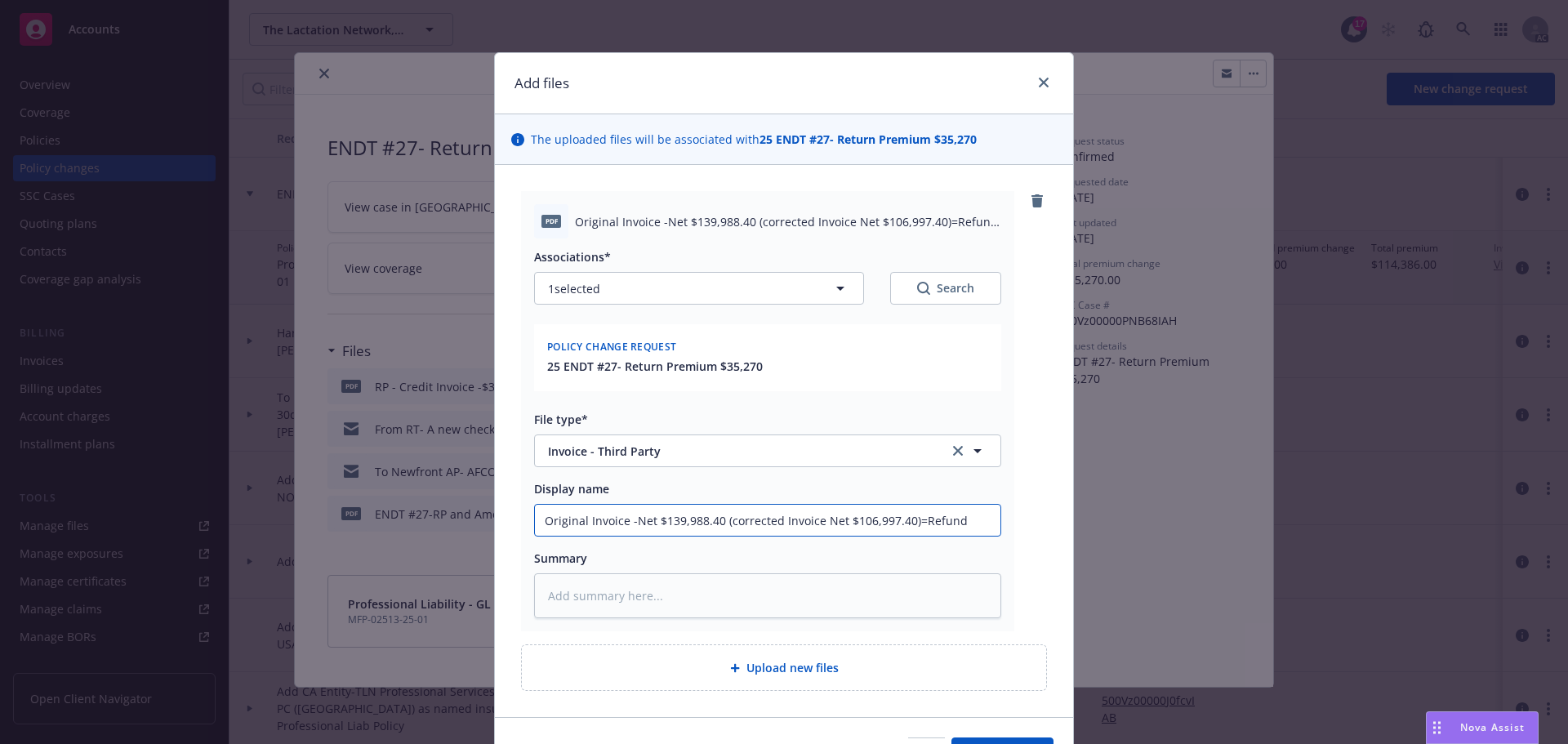
type textarea "x"
type input "Original Invoice -Net $139,988.40 (corrected Invoice Net $106,997.40)=Refund $"
type textarea "x"
type input "Original Invoice -Net $139,988.40 (corrected Invoice Net $106,997.40)=Refund $3"
type textarea "x"
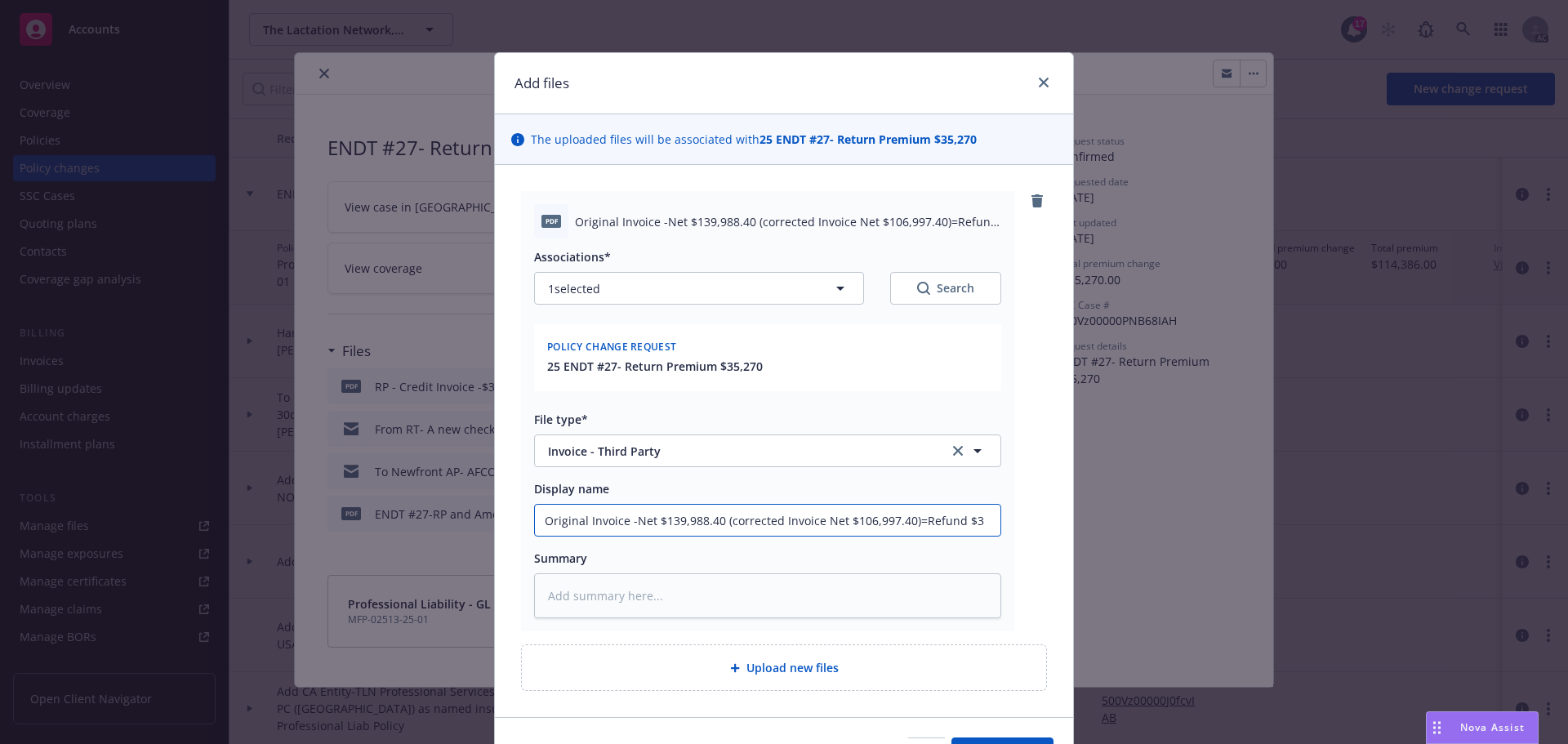
type input "Original Invoice -Net $139,988.40 (corrected Invoice Net $106,997.40)=Refund $32"
type textarea "x"
type input "Original Invoice -Net $139,988.40 (corrected Invoice Net $106,997.40)=Refund $3…"
type textarea "x"
type input "Original Invoice -Net $139,988.40 (corrected Invoice Net $106,997.40)=Refund $3…"
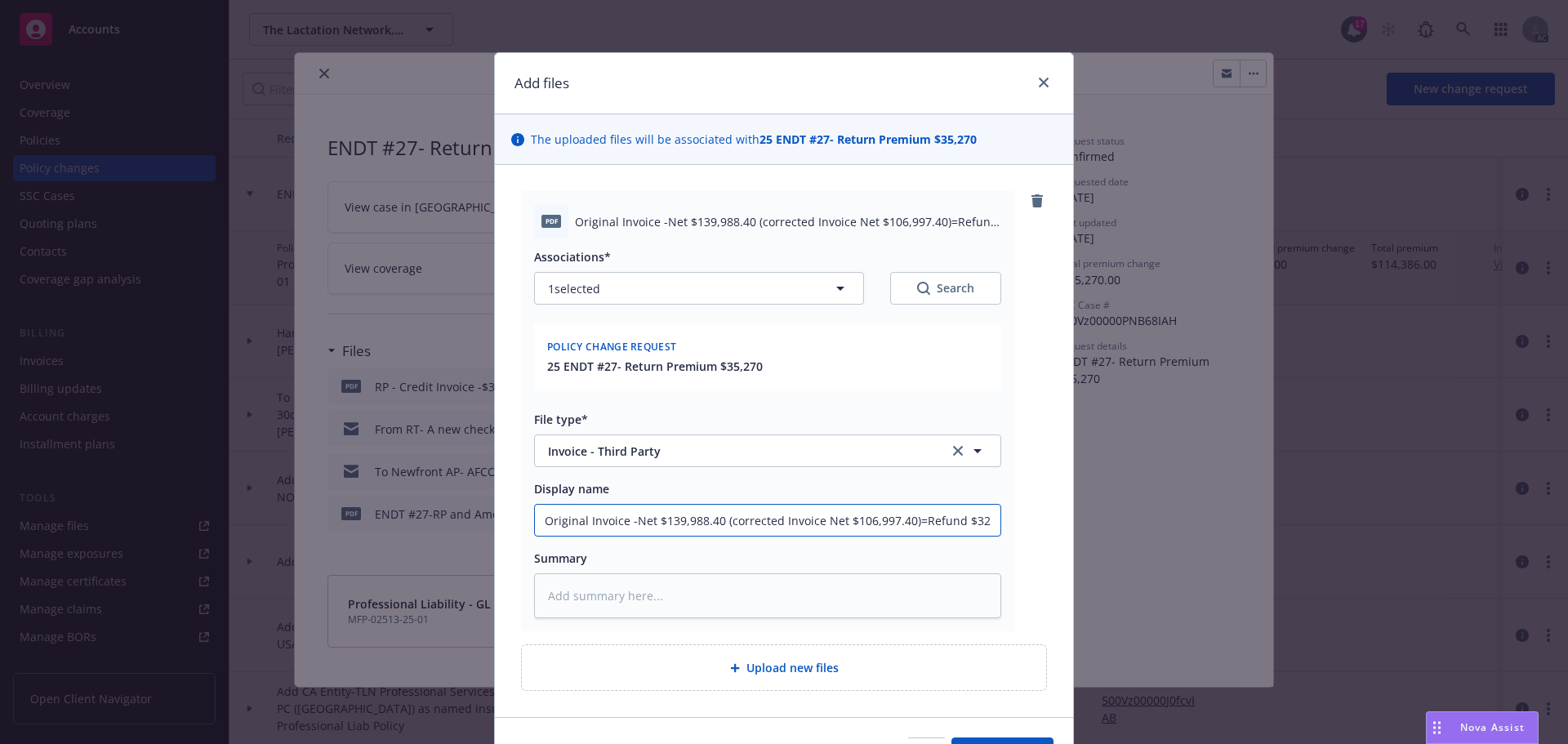
type textarea "x"
type input "Original Invoice -Net $139,988.40 (corrected Invoice Net $106,997.40)=Refund $3…"
type textarea "x"
drag, startPoint x: 992, startPoint y: 519, endPoint x: 399, endPoint y: 549, distance: 593.8
click at [399, 549] on div "Add files The uploaded files will be associated with 25 ENDT #27- Return Premiu…" at bounding box center [784, 372] width 1568 height 744
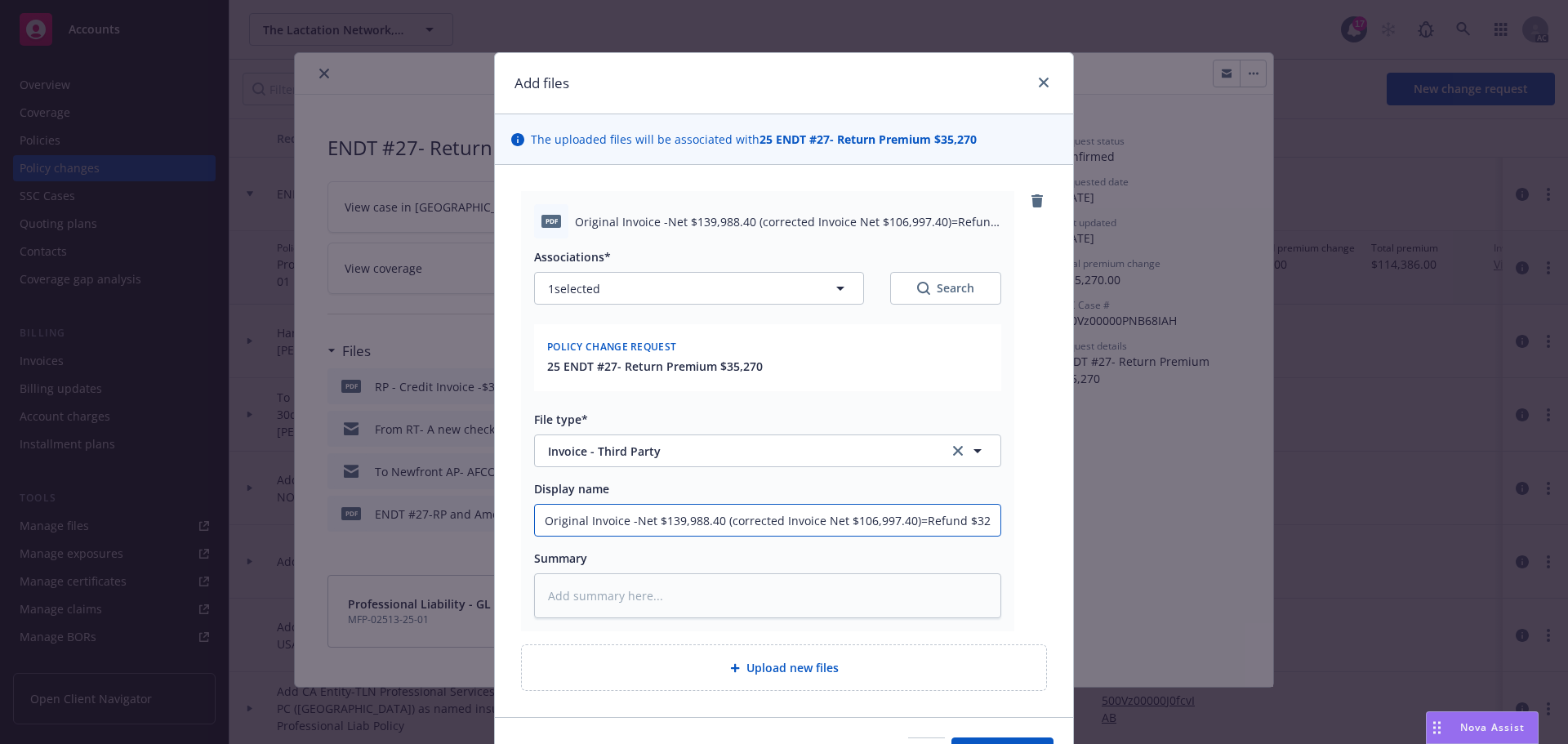
type input "Original Invoice -Net $139,988.40 (corrected Invoice Net $106,997.40)=Refund $3…"
click at [567, 592] on textarea at bounding box center [767, 595] width 467 height 45
paste textarea "Original Invoice -Net $139,988.40 (corrected Invoice Net $106,997.40)=Refund $3…"
type textarea "x"
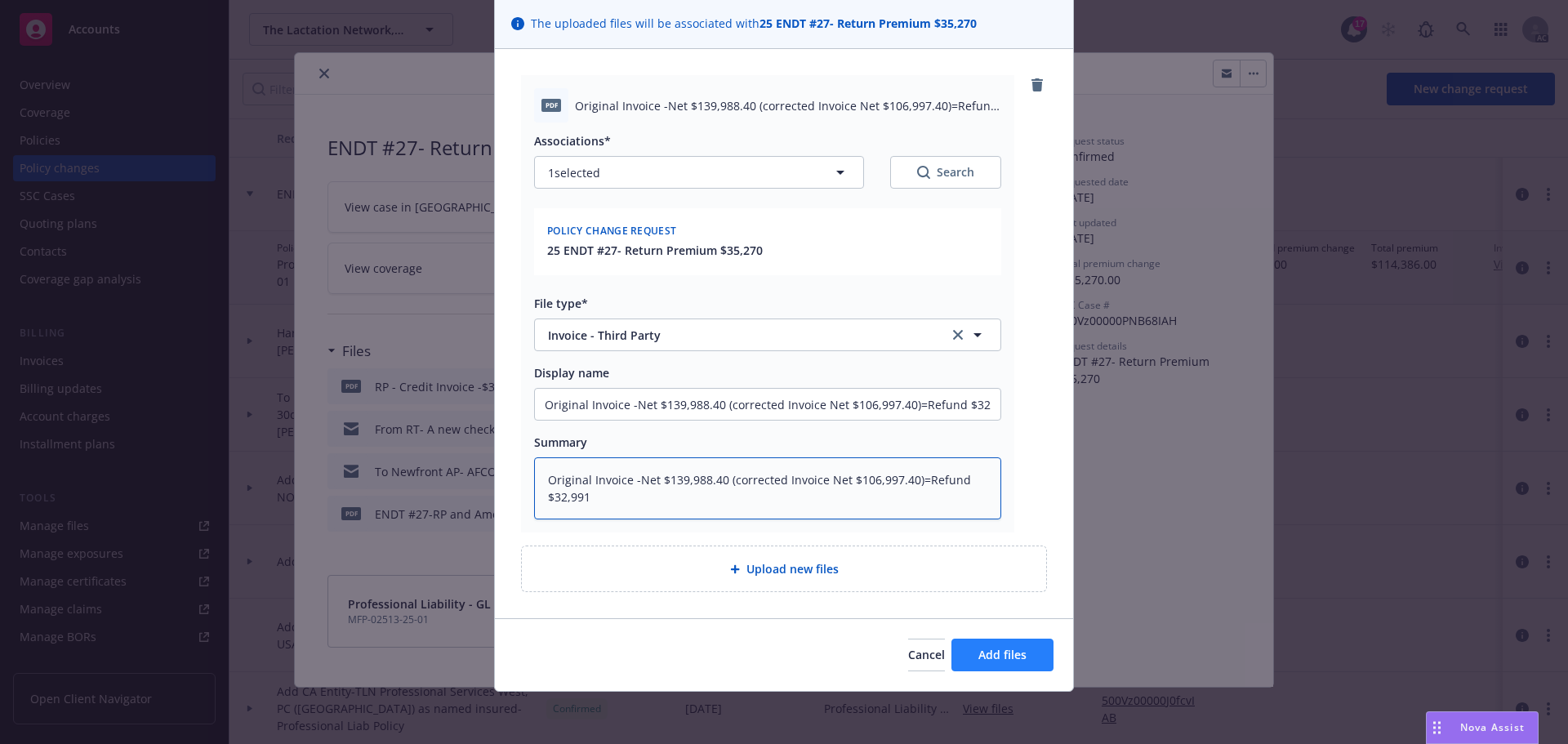
type textarea "Original Invoice -Net $139,988.40 (corrected Invoice Net $106,997.40)=Refund $3…"
click at [1009, 658] on span "Add files" at bounding box center [1003, 655] width 49 height 16
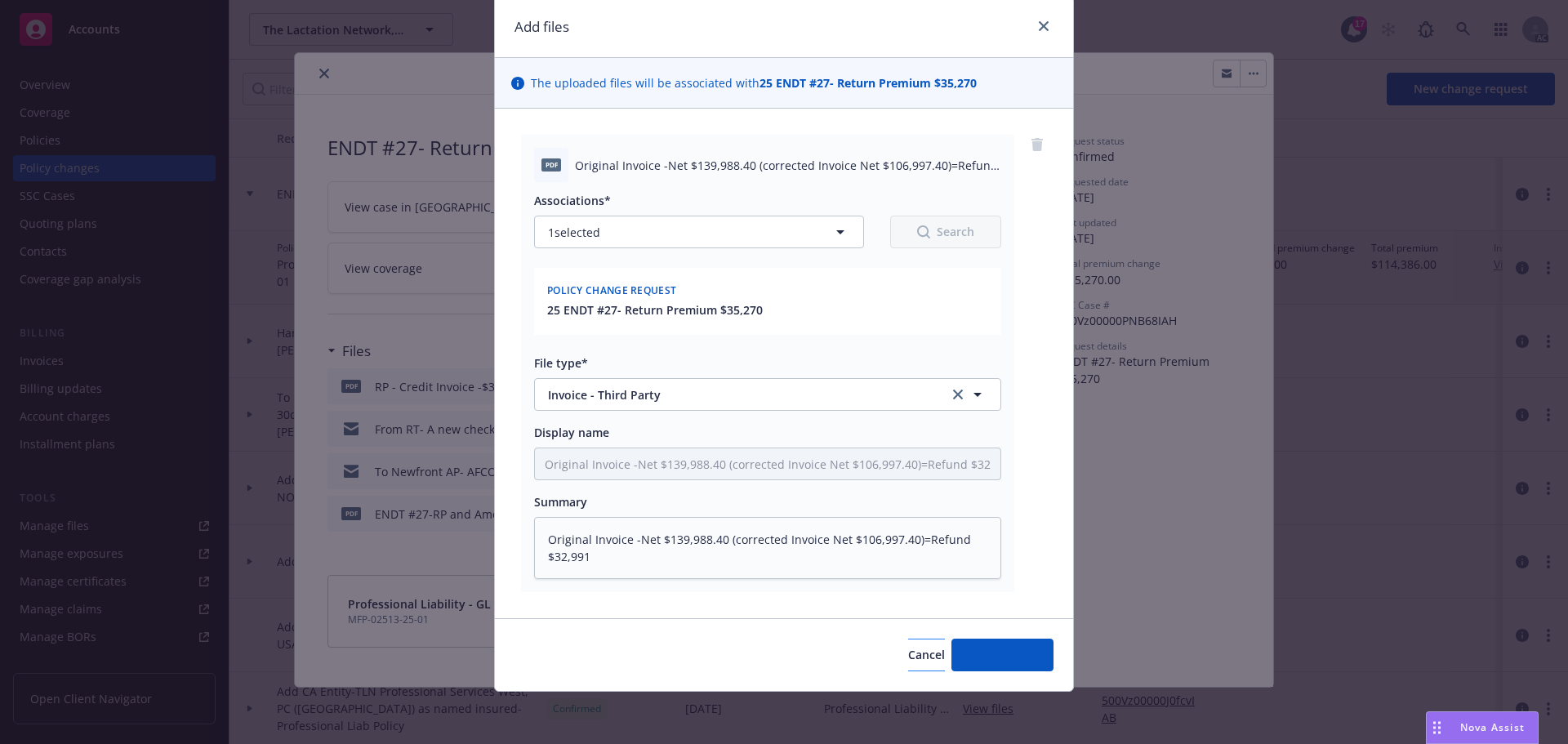
scroll to position [56, 0]
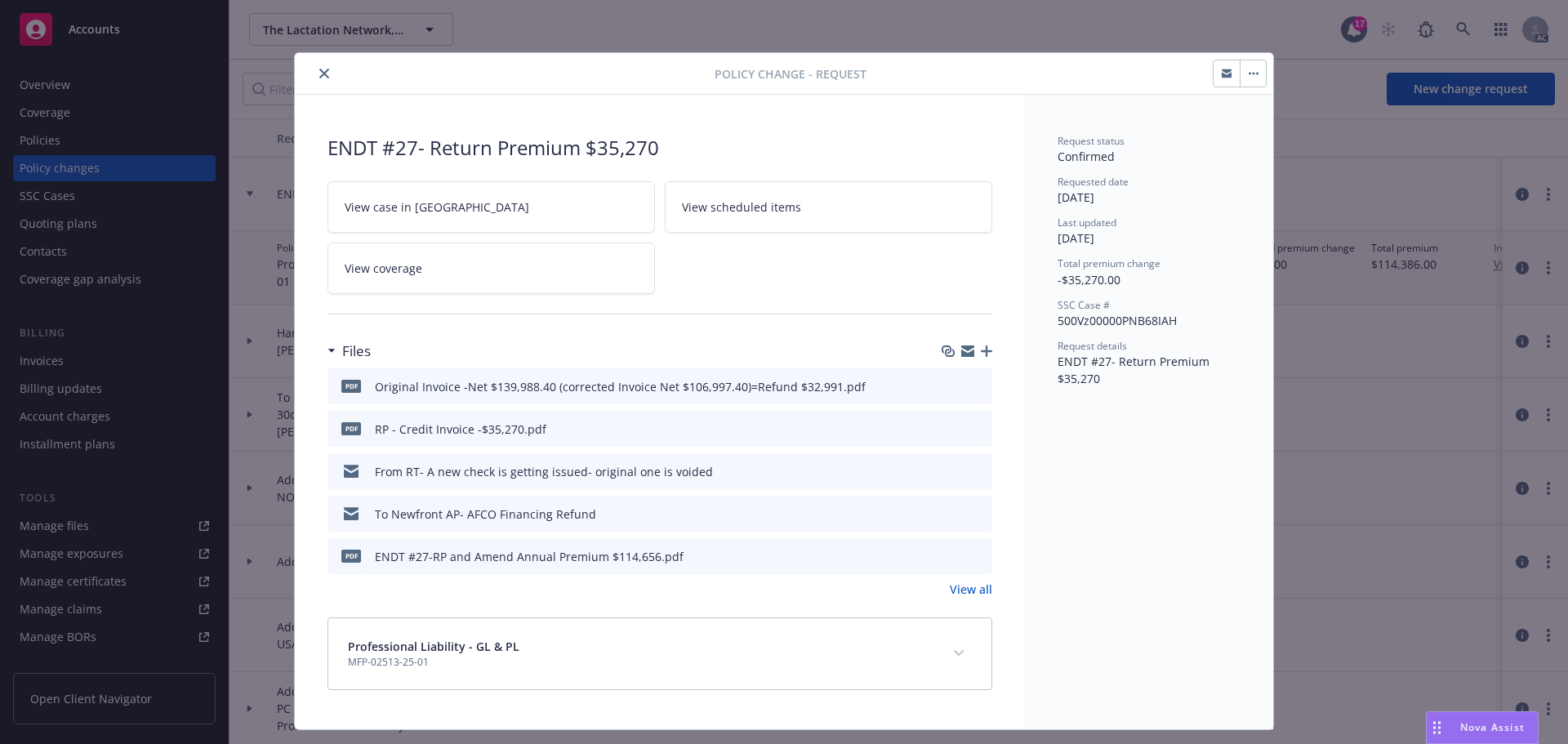
click at [980, 347] on icon "button" at bounding box center [986, 351] width 12 height 12
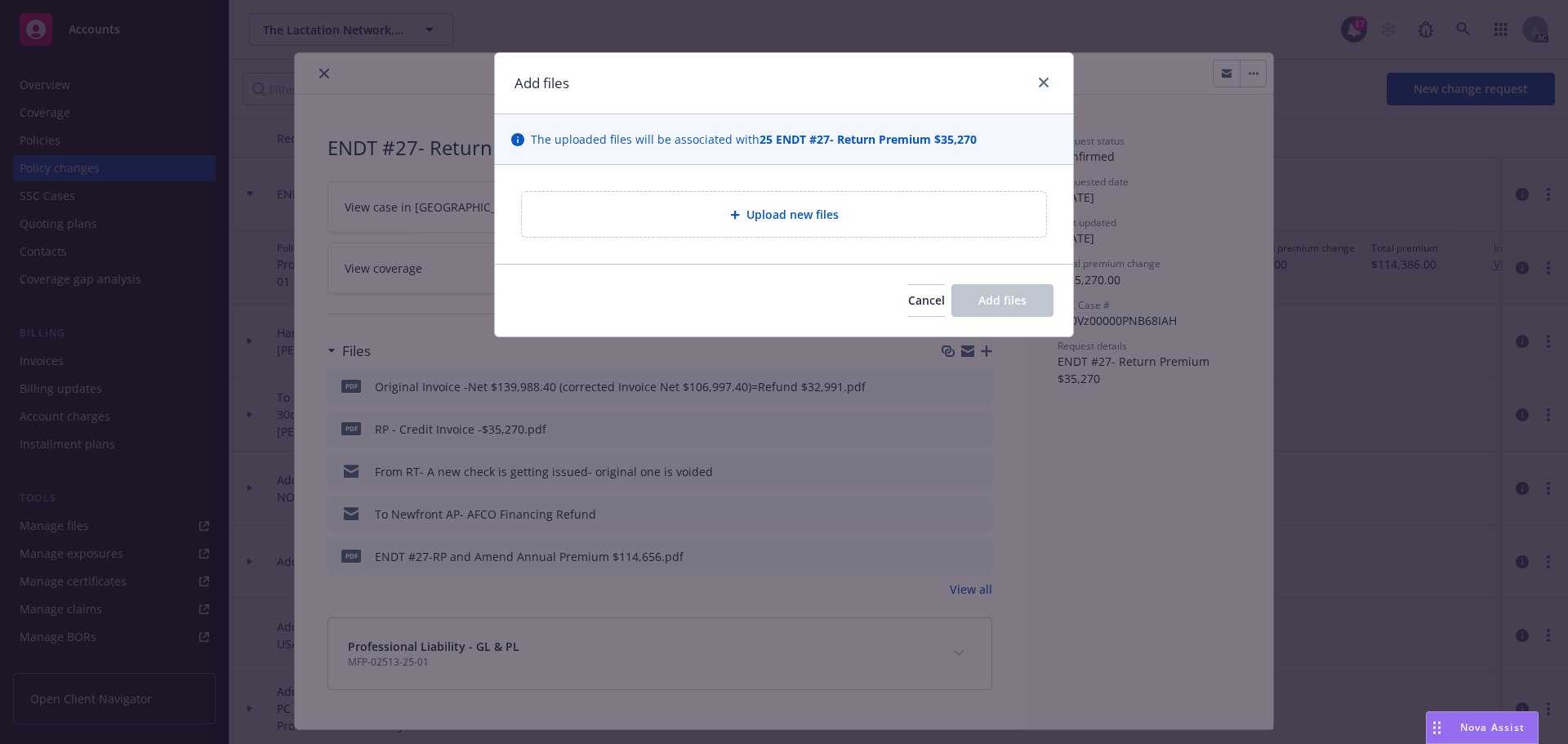
type textarea "x"
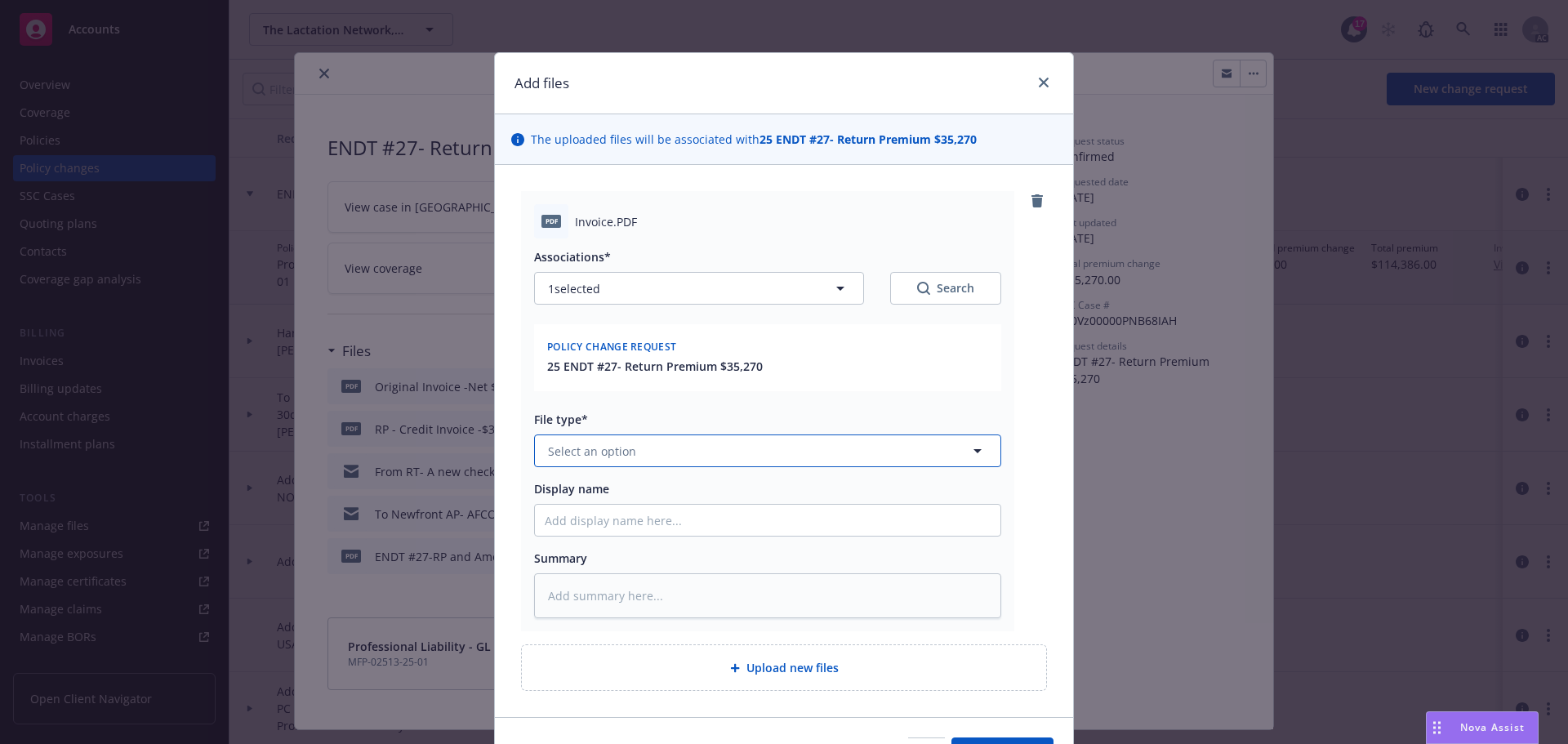
click at [609, 453] on span "Select an option" at bounding box center [591, 451] width 89 height 18
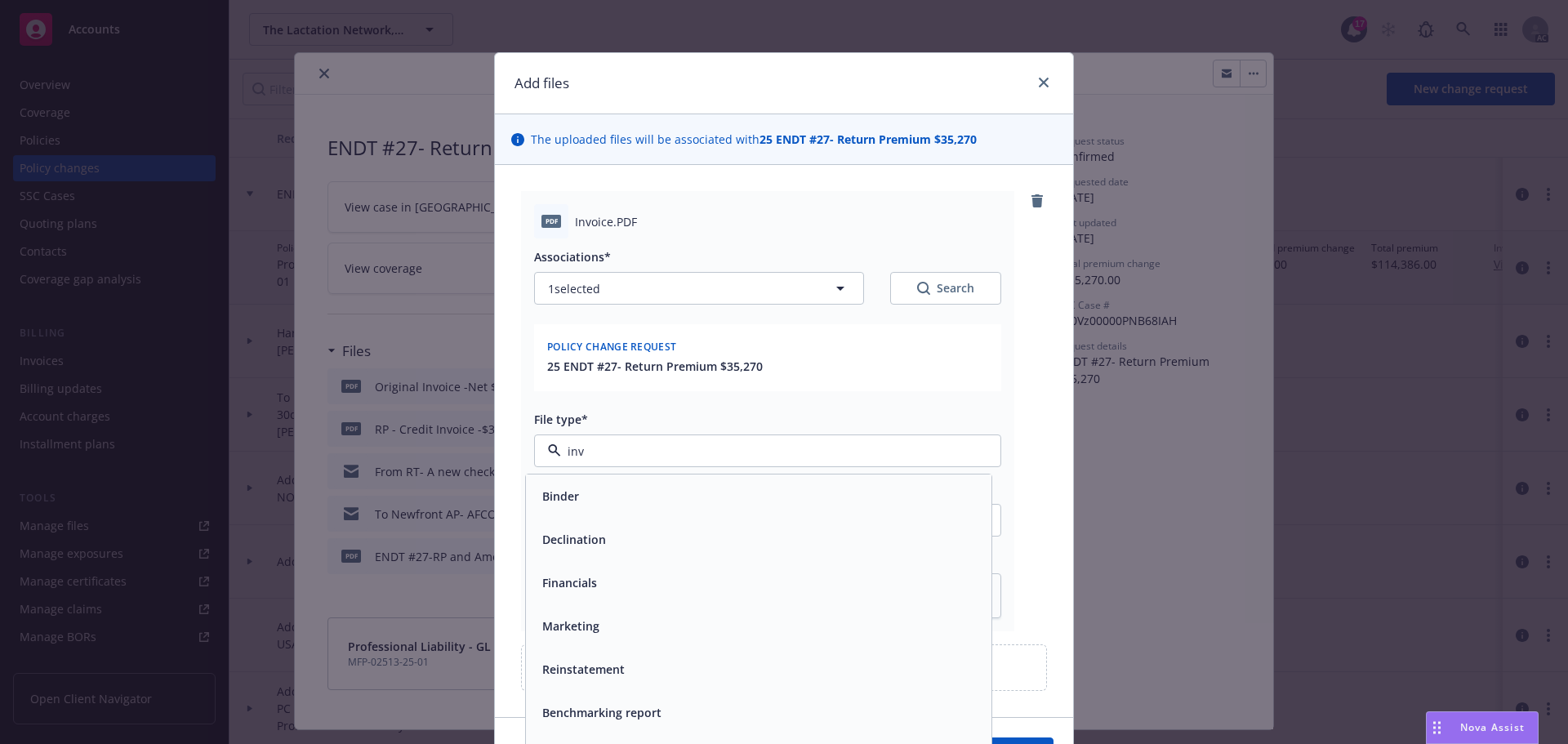
type input "invo"
click at [632, 526] on div "Invoice - Third Party" at bounding box center [759, 539] width 466 height 44
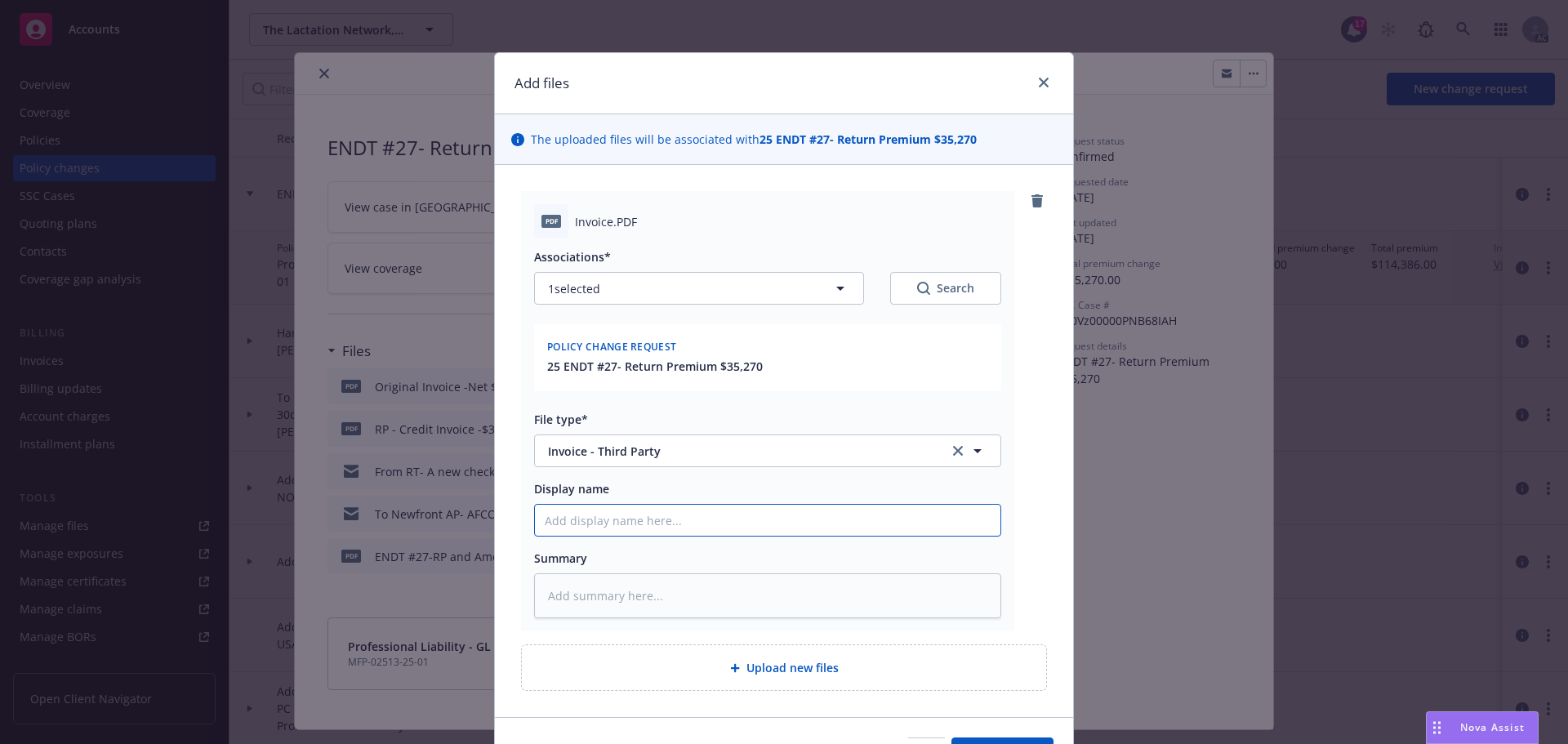
drag, startPoint x: 573, startPoint y: 523, endPoint x: 567, endPoint y: 513, distance: 11.7
click at [573, 522] on input "Display name" at bounding box center [767, 520] width 466 height 31
type textarea "x"
type input "O"
type textarea "x"
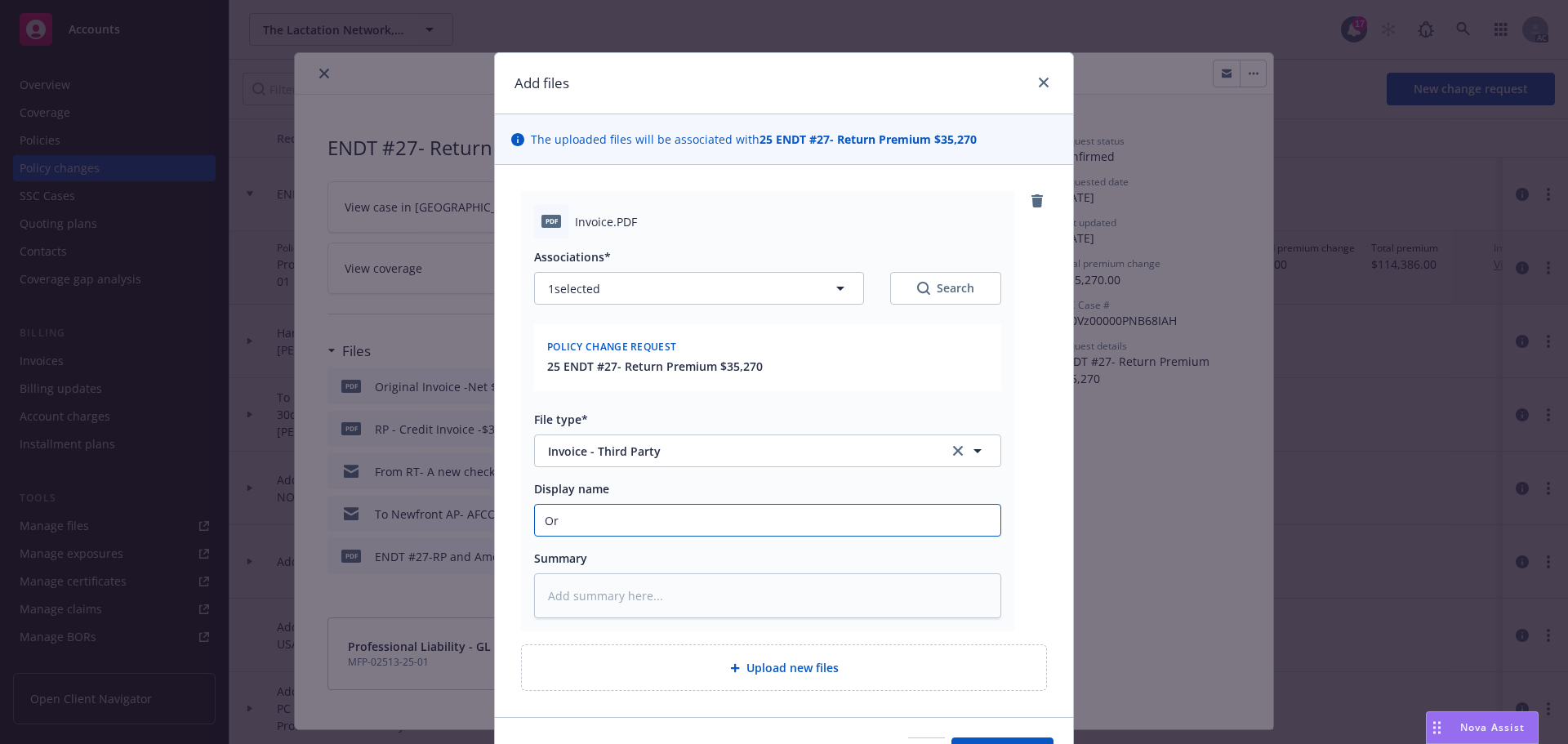
type input "Ori"
type textarea "x"
type input "Orig"
type textarea "x"
type input "Origi"
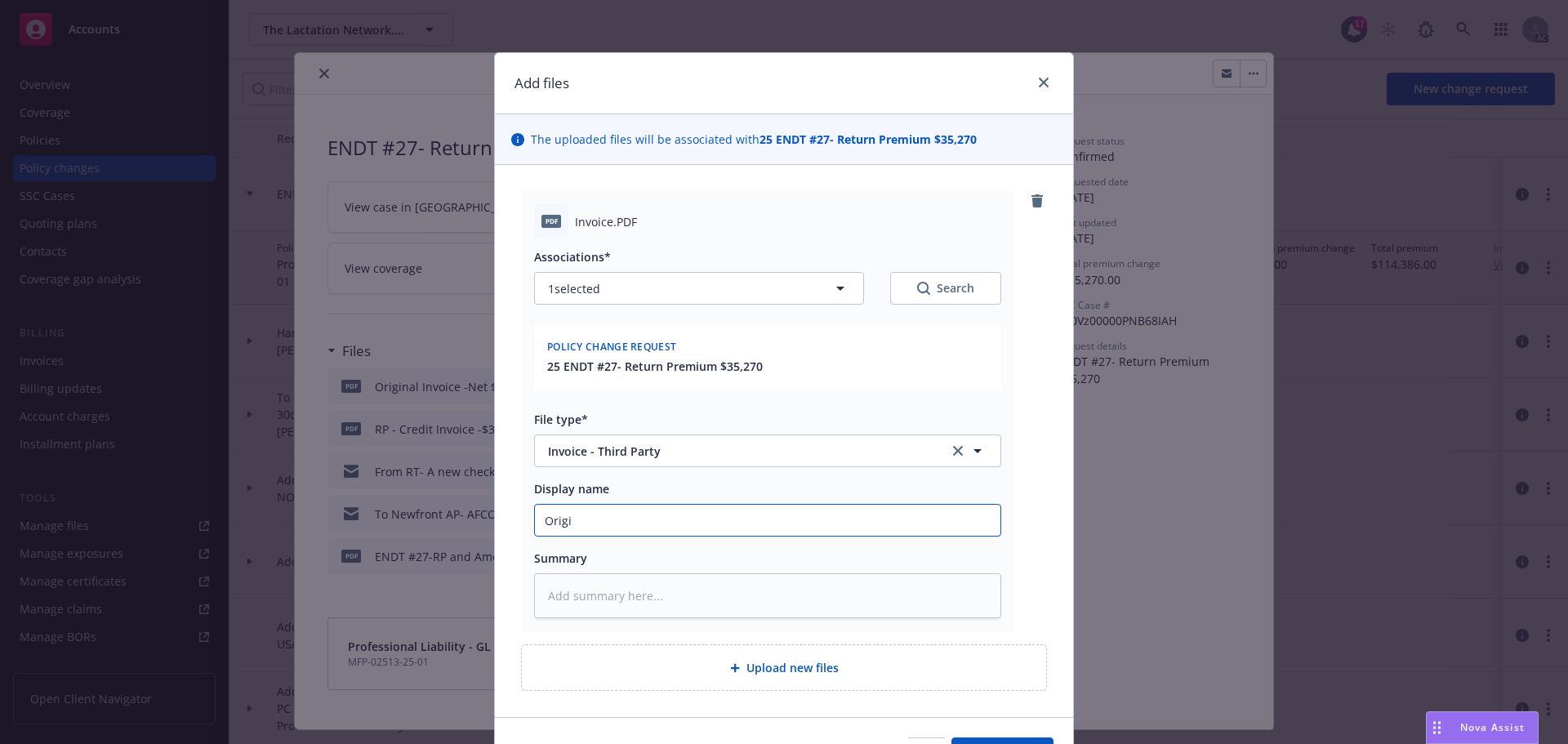
type textarea "x"
type input "Origin"
type textarea "x"
type input "Origina"
type textarea "x"
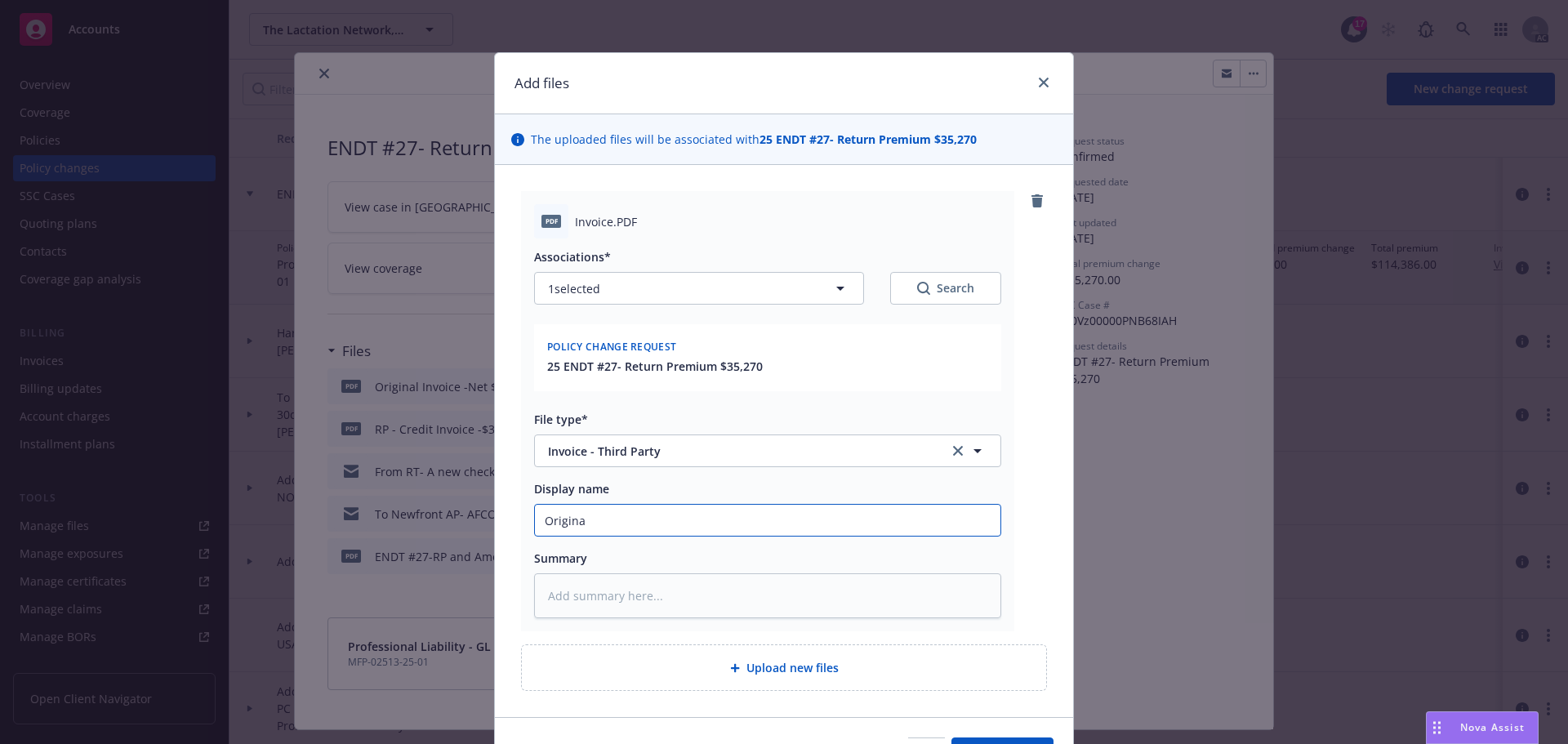
type input "Original"
type textarea "x"
type input "Original"
type textarea "x"
type input "Original I"
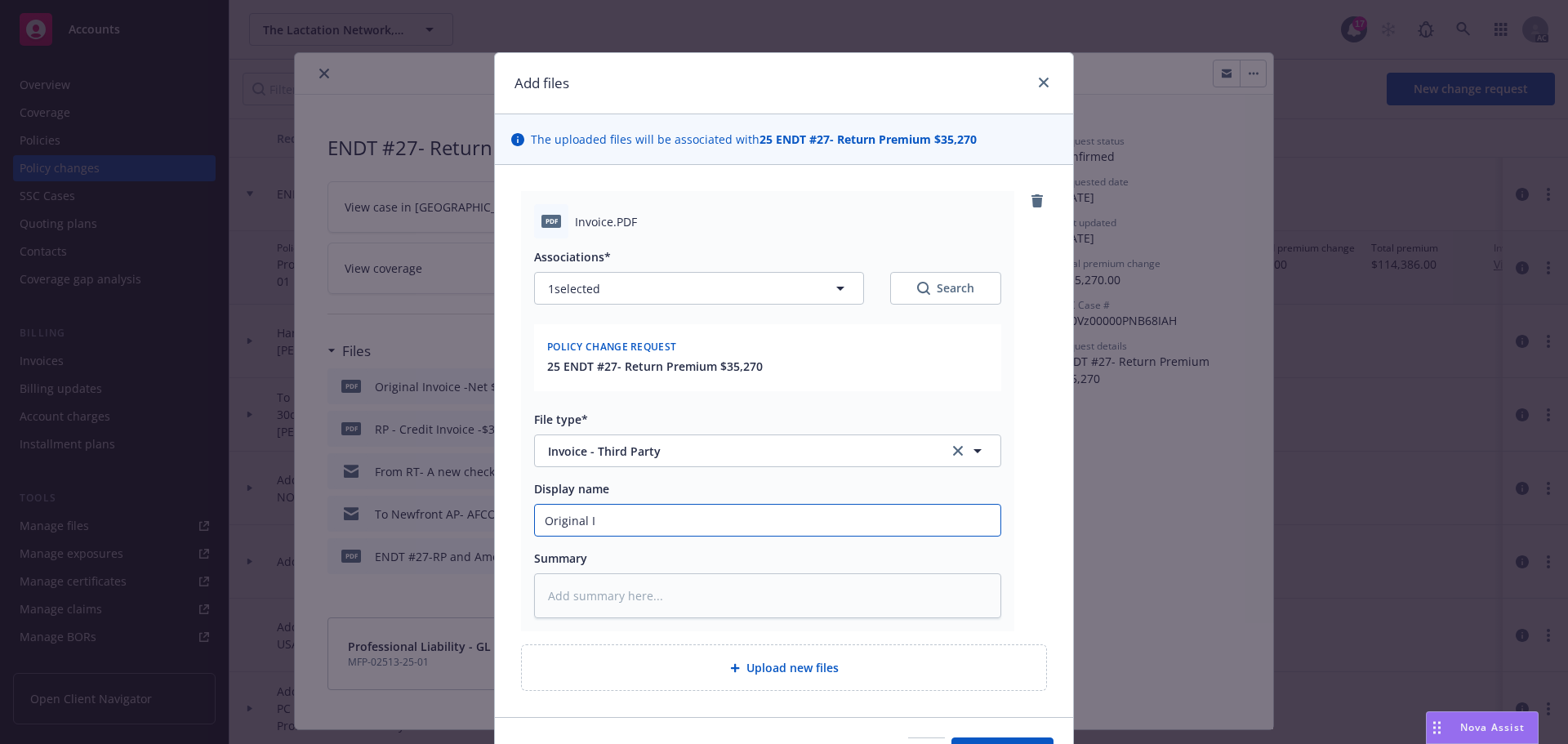
type textarea "x"
type input "Original In"
type textarea "x"
type input "Original Inv"
type textarea "x"
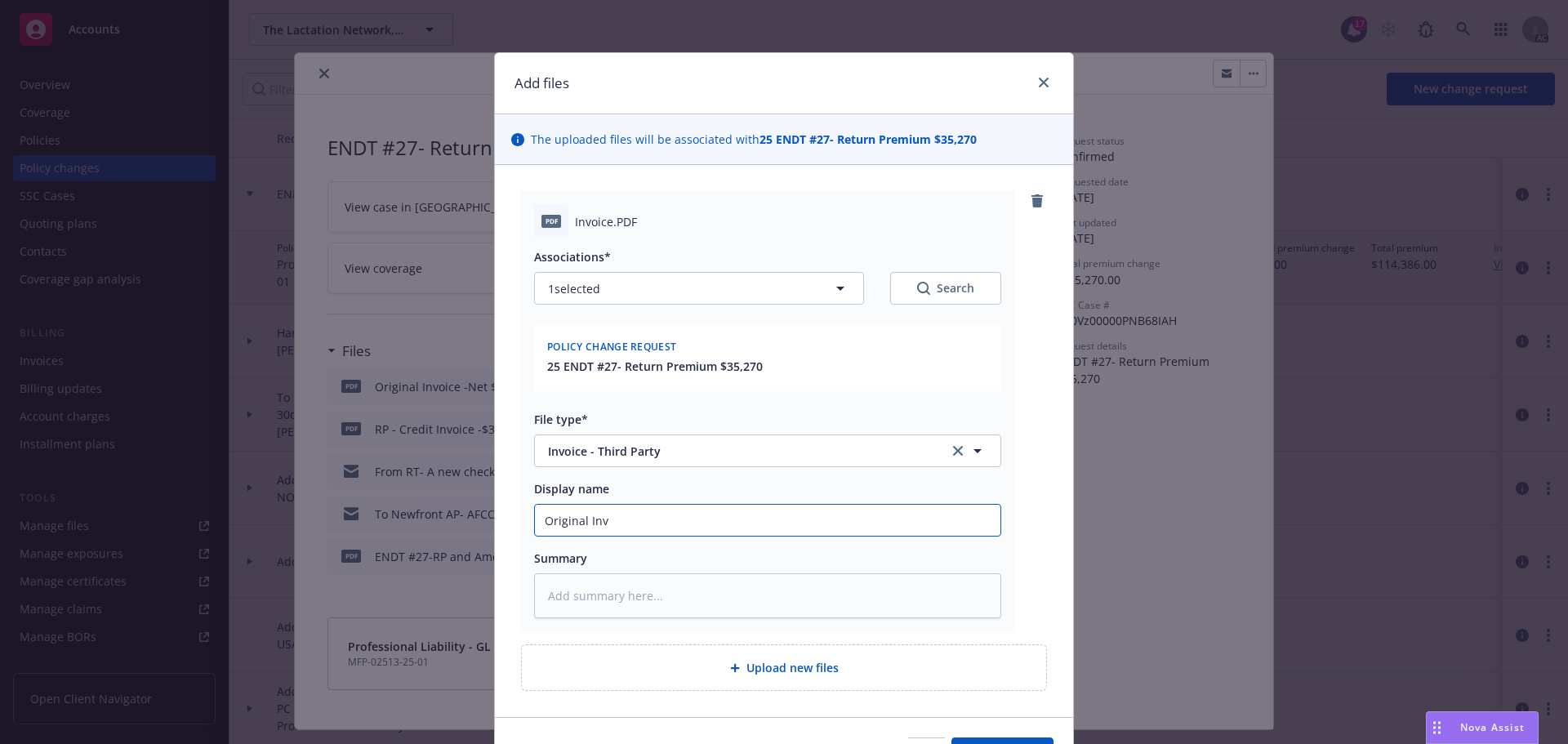
type input "Original Invo"
type textarea "x"
type input "Original Invoi"
type textarea "x"
type input "Original Invoic"
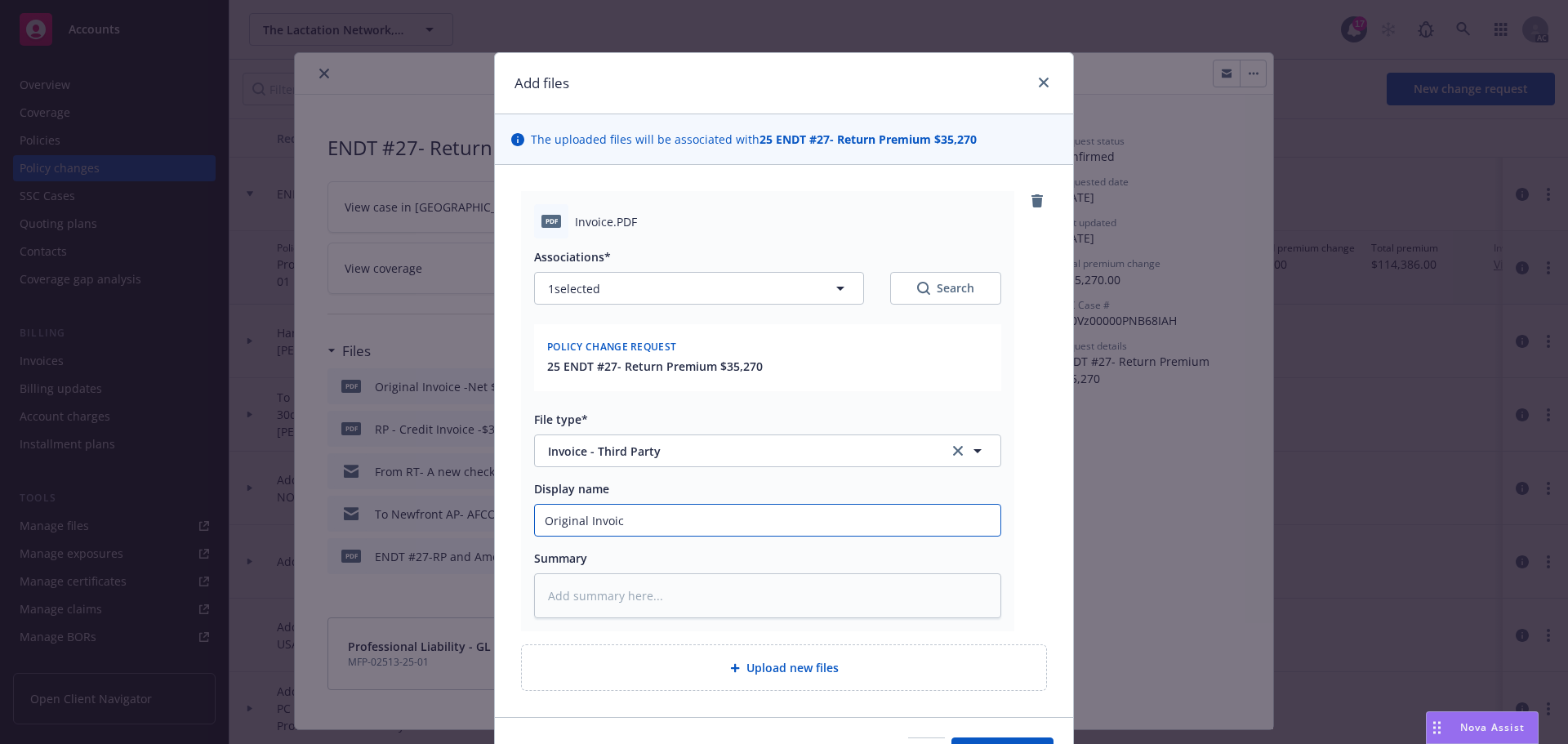
type textarea "x"
type input "Original Invoice"
type textarea "x"
type input "Original Invoice"
type textarea "x"
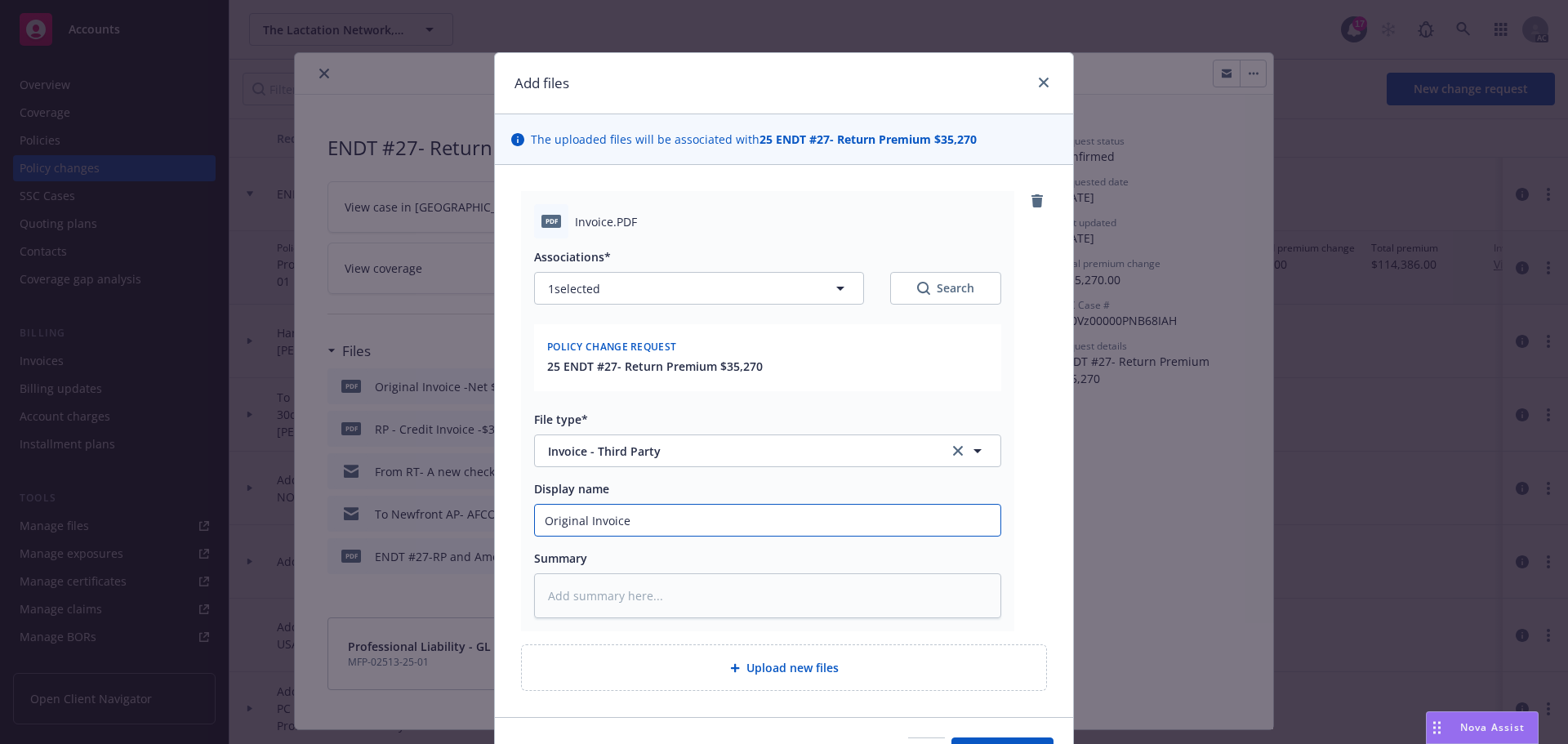
type input "Original Invoice a"
type textarea "x"
type input "Original Invoice am"
type textarea "x"
type input "Original Invoice amo"
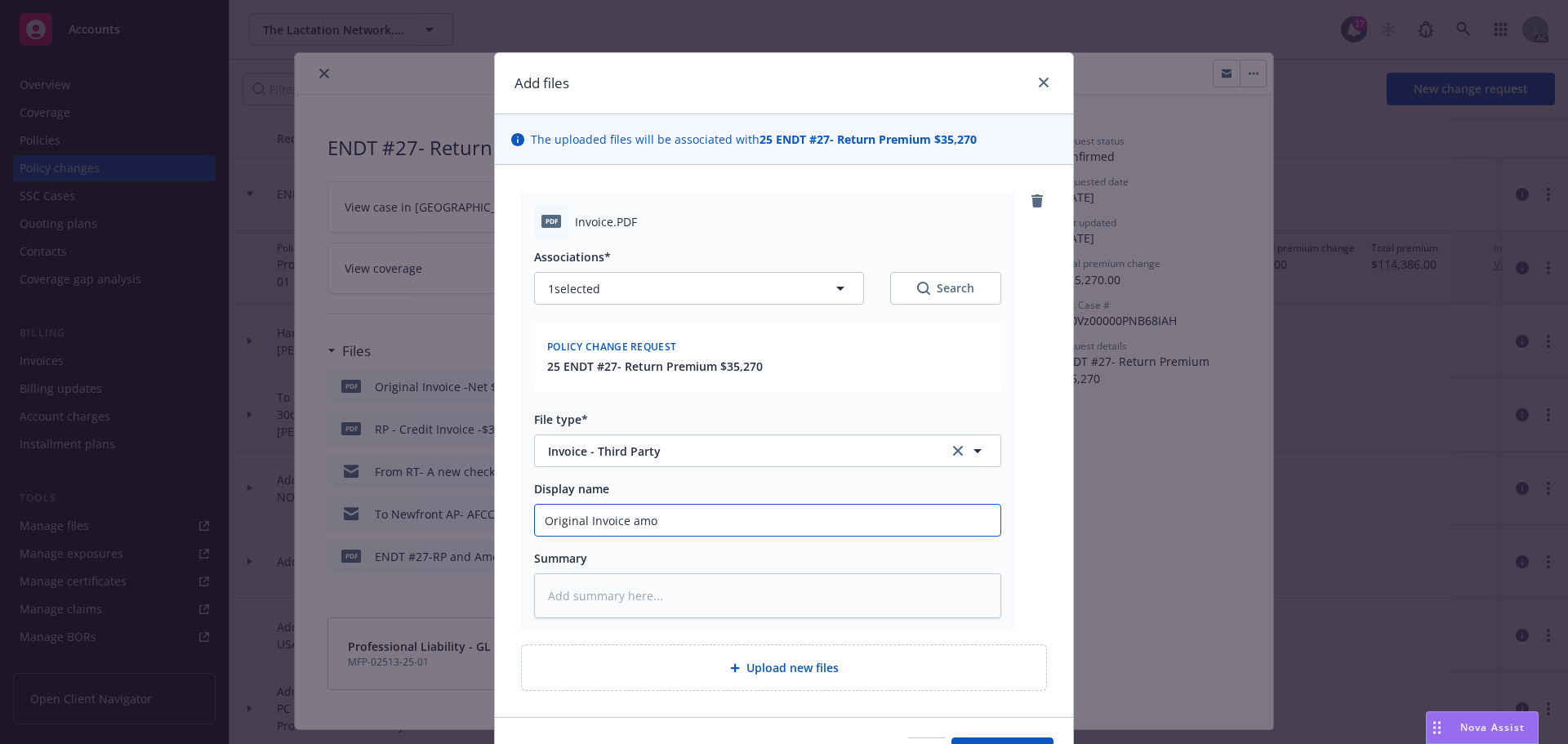
type textarea "x"
type input "Original Invoice amou"
type textarea "x"
type input "Original Invoice amoun"
type textarea "x"
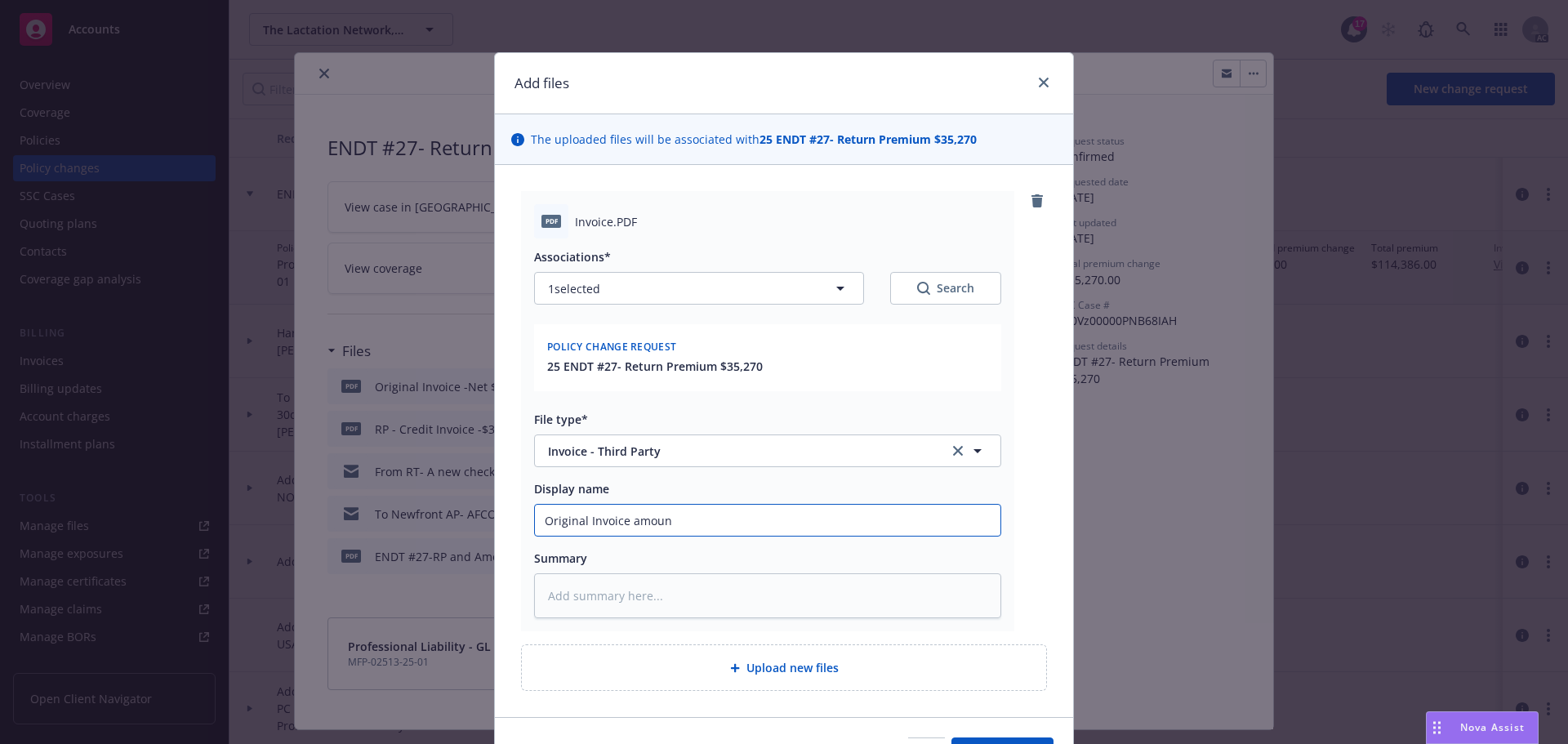
type input "Original Invoice amount"
type textarea "x"
type input "Original Invoice amount"
type textarea "x"
type input "Original Invoice amoun"
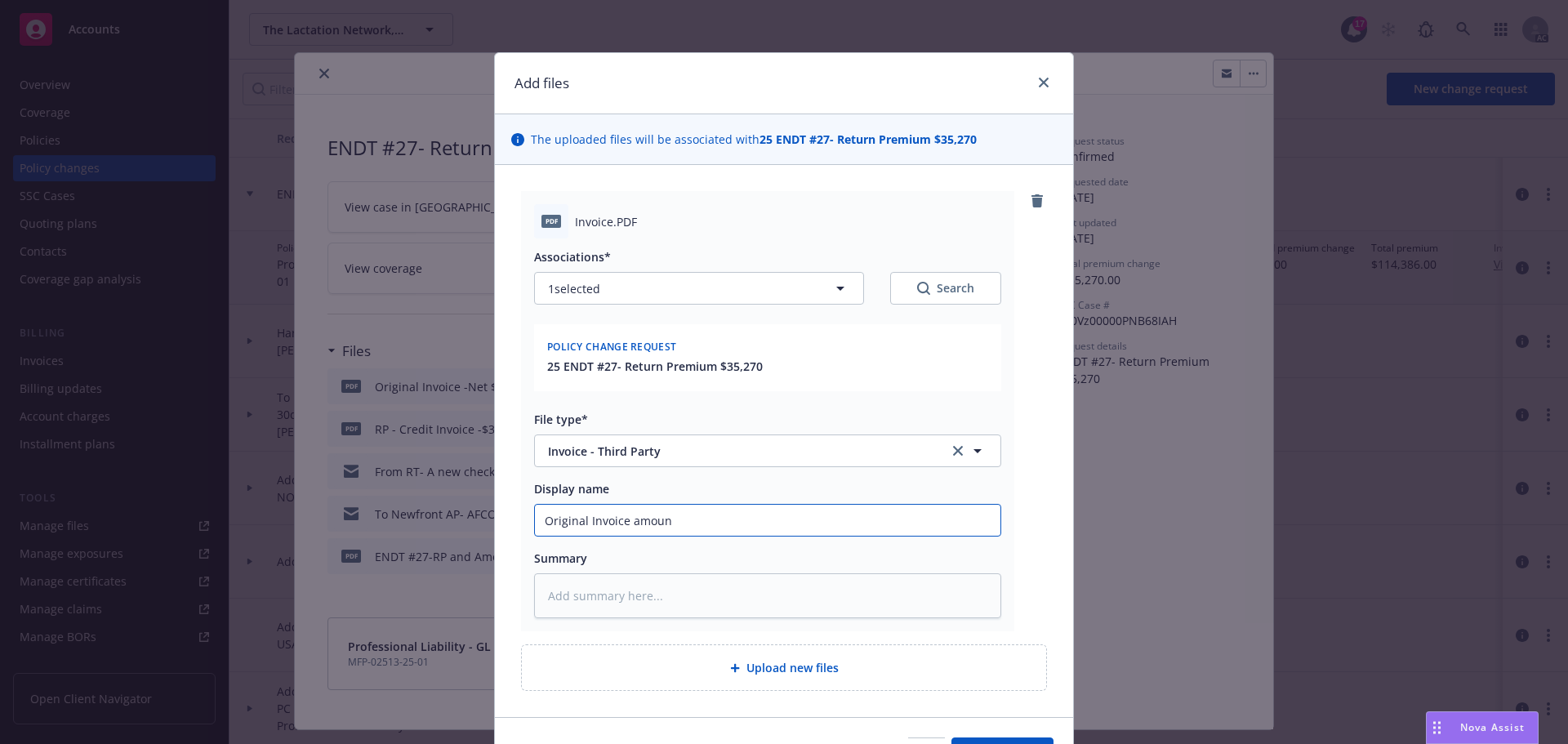
type textarea "x"
type input "Original Invoice amou"
type textarea "x"
type input "Original Invoice amo"
type textarea "x"
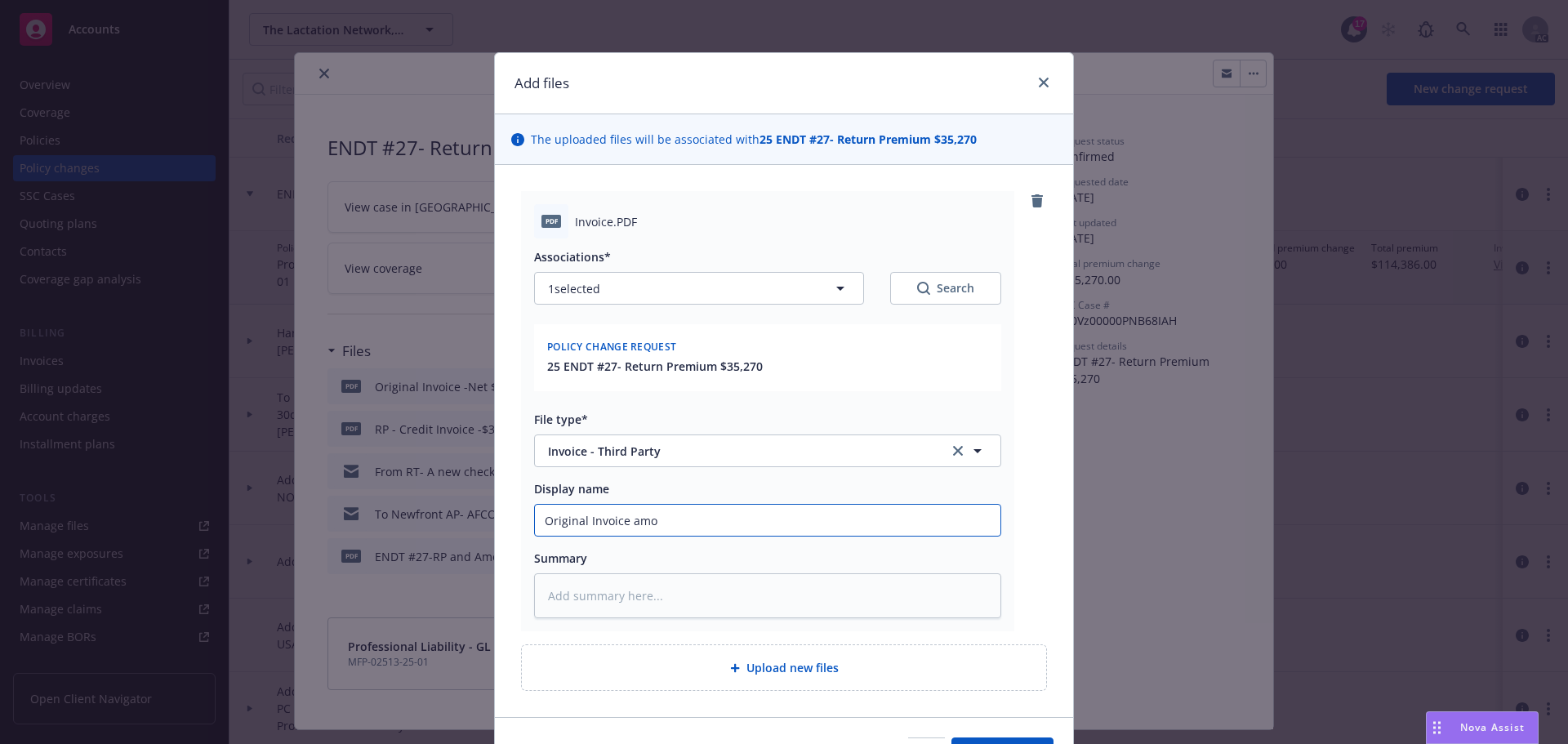
type input "Original Invoice am"
type textarea "x"
type input "Original Invoice a"
type textarea "x"
type input "Original Invoice"
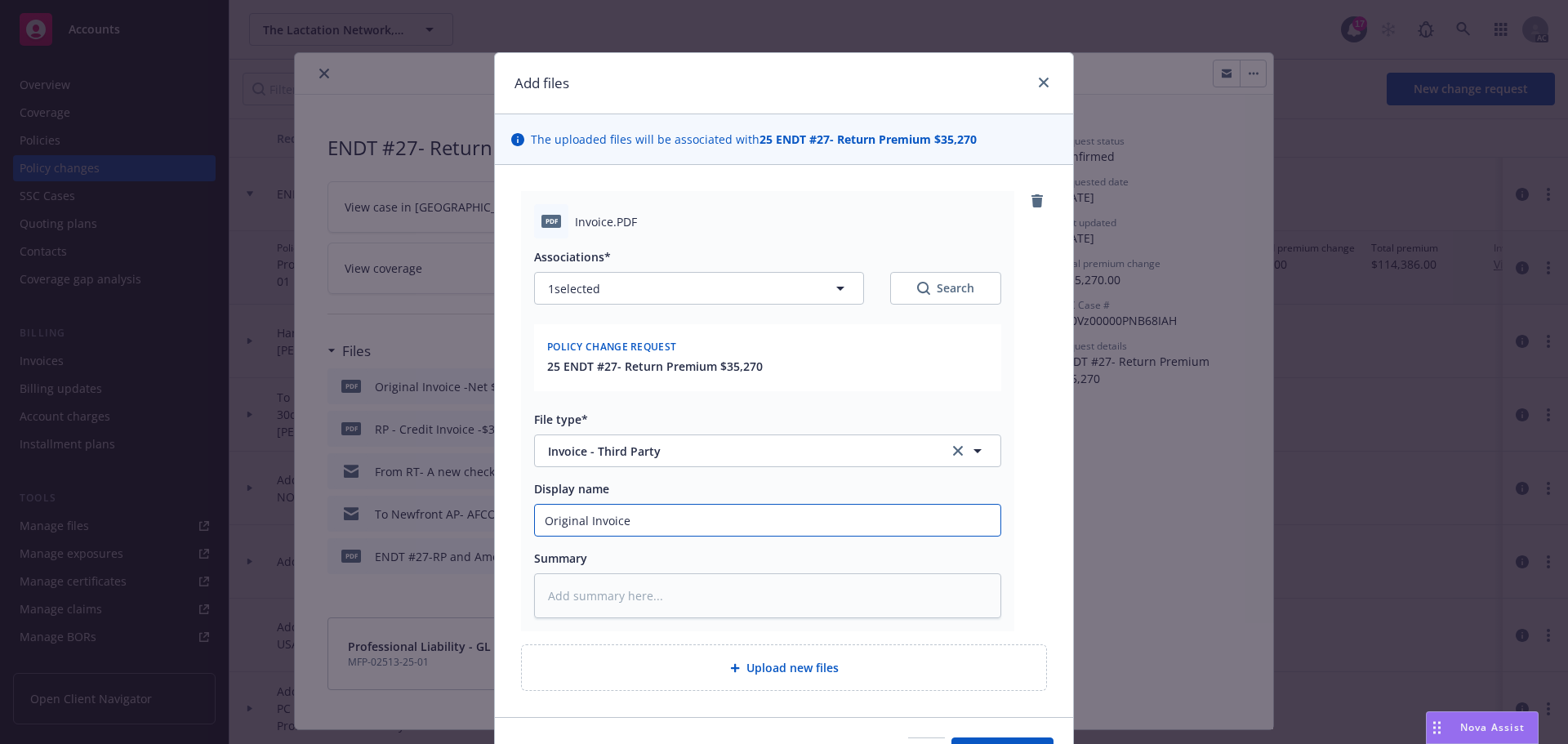
type textarea "x"
type input "Original Invoice-"
type textarea "x"
drag, startPoint x: 632, startPoint y: 522, endPoint x: 537, endPoint y: 521, distance: 95.0
click at [537, 521] on input "Original Invoice-" at bounding box center [767, 520] width 466 height 31
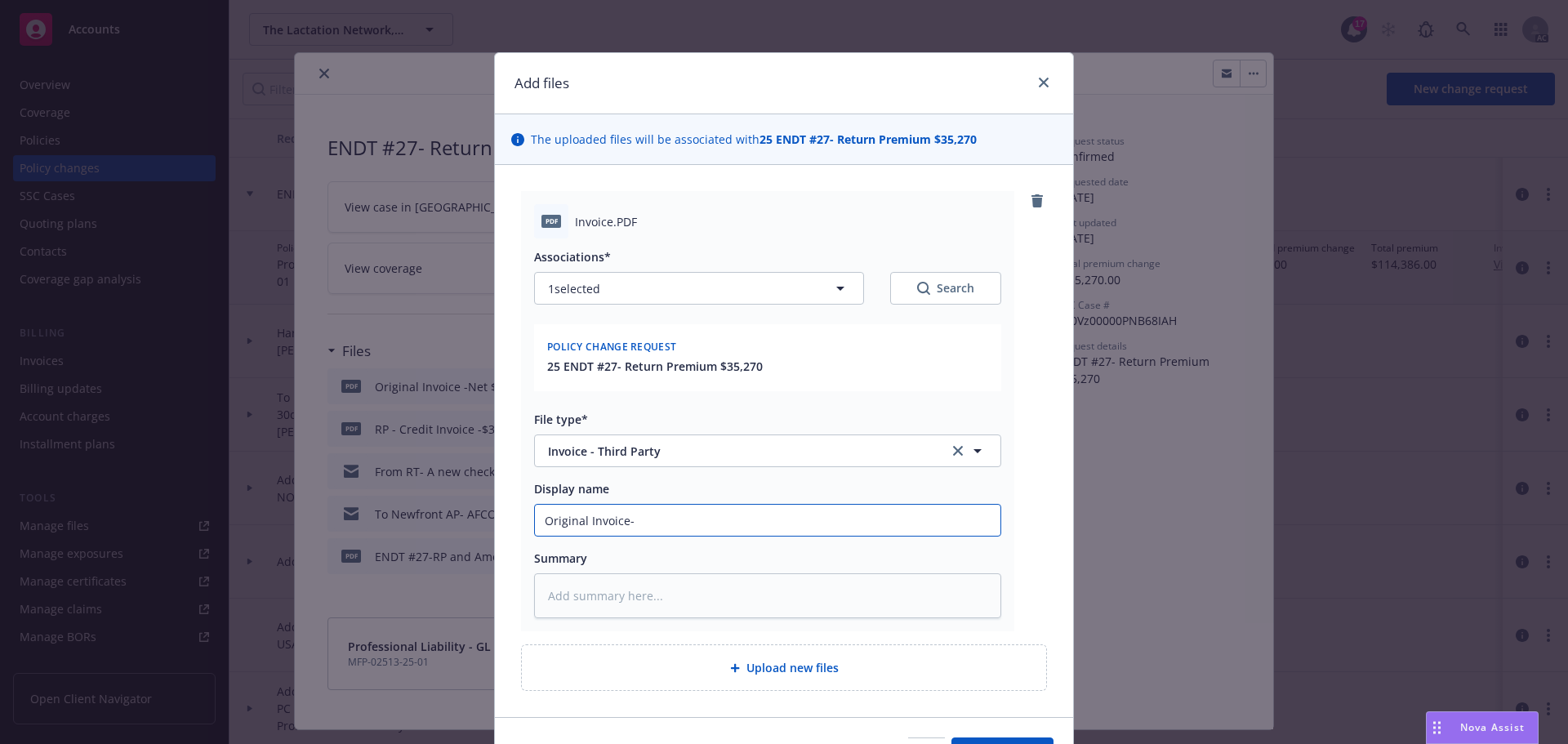
type input "Original Invoice-"
click at [584, 593] on textarea at bounding box center [767, 595] width 467 height 45
paste textarea "Original Invoice-"
type textarea "x"
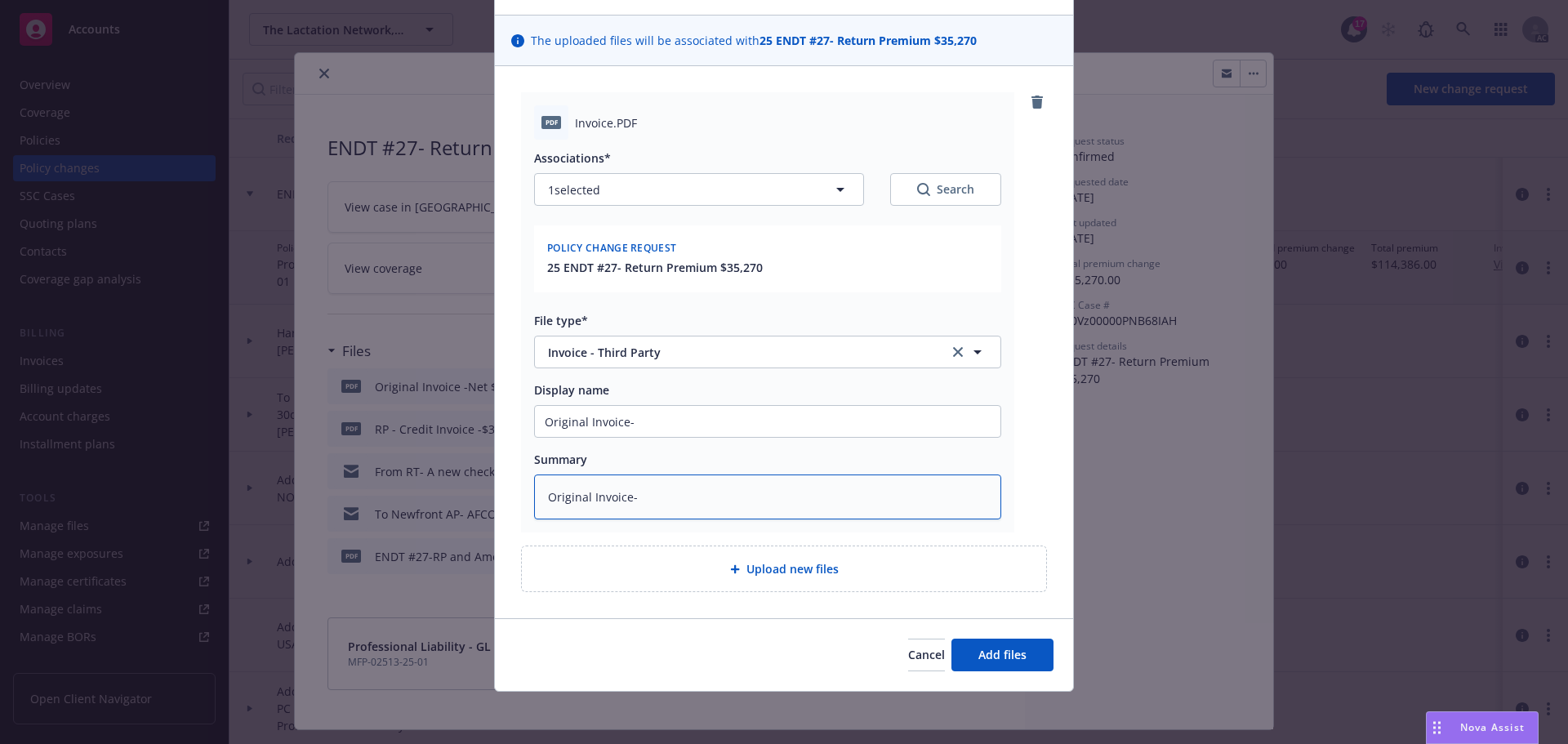
type textarea "Original Invoice-"
click at [757, 571] on span "Upload new files" at bounding box center [793, 569] width 92 height 18
type textarea "x"
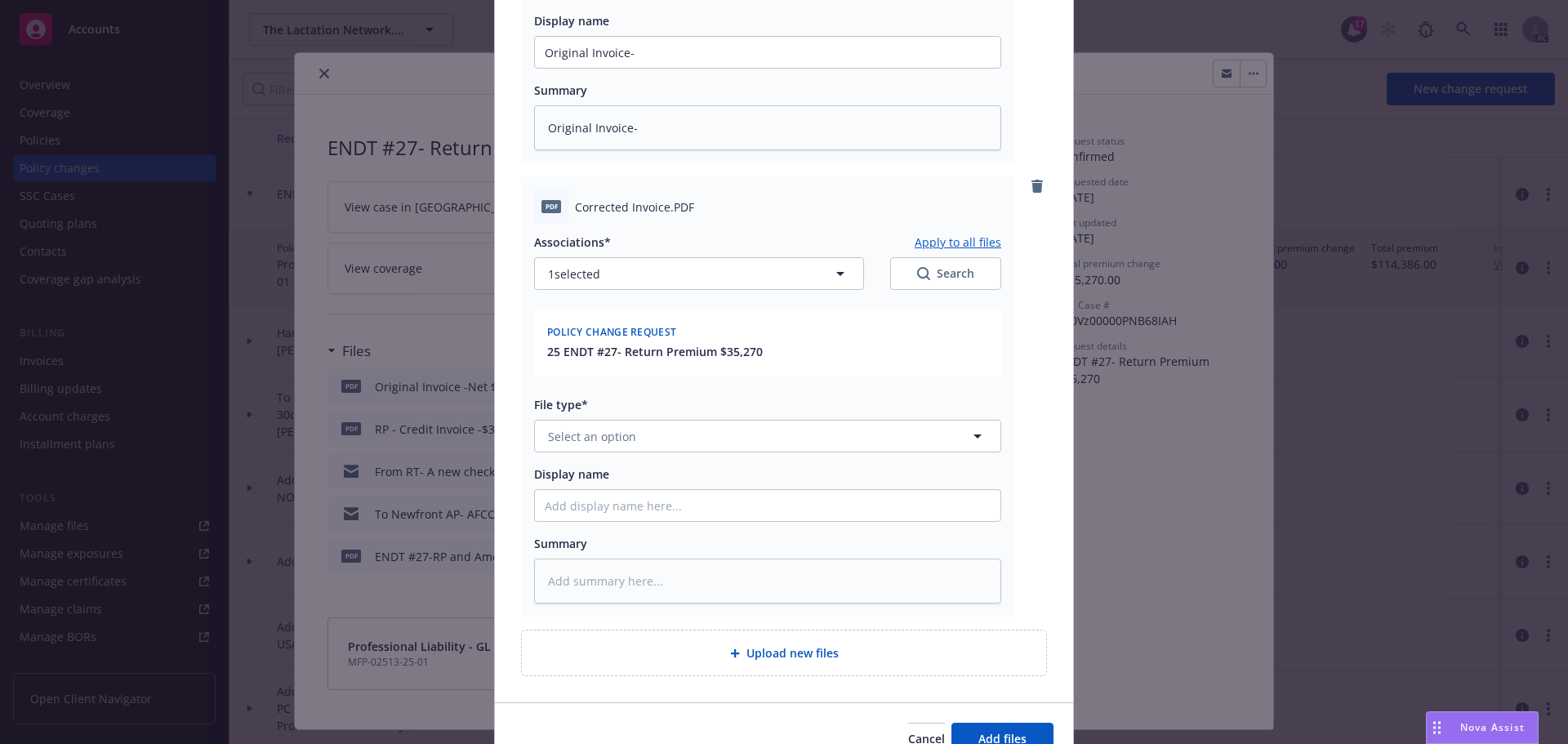
scroll to position [507, 0]
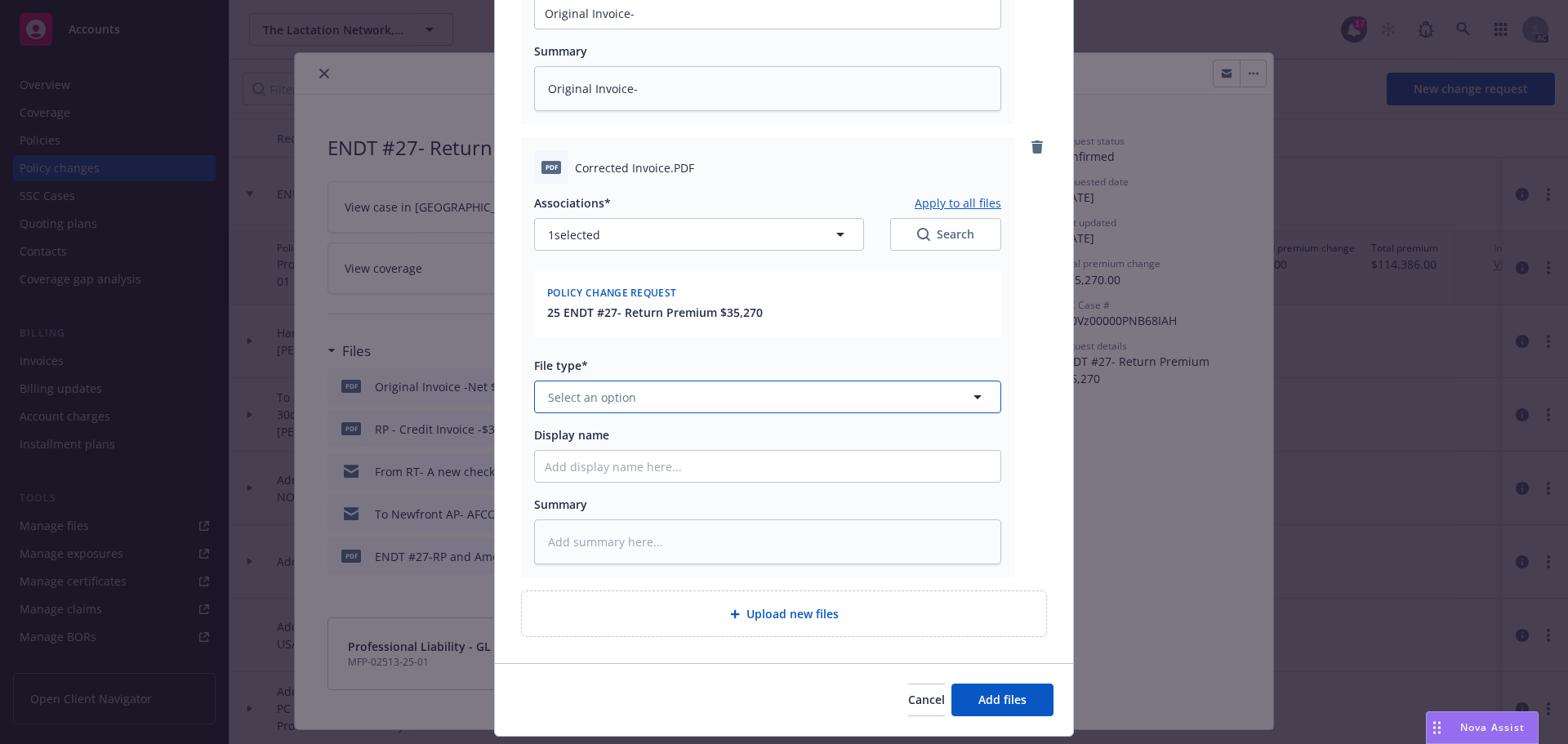
click at [604, 394] on span "Select an option" at bounding box center [591, 398] width 89 height 18
type input "invoi"
click at [607, 478] on span "Invoice - Third Party" at bounding box center [599, 485] width 113 height 18
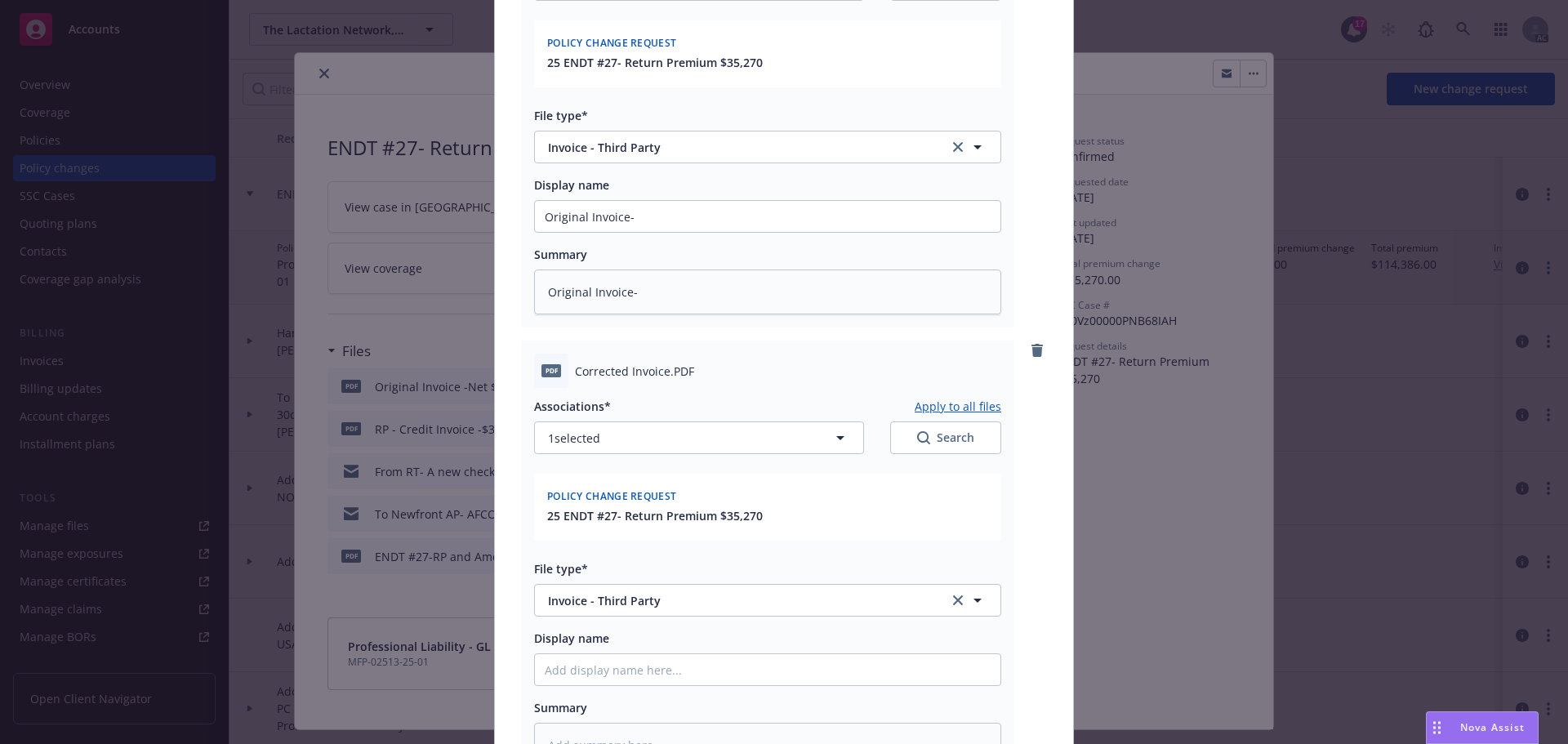
scroll to position [263, 0]
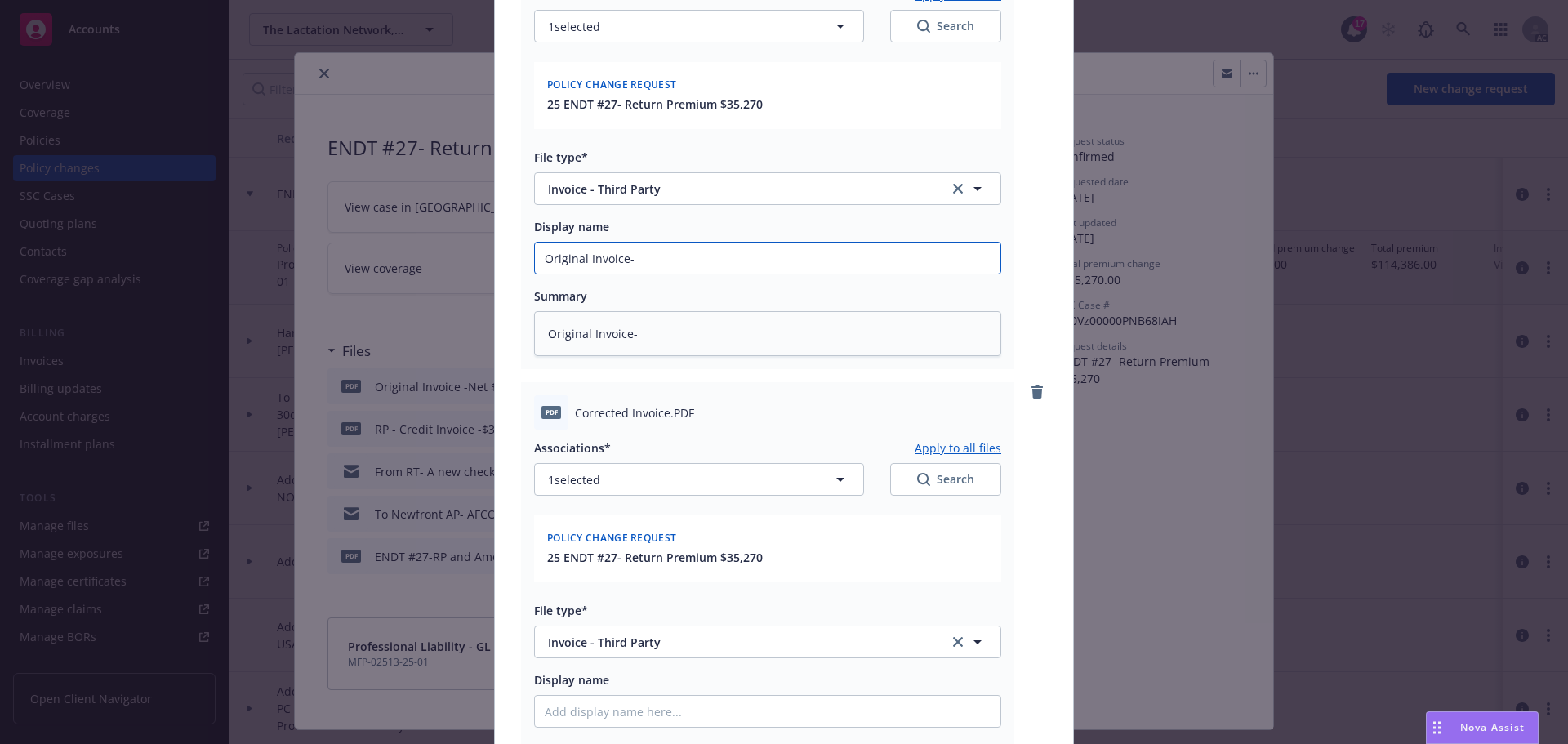
click at [664, 252] on input "Original Invoice-" at bounding box center [767, 258] width 466 height 31
type textarea "x"
type input "Original Invoice- $"
type textarea "x"
type input "Original Invoice- $1"
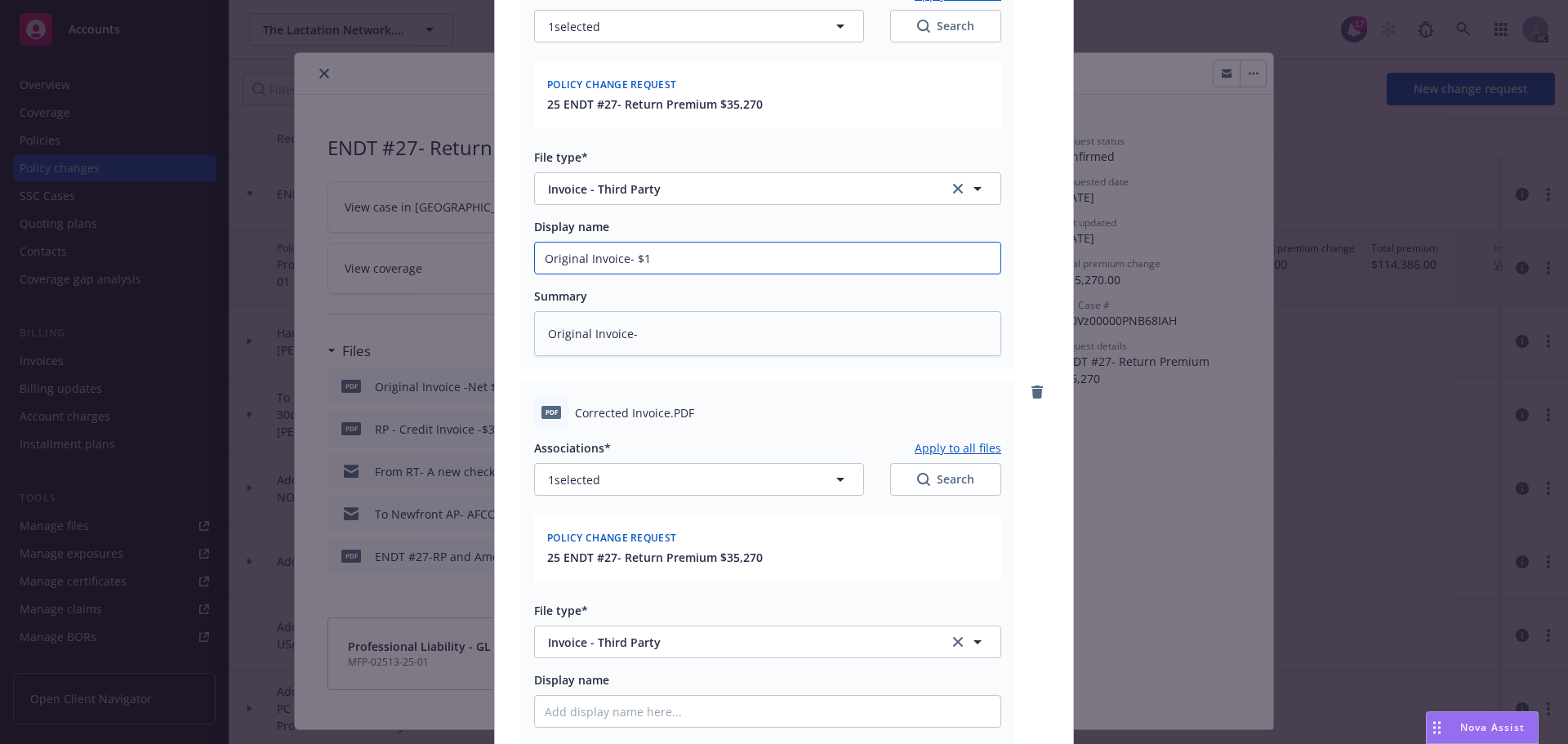
type textarea "x"
type input "Original Invoice- $13"
type textarea "x"
type input "Original Invoice- $139"
type textarea "x"
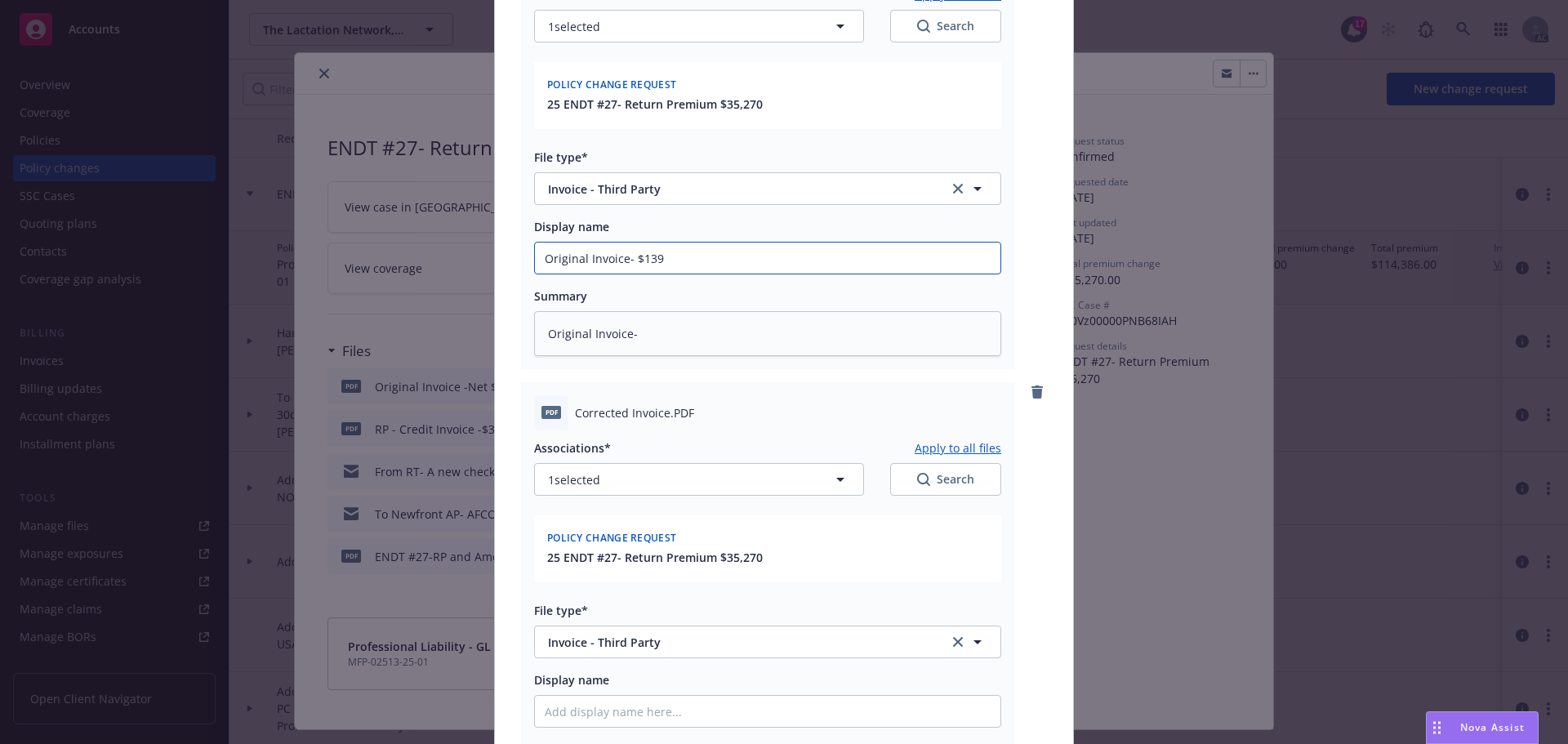
type input "Original Invoice- $139,"
type textarea "x"
type input "Original Invoice- $139,9"
type textarea "x"
type input "Original Invoice- $139,98"
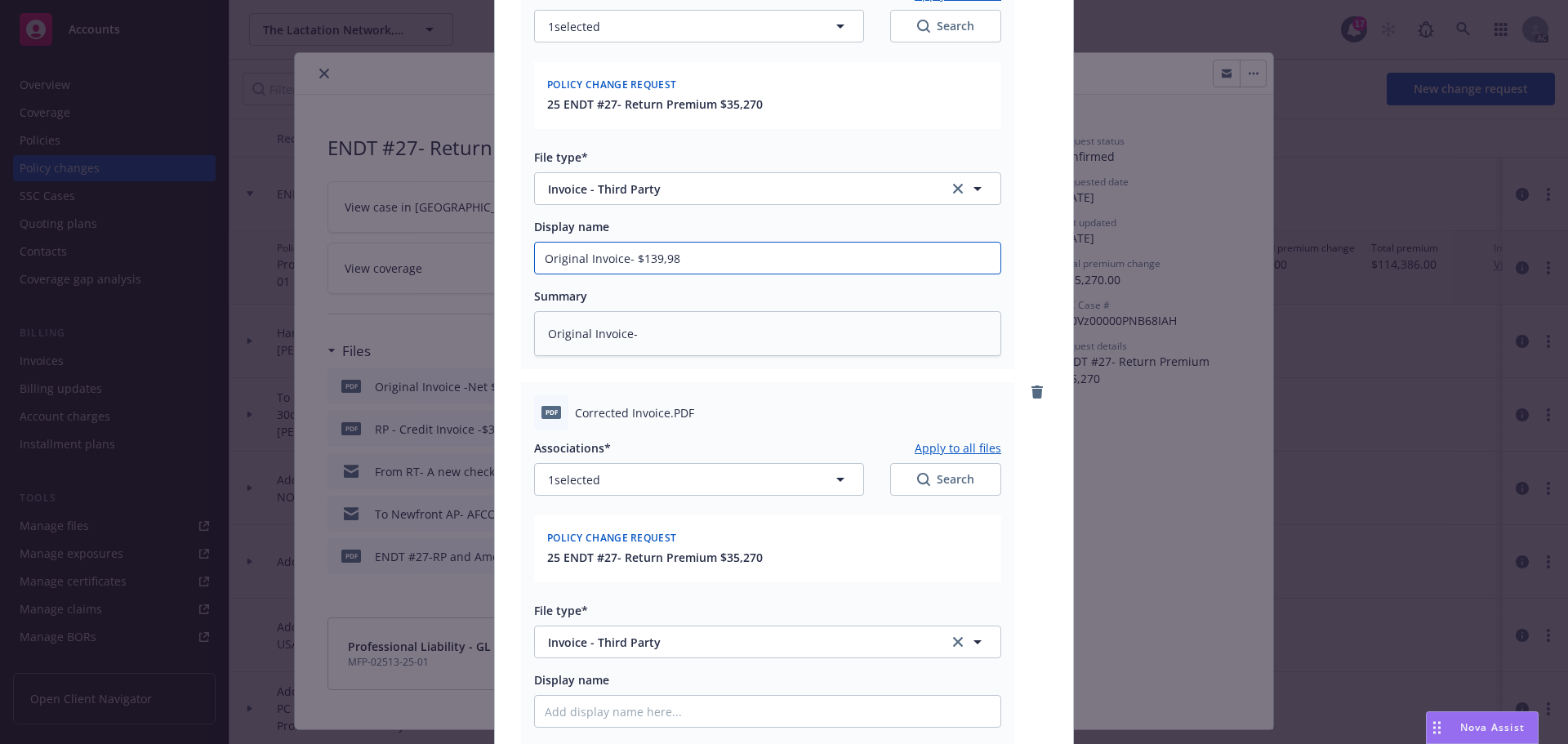
type textarea "x"
type input "Original Invoice- $139,988"
type textarea "x"
type input "Original Invoice- $139,988."
type textarea "x"
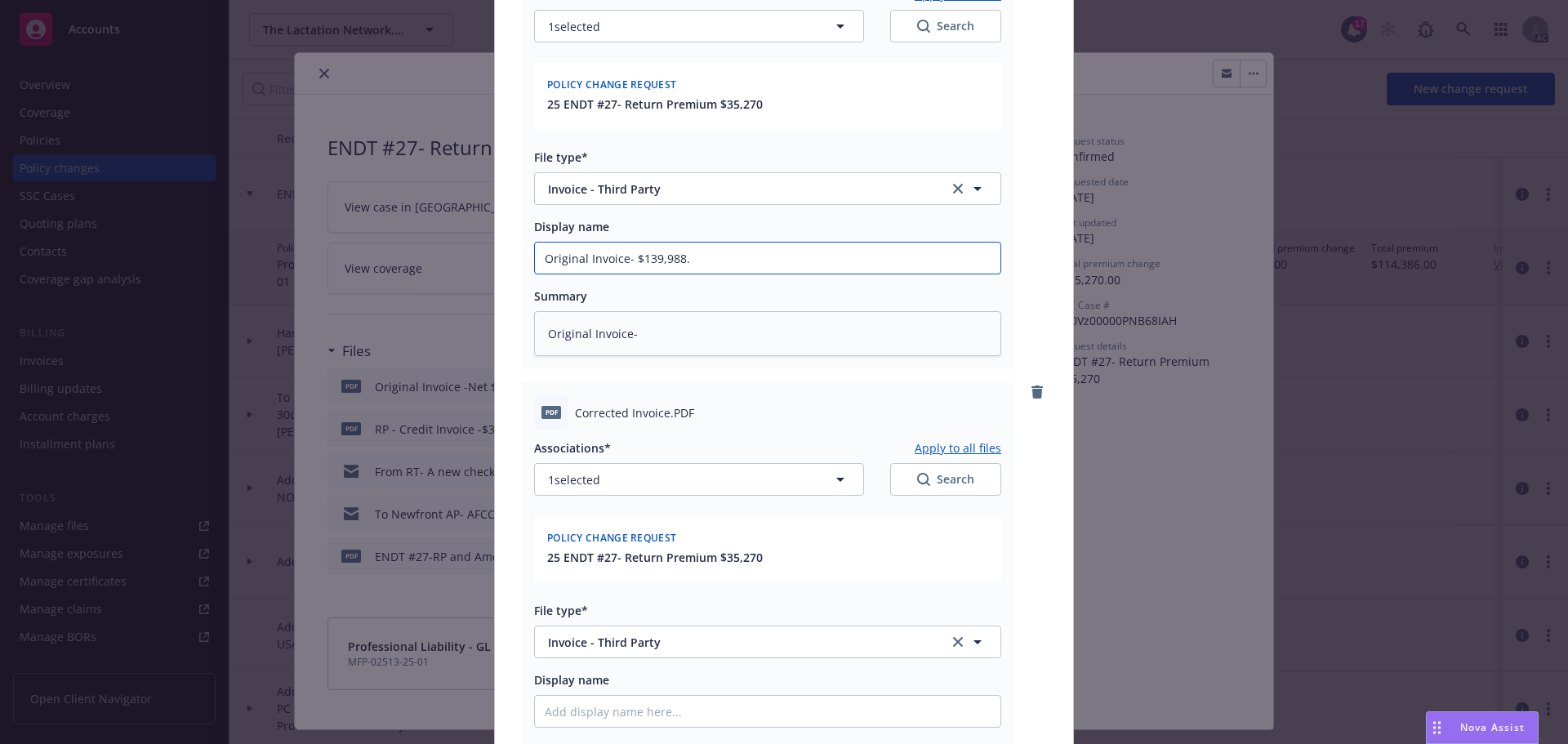
type input "Original Invoice- $139,988.4"
type textarea "x"
drag, startPoint x: 707, startPoint y: 263, endPoint x: 485, endPoint y: 259, distance: 222.0
click at [485, 259] on div "Add files The uploaded files will be associated with 25 ENDT #27- Return Premiu…" at bounding box center [784, 372] width 1568 height 744
type input "Original Invoice- $139,988.40"
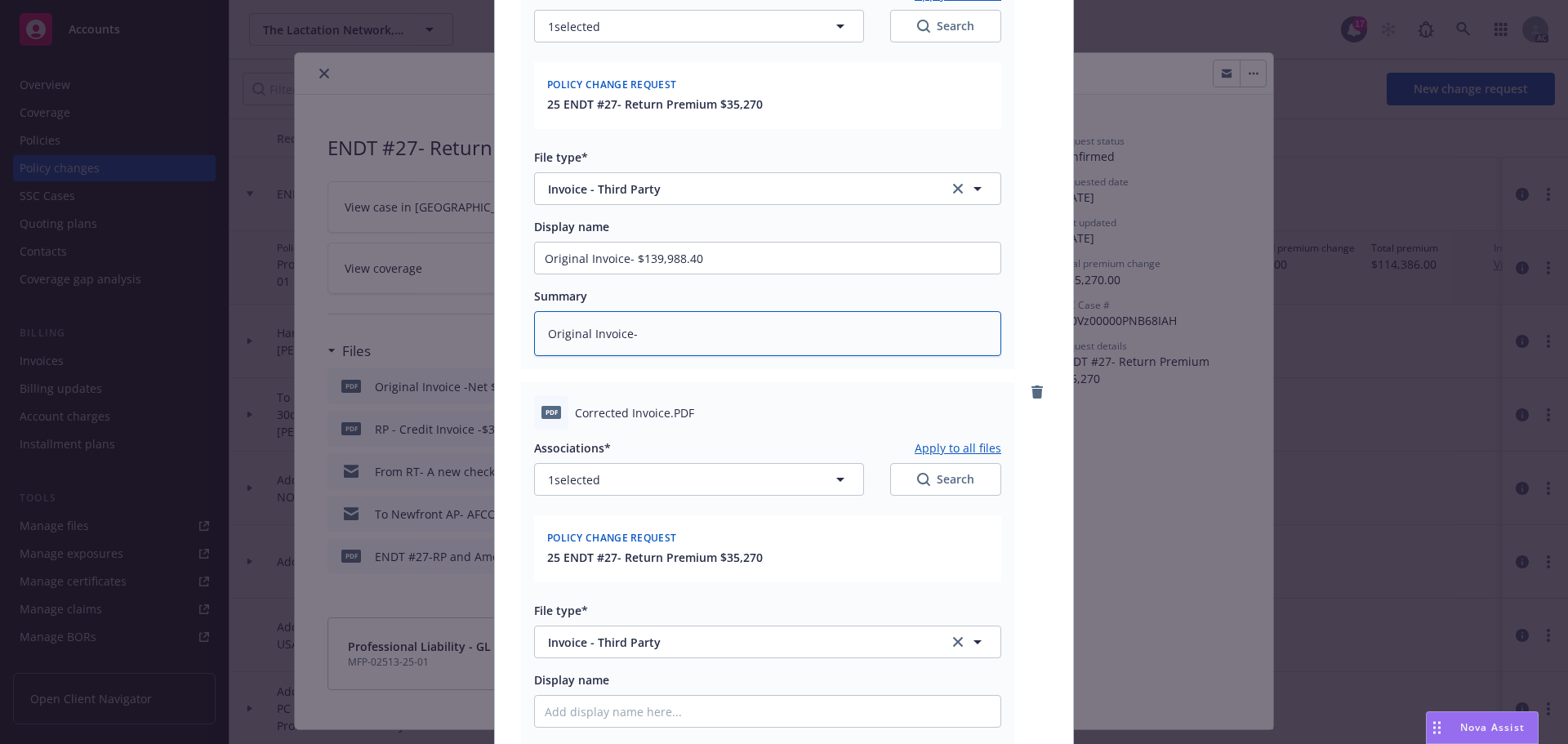
drag, startPoint x: 517, startPoint y: 338, endPoint x: 492, endPoint y: 340, distance: 25.1
click at [495, 340] on div "PDF Invoice.PDF Associations* Apply to all files 1 selected Search Policy chang…" at bounding box center [784, 406] width 579 height 1006
type textarea "x"
paste textarea "Original Invoice- $139,988.40"
type textarea "x"
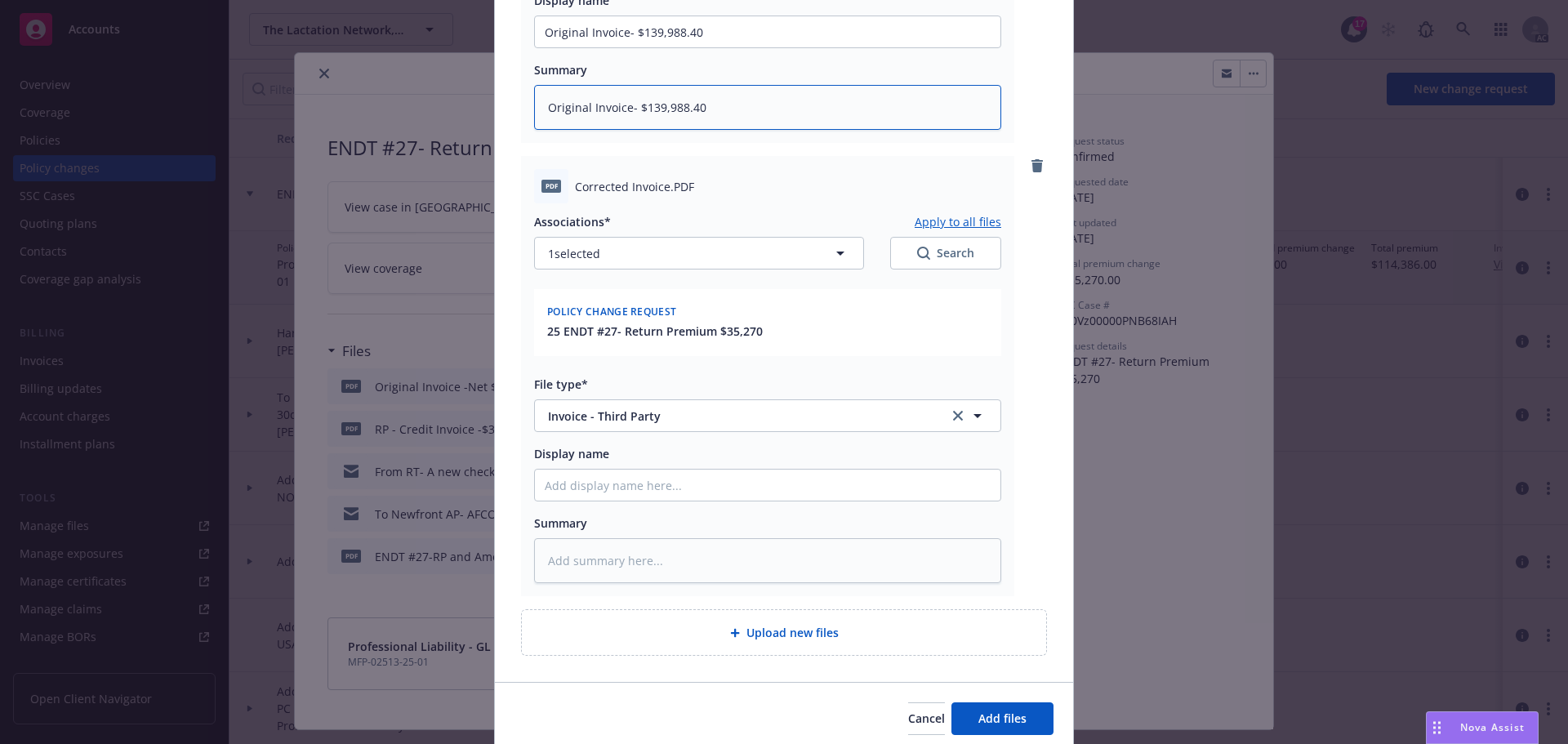
scroll to position [507, 0]
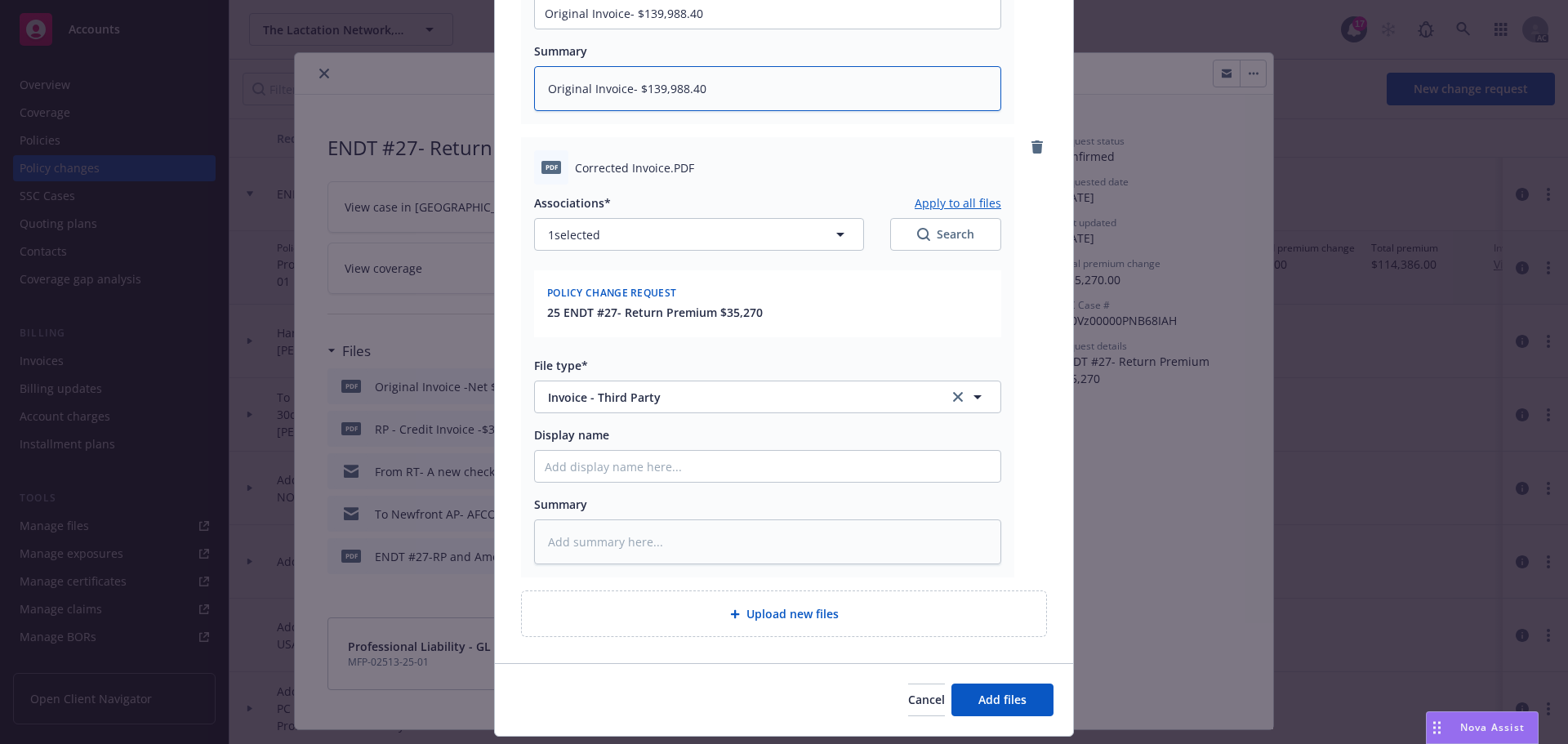
type textarea "Original Invoice- $139,988.40"
click at [629, 28] on input "Display name" at bounding box center [767, 13] width 466 height 31
type textarea "x"
type input "C"
type textarea "x"
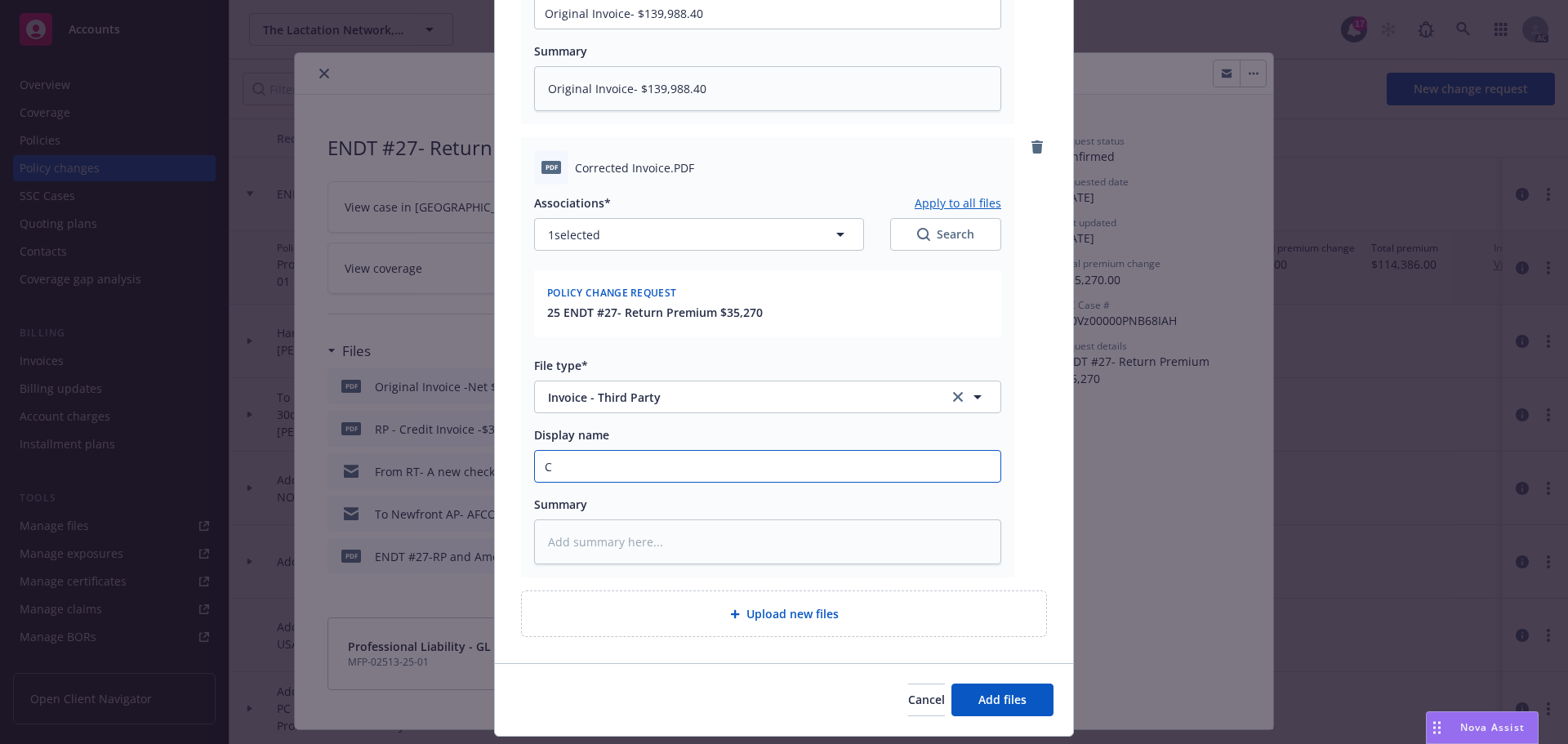
type input "Co"
type textarea "x"
type input "Cor"
type textarea "x"
type input "Corr"
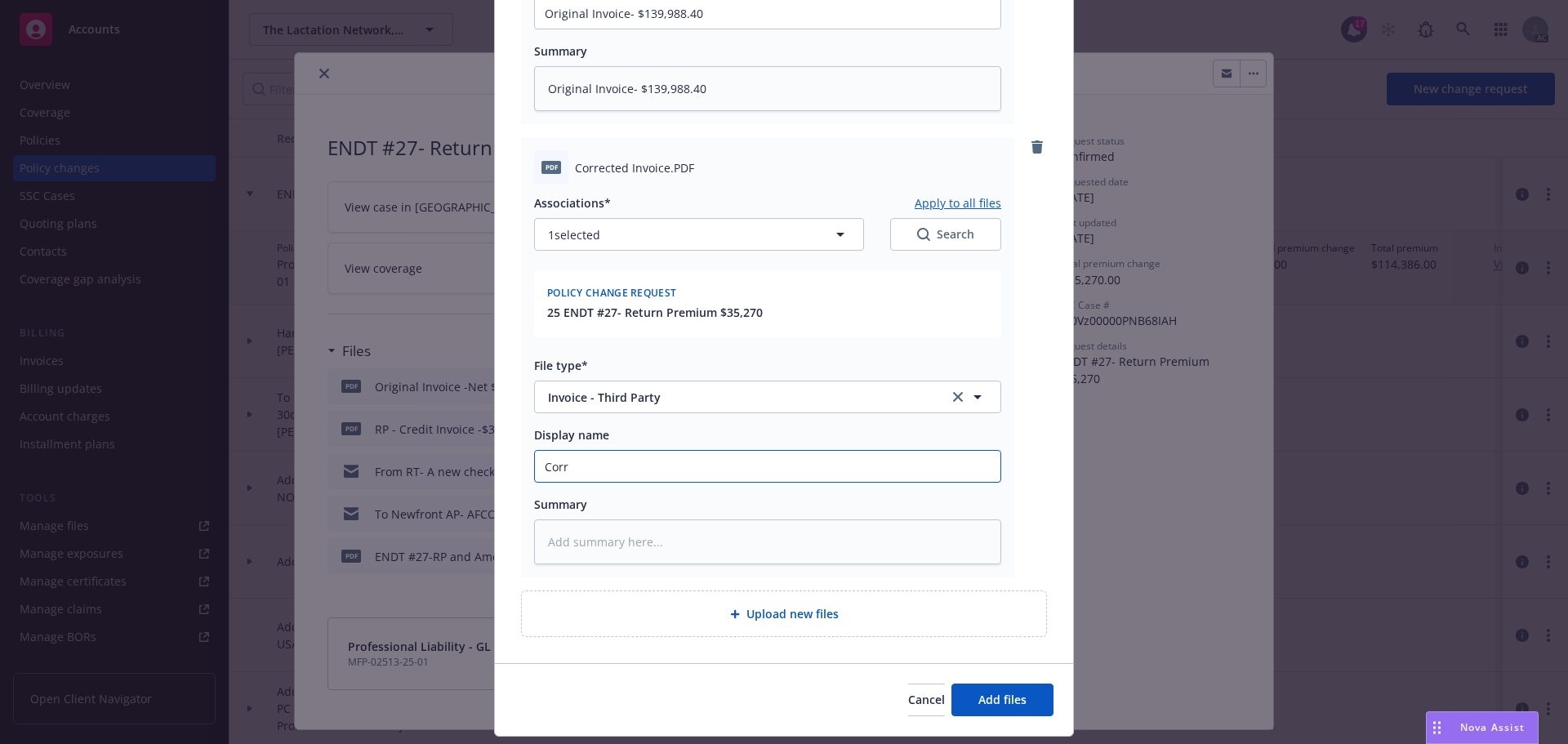
type textarea "x"
type input "Corre"
type textarea "x"
type input "Correc"
type textarea "x"
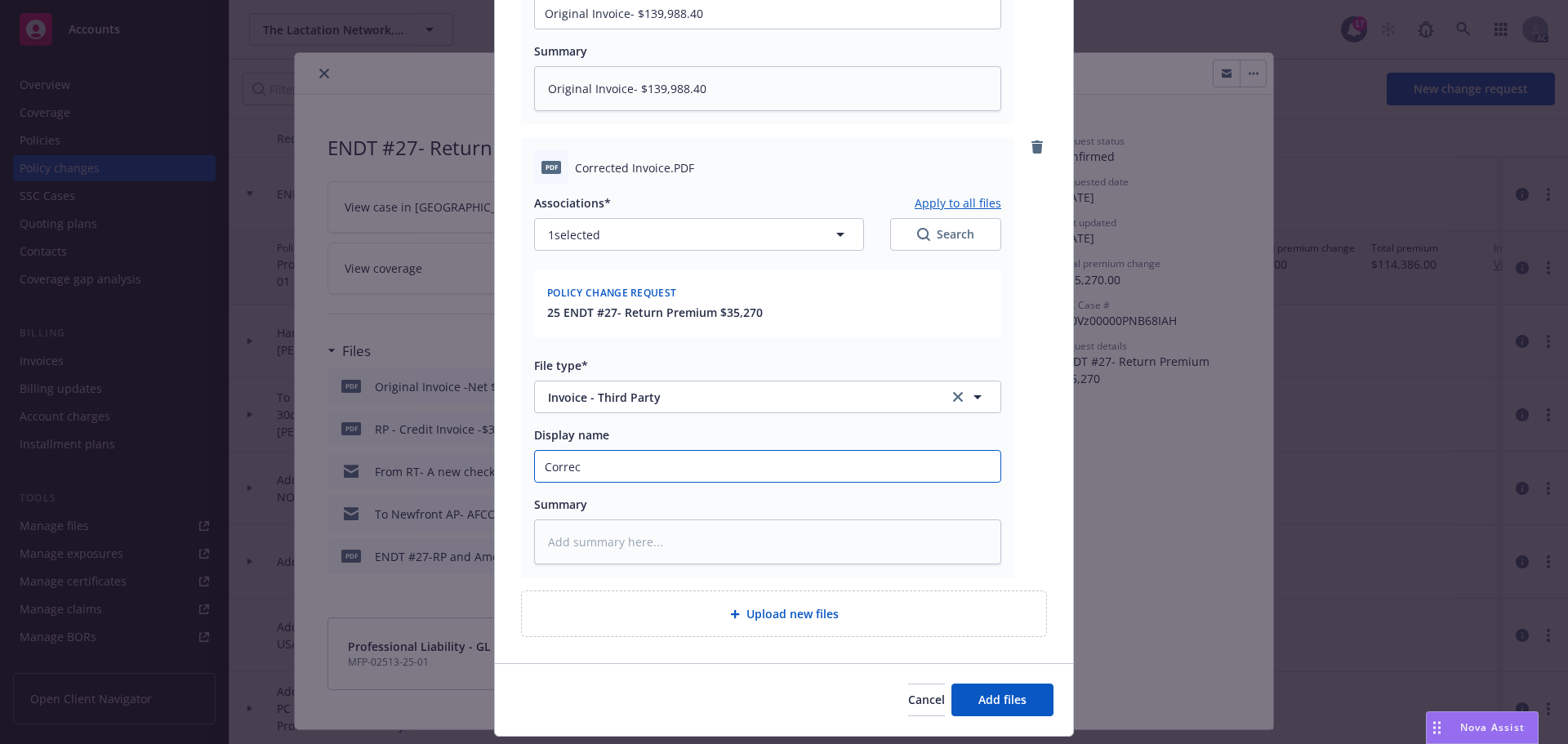
type input "Correct"
type textarea "x"
type input "Correcte"
type textarea "x"
type input "Corrected"
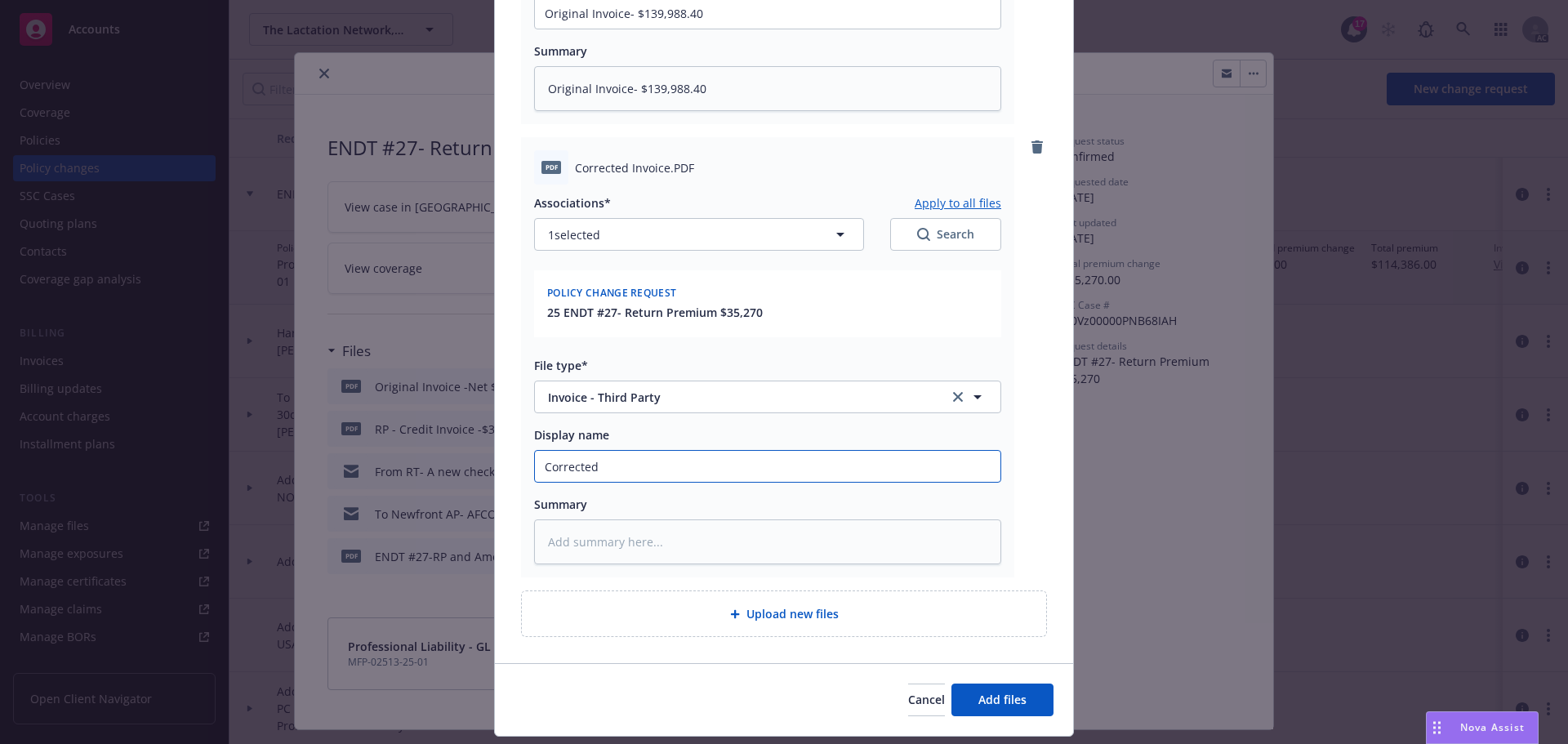
type textarea "x"
type input "Corrected"
type textarea "x"
type input "Corrected I"
type textarea "x"
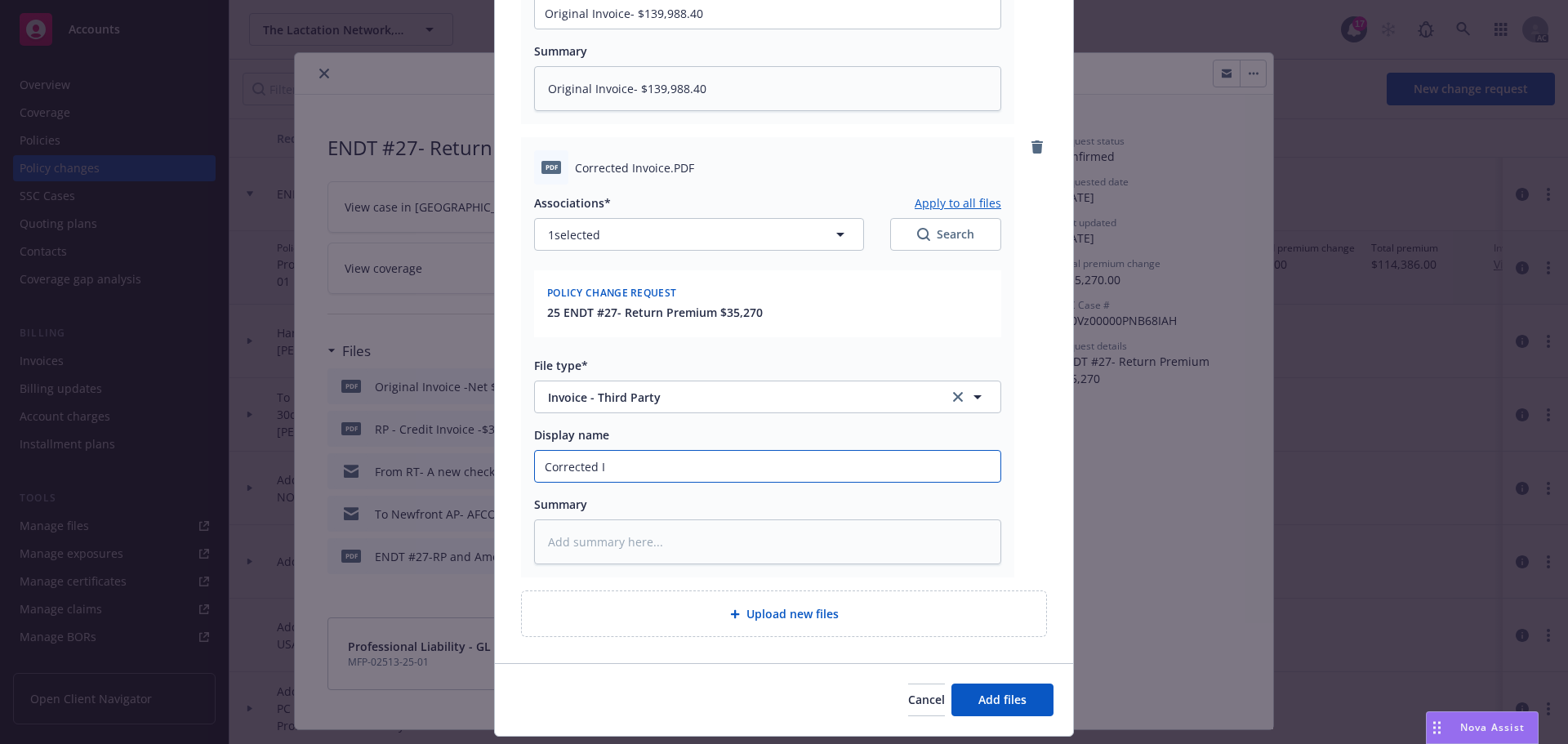
type input "Corrected In"
type textarea "x"
type input "Corrected Inv"
type textarea "x"
type input "Corrected Invo"
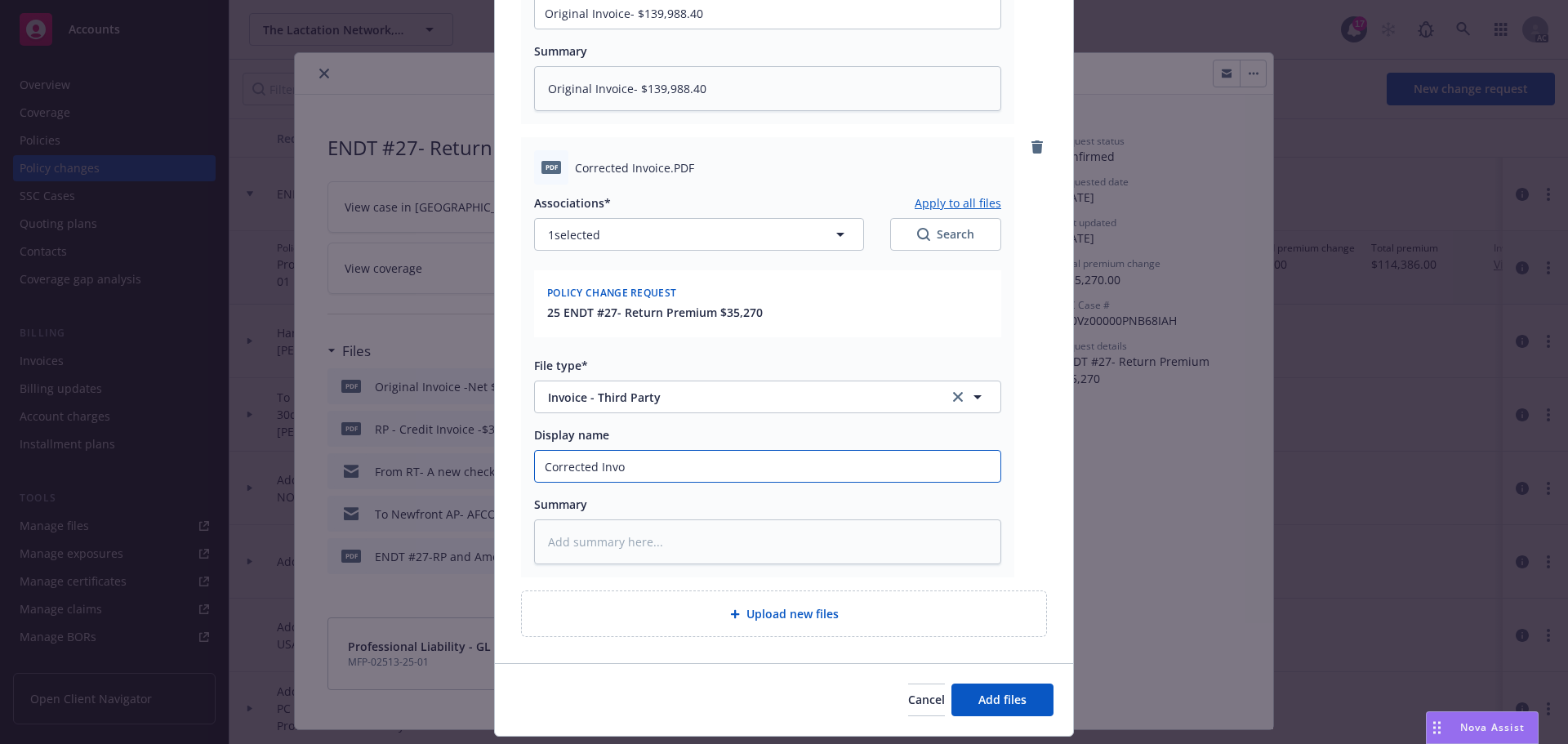
type textarea "x"
type input "Corrected Invoi"
type textarea "x"
type input "Corrected Invoic"
type textarea "x"
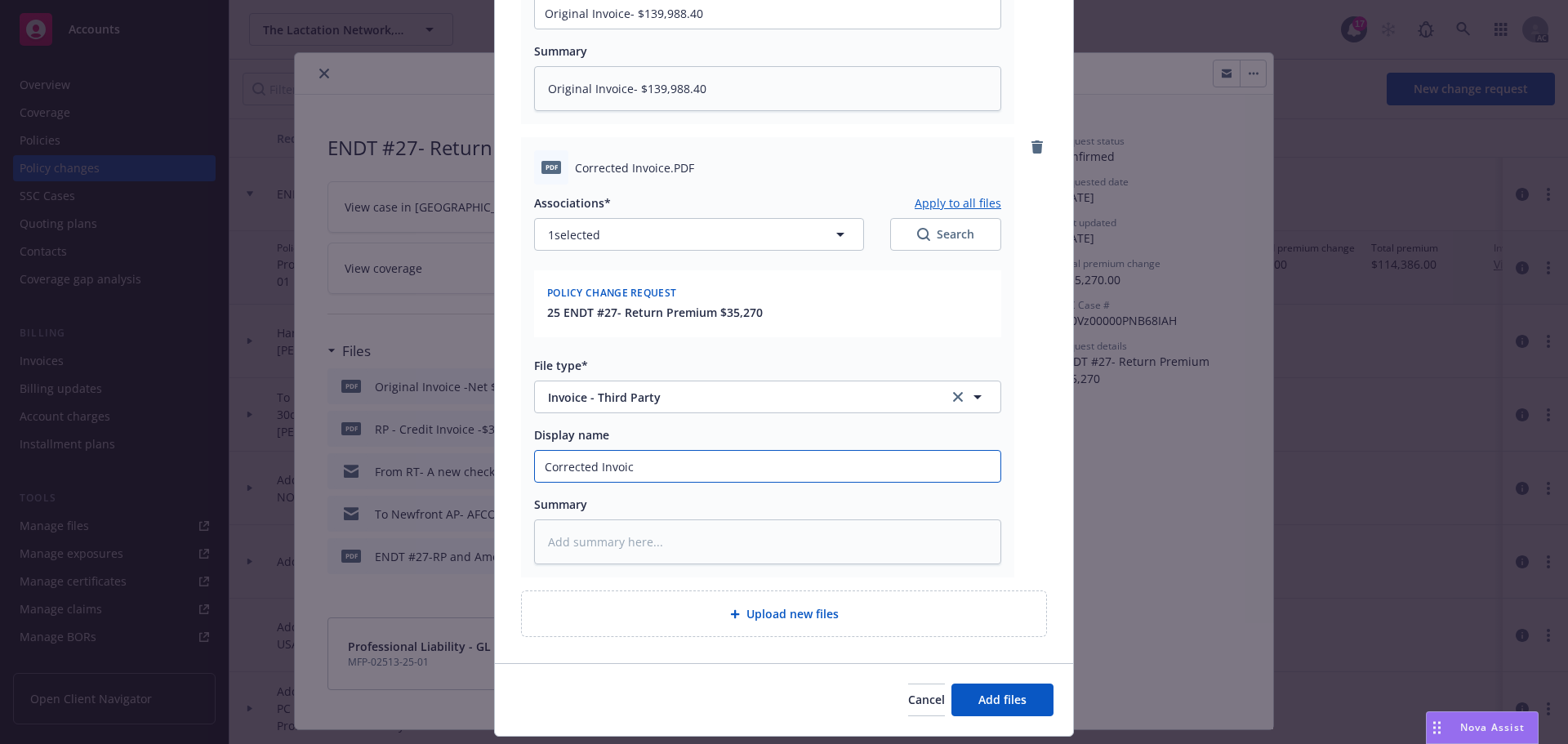
type input "Corrected Invoice"
type textarea "x"
type input "Corrected Invoice"
type textarea "x"
type input "Corrected Invoice $"
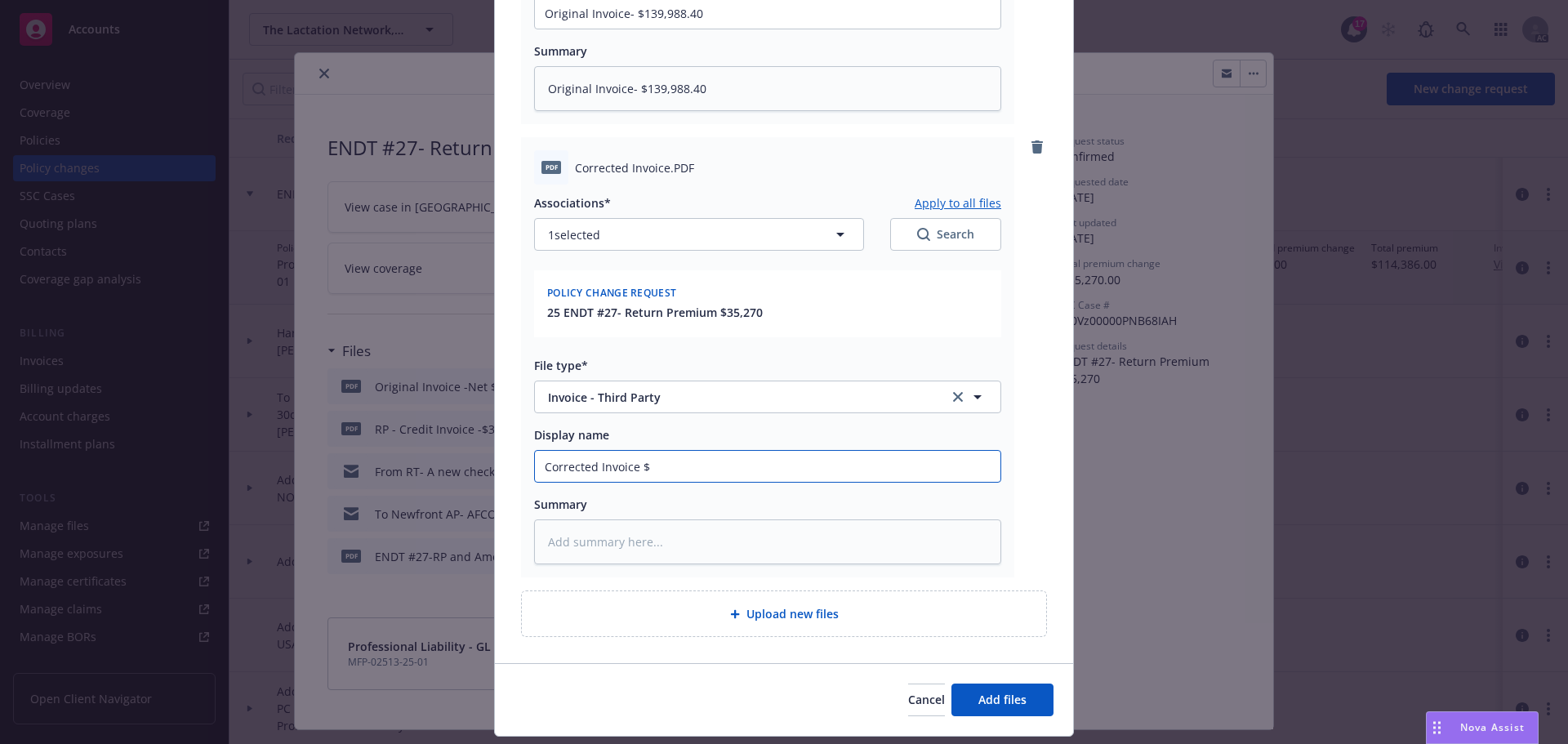
type textarea "x"
type input "Corrected Invoice $1"
type textarea "x"
type input "Corrected Invoice $10"
type textarea "x"
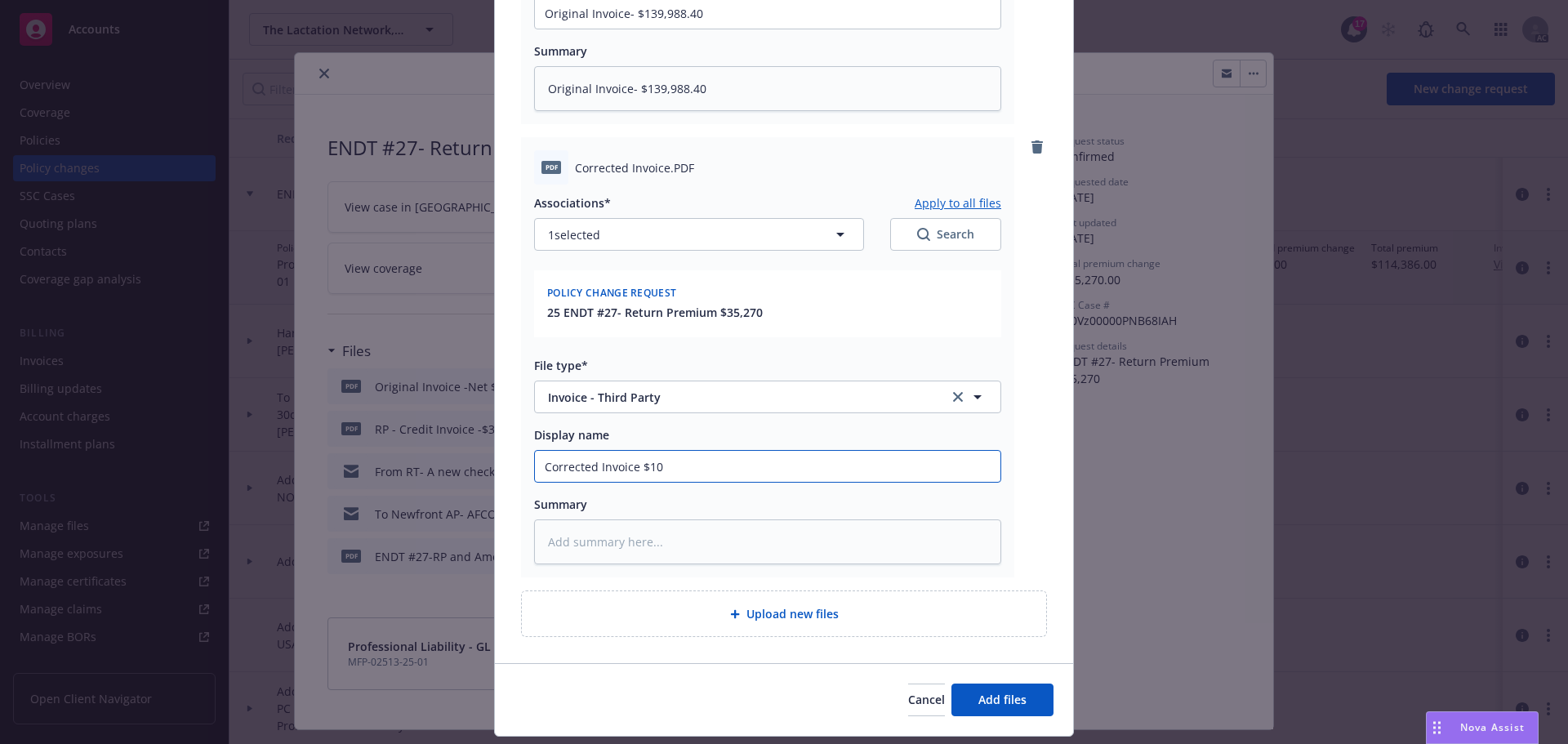
type input "Corrected Invoice $106"
type textarea "x"
type input "Corrected Invoice $106,"
type textarea "x"
type input "Corrected Invoice $106,9"
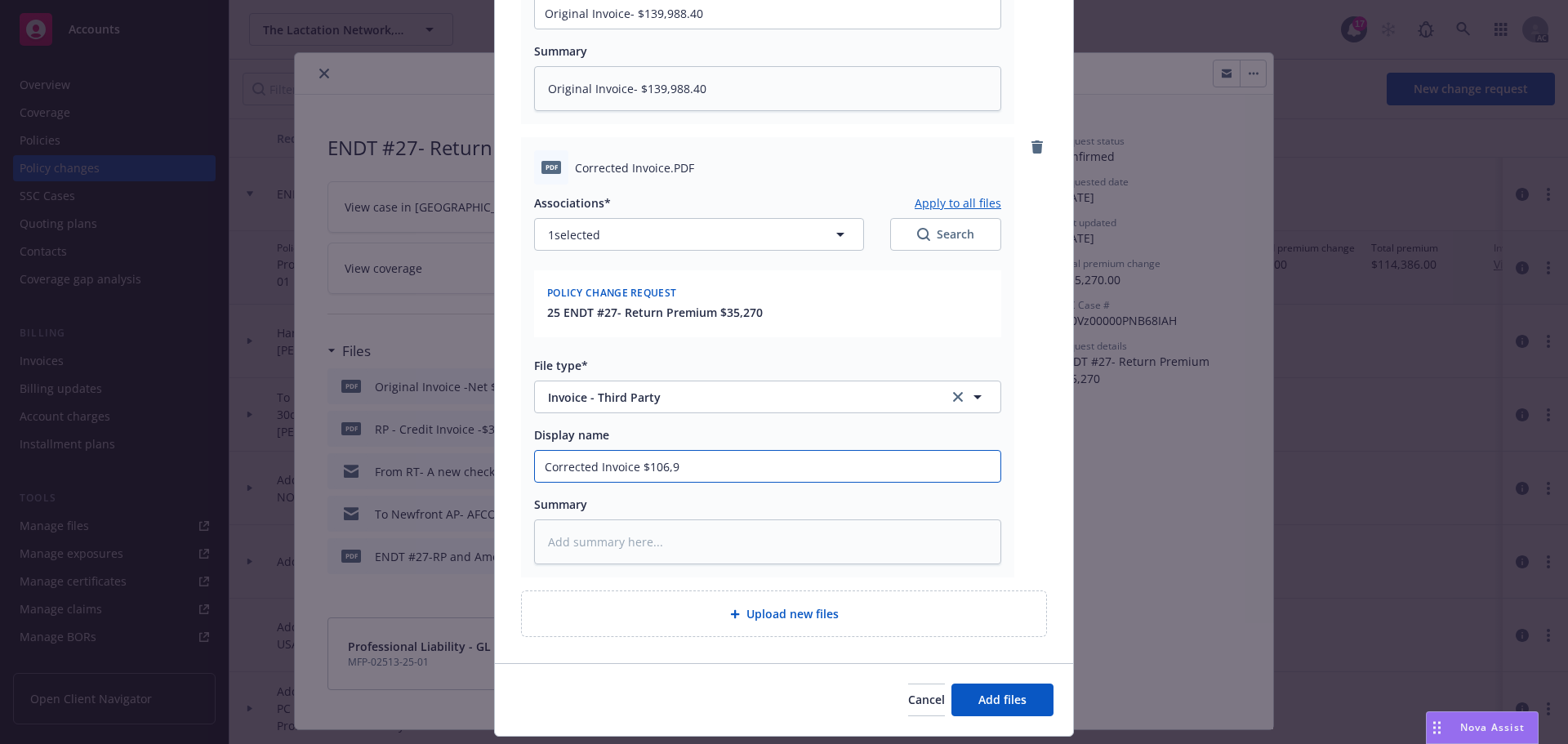
type textarea "x"
type input "Corrected Invoice $106,99"
type textarea "x"
type input "Corrected Invoice $106,997"
type textarea "x"
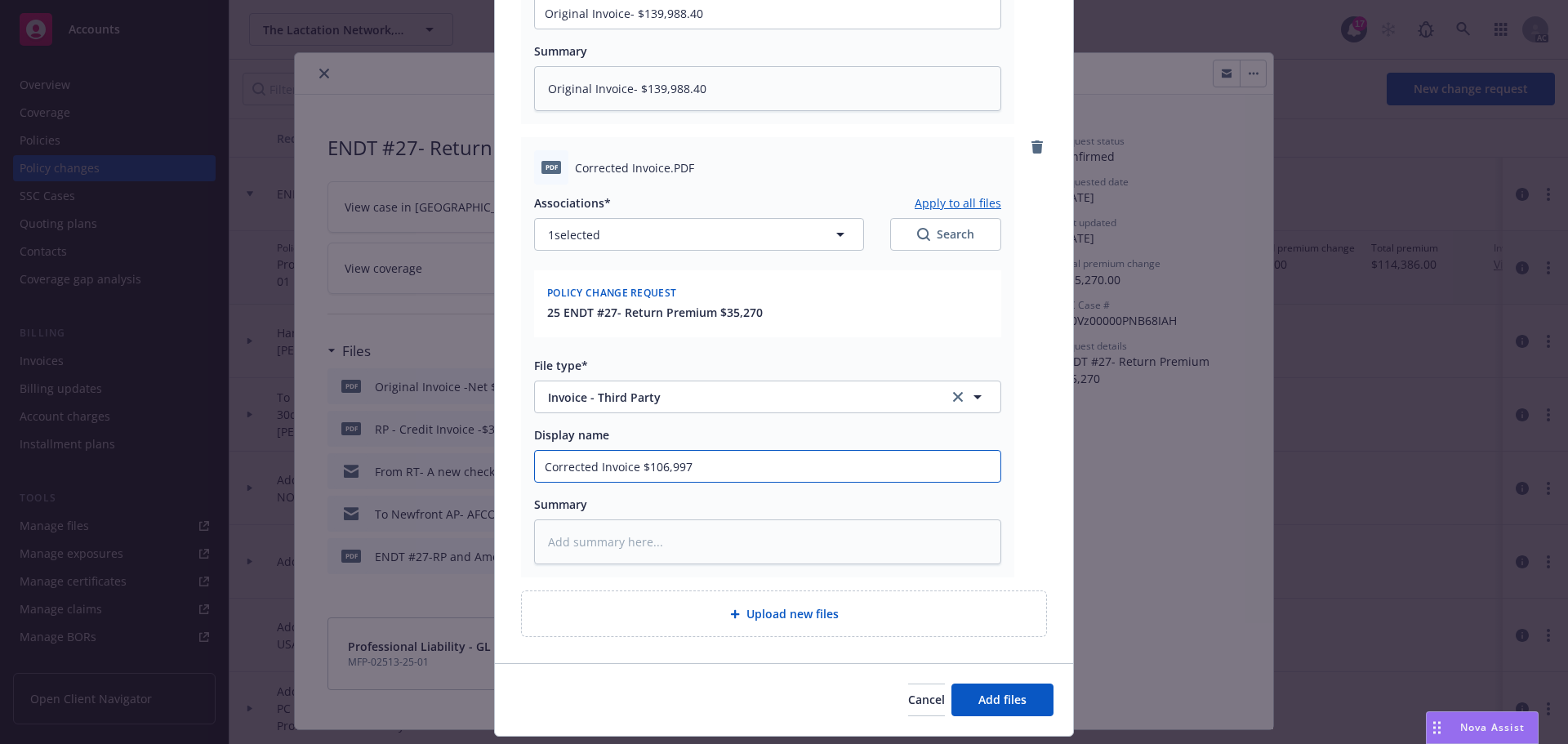
type input "Corrected Invoice $106,997."
type textarea "x"
type input "Corrected Invoice $106,997.4"
type textarea "x"
drag, startPoint x: 529, startPoint y: 466, endPoint x: 484, endPoint y: 466, distance: 45.0
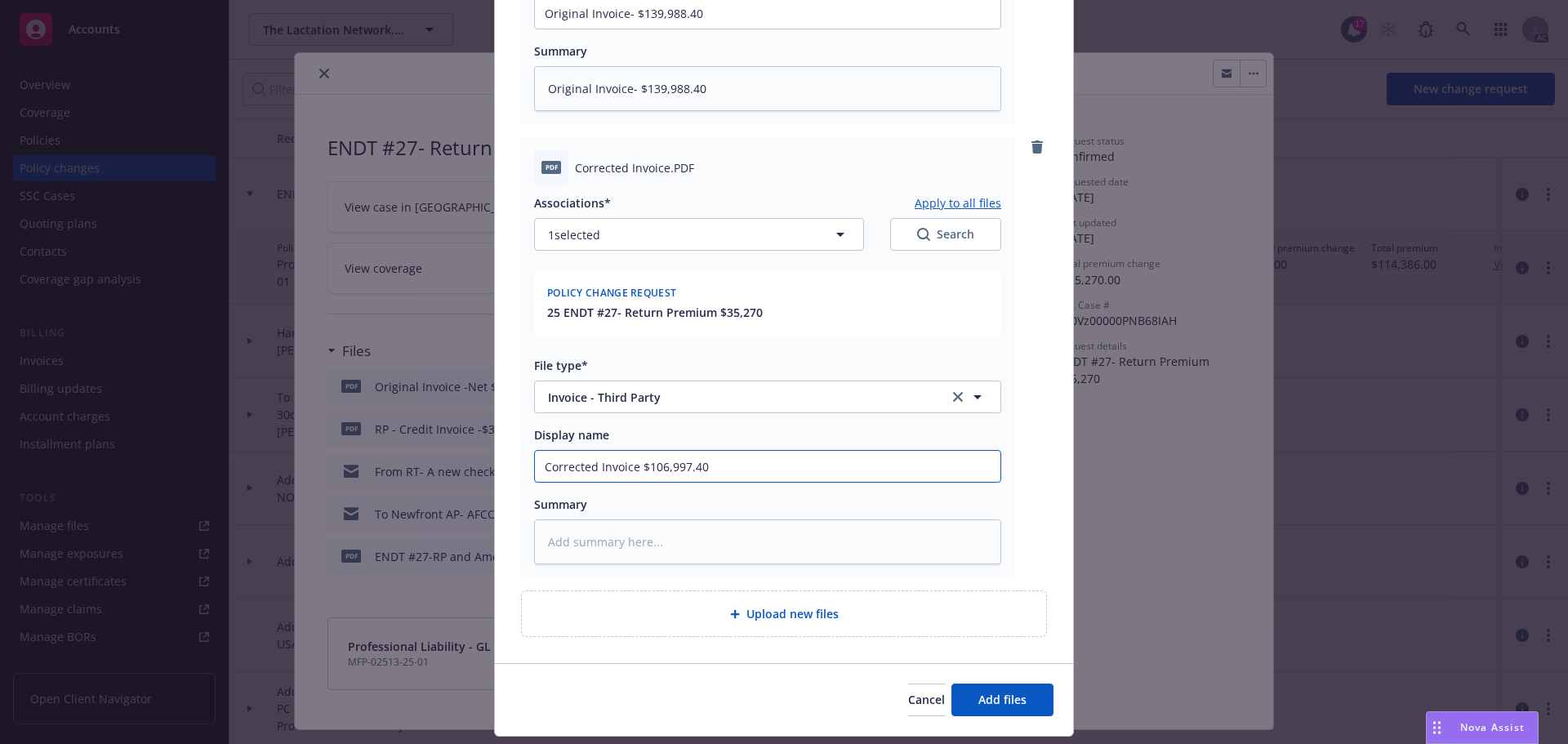
click at [484, 466] on div "Add files The uploaded files will be associated with 25 ENDT #27- Return Premiu…" at bounding box center [784, 372] width 1568 height 744
type input "Corrected Invoice $106,997.40"
click at [569, 540] on textarea at bounding box center [767, 542] width 467 height 45
paste textarea "Corrected Invoice $106,997.40"
type textarea "x"
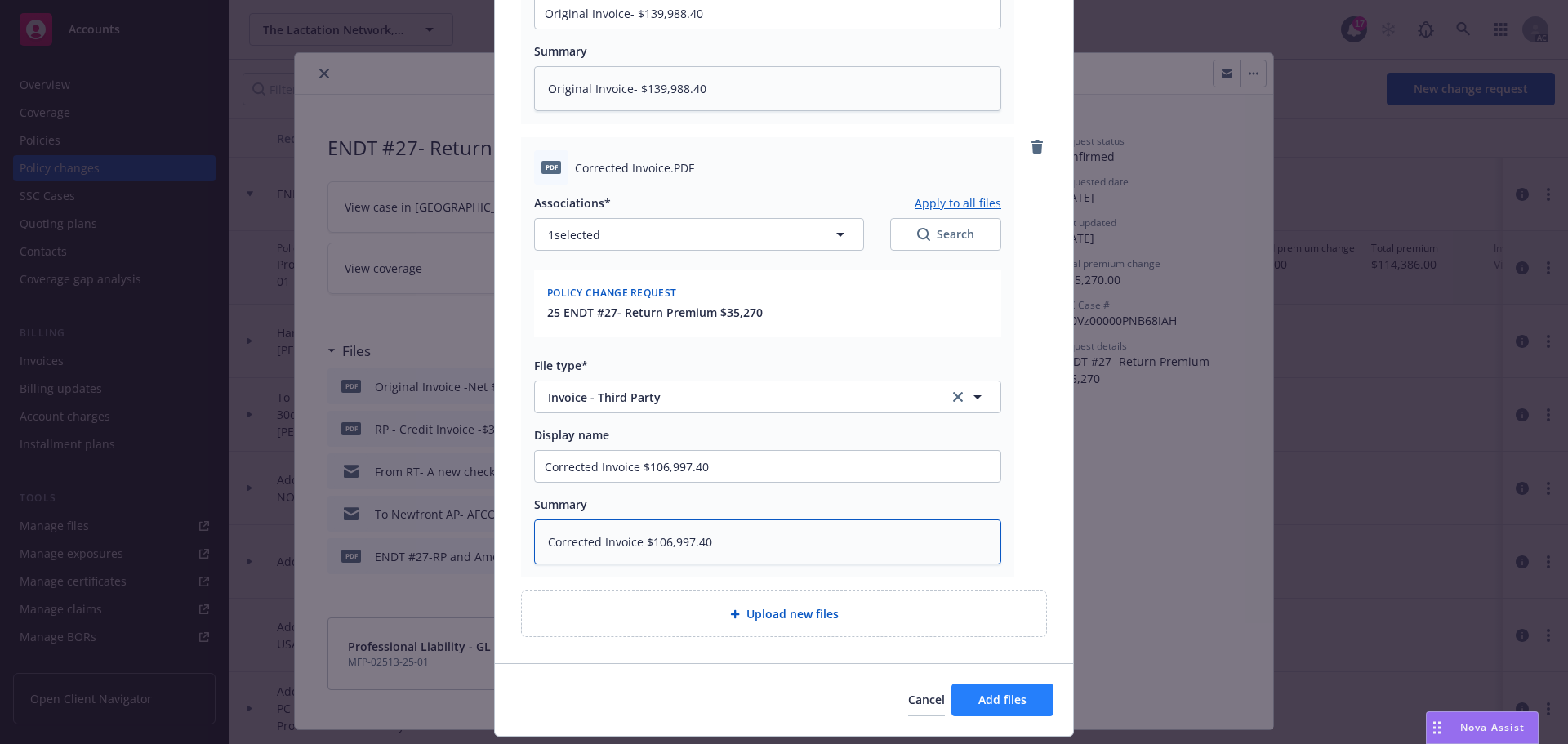
type textarea "Corrected Invoice $106,997.40"
click at [1016, 697] on span "Add files" at bounding box center [1003, 699] width 49 height 16
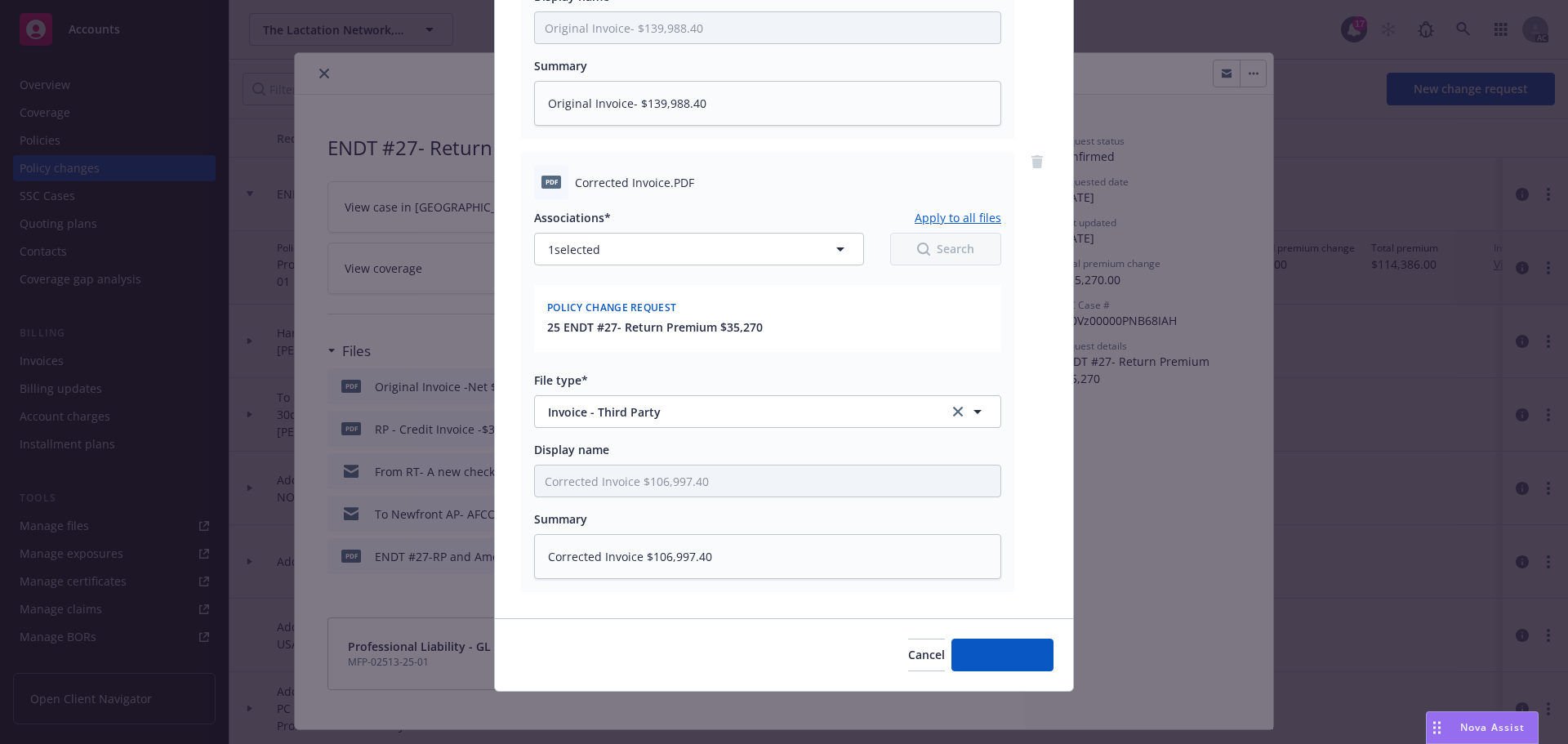
scroll to position [492, 0]
type textarea "x"
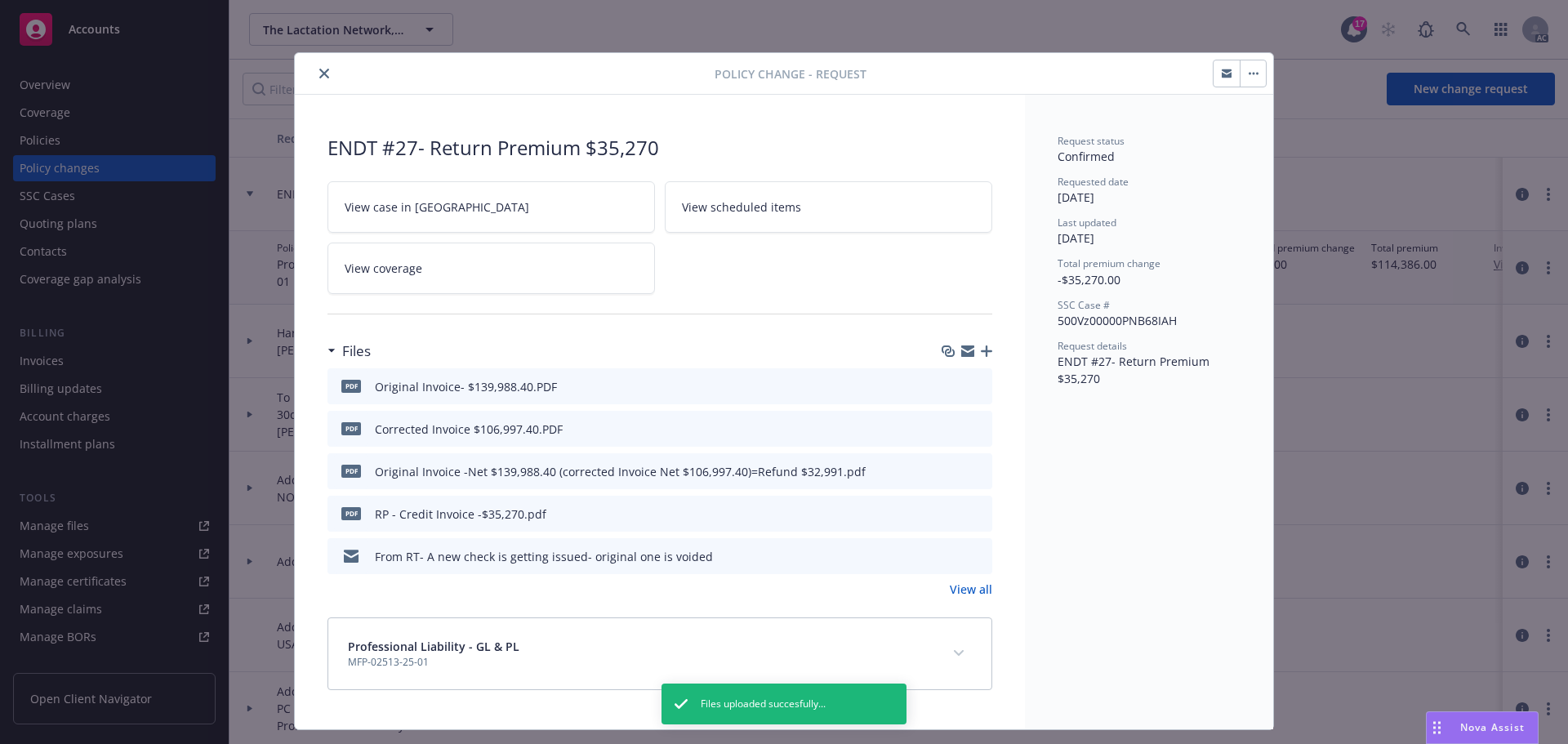
click at [319, 72] on icon "close" at bounding box center [324, 74] width 10 height 10
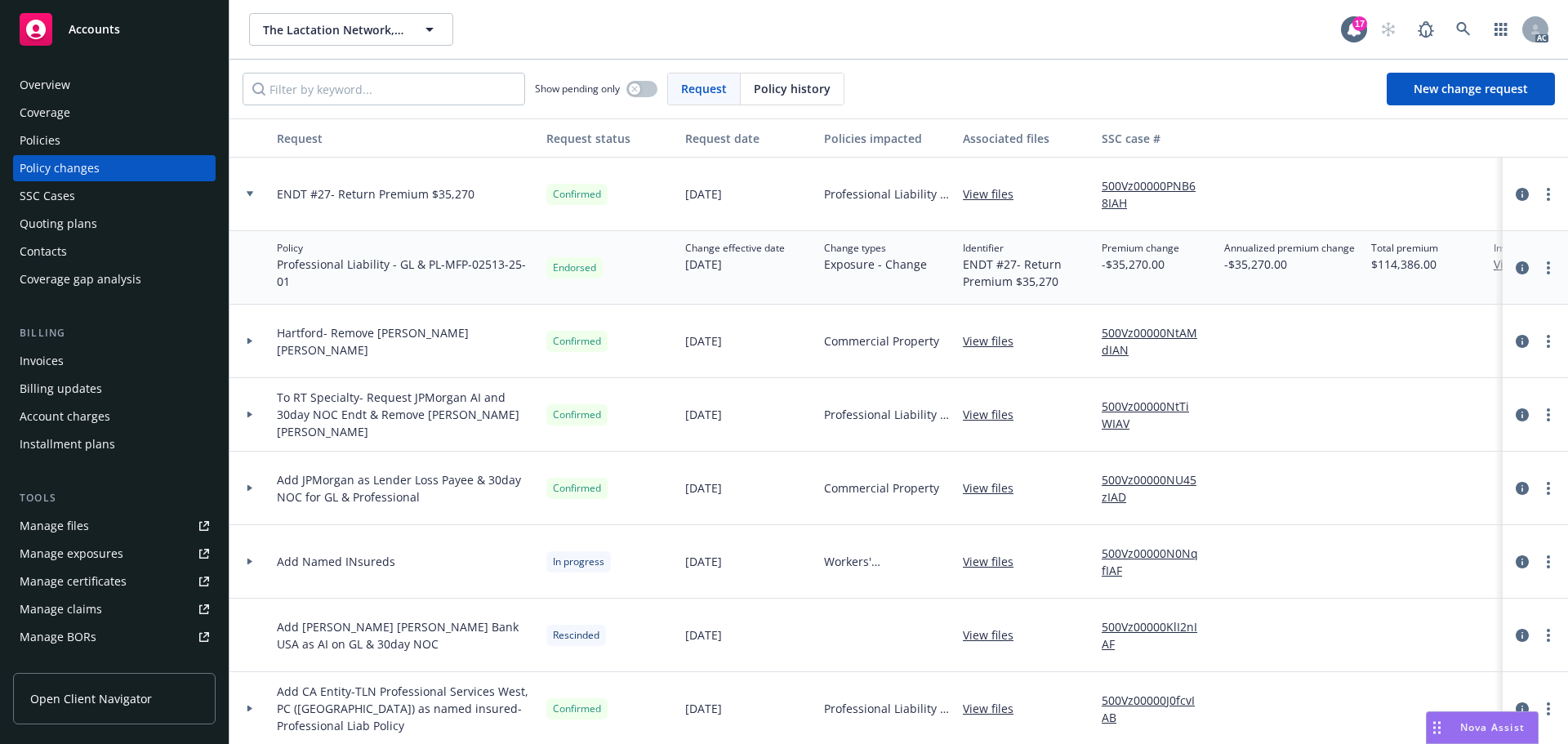
click at [47, 363] on div "Invoices" at bounding box center [41, 361] width 44 height 26
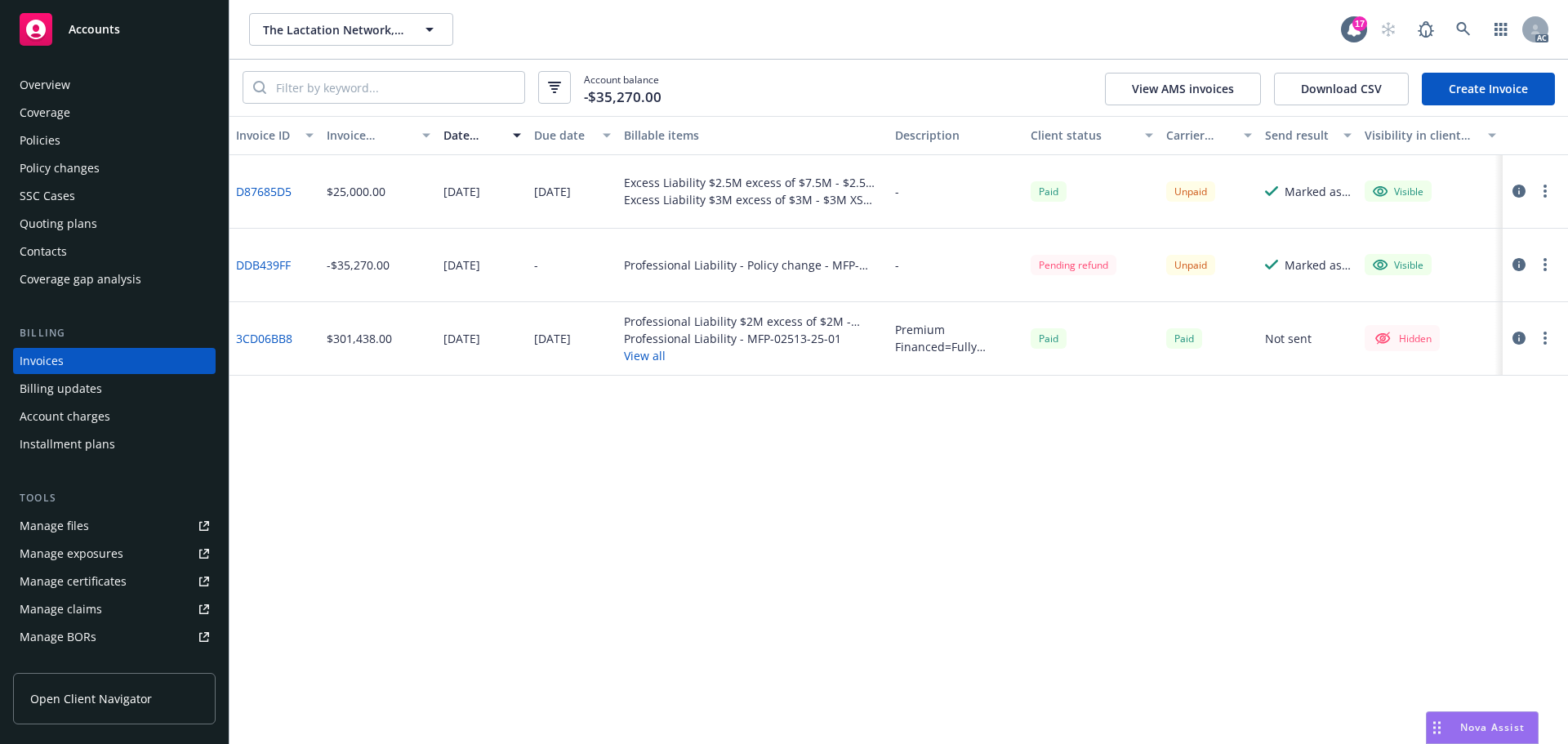
click at [1517, 338] on icon "button" at bounding box center [1518, 337] width 13 height 13
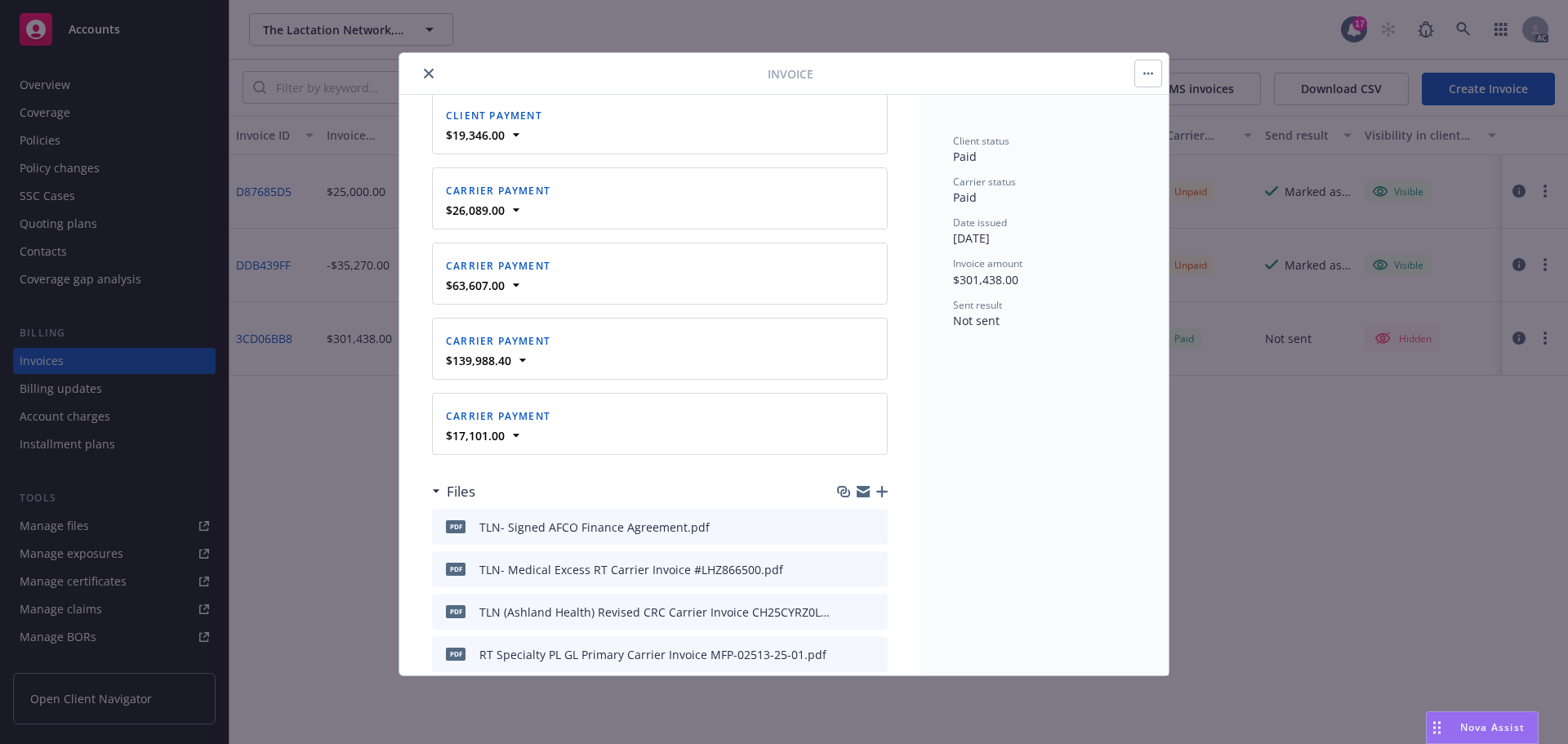
scroll to position [2470, 0]
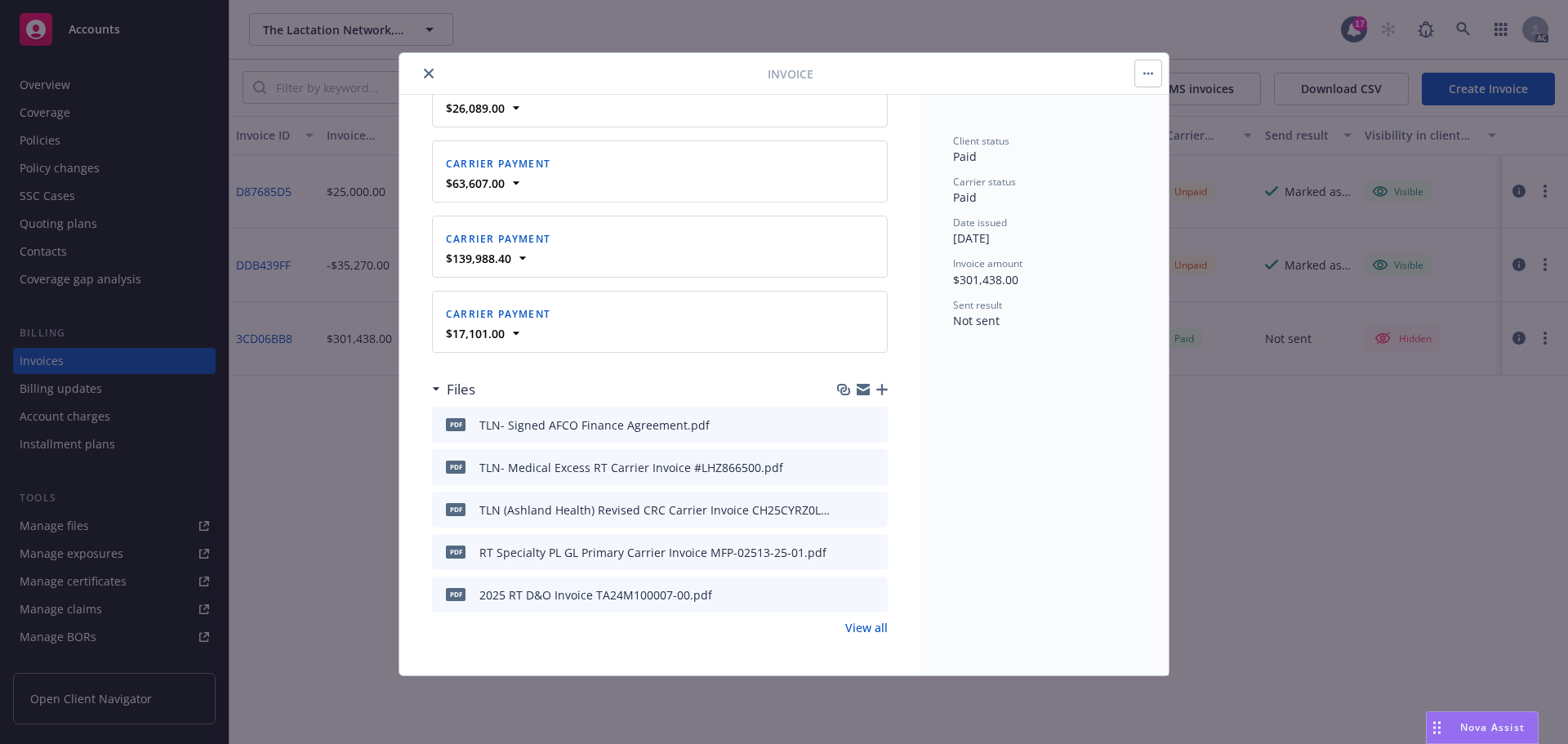
drag, startPoint x: 836, startPoint y: 419, endPoint x: 952, endPoint y: 428, distance: 116.3
click at [839, 419] on button "download file" at bounding box center [845, 423] width 17 height 17
click at [427, 79] on button "close" at bounding box center [429, 73] width 19 height 19
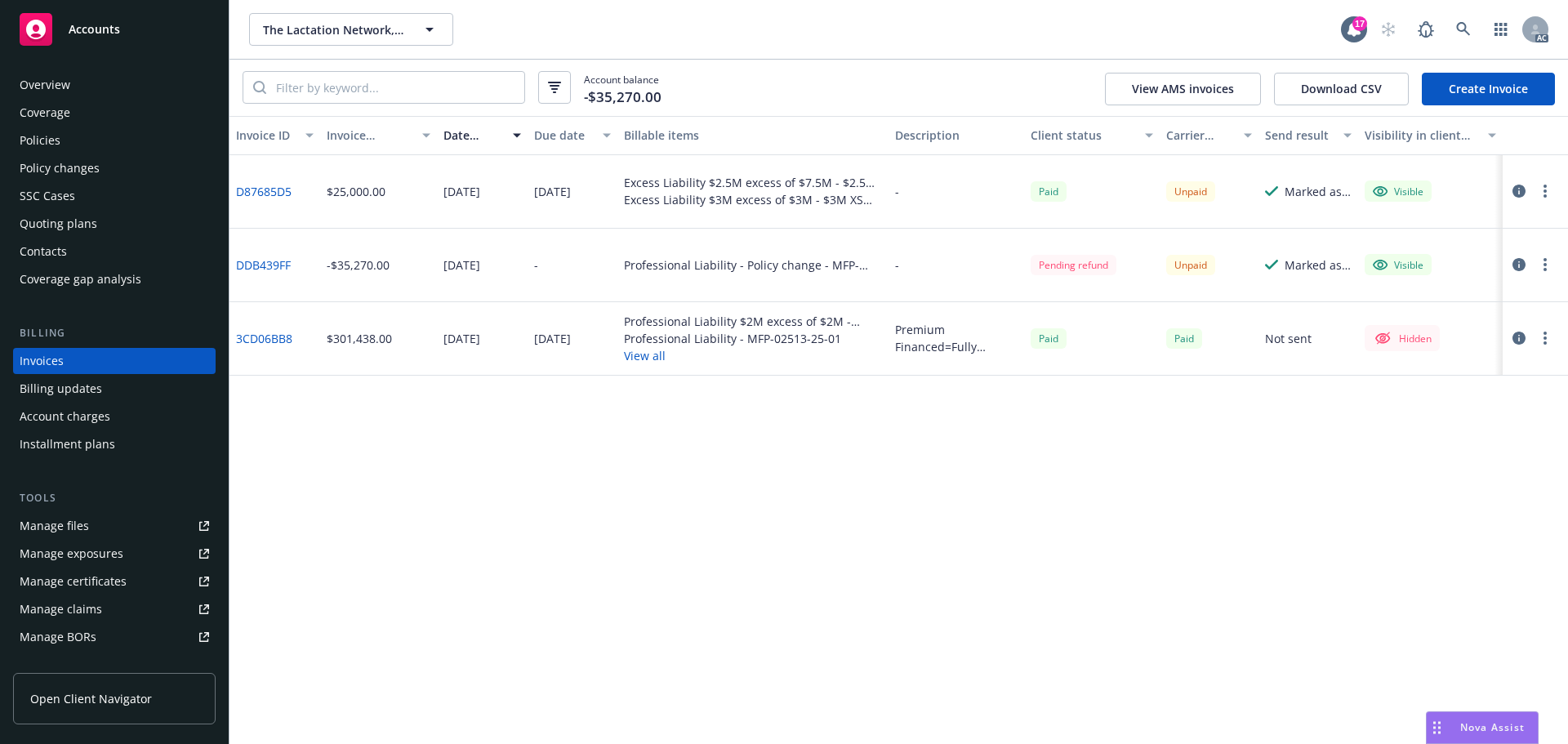
click at [1516, 263] on icon "button" at bounding box center [1518, 264] width 13 height 13
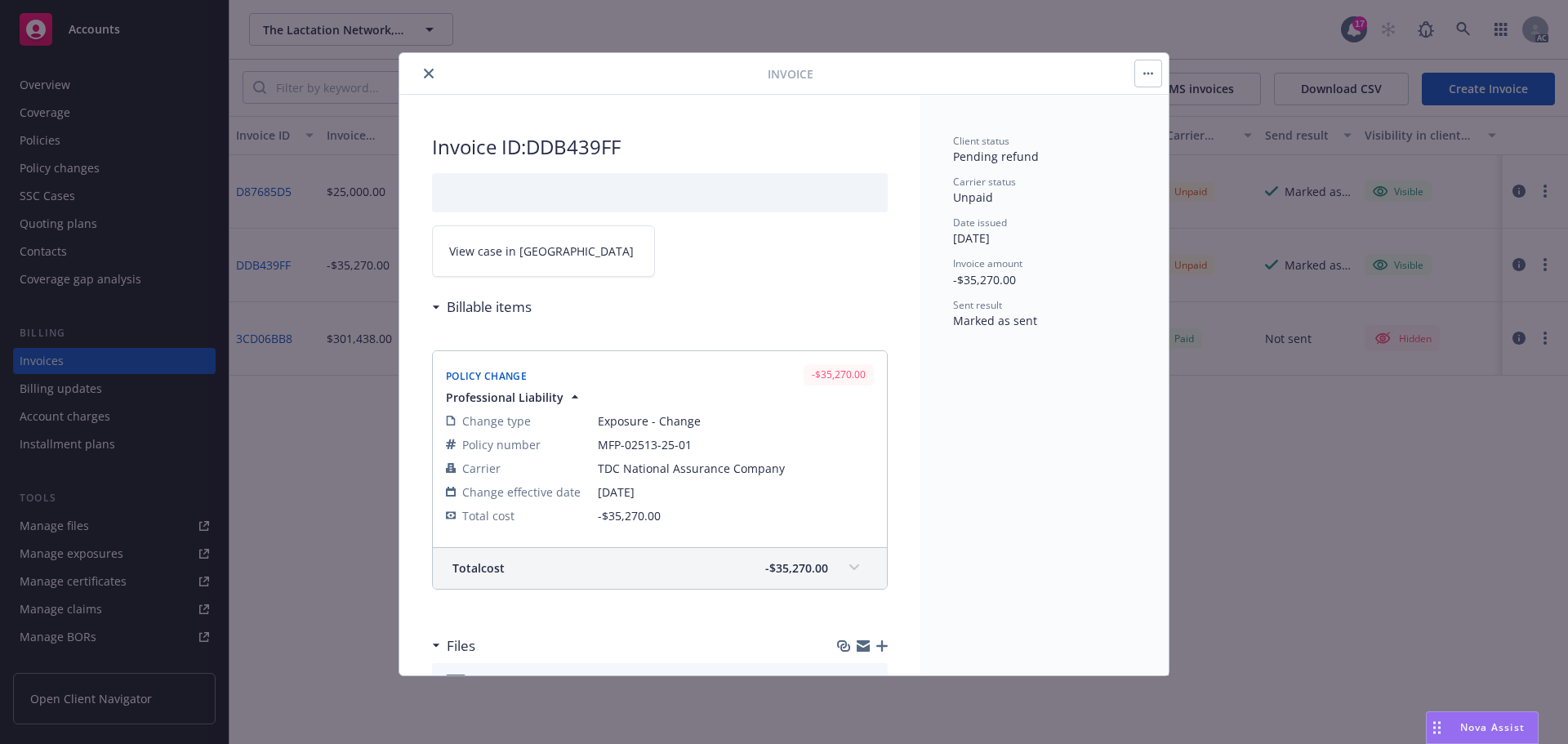
click at [523, 254] on span "View case in SSC" at bounding box center [542, 251] width 185 height 18
click at [423, 68] on button "close" at bounding box center [429, 73] width 19 height 19
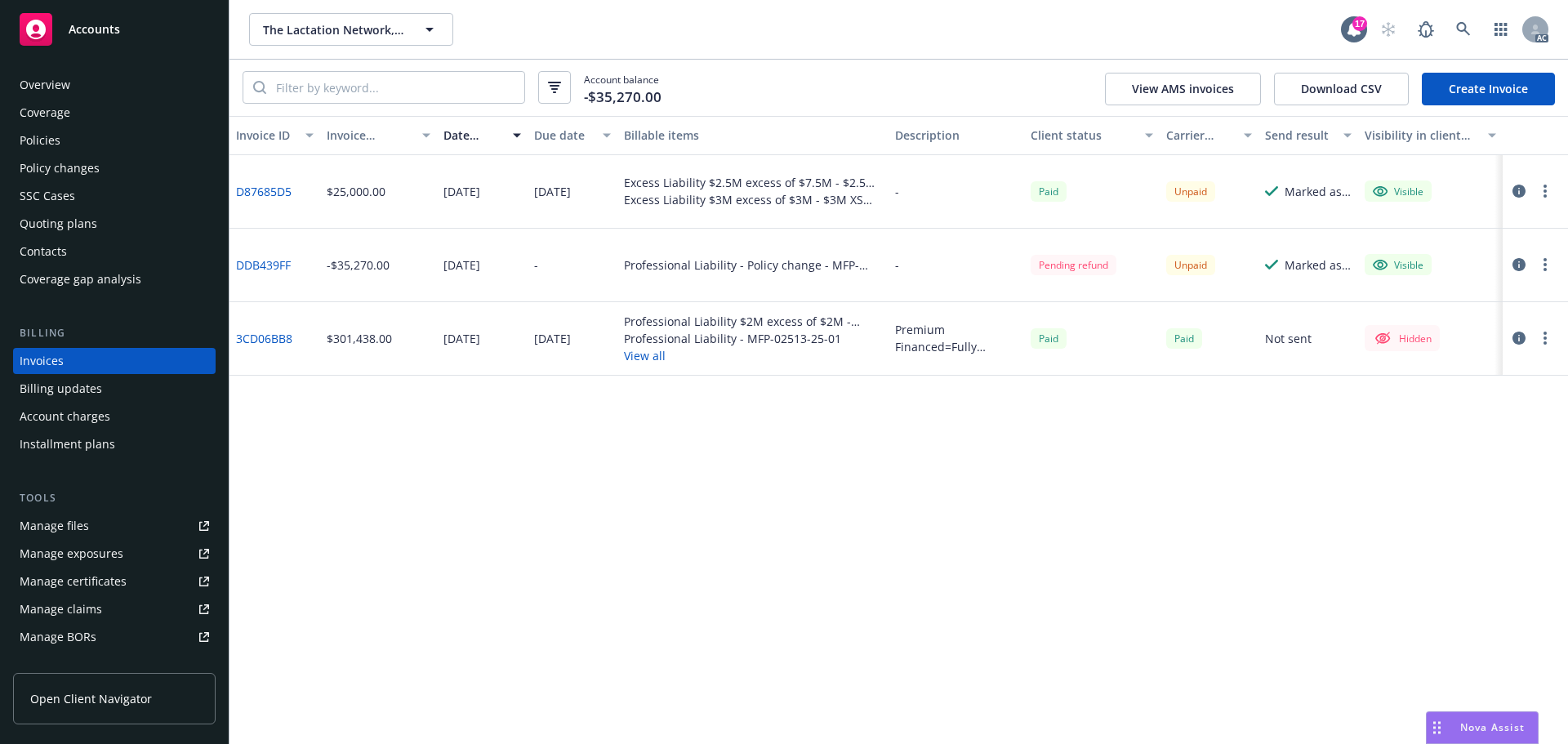
click at [1517, 265] on icon "button" at bounding box center [1518, 264] width 13 height 13
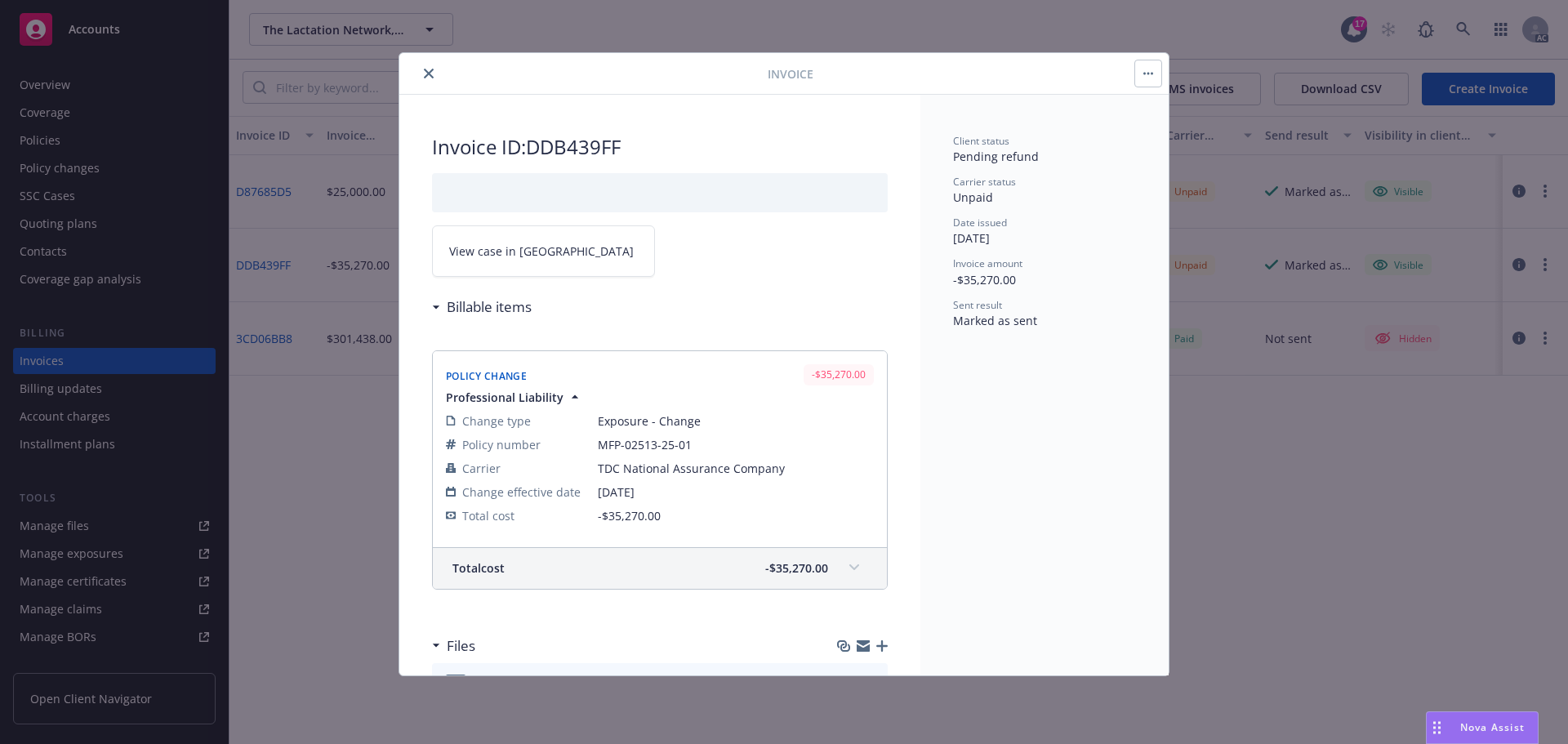
click at [430, 72] on icon "close" at bounding box center [429, 74] width 10 height 10
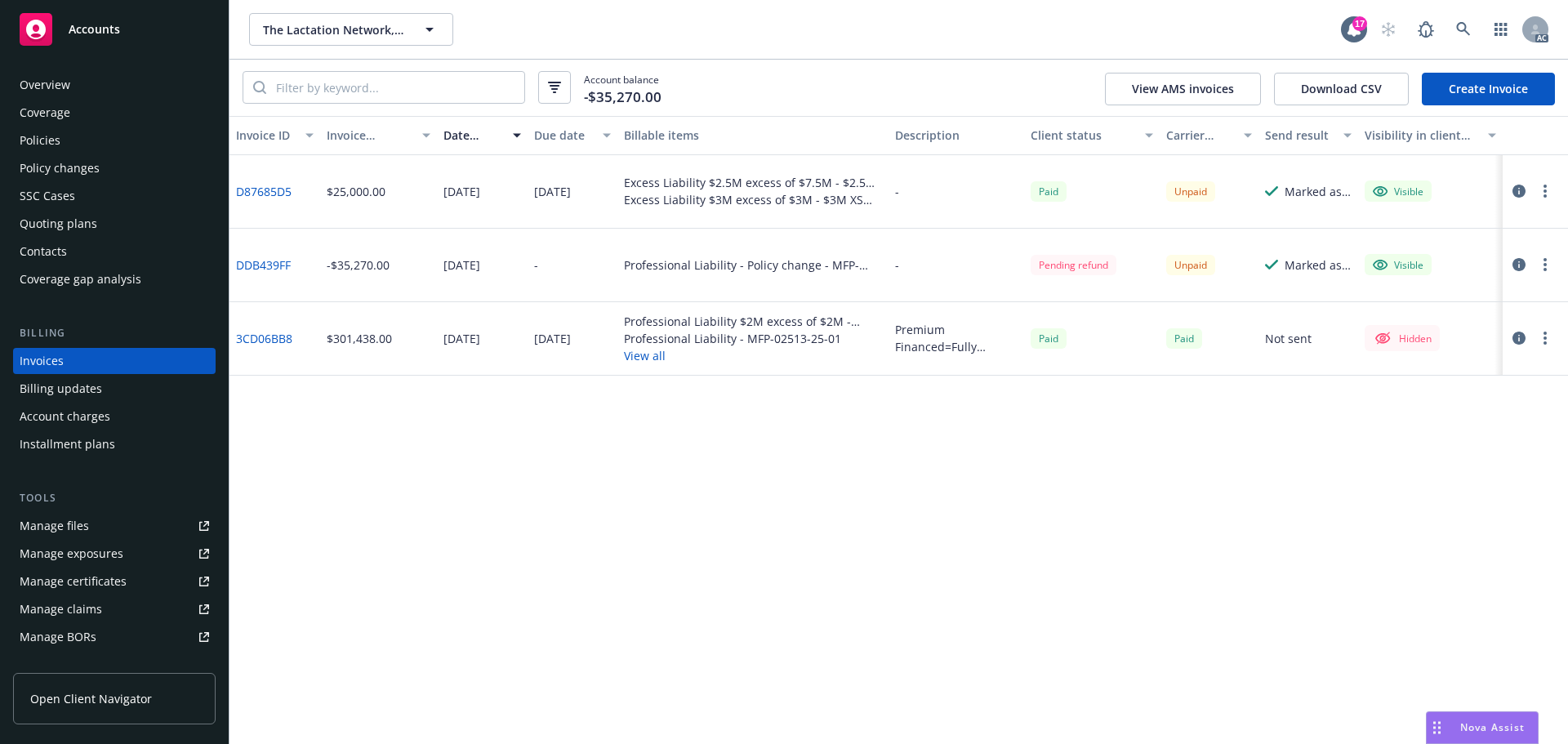
click at [1517, 264] on icon "button" at bounding box center [1518, 264] width 13 height 13
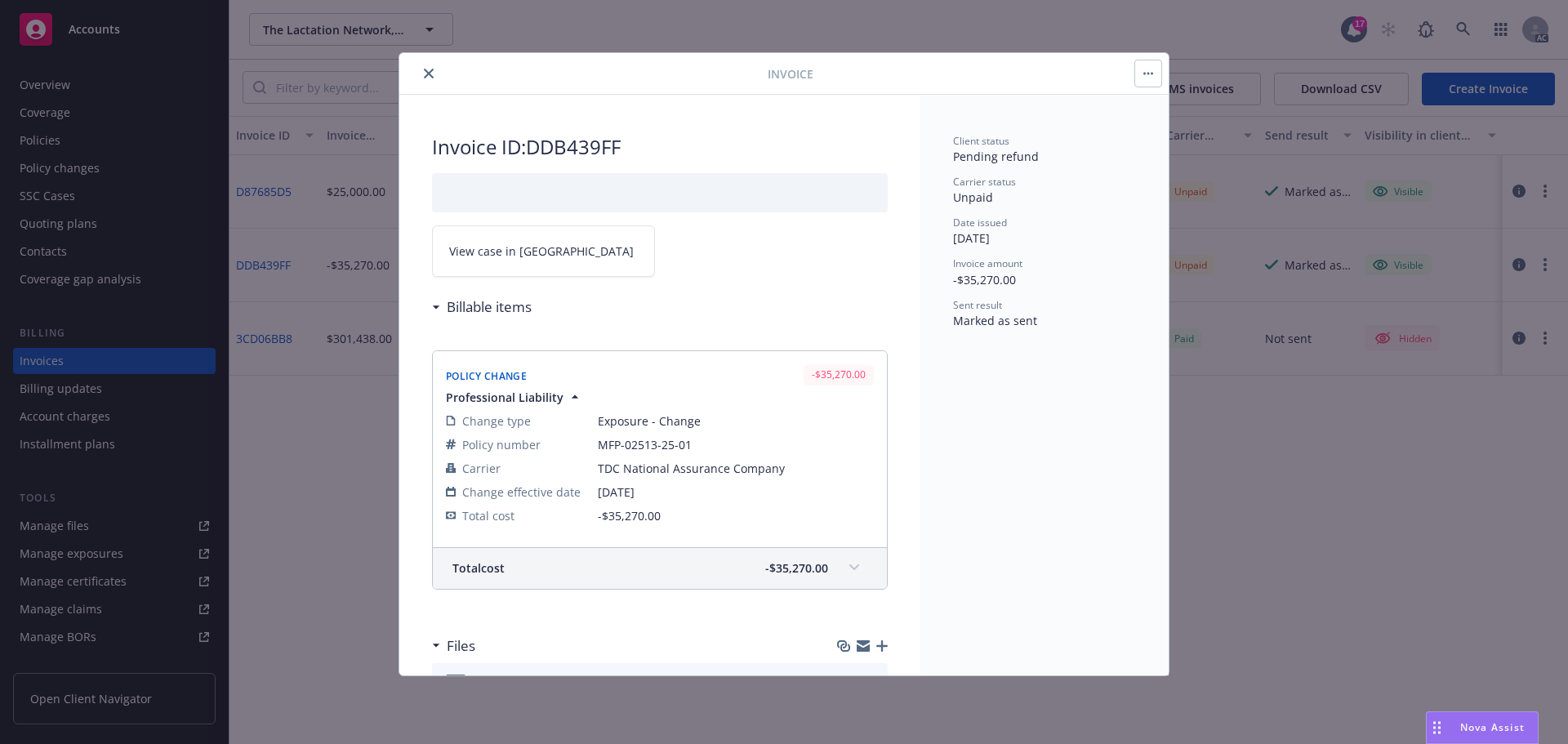
click at [517, 255] on span "View case in SSC" at bounding box center [542, 251] width 185 height 18
click at [422, 69] on button "close" at bounding box center [429, 73] width 19 height 19
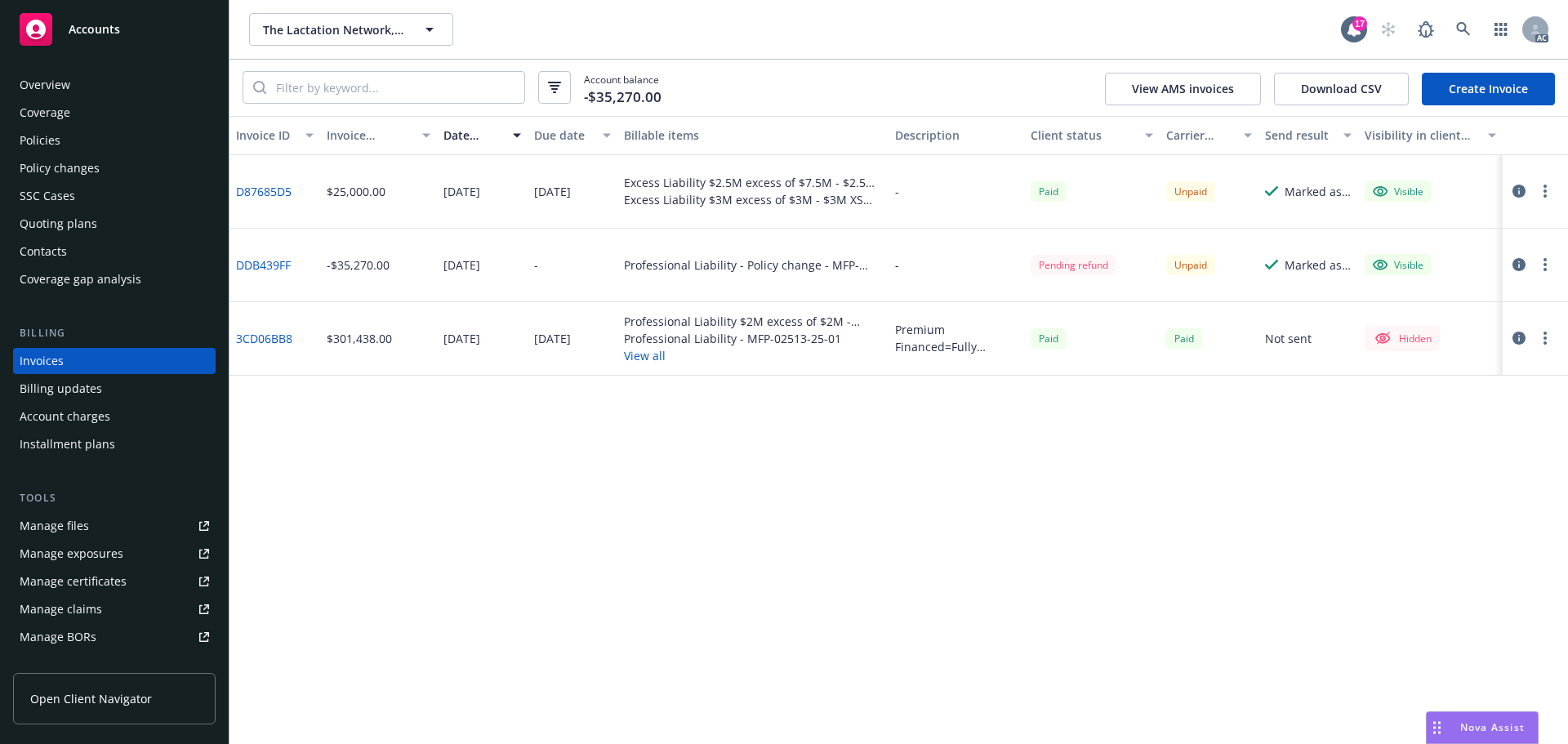
click at [64, 171] on div "Policy changes" at bounding box center [59, 168] width 80 height 26
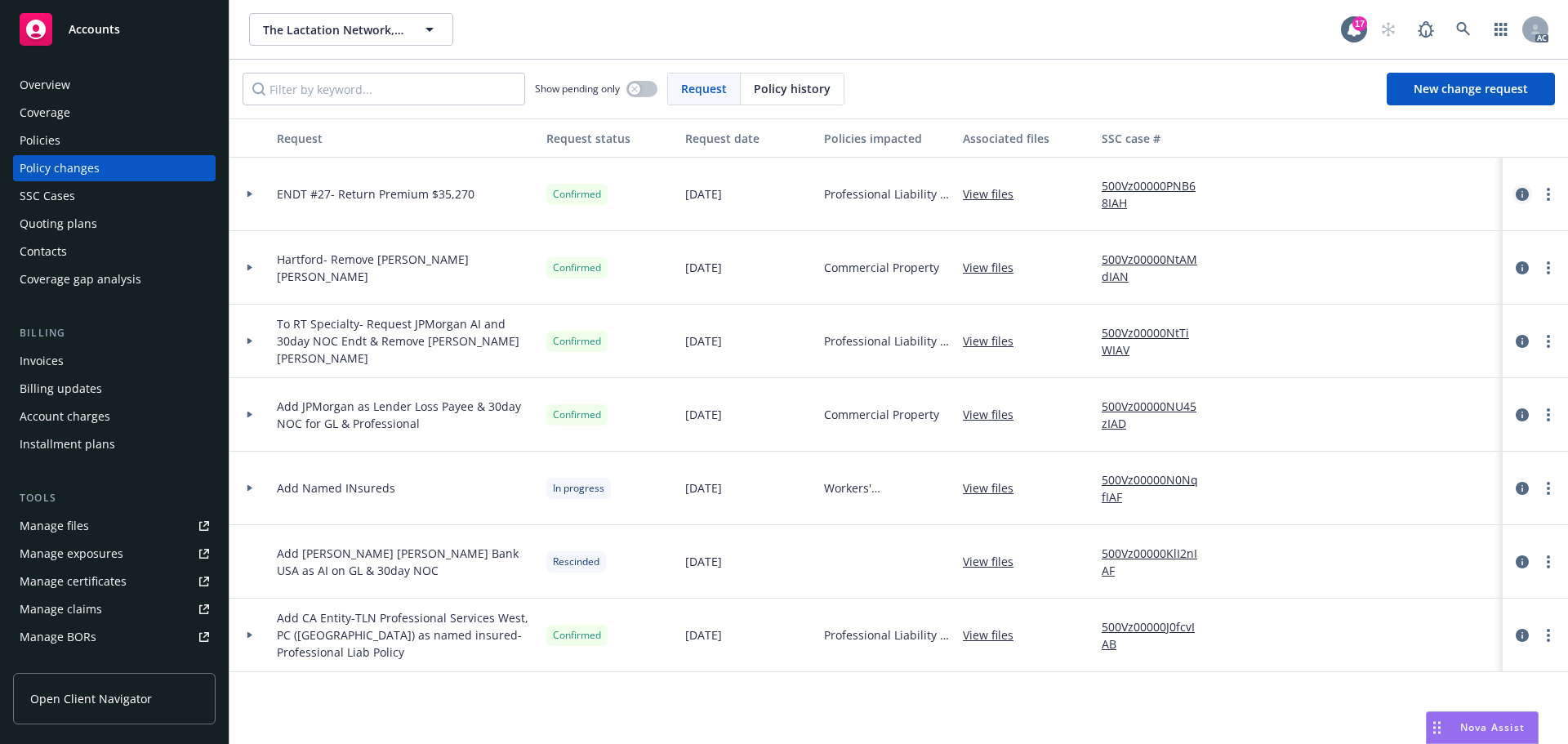
click at [1527, 194] on icon "circleInformation" at bounding box center [1522, 194] width 13 height 13
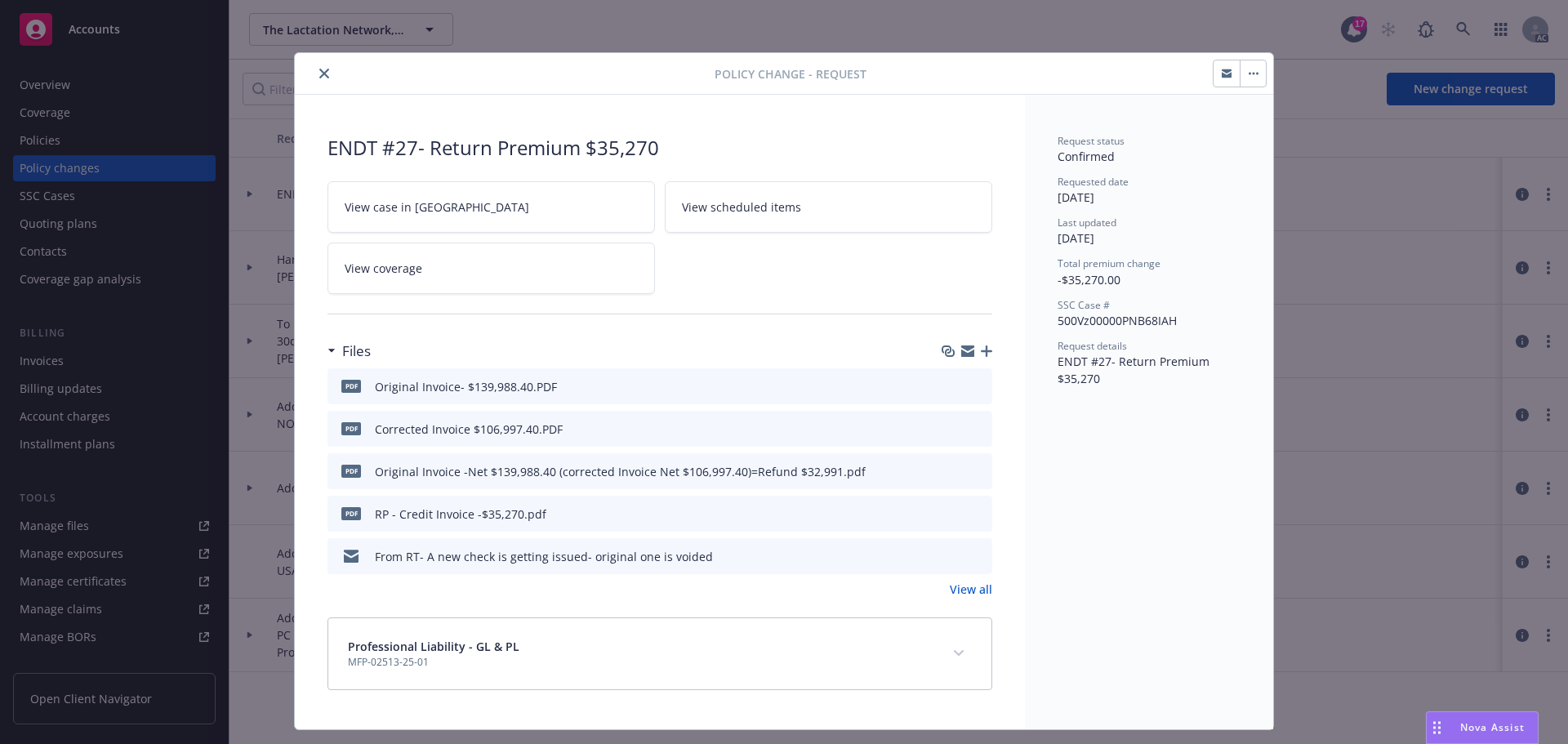
click at [319, 73] on icon "close" at bounding box center [324, 74] width 10 height 10
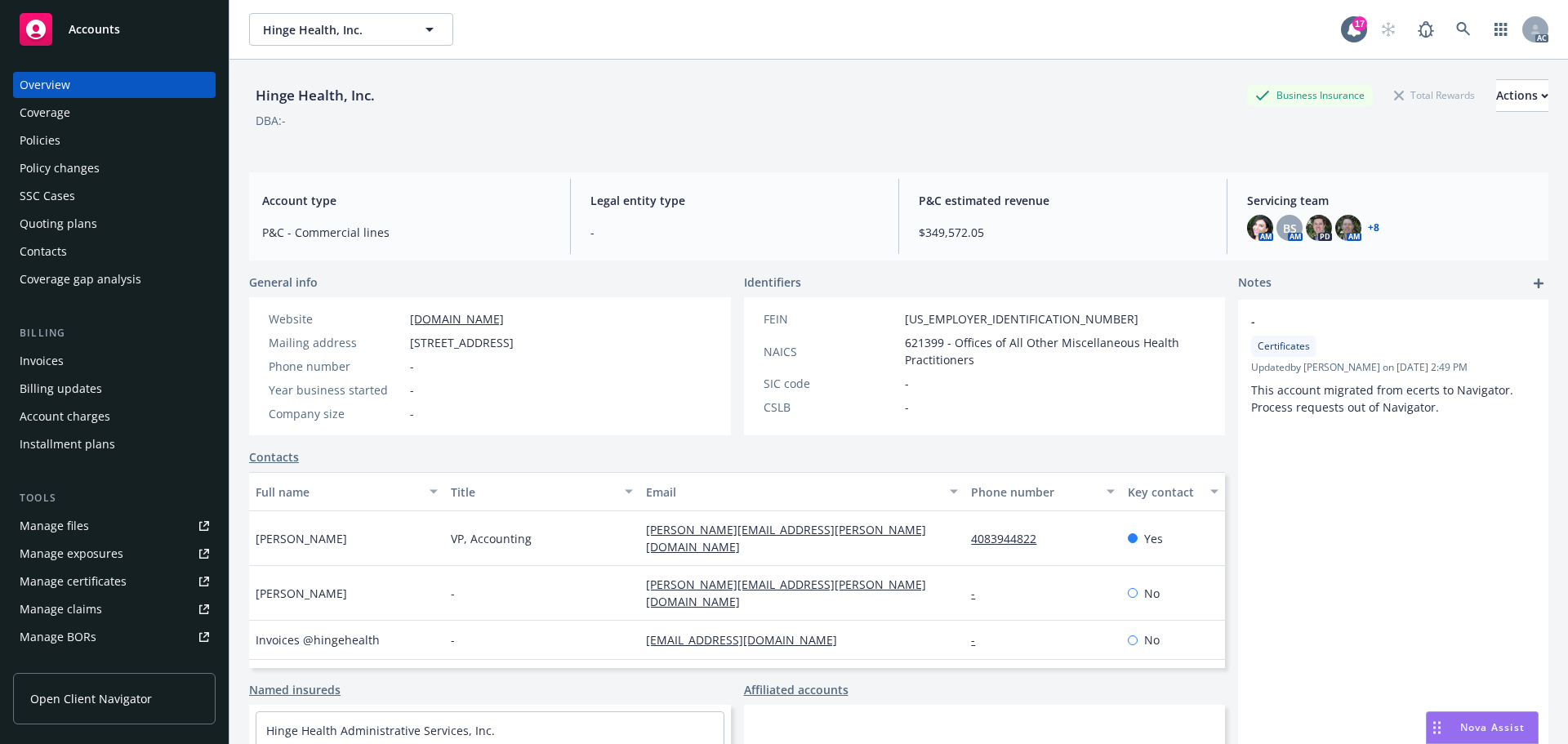
click at [97, 28] on span "Accounts" at bounding box center [94, 29] width 52 height 13
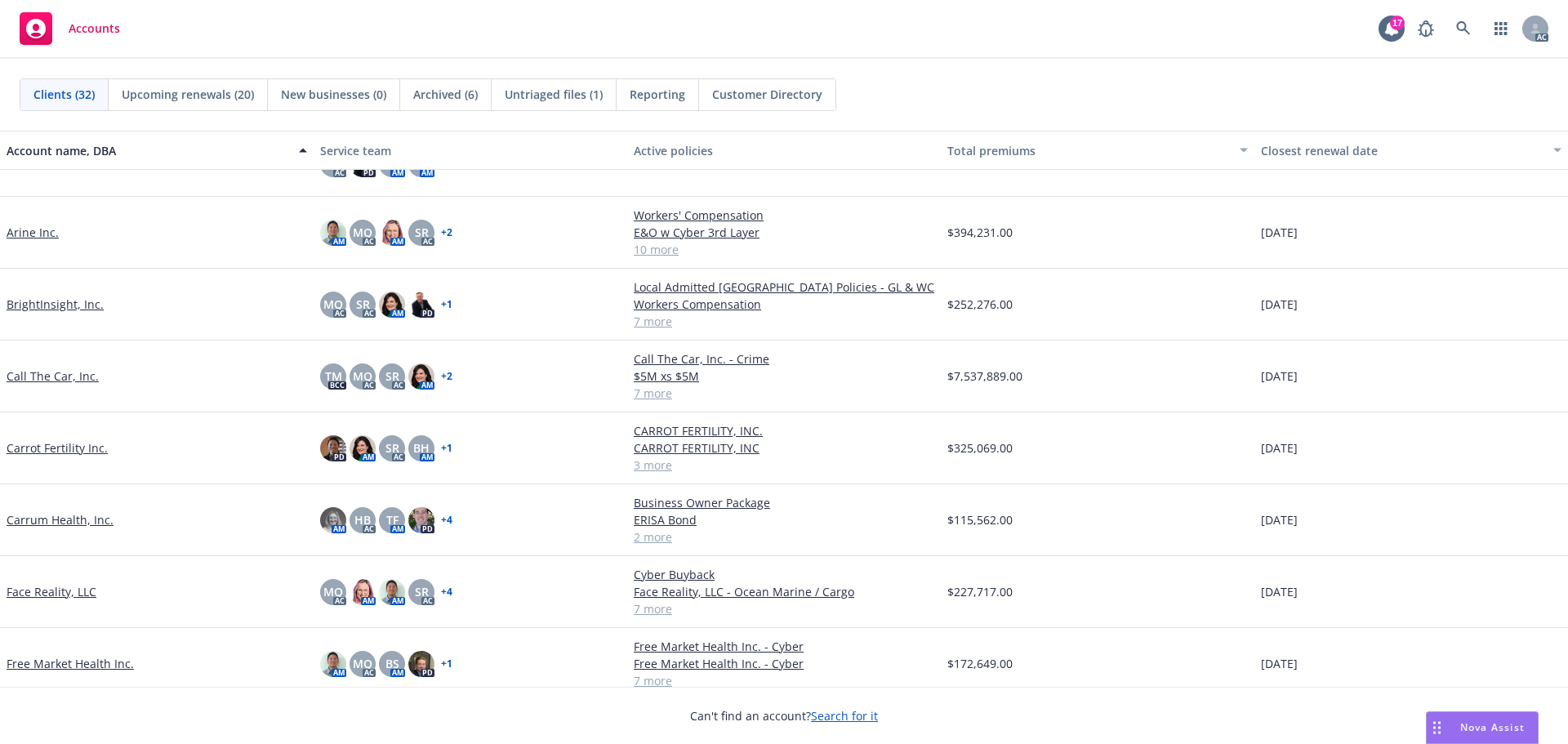
scroll to position [245, 0]
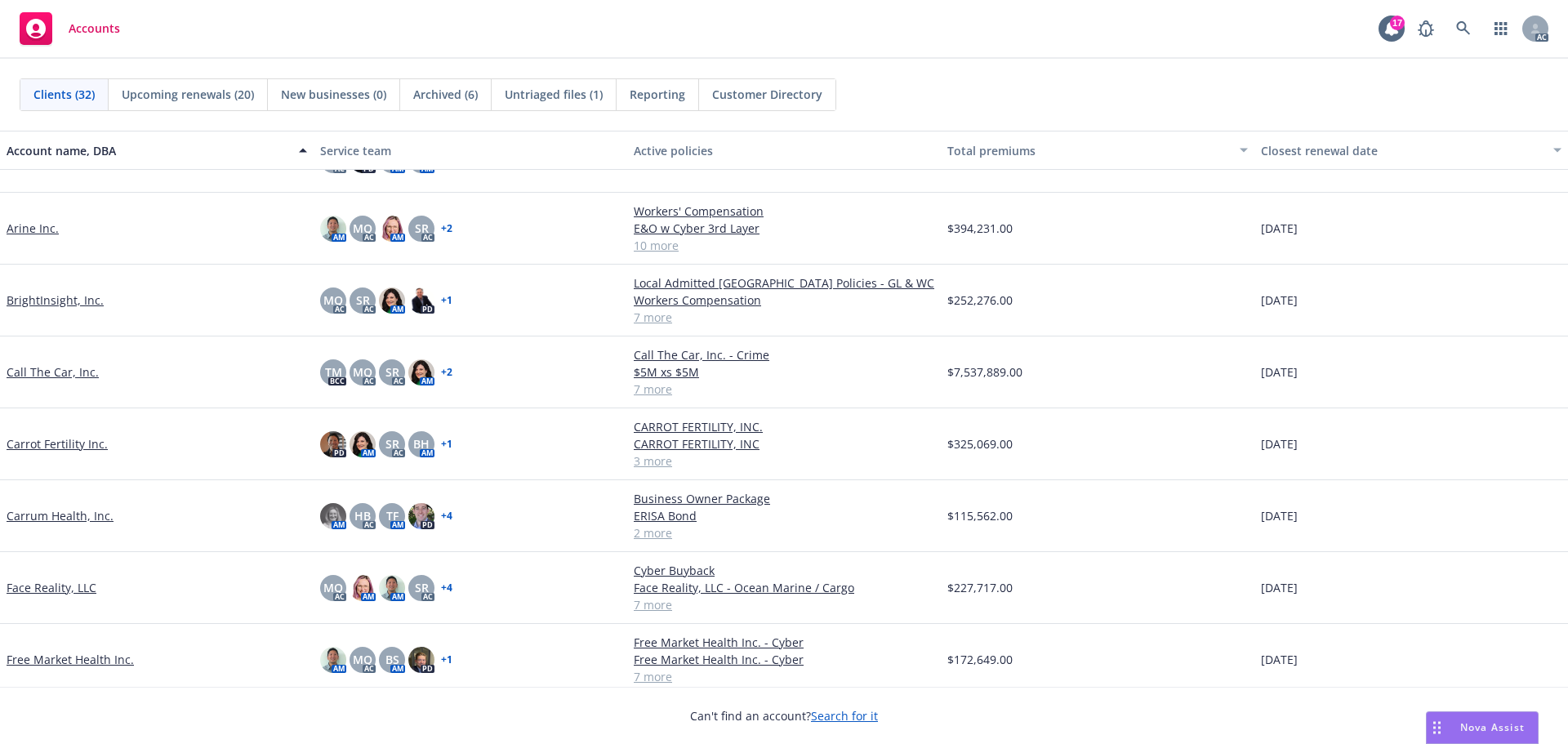
click at [65, 517] on link "Carrum Health, Inc." at bounding box center [60, 515] width 107 height 18
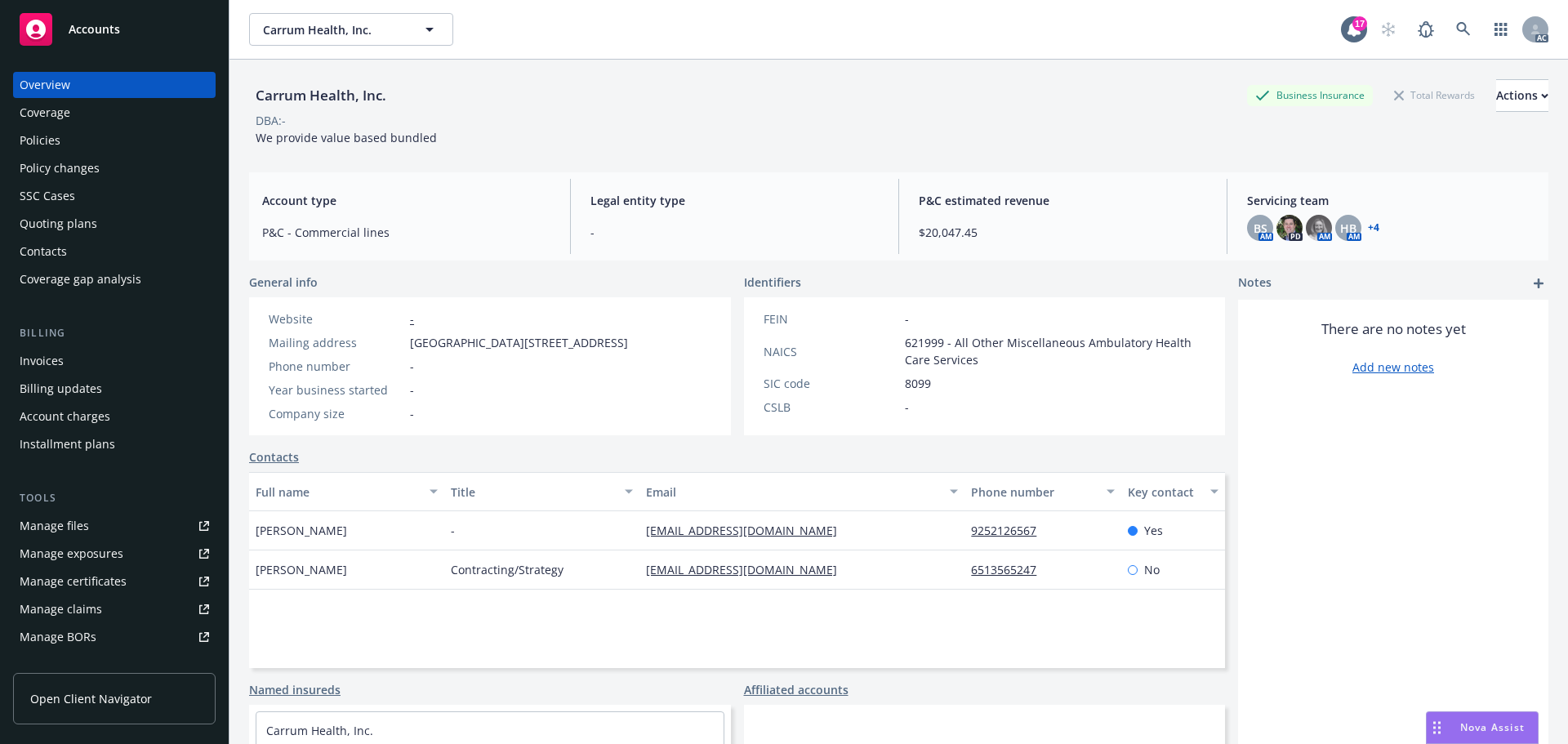
click at [101, 33] on span "Accounts" at bounding box center [94, 29] width 52 height 13
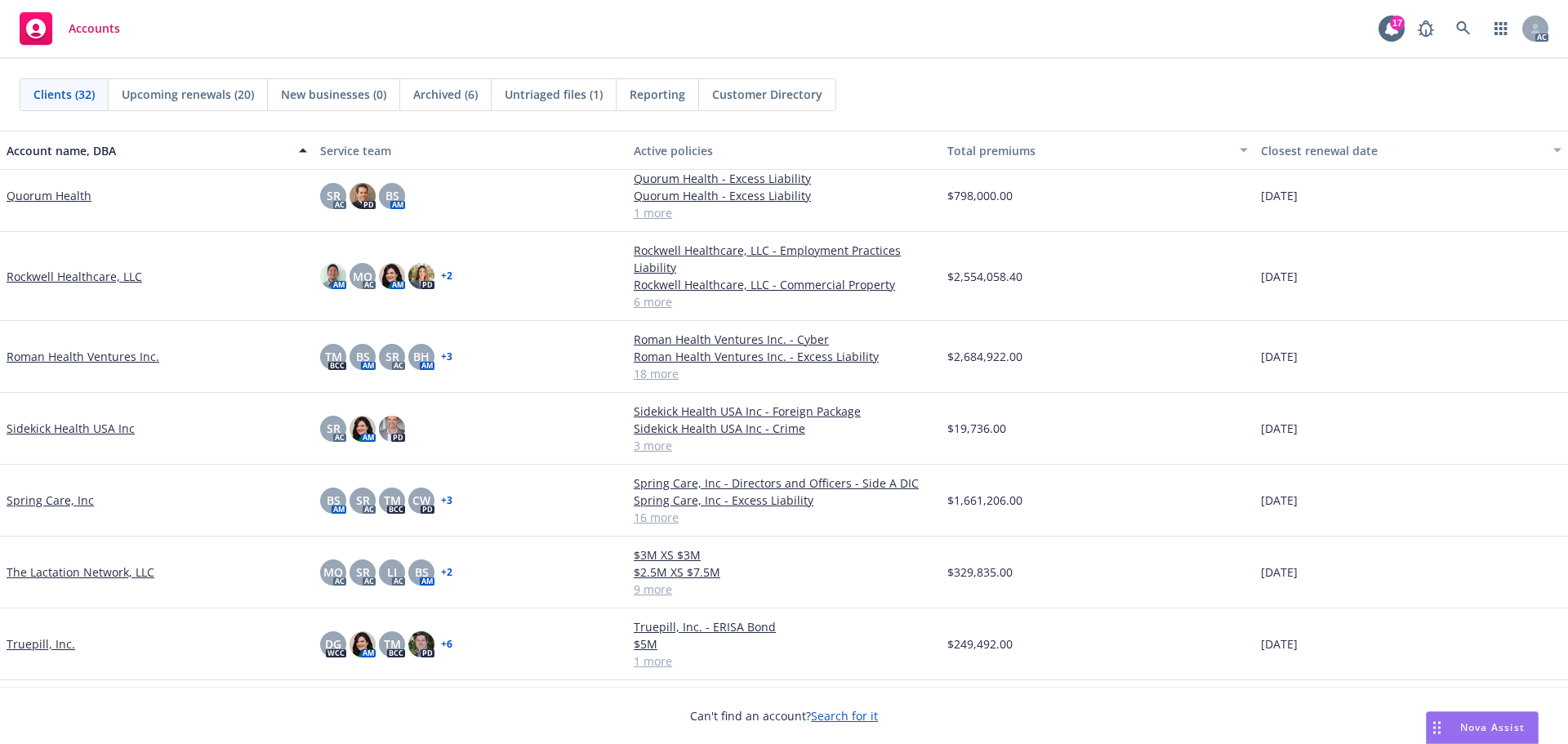
scroll to position [1614, 0]
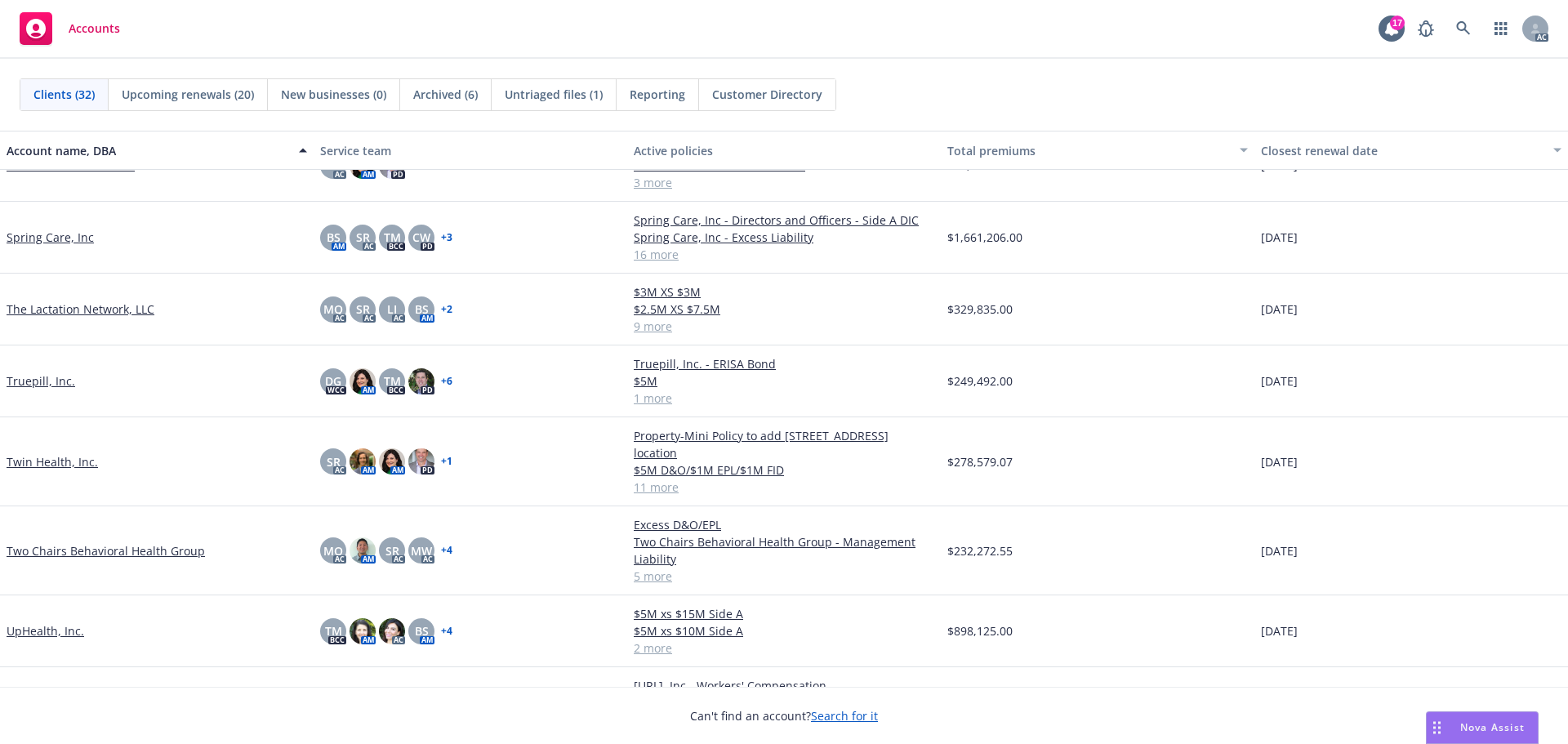
click at [103, 312] on link "The Lactation Network, LLC" at bounding box center [81, 309] width 148 height 18
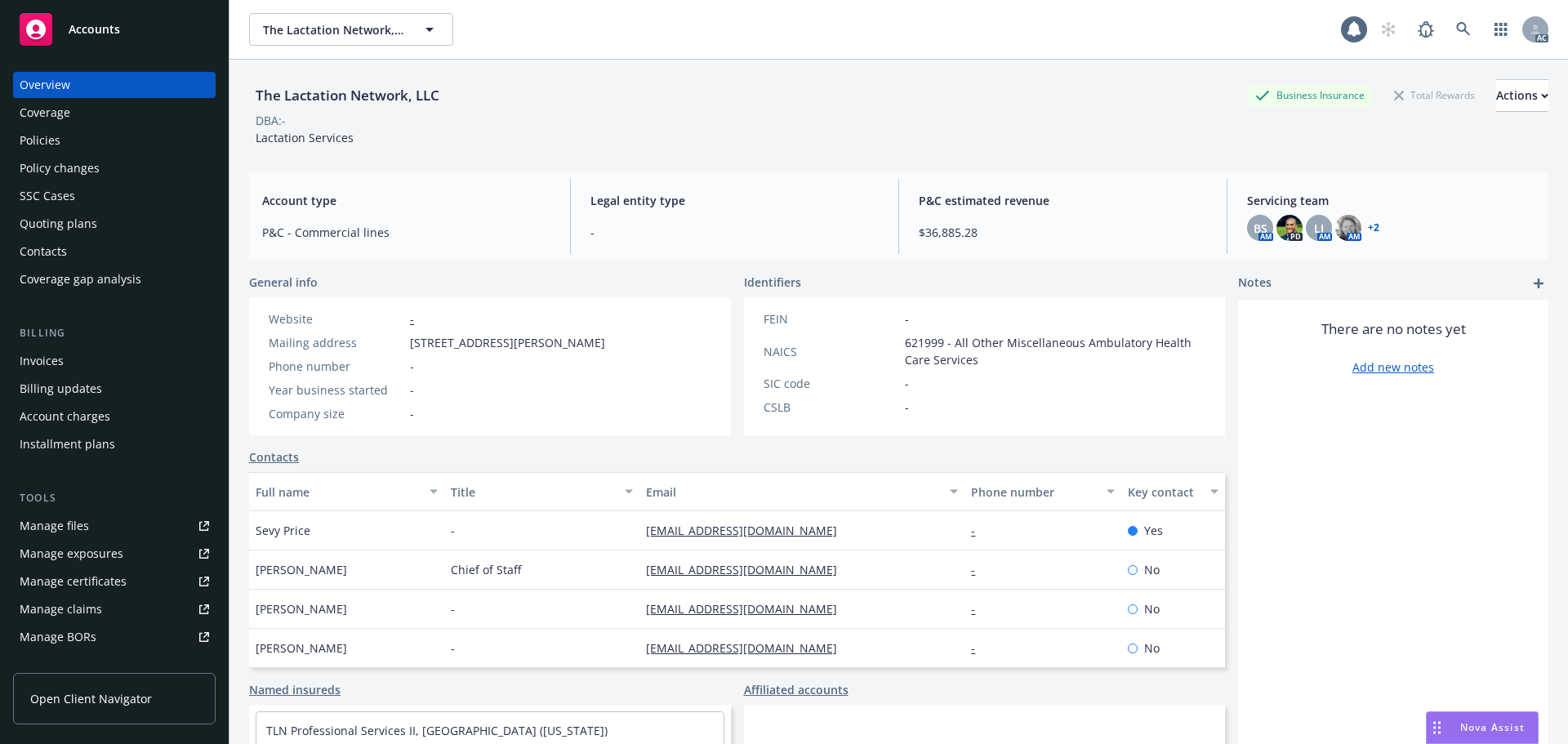
click at [52, 139] on div "Policies" at bounding box center [40, 140] width 41 height 26
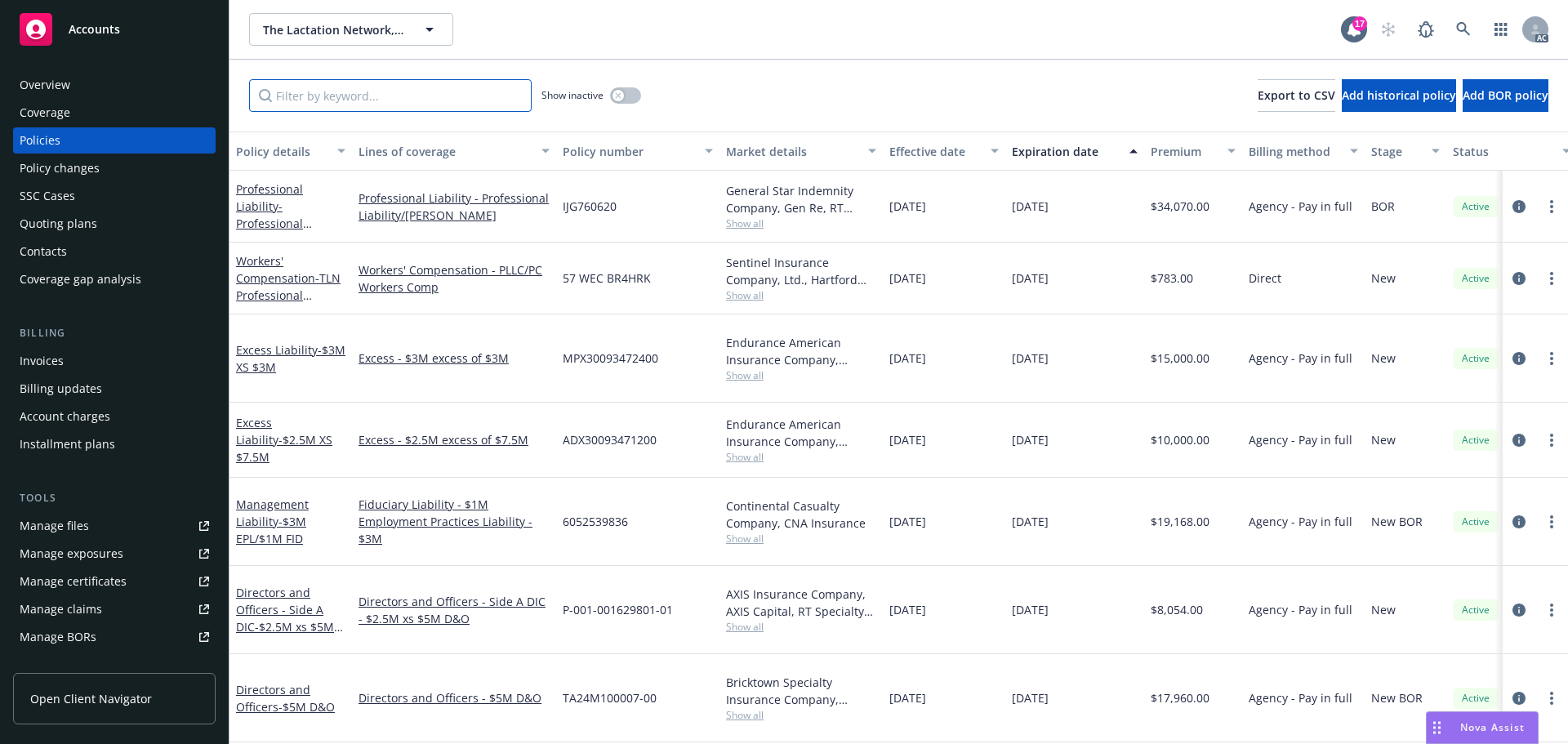
click at [312, 89] on input "Filter by keyword..." at bounding box center [390, 95] width 283 height 33
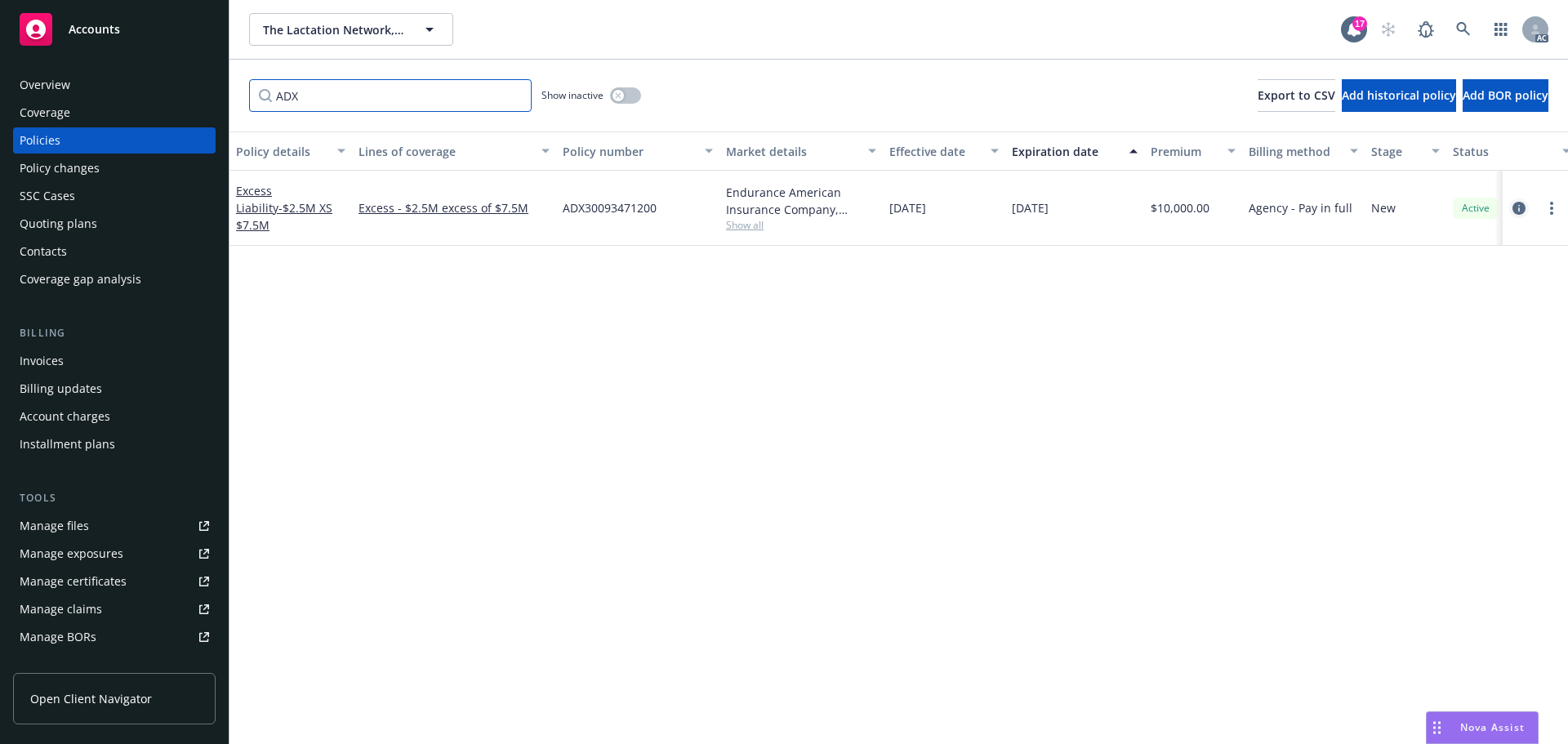
type input "ADX"
click at [1521, 201] on icon "circleInformation" at bounding box center [1518, 207] width 13 height 13
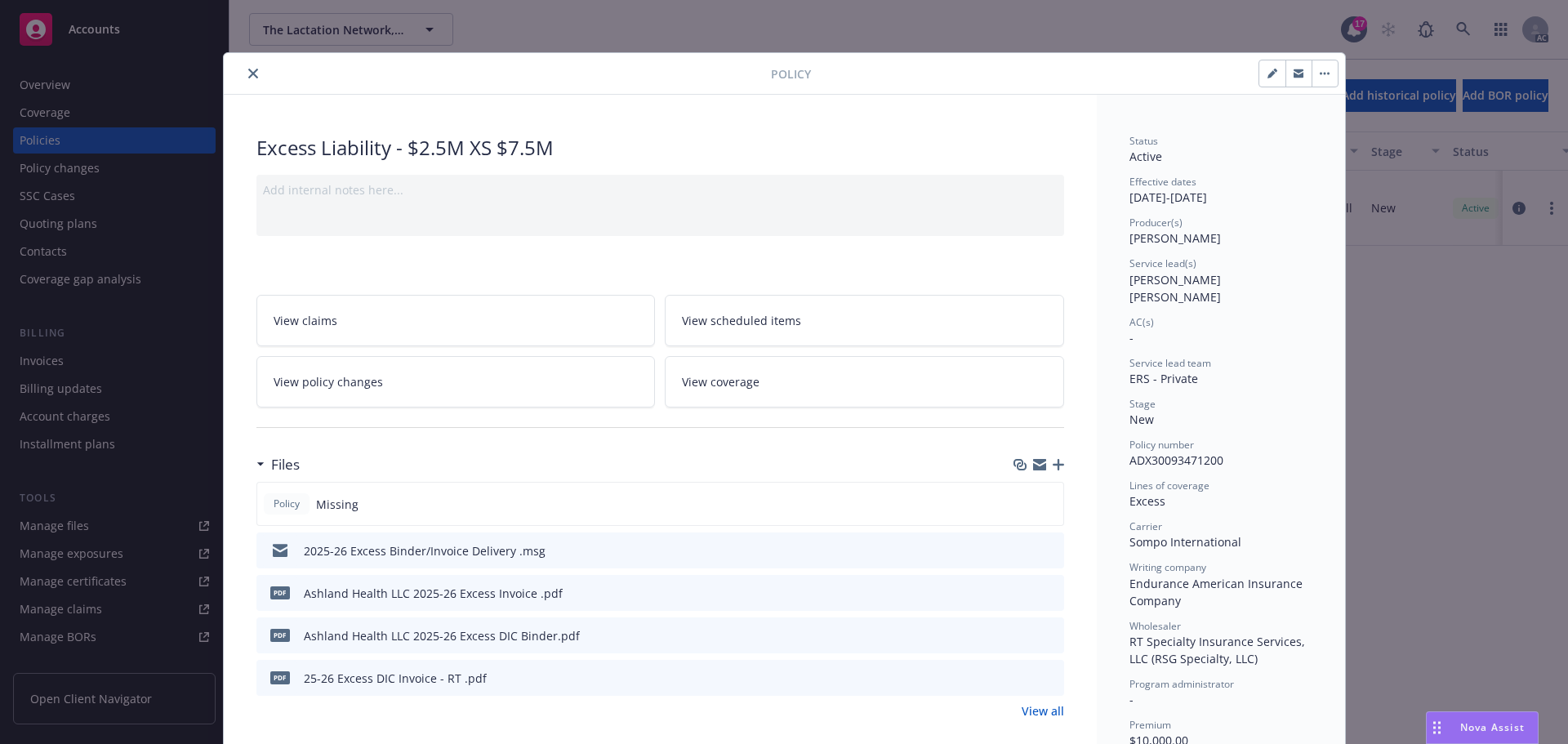
click at [248, 71] on icon "close" at bounding box center [253, 74] width 10 height 10
